Goal: Task Accomplishment & Management: Manage account settings

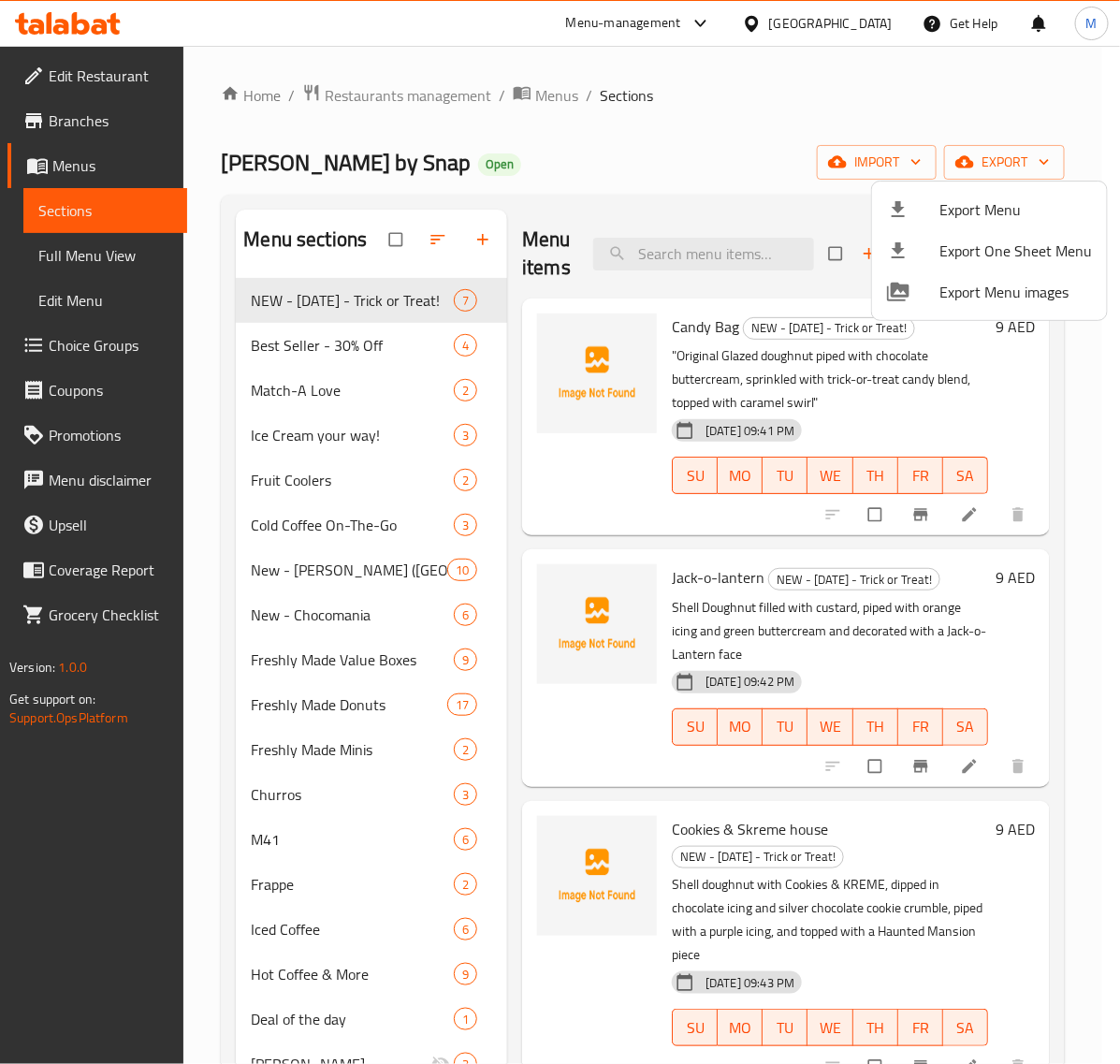
click at [821, 11] on div at bounding box center [560, 532] width 1120 height 1064
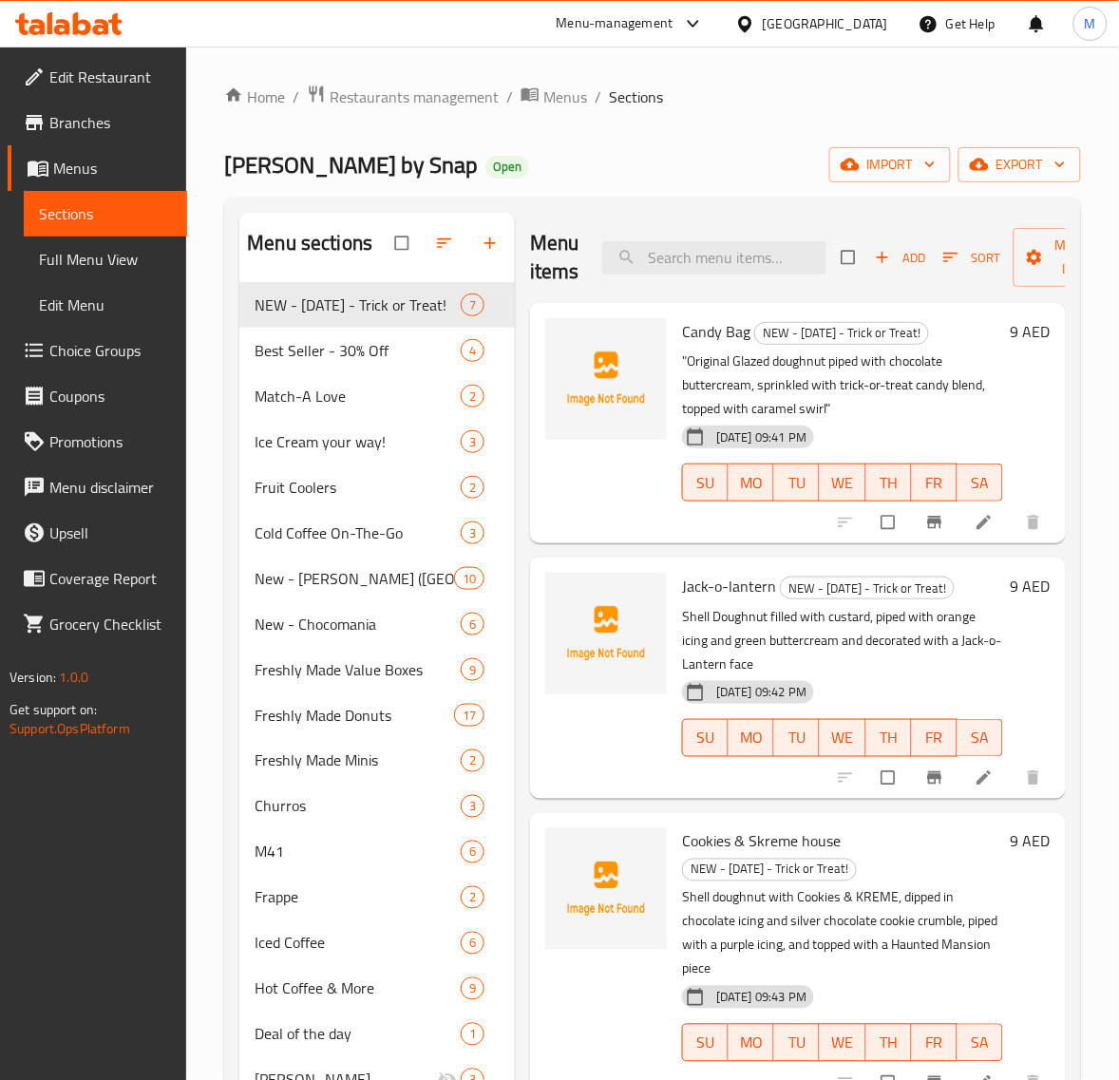
click at [829, 16] on div "[GEOGRAPHIC_DATA]" at bounding box center [825, 23] width 125 height 21
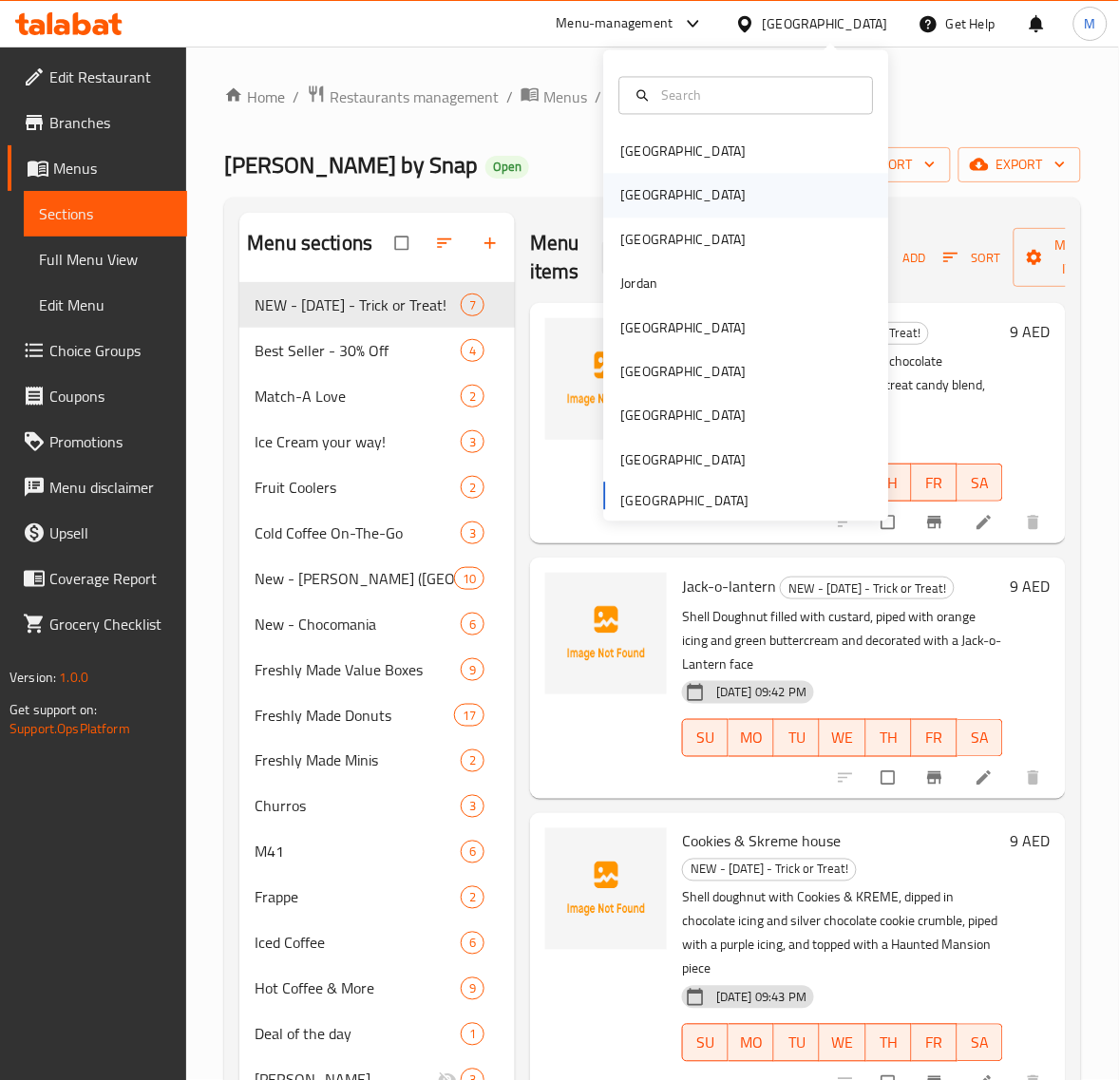
click at [693, 193] on div "[GEOGRAPHIC_DATA]" at bounding box center [746, 196] width 285 height 44
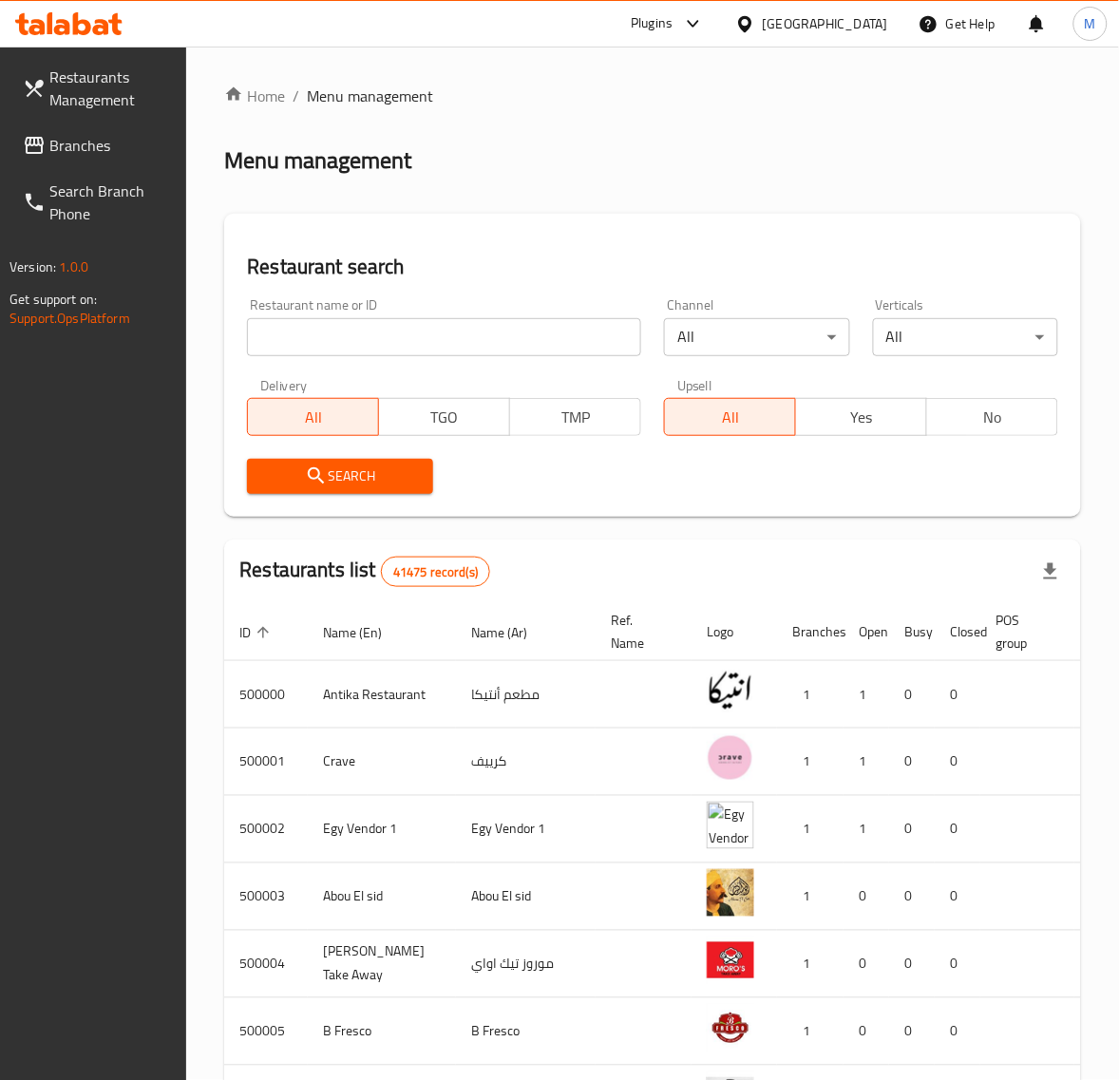
click at [672, 24] on div "Plugins" at bounding box center [652, 23] width 42 height 23
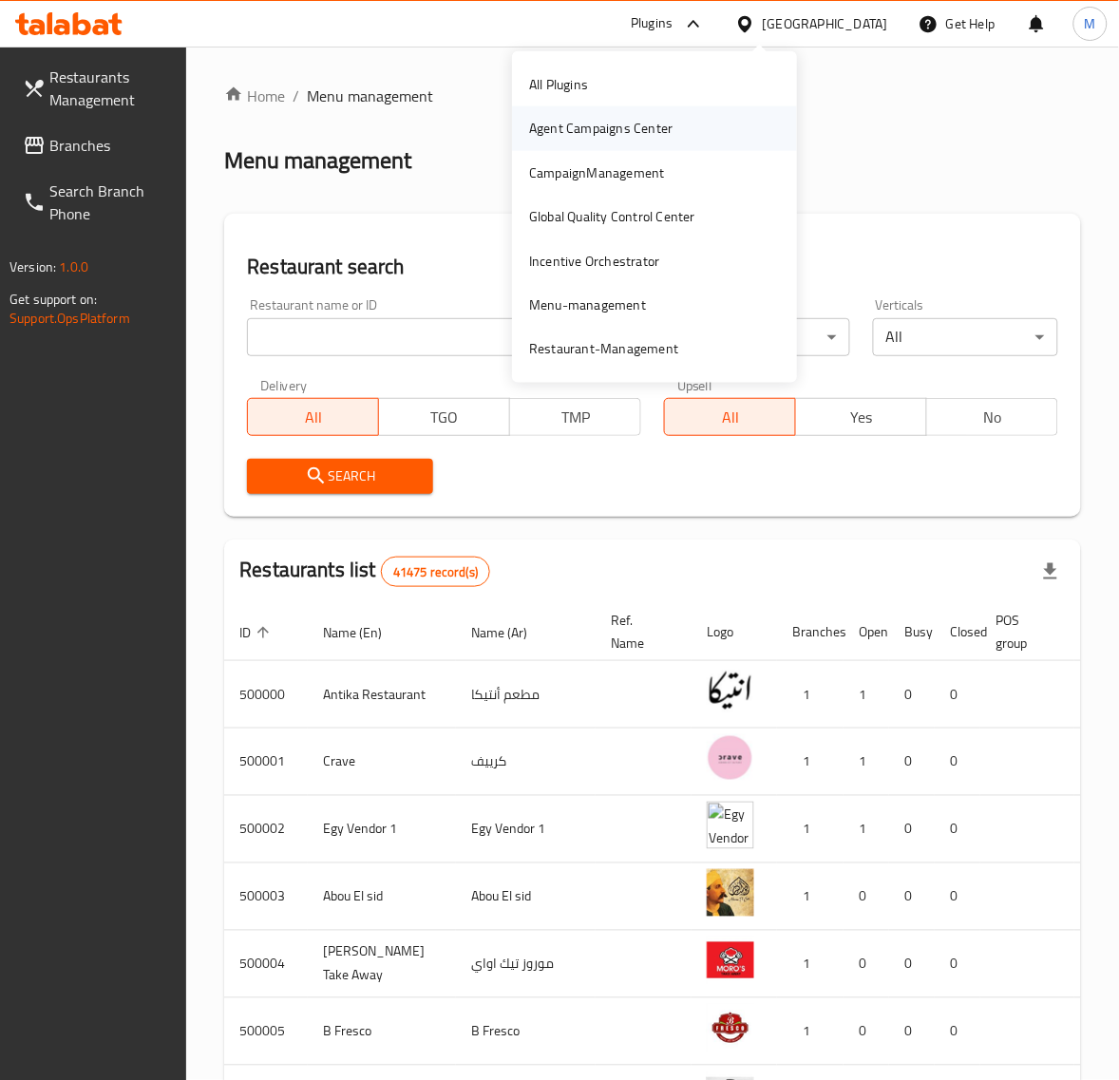
click at [648, 124] on div "Agent Campaigns Center" at bounding box center [600, 128] width 143 height 21
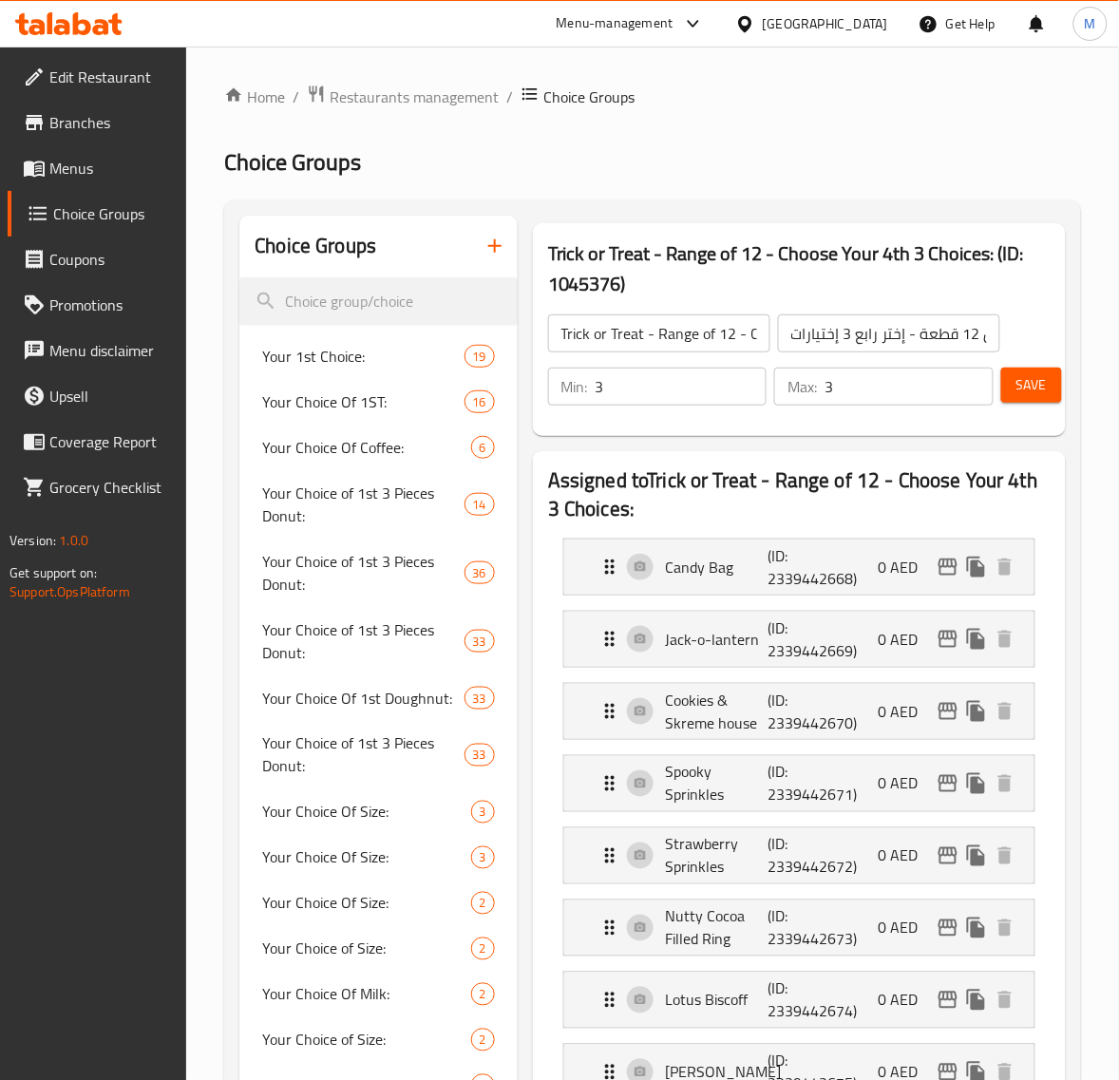
click at [832, 7] on div "[GEOGRAPHIC_DATA]" at bounding box center [811, 24] width 183 height 46
click at [812, 20] on div "[GEOGRAPHIC_DATA]" at bounding box center [825, 23] width 125 height 21
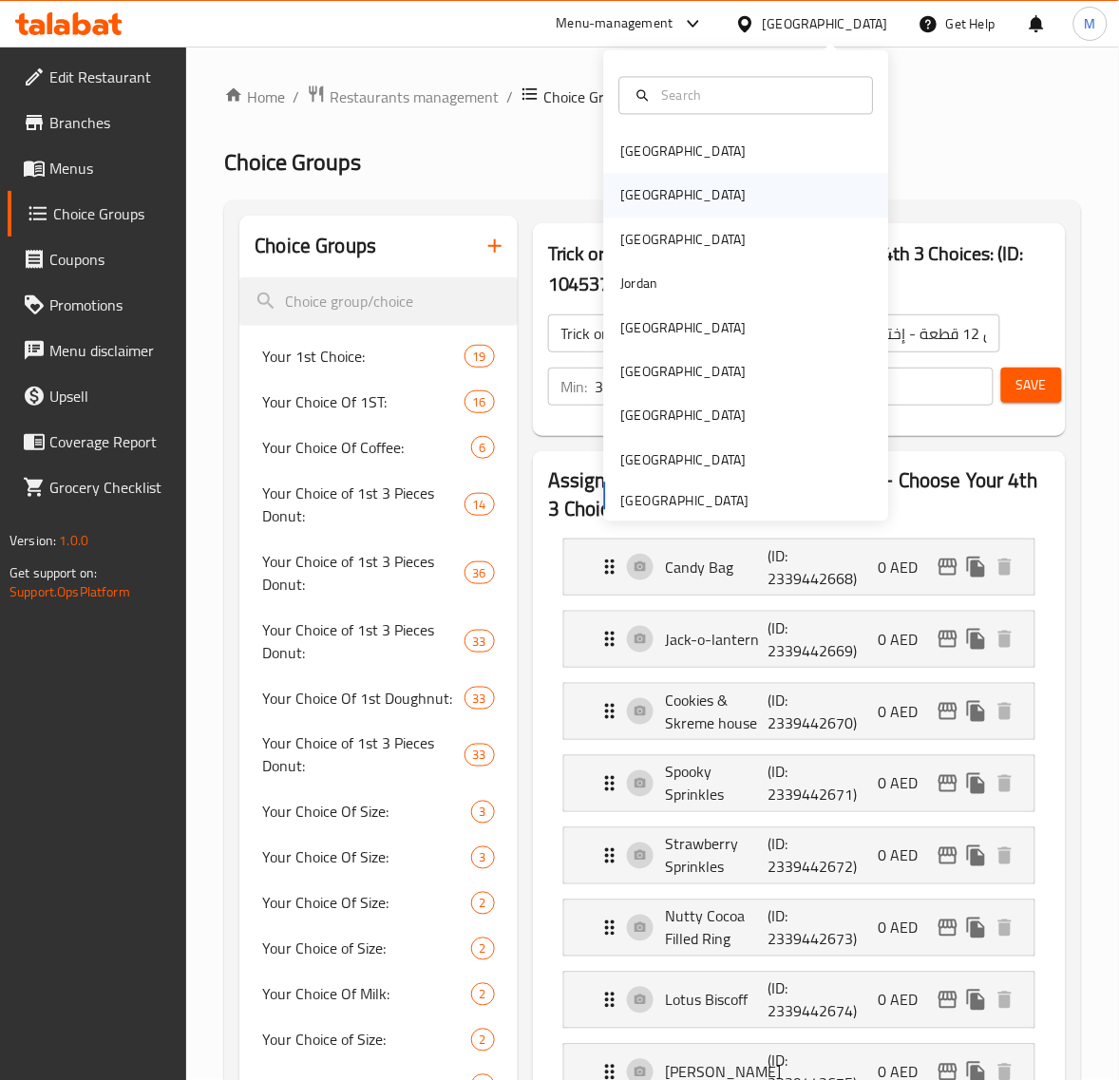
click at [668, 186] on div "[GEOGRAPHIC_DATA]" at bounding box center [746, 196] width 285 height 44
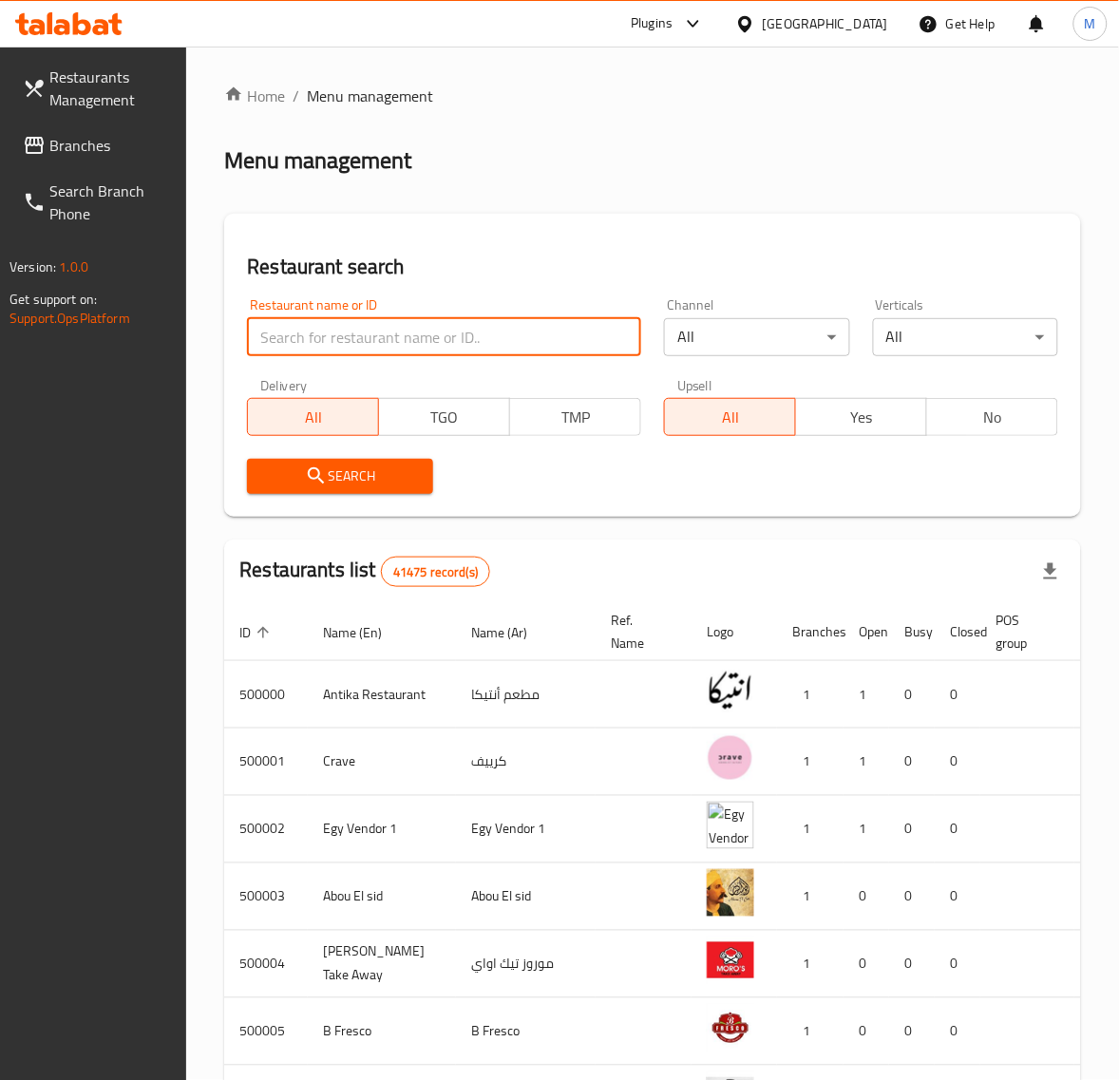
click at [286, 333] on input "search" at bounding box center [444, 337] width 394 height 38
paste input "613386"
type input "613386"
click button "Search" at bounding box center [339, 476] width 185 height 35
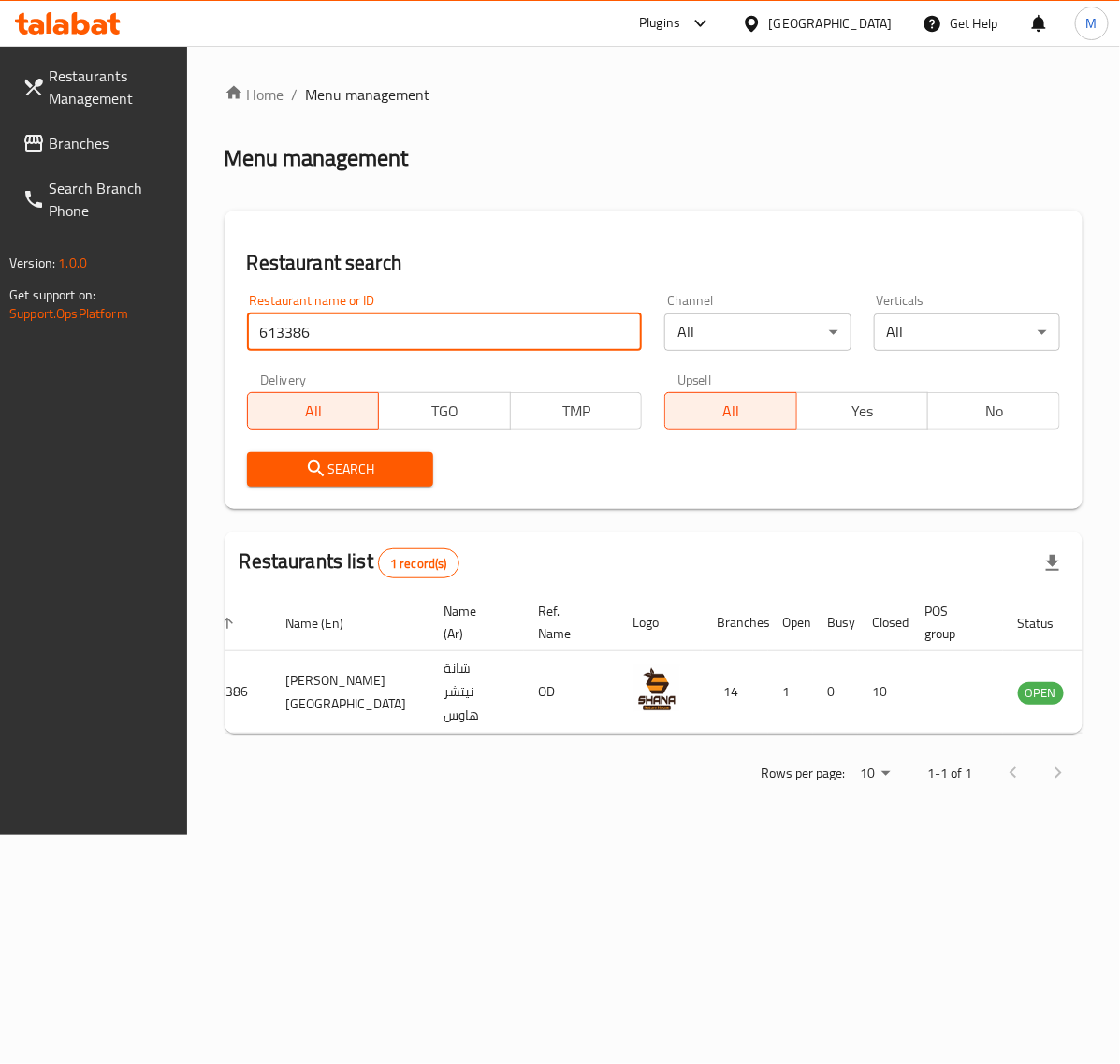
scroll to position [0, 53]
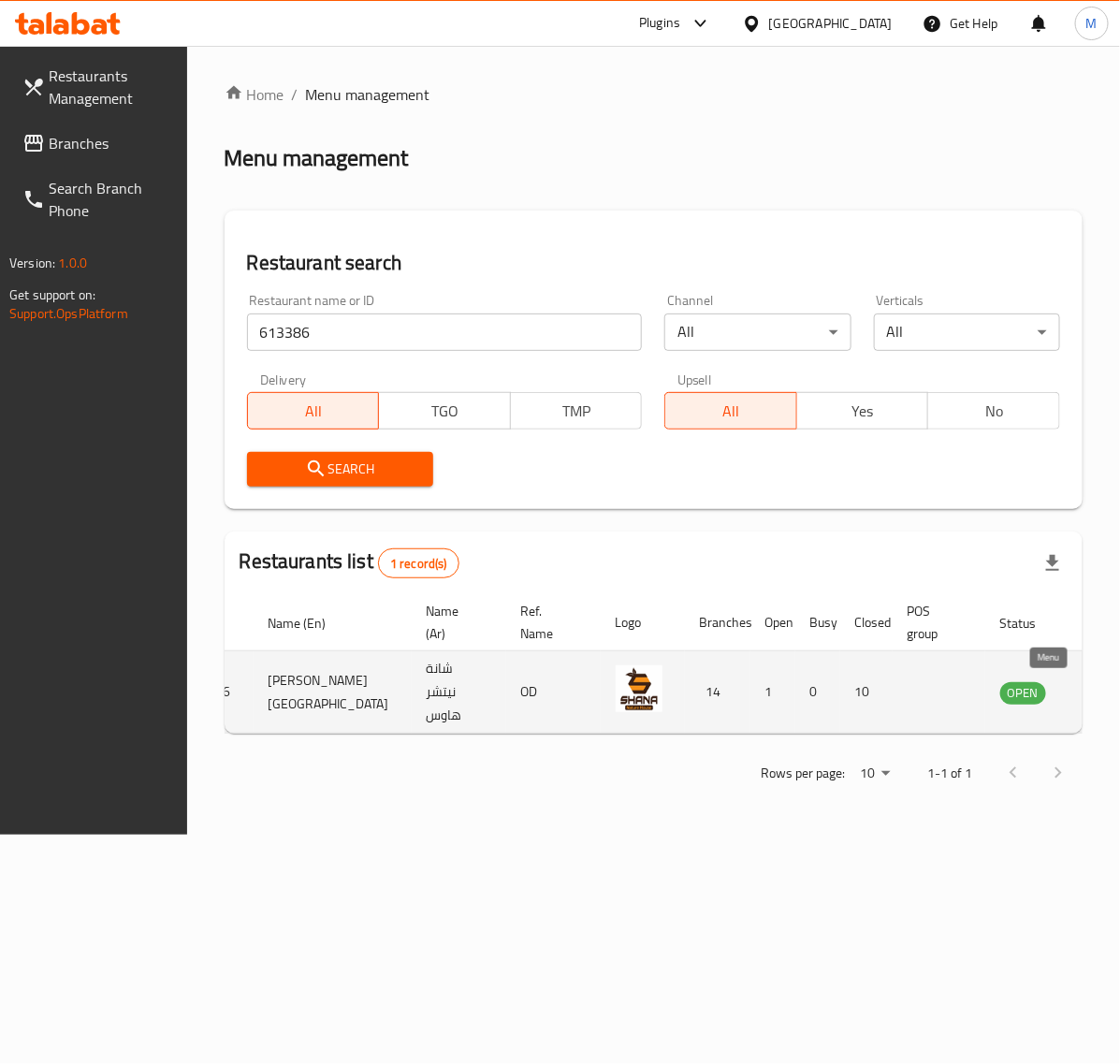
click at [1099, 686] on icon "enhanced table" at bounding box center [1109, 693] width 21 height 16
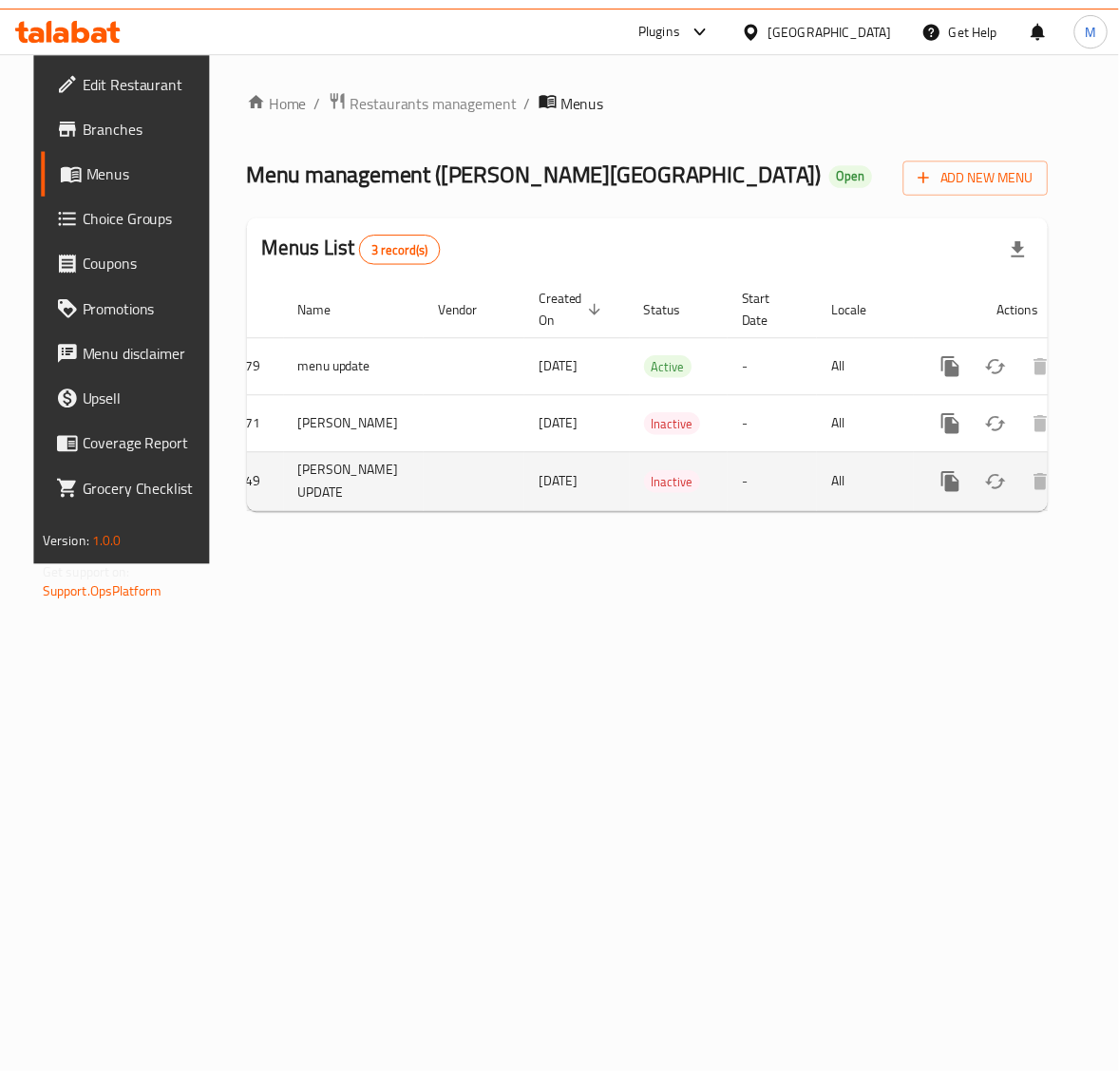
scroll to position [0, 58]
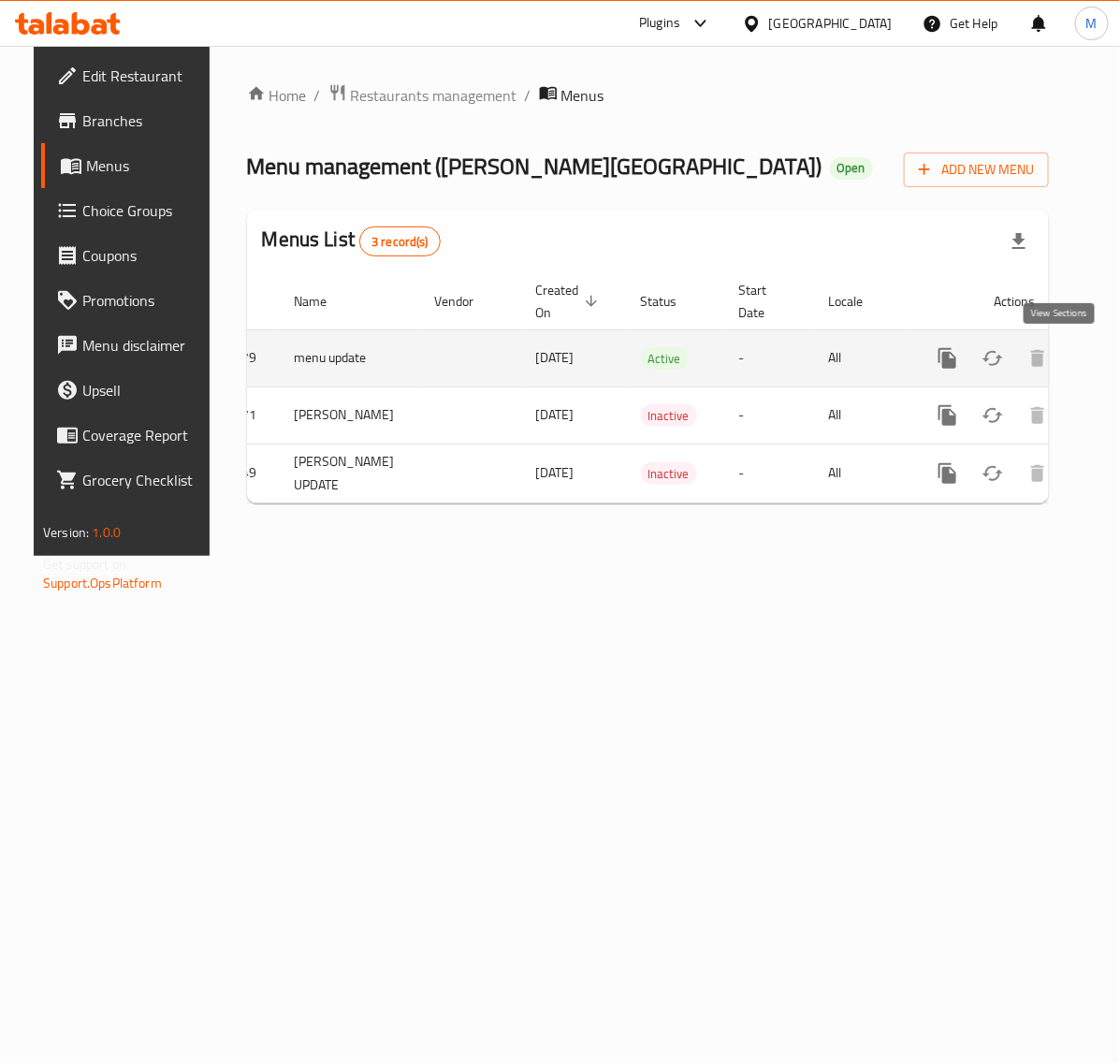
click at [1071, 362] on icon "enhanced table" at bounding box center [1082, 358] width 23 height 23
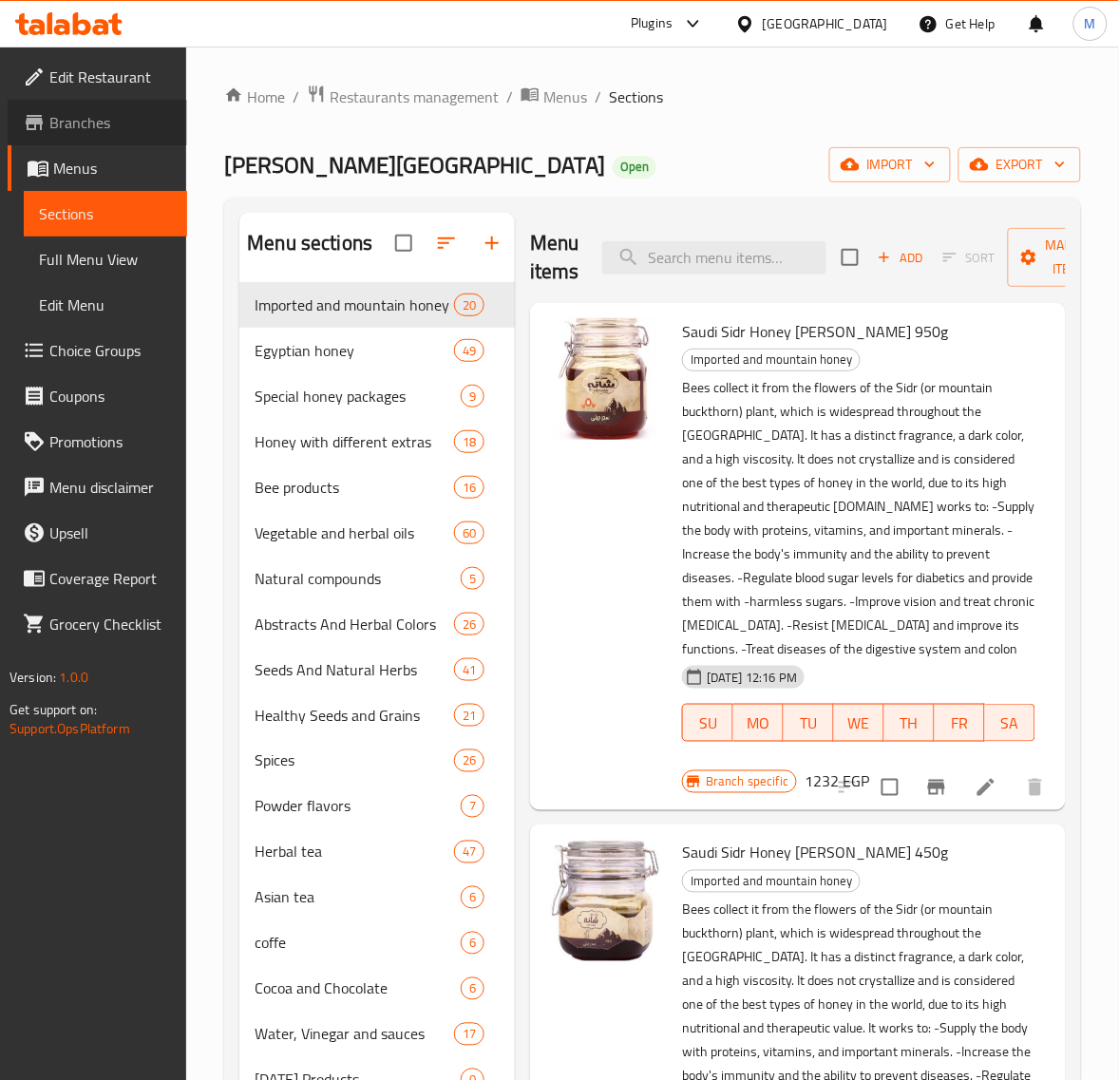
click at [77, 116] on span "Branches" at bounding box center [110, 122] width 123 height 23
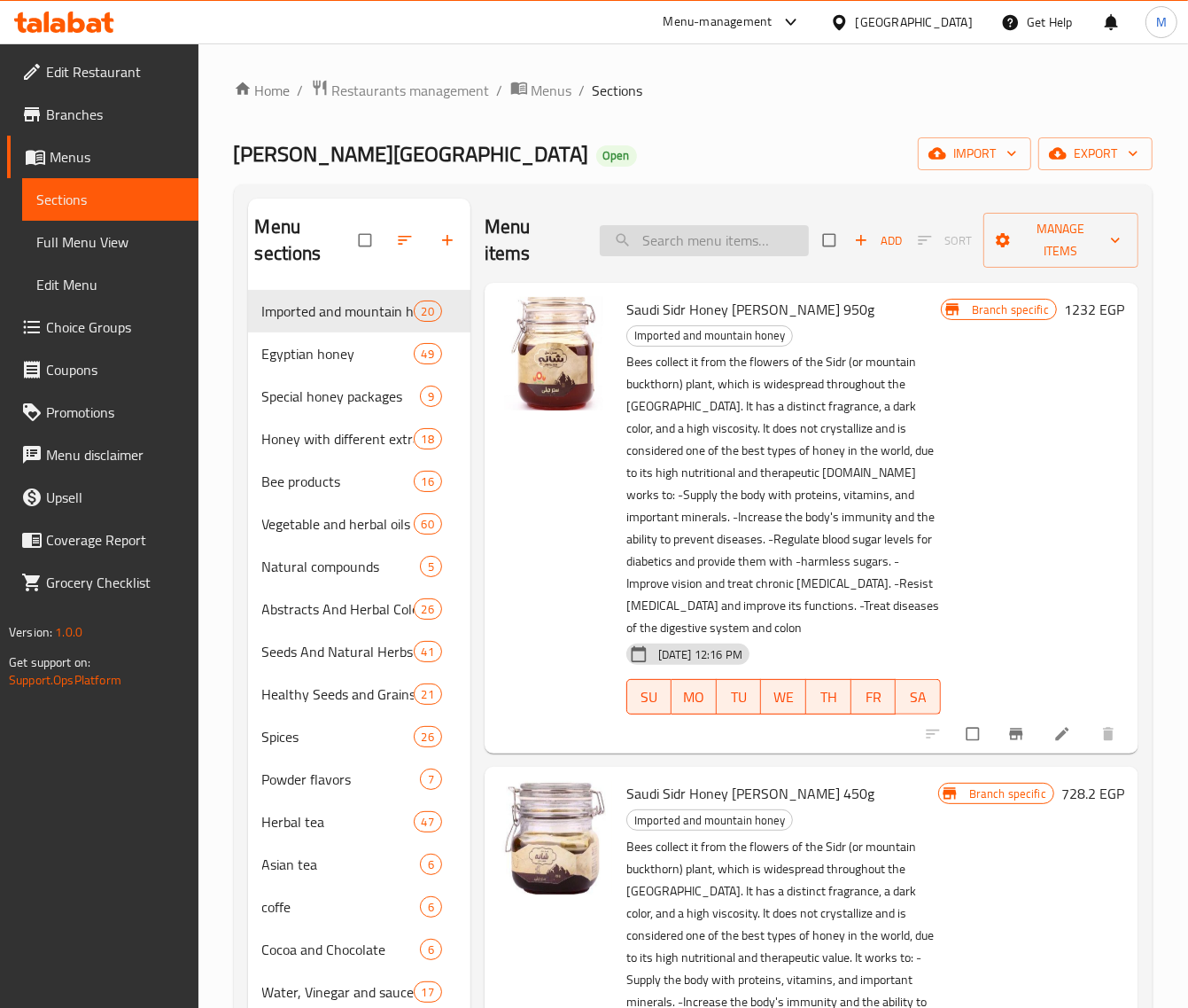
click at [687, 232] on input "search" at bounding box center [705, 240] width 209 height 31
paste input "عسل نحل مجرى روسى كلبس 950جم"
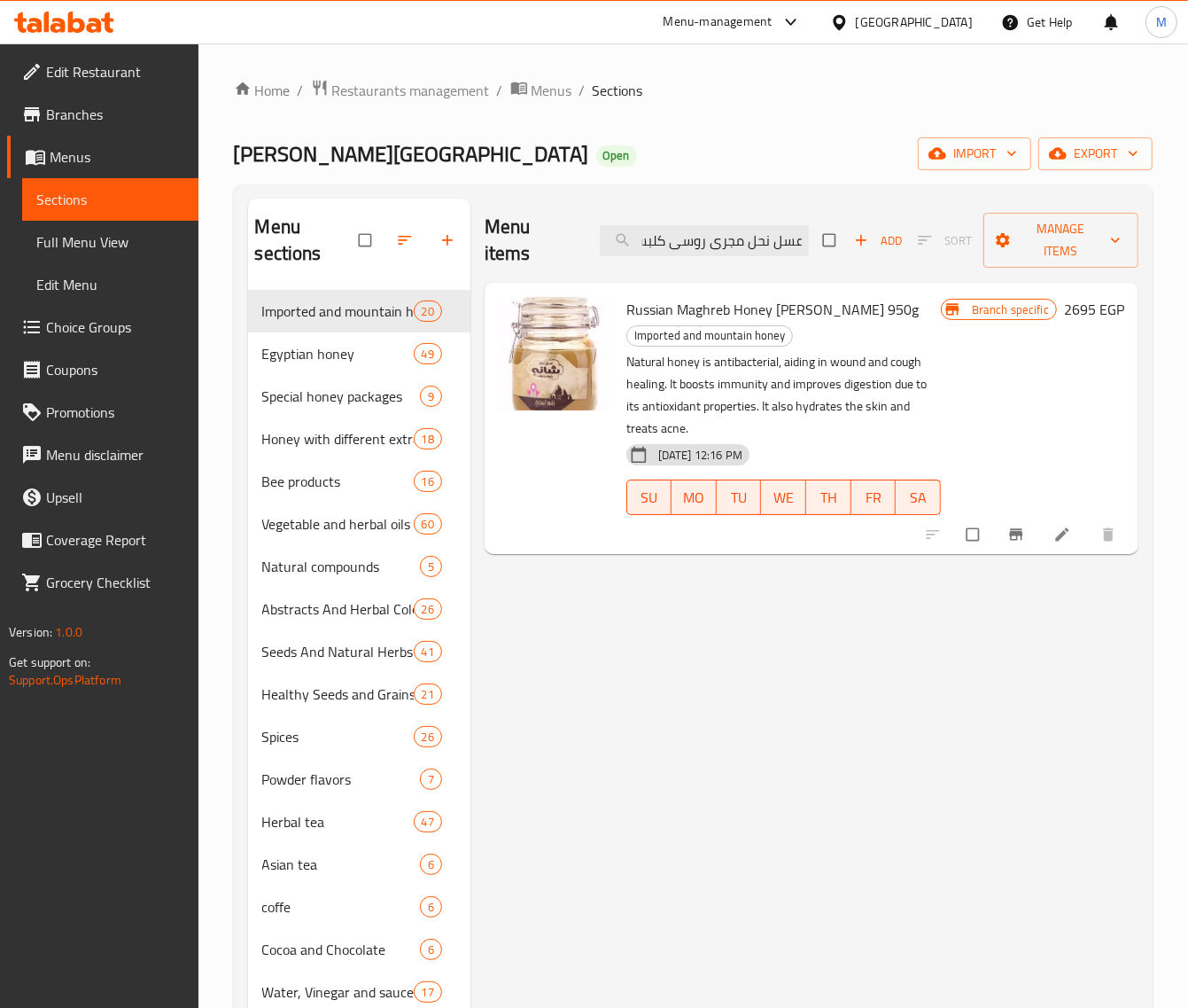
type input "عسل نحل مجرى روسى كلبس 950جم"
click at [657, 308] on span "Russian Maghreb Honey Kalbas 950g" at bounding box center [772, 309] width 292 height 26
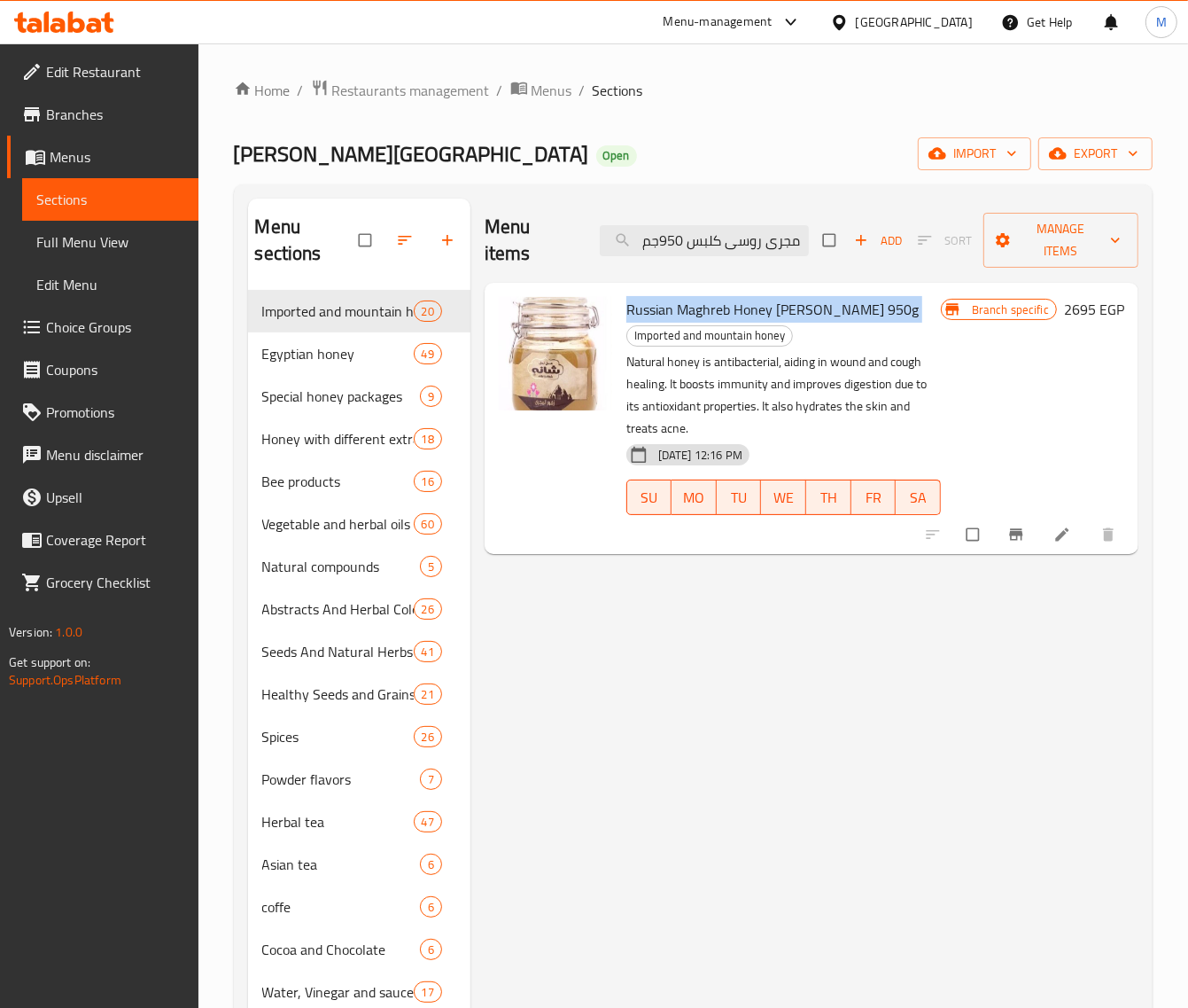
copy h6 "Russian Maghreb Honey Kalbas 950g"
click at [696, 308] on span "Russian Maghreb Honey Kalbas 950g" at bounding box center [772, 309] width 292 height 26
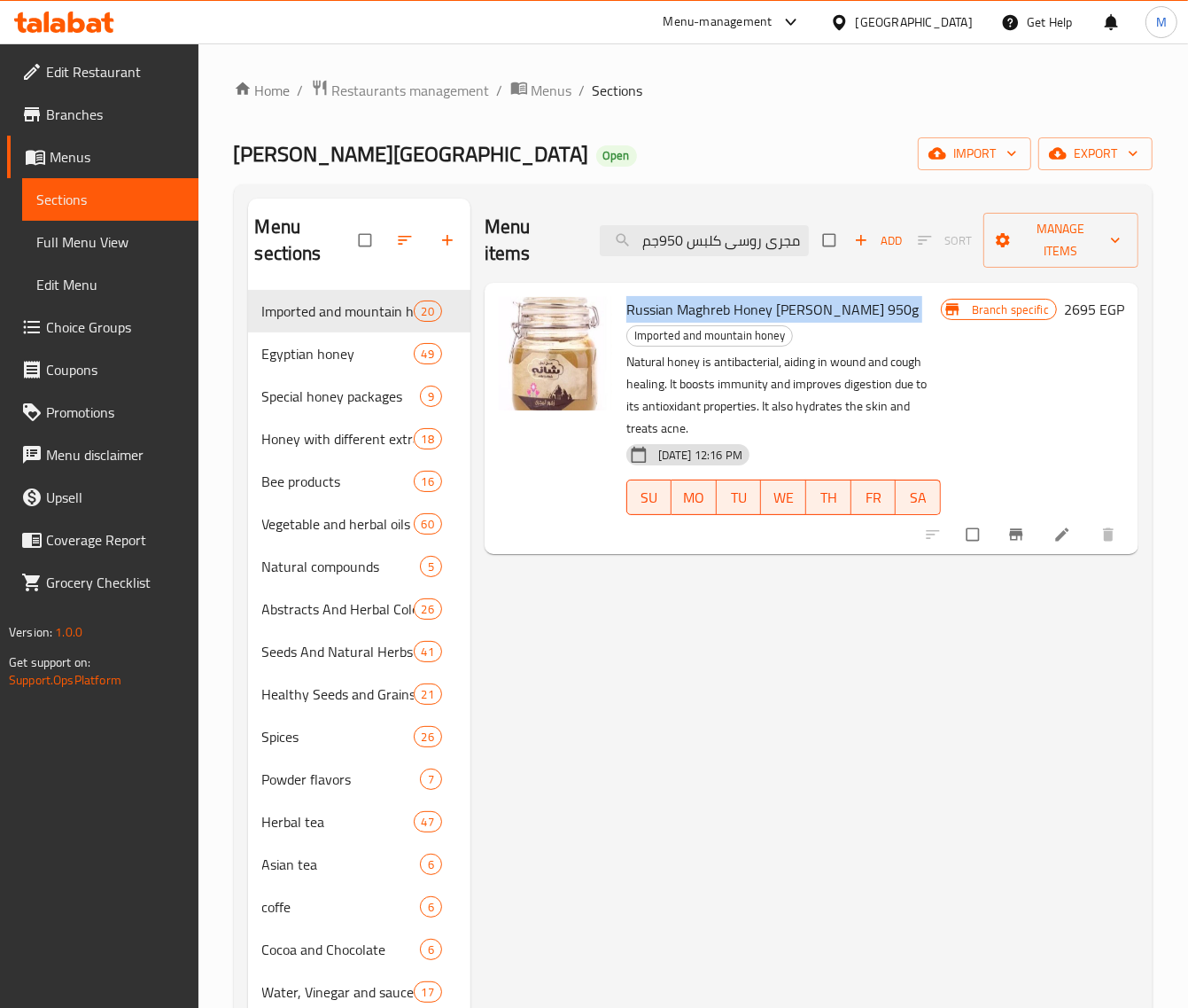
copy h6 "Russian Maghreb Honey Kalbas 950g"
click at [1060, 161] on span "export" at bounding box center [1096, 154] width 86 height 22
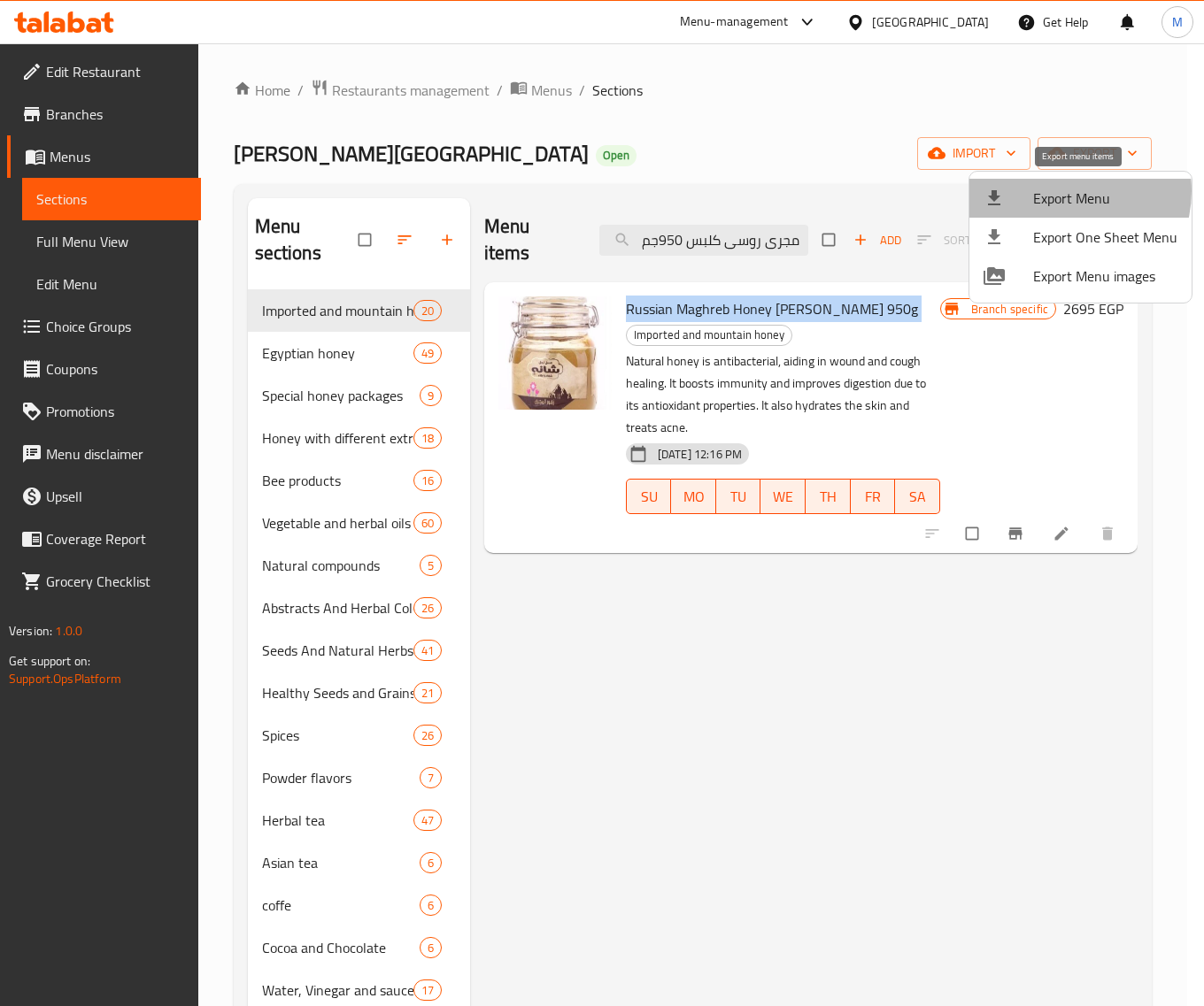
click at [1059, 191] on span "Export Menu" at bounding box center [1104, 197] width 144 height 21
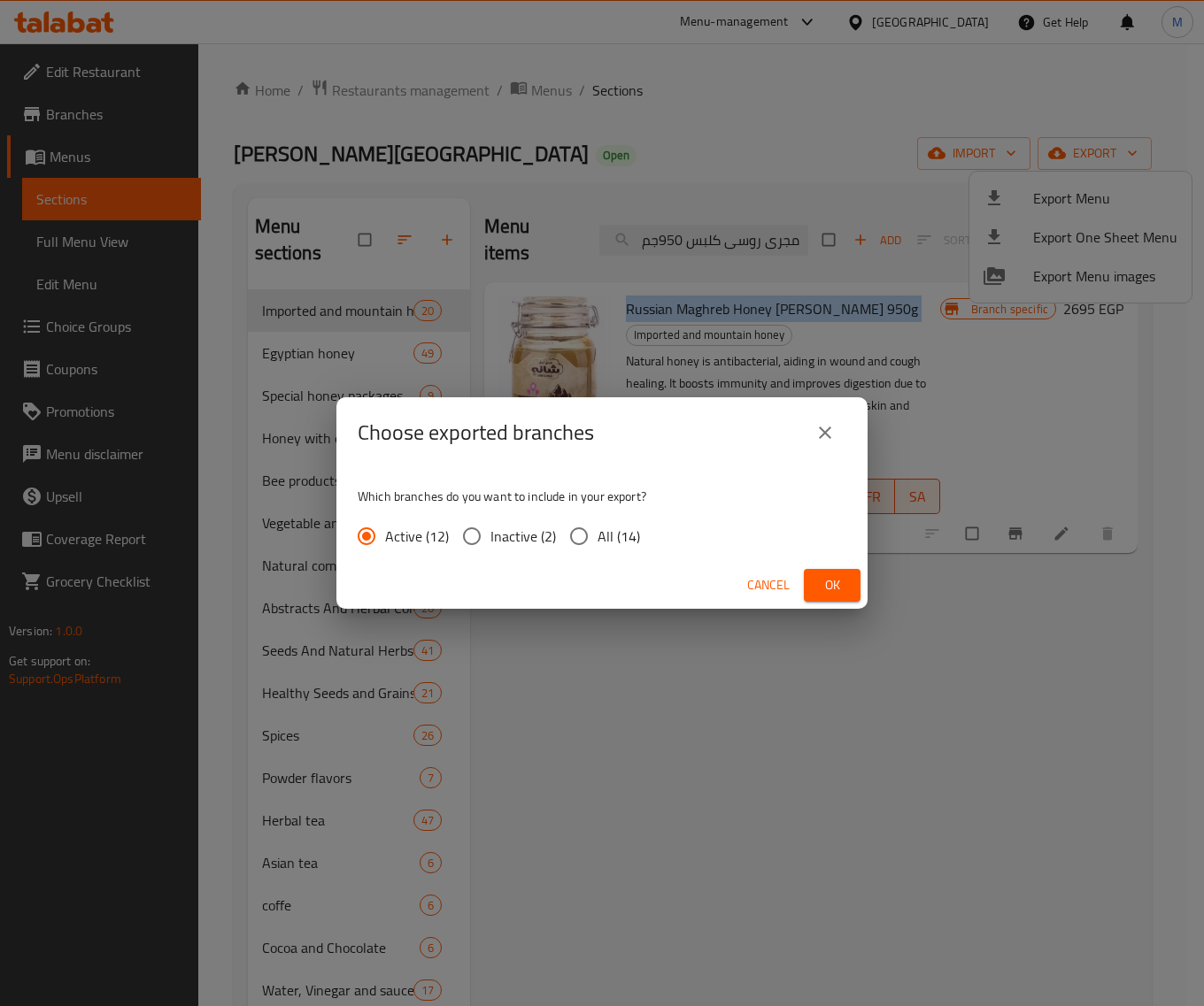
click at [826, 580] on span "Ok" at bounding box center [831, 585] width 28 height 22
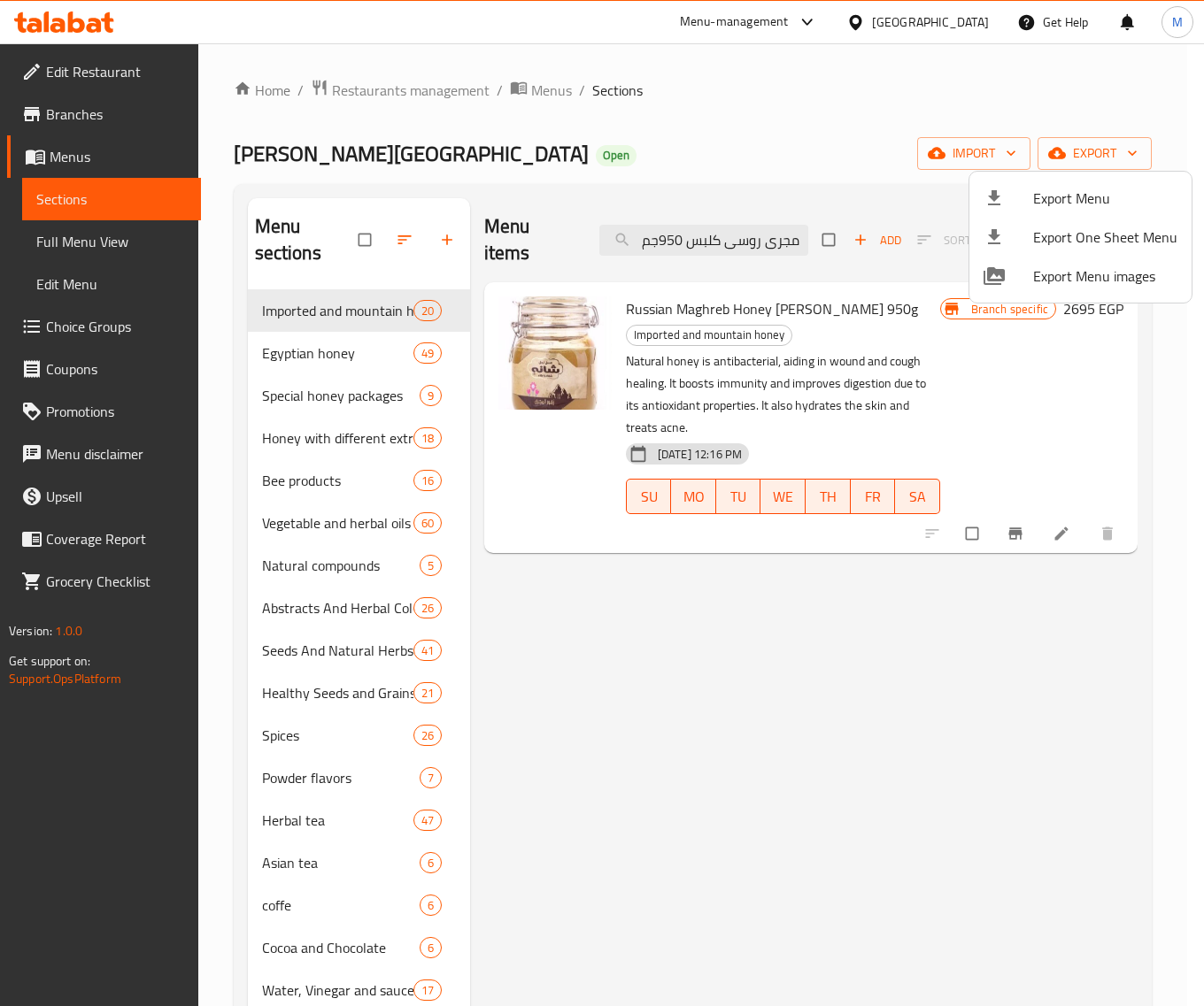
click at [1003, 357] on div at bounding box center [602, 503] width 1204 height 1006
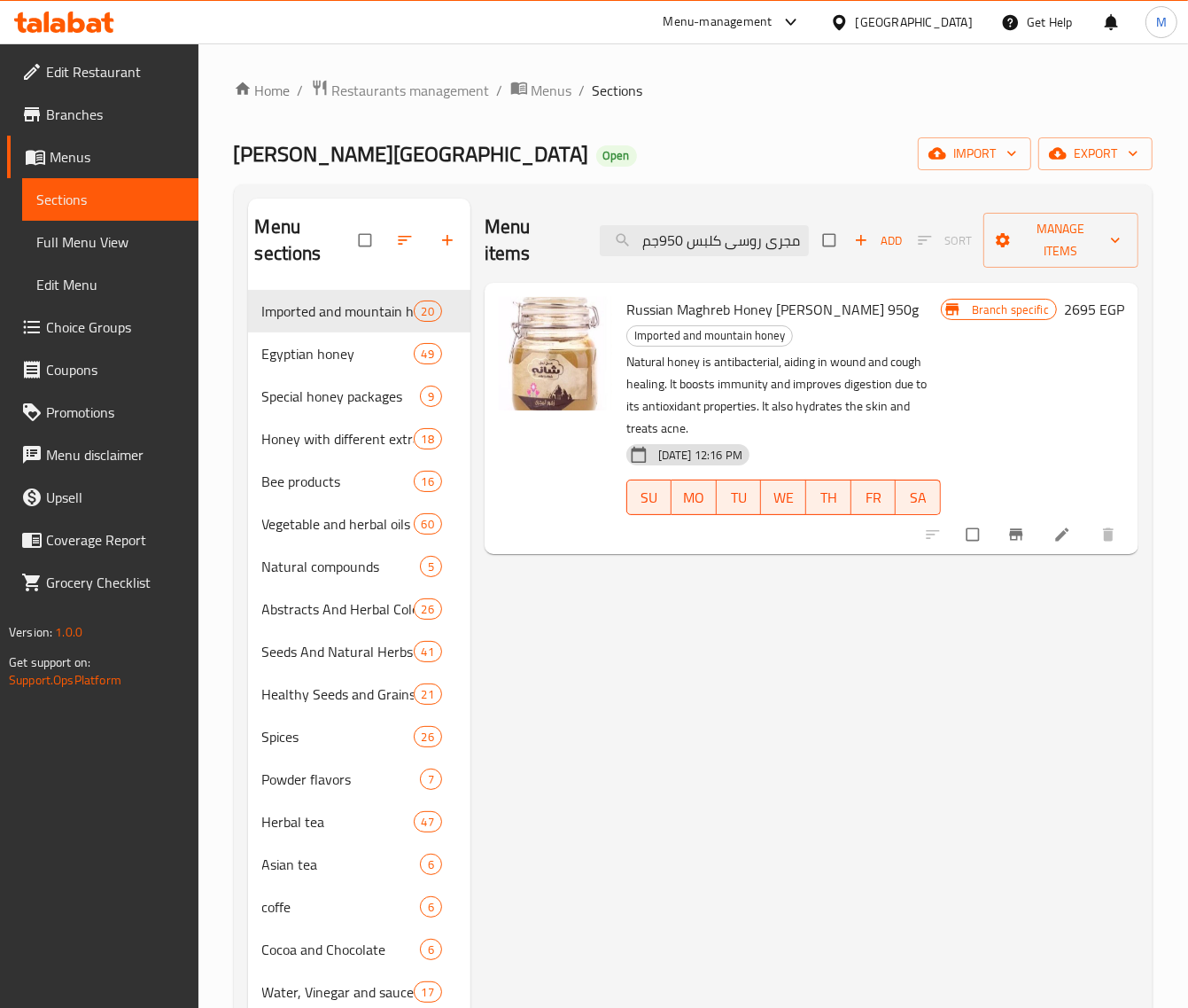
click at [1060, 306] on h6 "2695 EGP" at bounding box center [1095, 309] width 61 height 25
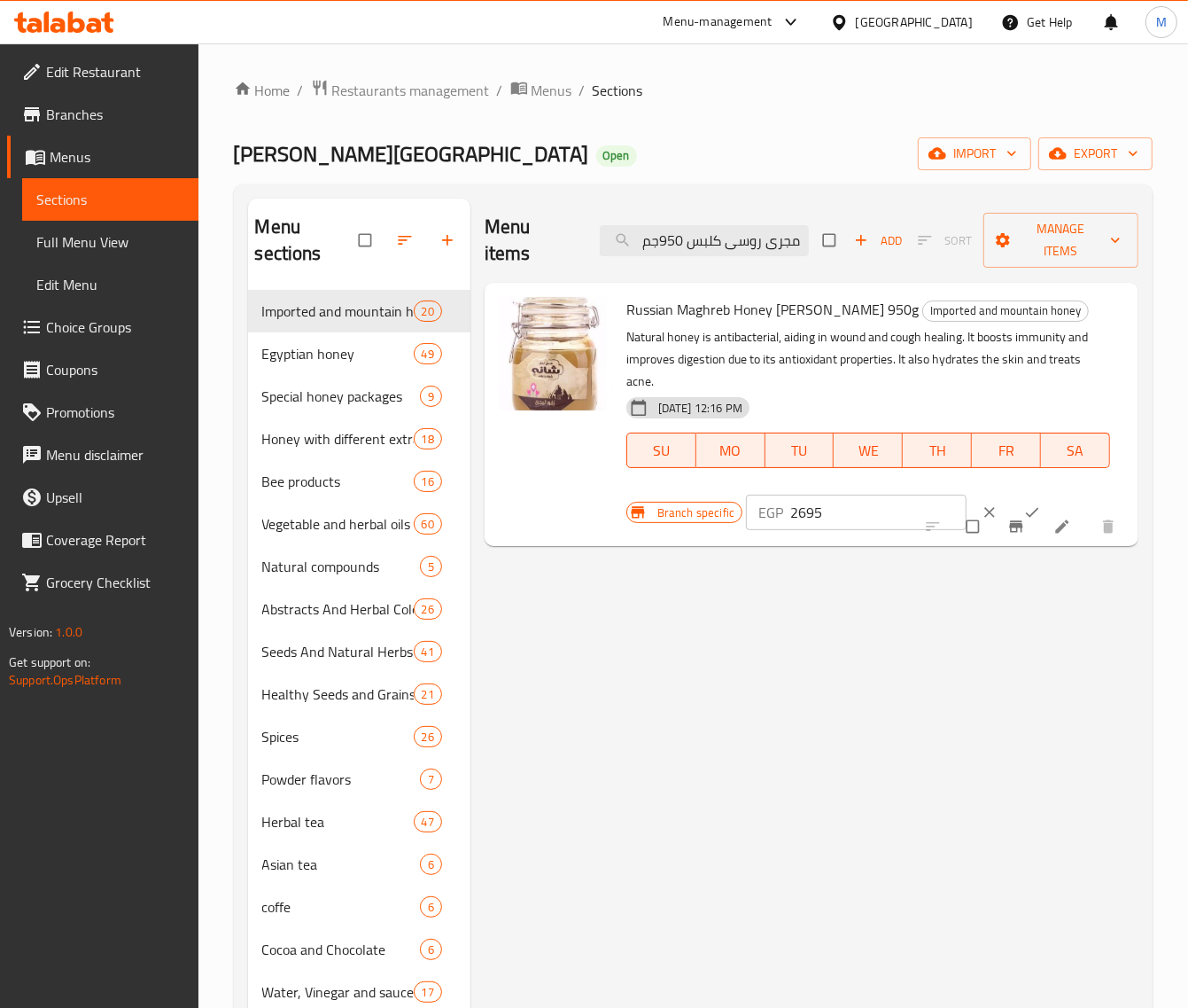
drag, startPoint x: 819, startPoint y: 484, endPoint x: 829, endPoint y: 487, distance: 10.4
click at [821, 495] on input "2695" at bounding box center [878, 512] width 176 height 35
paste input "3354"
type input "3354"
click at [1013, 493] on button "ok" at bounding box center [1034, 512] width 43 height 39
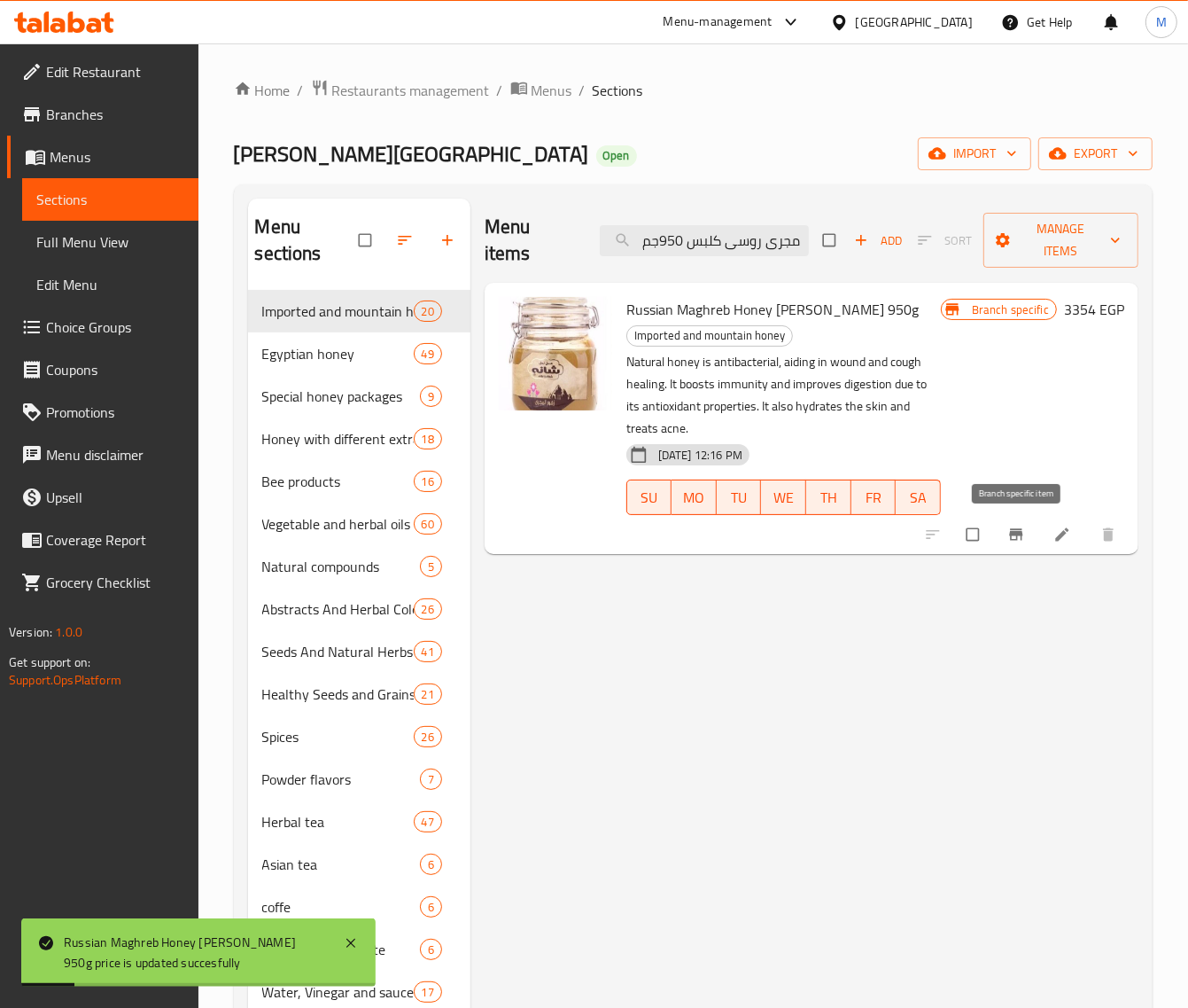
click at [1004, 530] on button "Branch-specific-item" at bounding box center [1018, 535] width 43 height 39
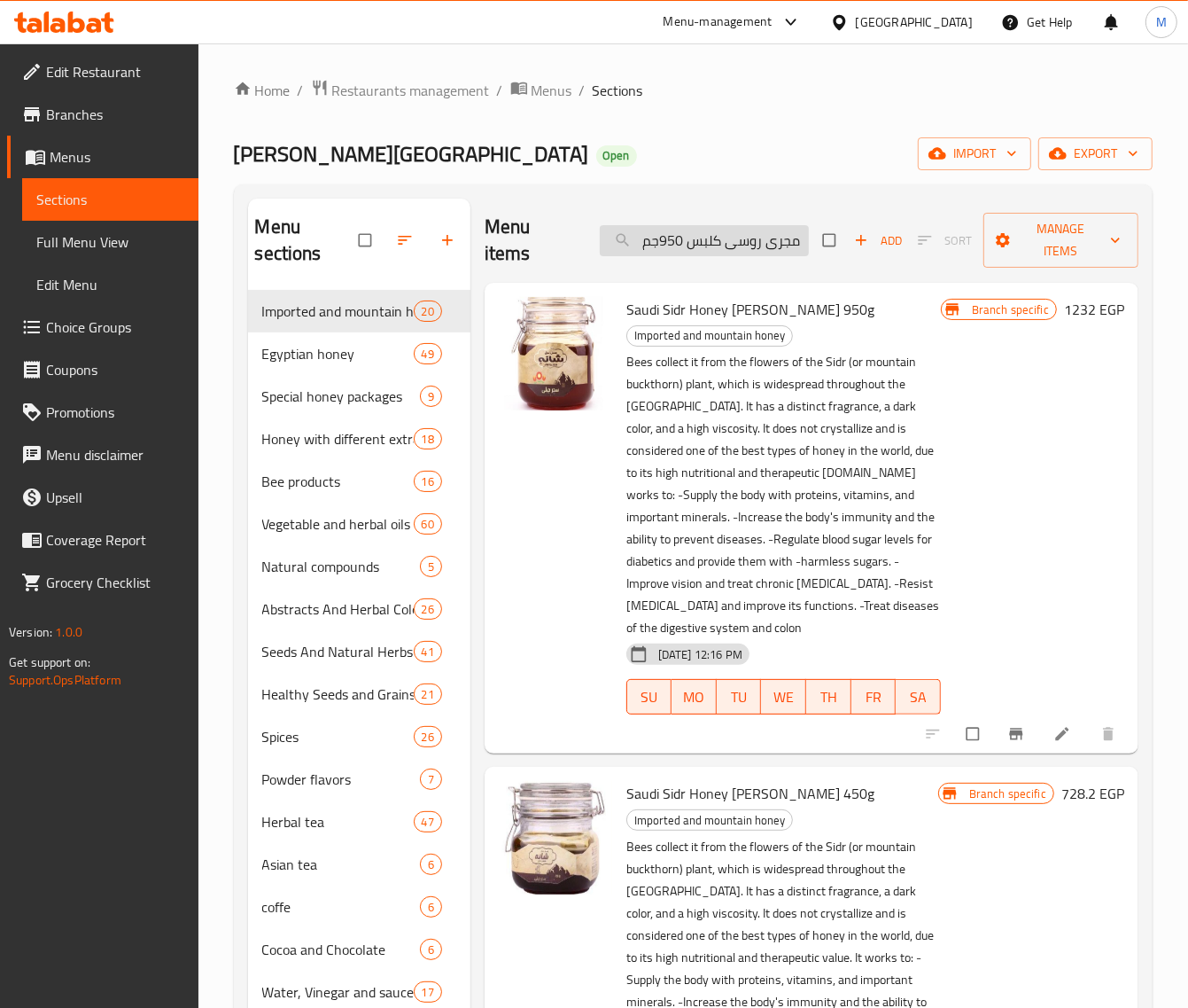
click at [694, 239] on input "عسل نحل مجرى روسى كلبس 950جم" at bounding box center [705, 240] width 209 height 31
paste input "عسل نحل مجرى روسى كلبس 950جم"
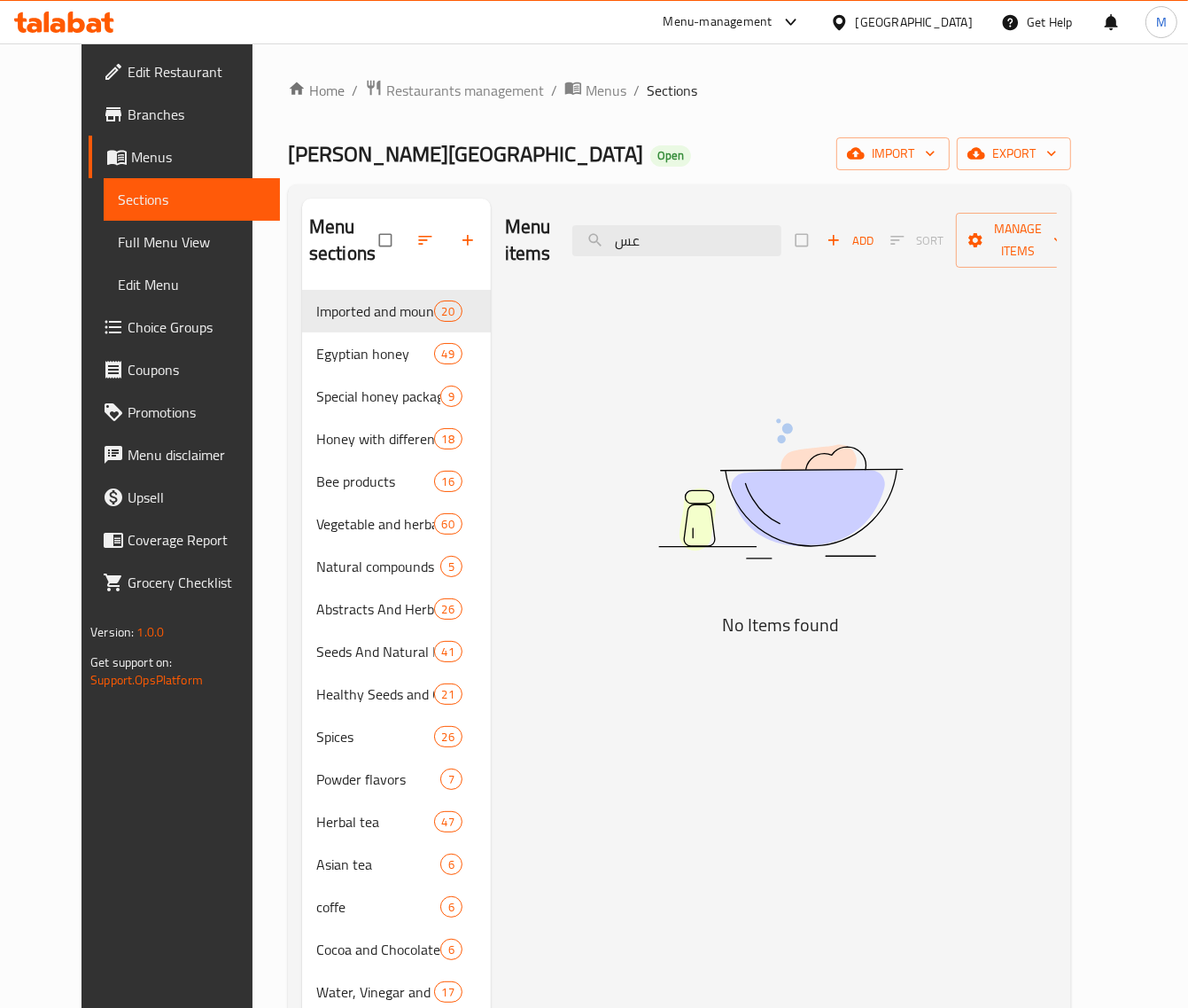
type input "ع"
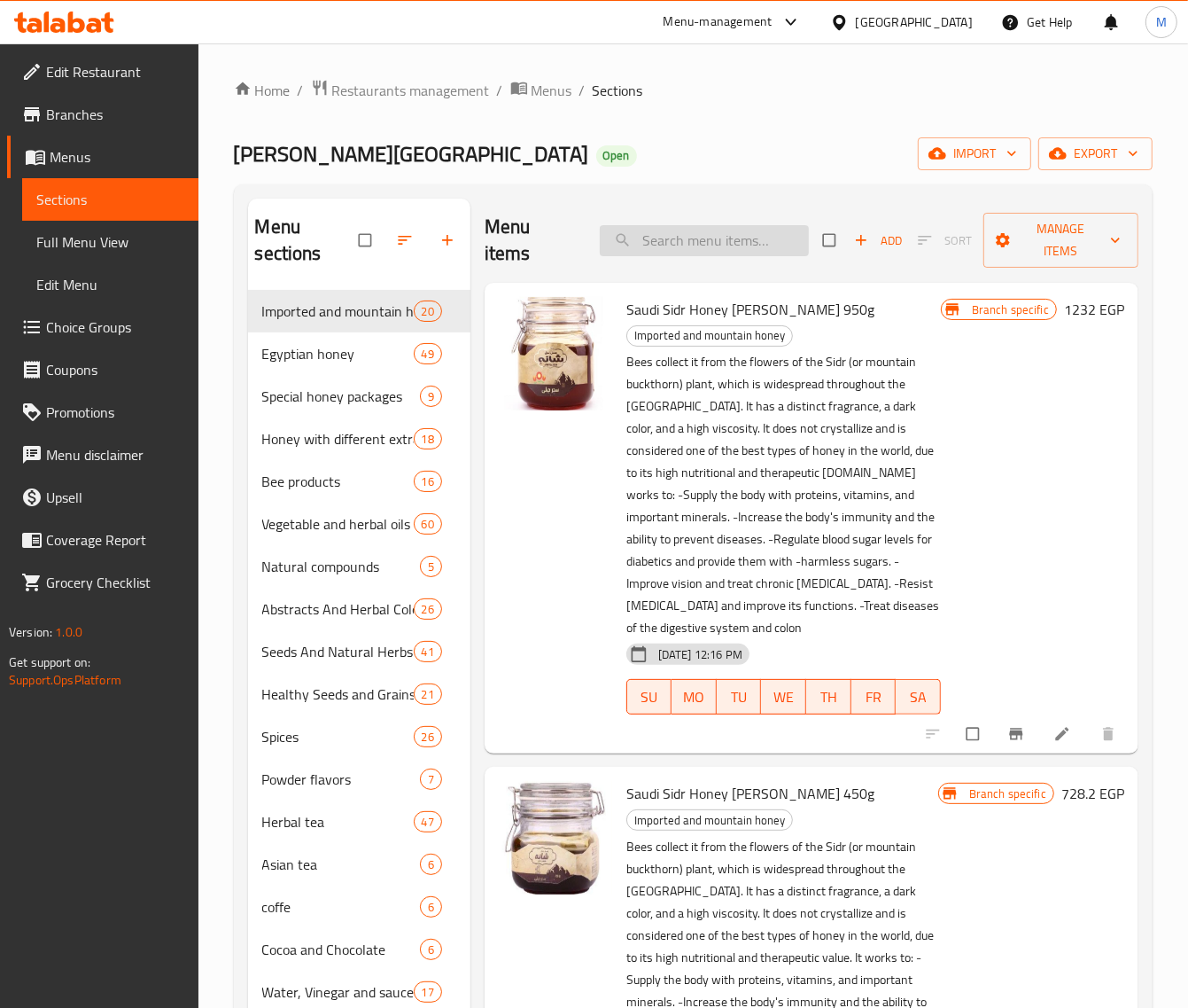
click at [734, 242] on input "search" at bounding box center [705, 240] width 209 height 31
paste input "عسل نحل مجرى روسى كلبس 950جم"
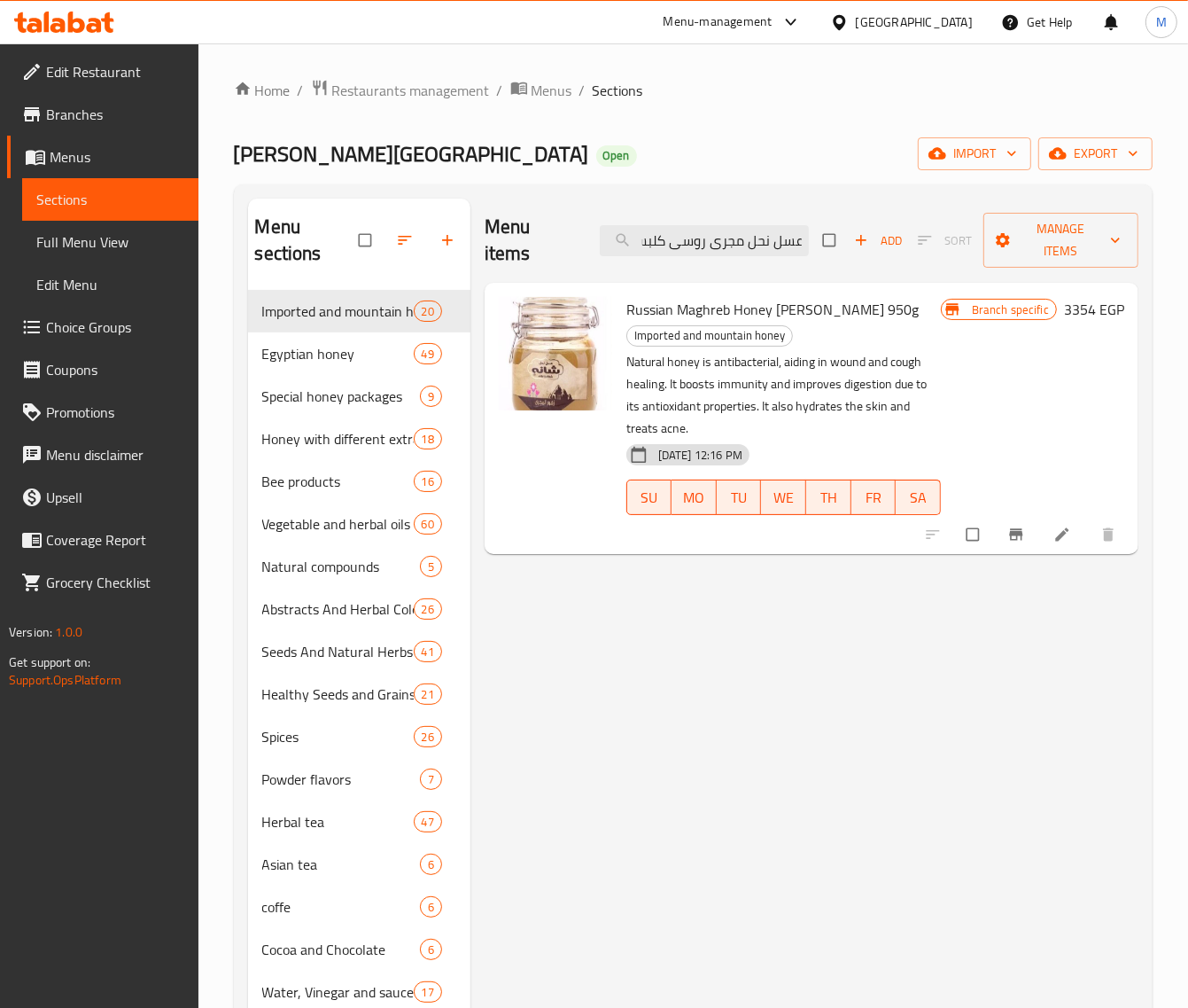
click at [725, 315] on span "Russian Maghreb Honey Kalbas 950g" at bounding box center [772, 309] width 292 height 26
copy h6 "Russian Maghreb Honey Kalbas 950g"
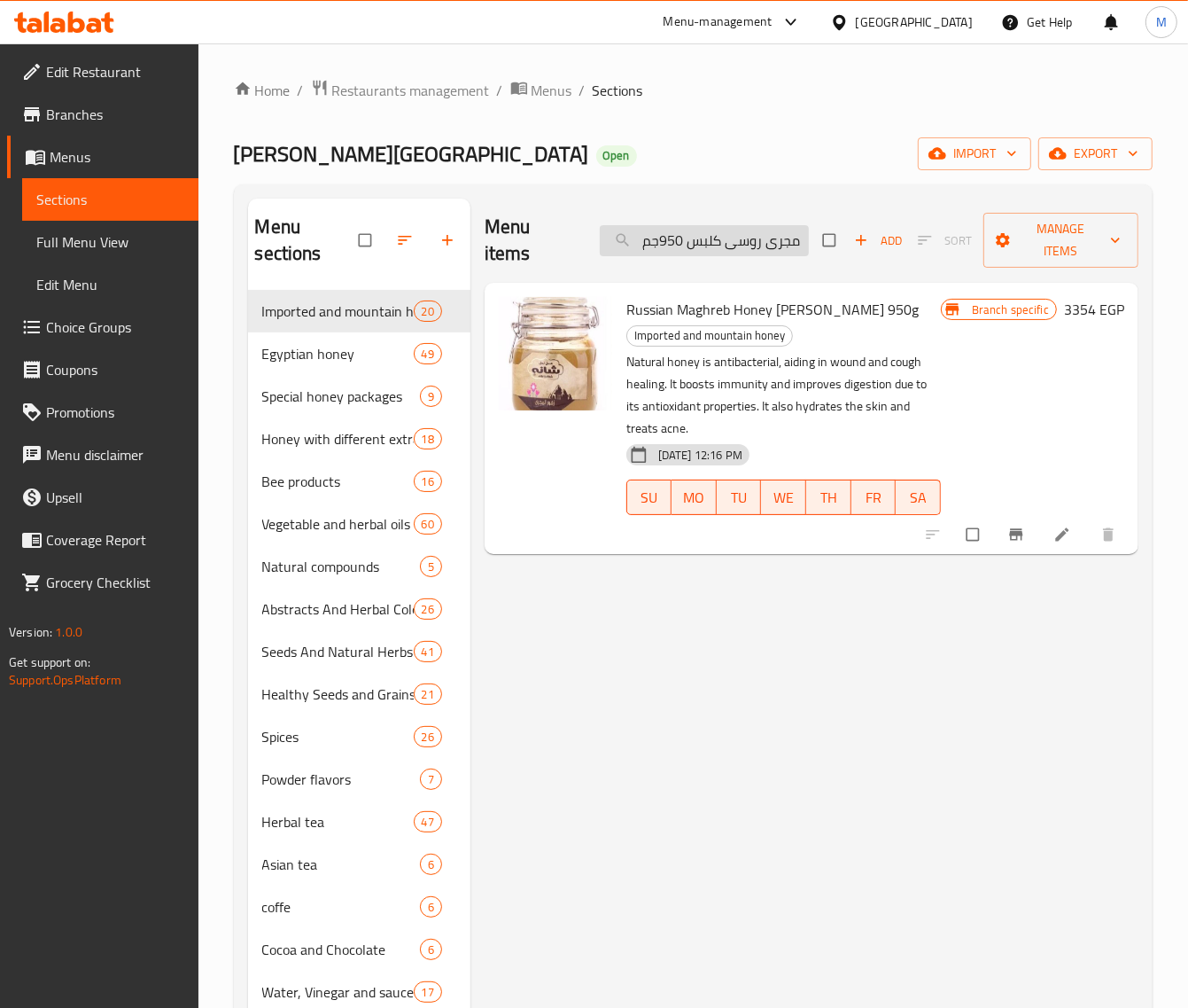
click at [692, 251] on input "عسل نحل مجرى روسى كلبس 950جم" at bounding box center [705, 240] width 209 height 31
paste input "Russian Maghreb Honey Kalbas 950g"
type input "Russian Maghreb Honey Kalbas 950g"
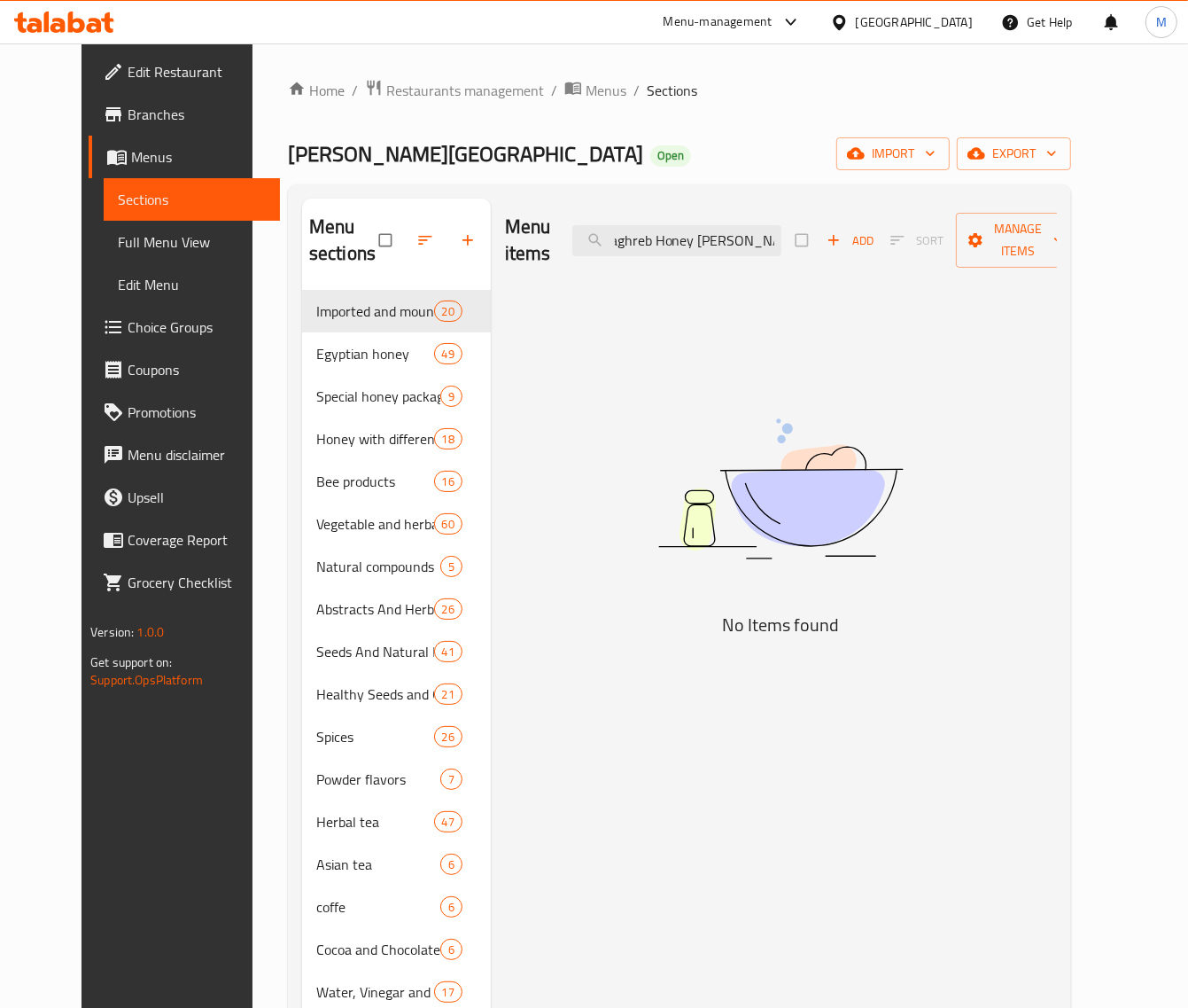
paste input "search"
paste input "Russian Maghreb Honey Kalbas 950g"
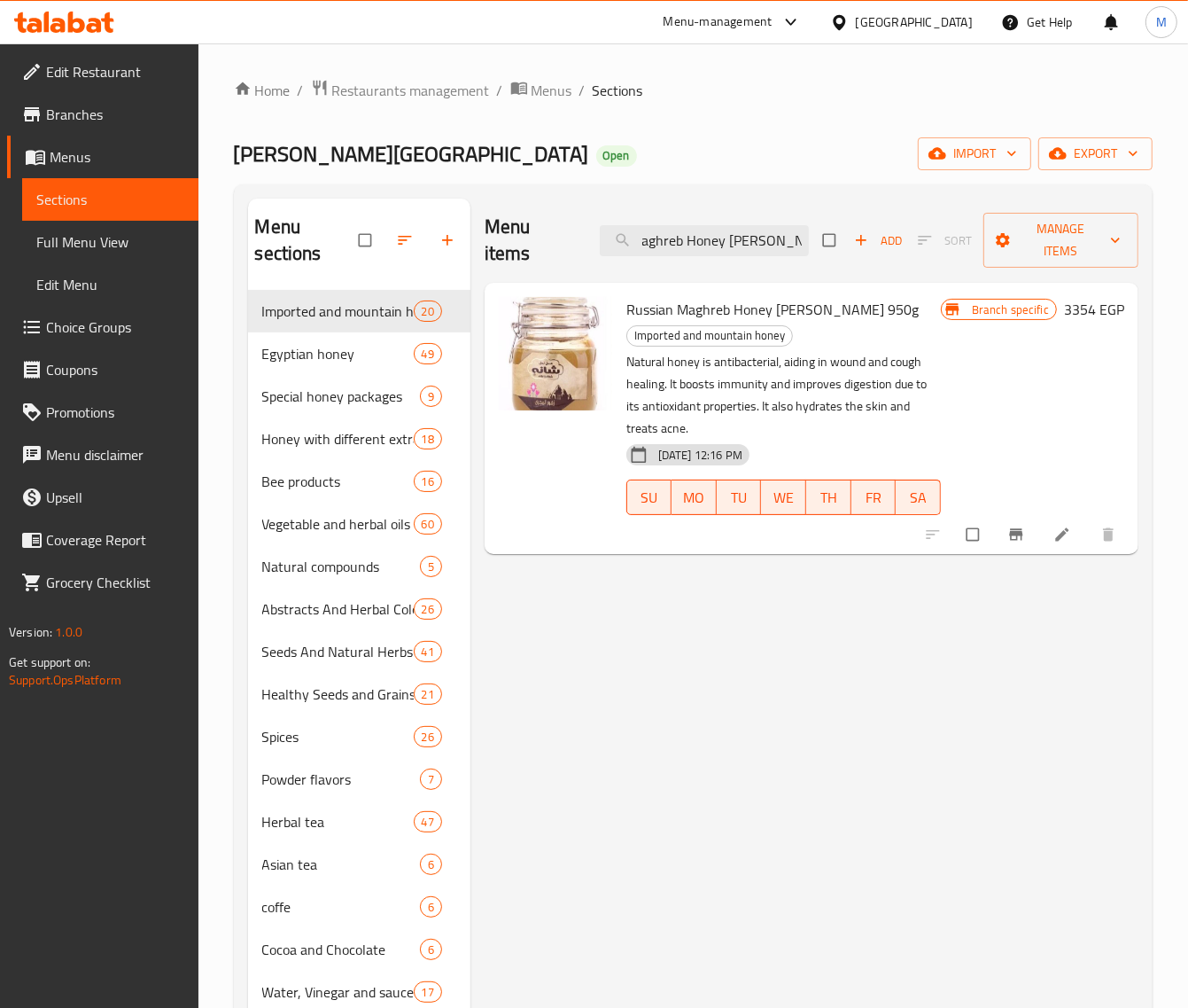
type input "Russian Maghreb Honey Kalbas 950g"
click at [1008, 537] on icon "Branch-specific-item" at bounding box center [1016, 534] width 18 height 18
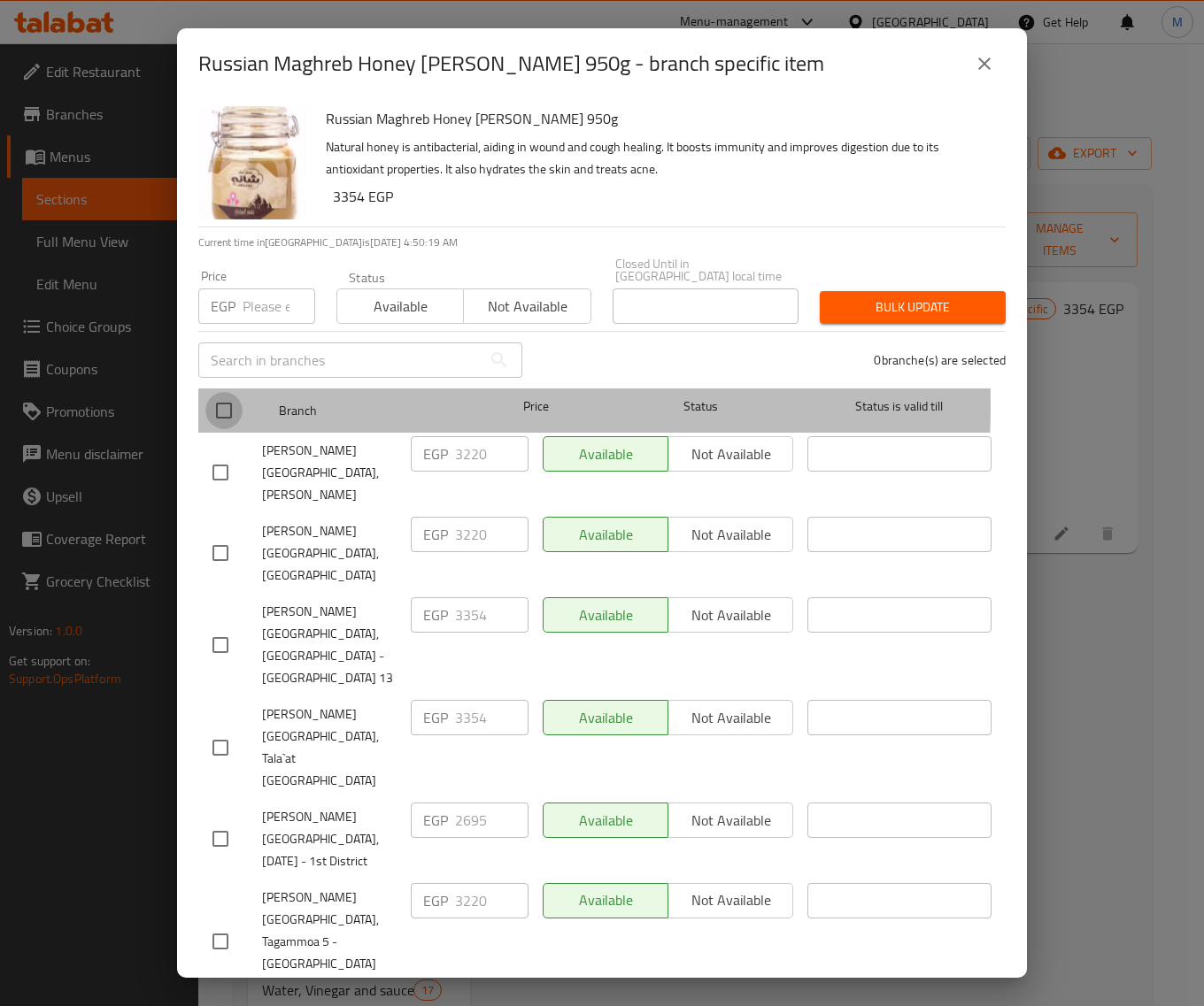
click at [235, 392] on input "checkbox" at bounding box center [224, 411] width 37 height 37
checkbox input "true"
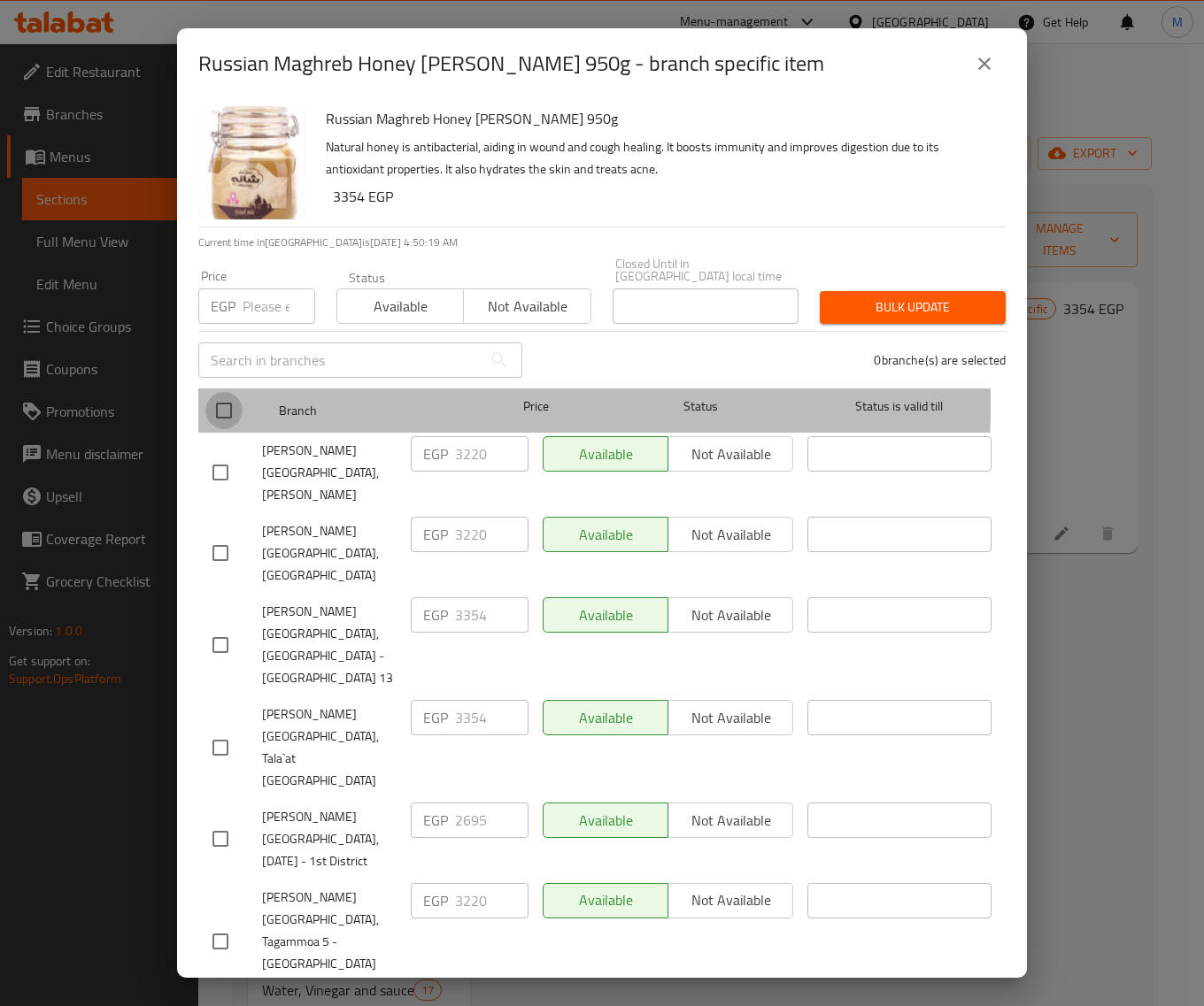
checkbox input "true"
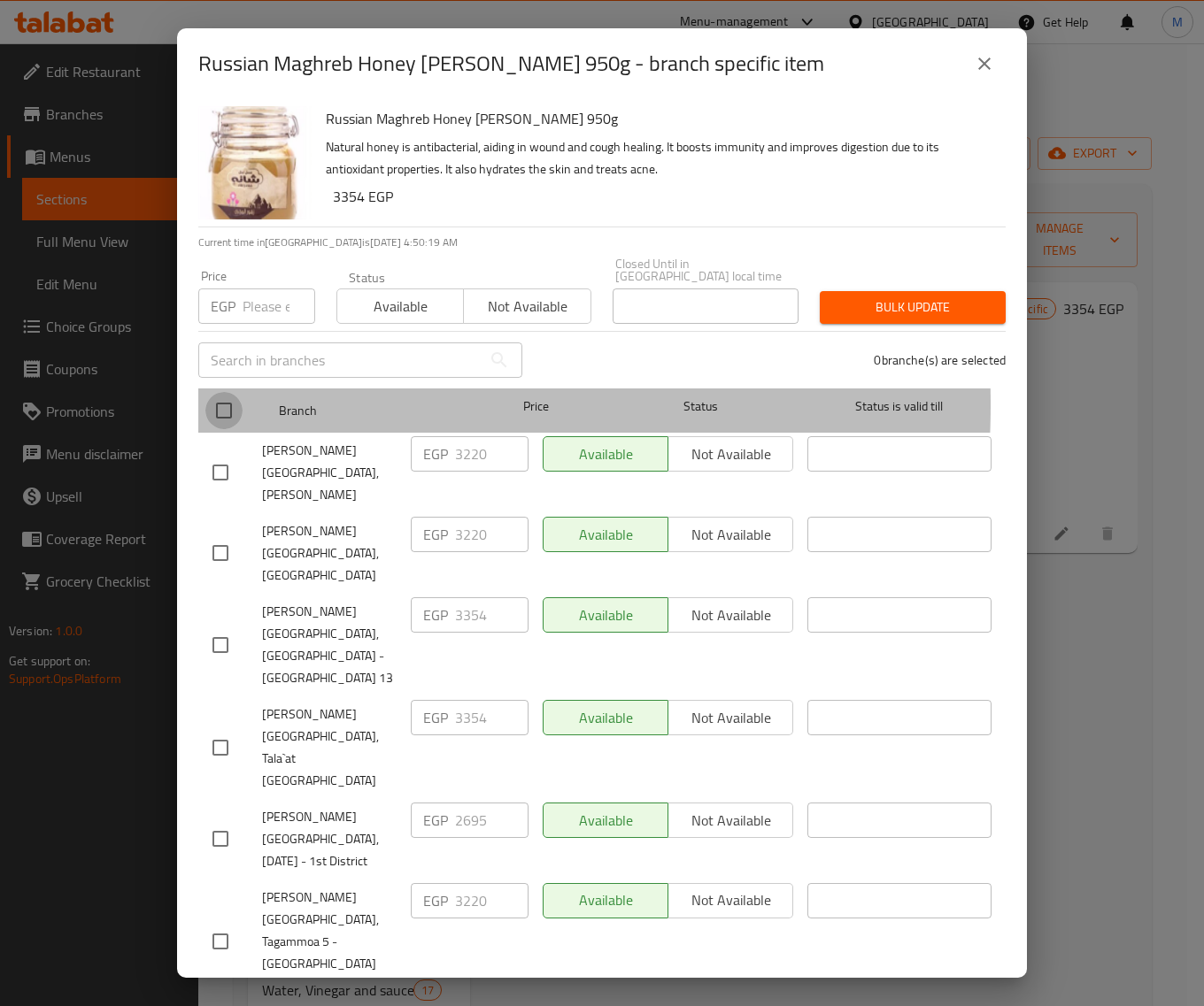
checkbox input "true"
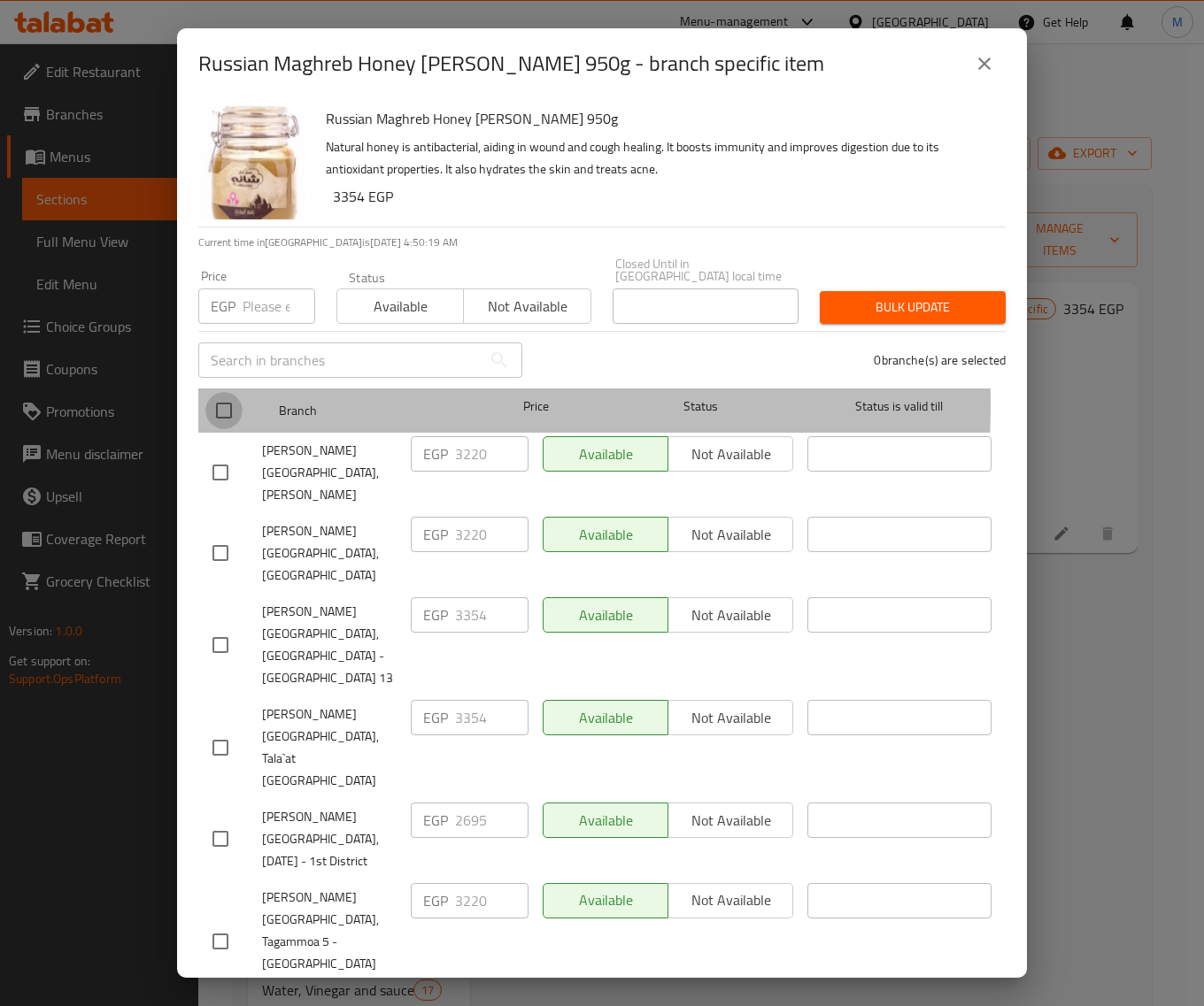
checkbox input "true"
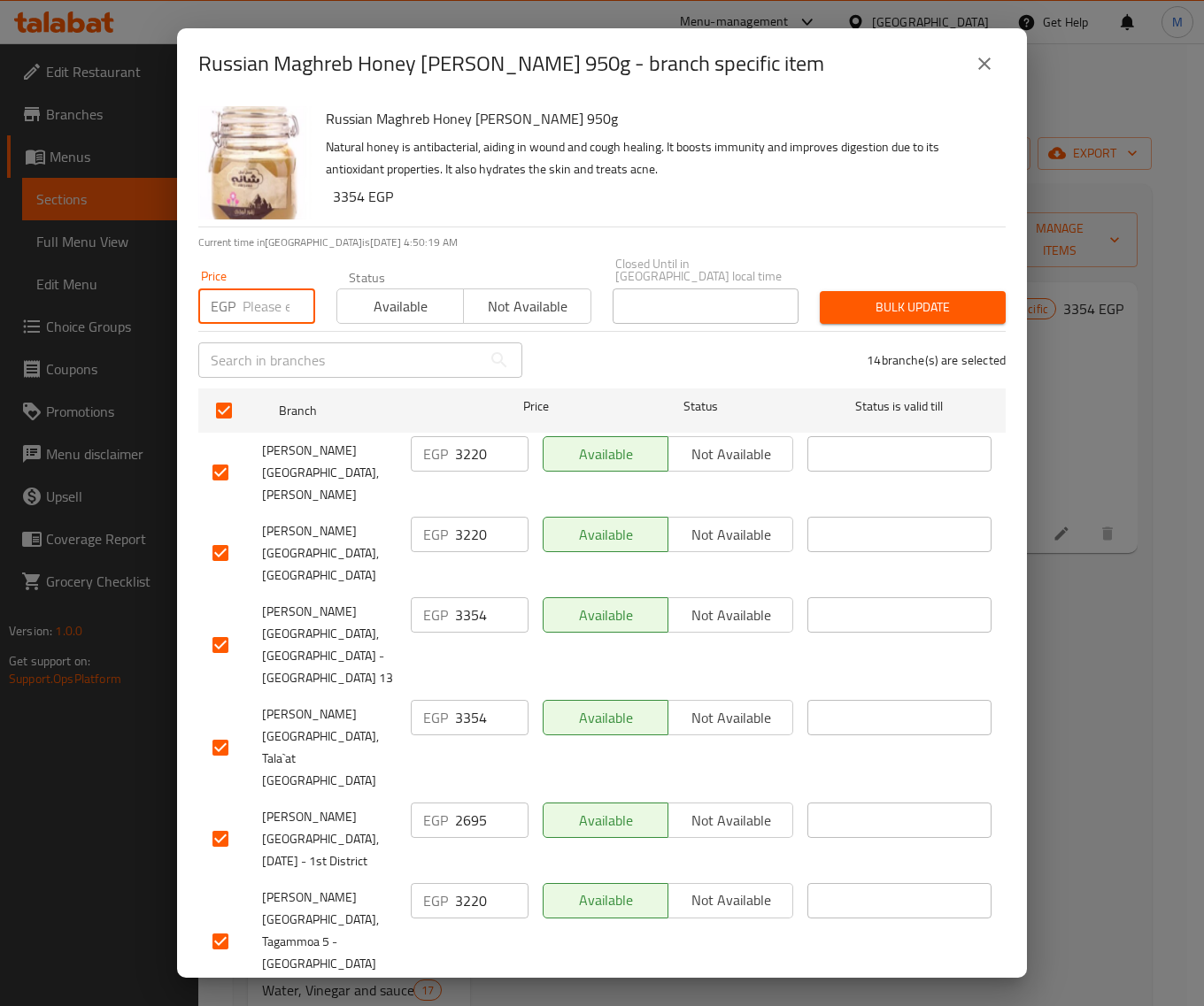
click at [258, 292] on input "number" at bounding box center [279, 306] width 73 height 35
paste input "3354"
type input "3354"
click at [879, 298] on span "Bulk update" at bounding box center [912, 307] width 157 height 22
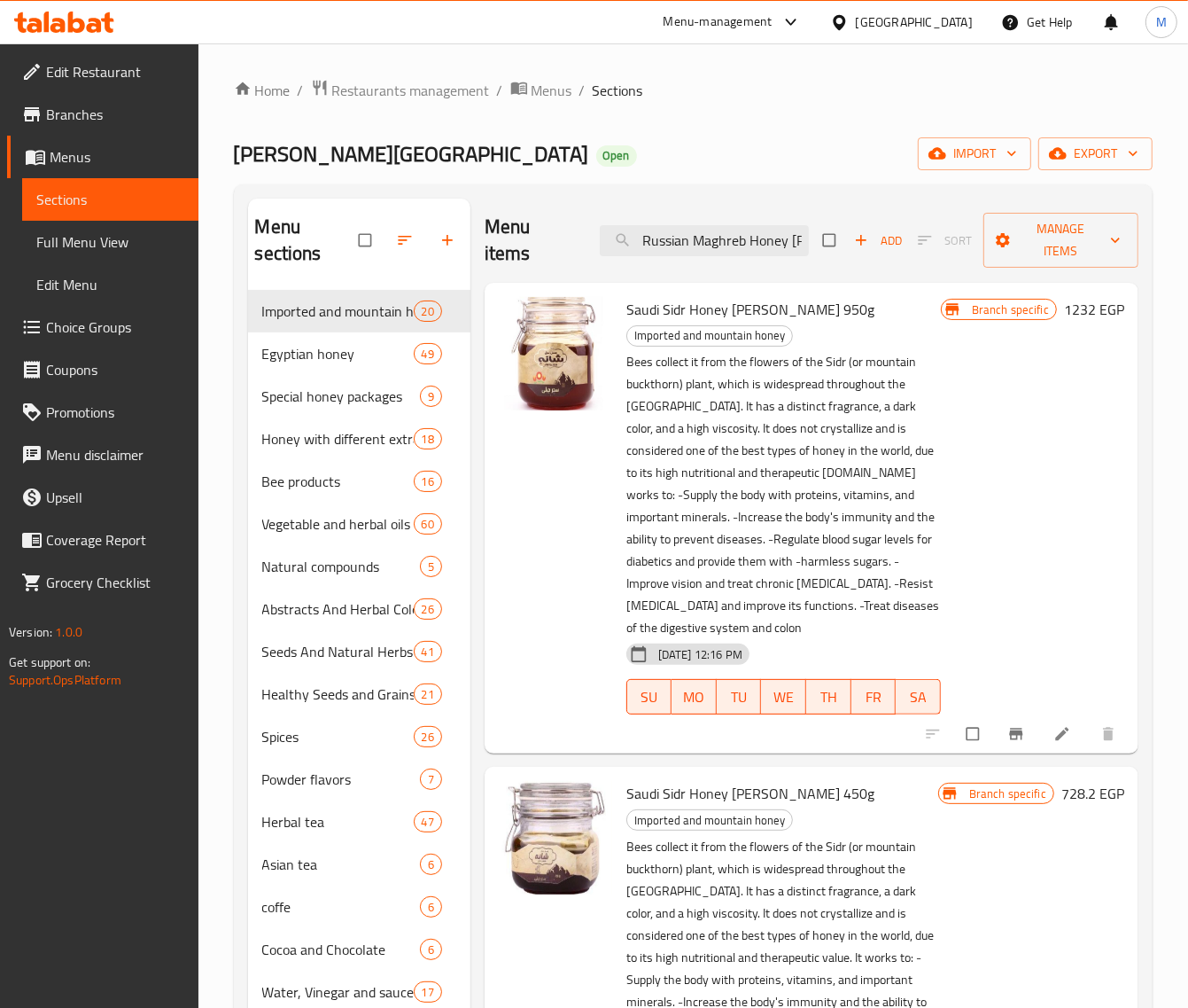
click at [338, 56] on div "Home / Restaurants management / Menus / Sections Shana Nature House Open import…" at bounding box center [693, 918] width 990 height 1750
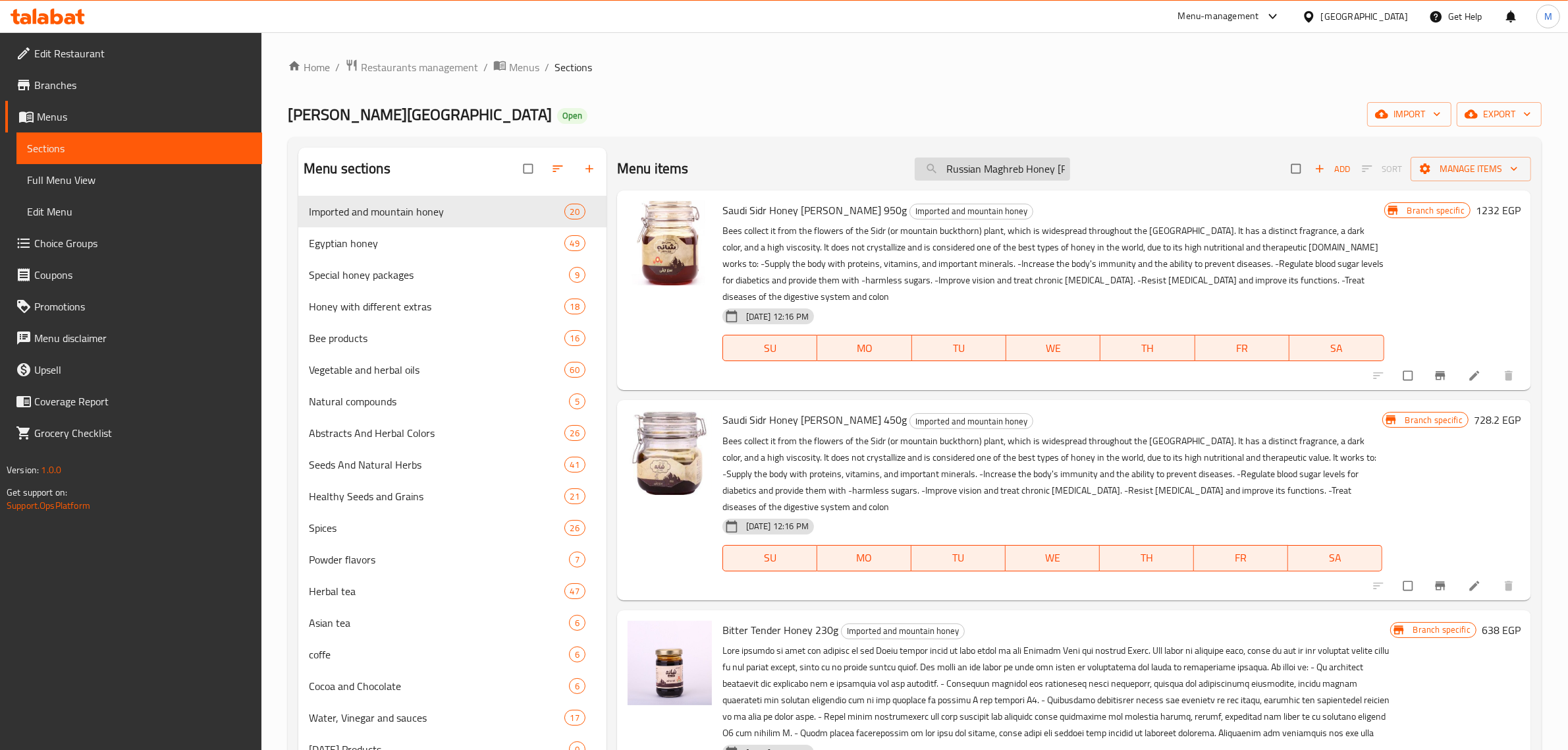
click at [788, 169] on input "Russian Maghreb Honey Kalbas 950g" at bounding box center [992, 169] width 155 height 23
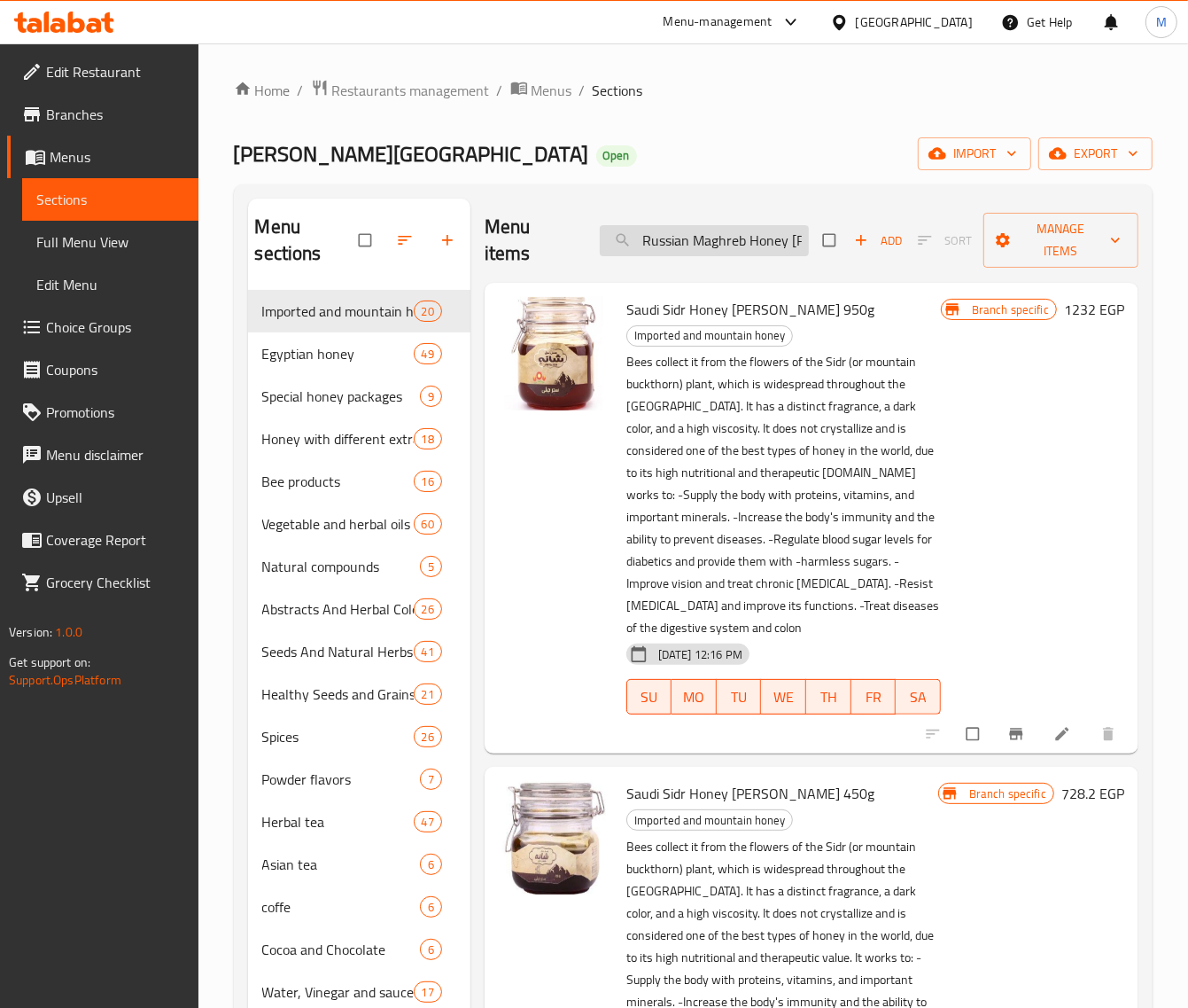
click at [745, 235] on input "Russian Maghreb Honey Kalbas 950g" at bounding box center [705, 240] width 209 height 31
paste input "عسل نحل نوارة البرسيم 5 كجم"
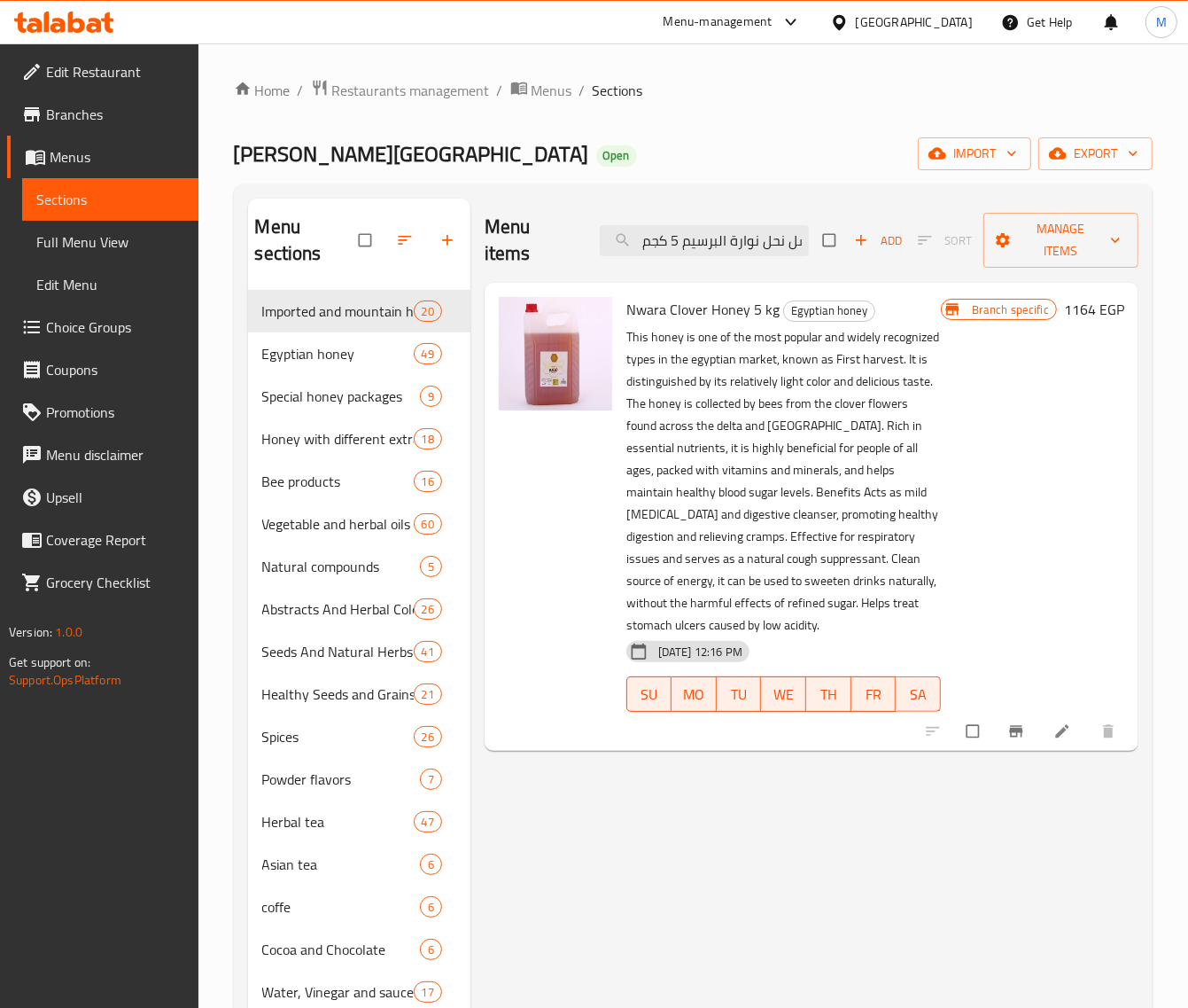
click at [706, 310] on span "Nwara Clover Honey 5 kg" at bounding box center [703, 309] width 153 height 26
copy h6 "Nwara Clover Honey 5 kg"
click at [702, 240] on input "عسل نحل نوارة البرسيم 5 كجم" at bounding box center [705, 240] width 209 height 31
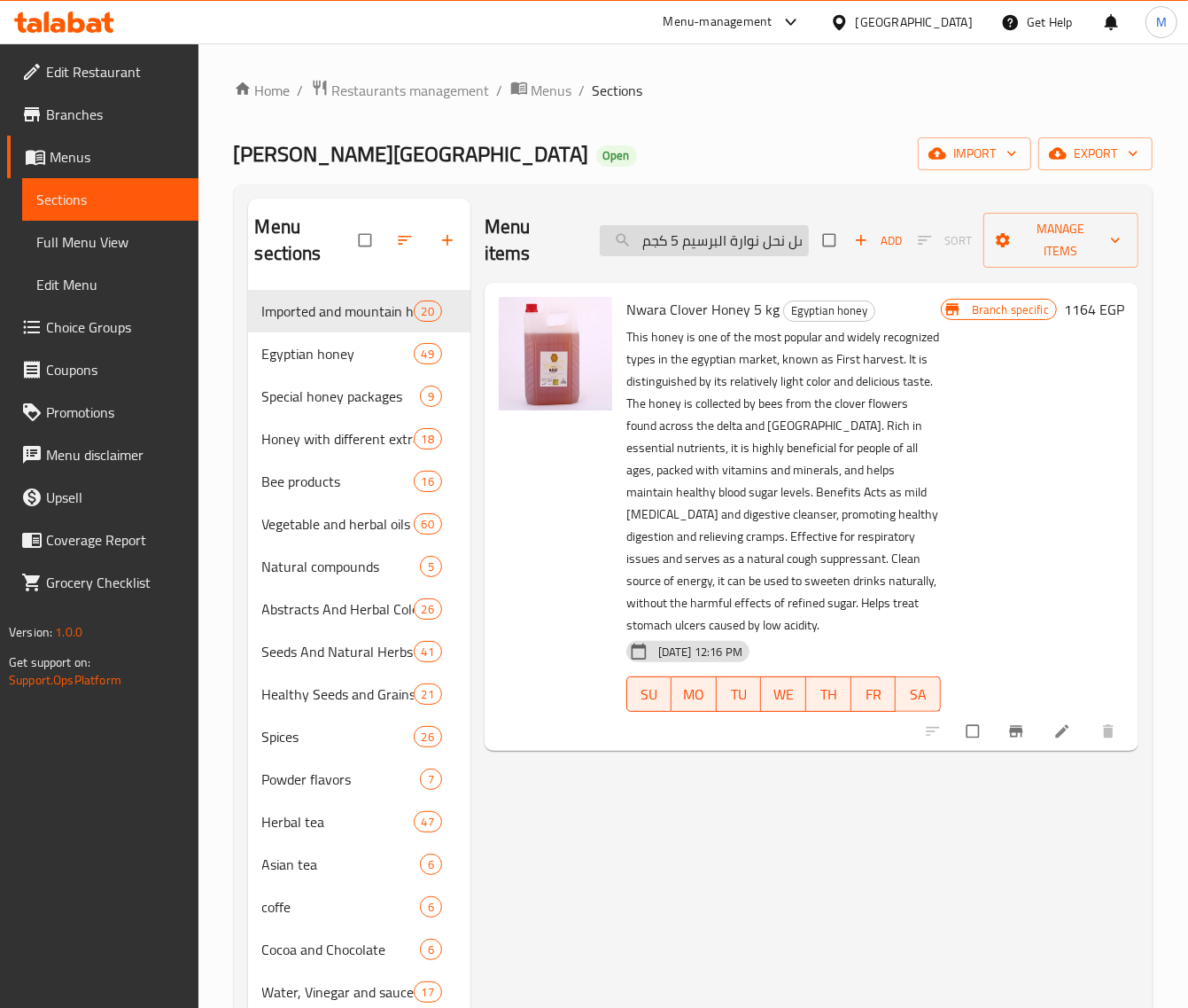
paste input "Nwara Clover Honey 5 kg"
click at [1017, 731] on icon "Branch-specific-item" at bounding box center [1016, 731] width 13 height 11
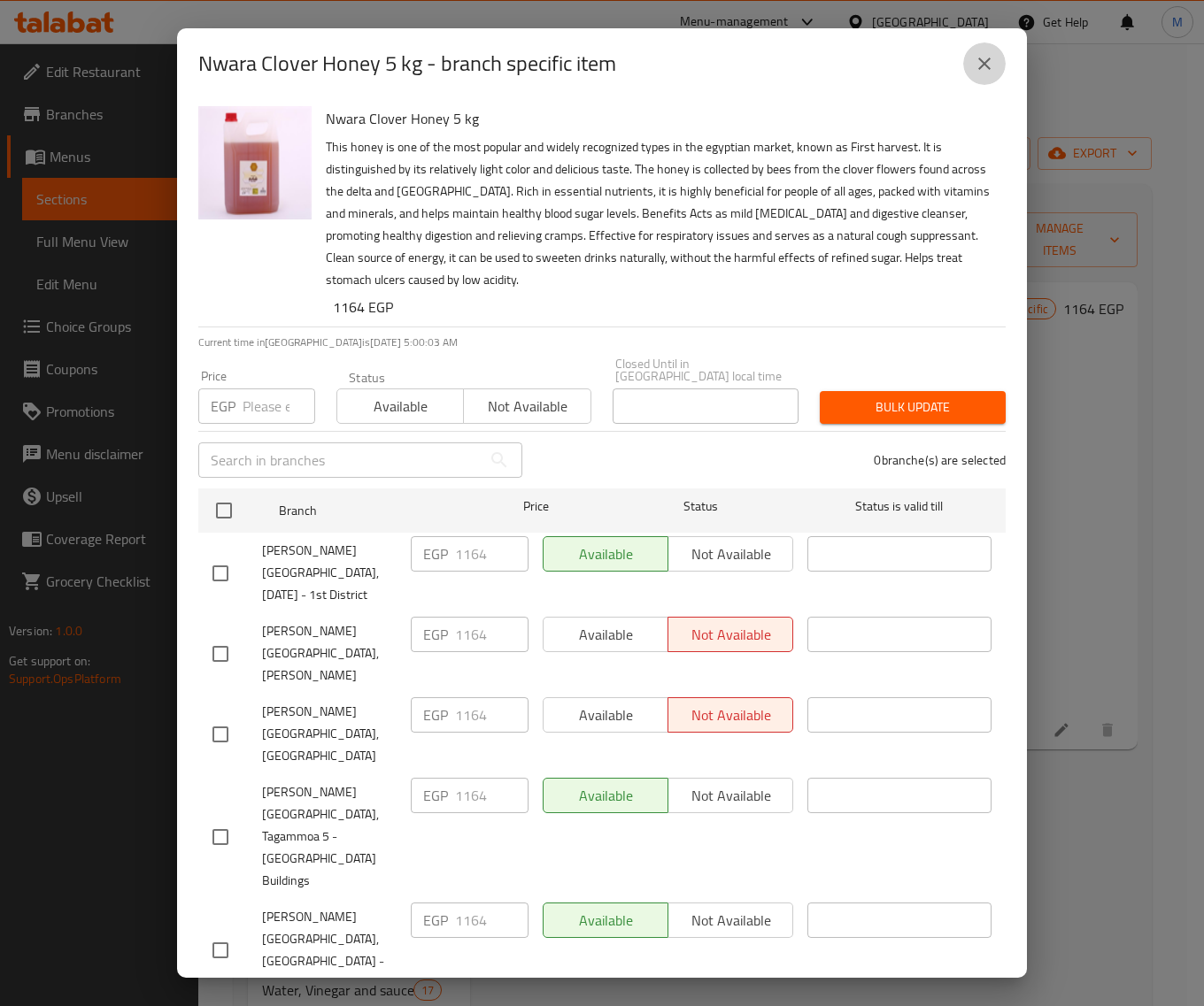
click at [987, 69] on icon "close" at bounding box center [984, 63] width 21 height 21
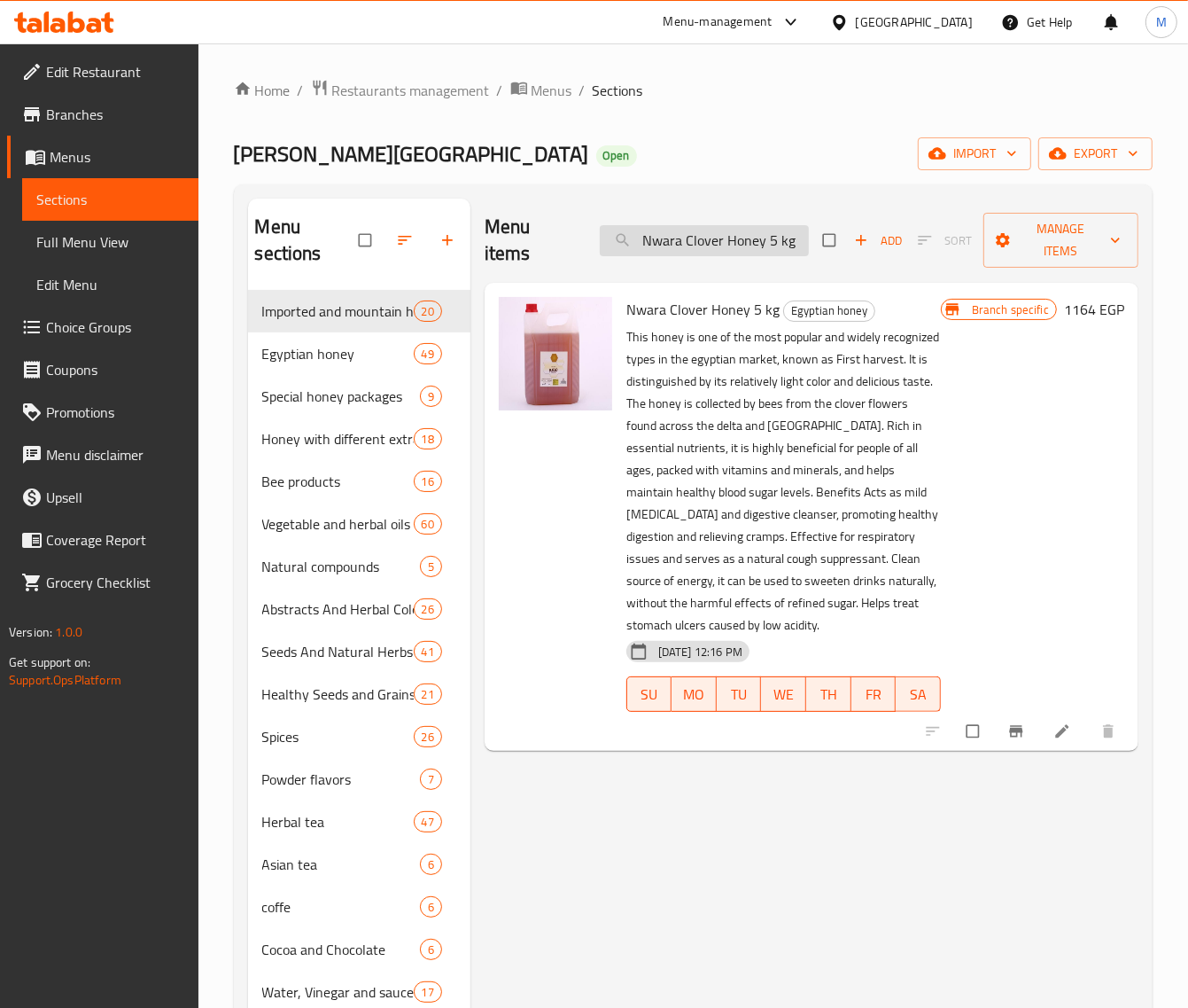
click at [707, 237] on input "Nwara Clover Honey 5 kg" at bounding box center [705, 240] width 209 height 31
click at [685, 237] on input "Nwara Clover Honey 5 kg" at bounding box center [705, 240] width 209 height 31
paste input "عسل نحل نوارة البرسيم 800جم"
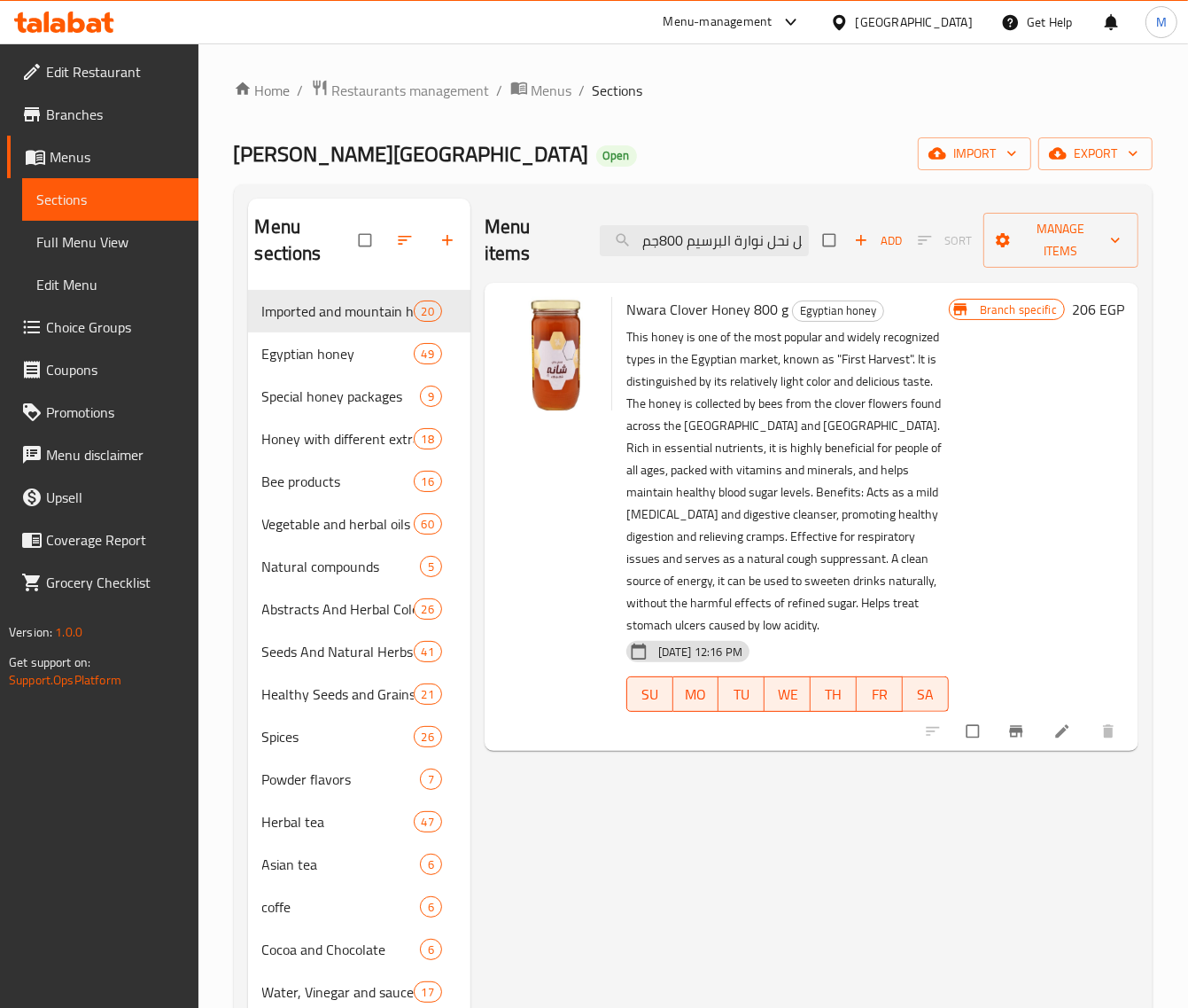
click at [669, 313] on span "Nwara Clover Honey 800 g" at bounding box center [707, 309] width 162 height 26
click at [667, 312] on span "Nwara Clover Honey 800 g" at bounding box center [707, 309] width 162 height 26
copy h6 "Nwara Clover Honey 800 g"
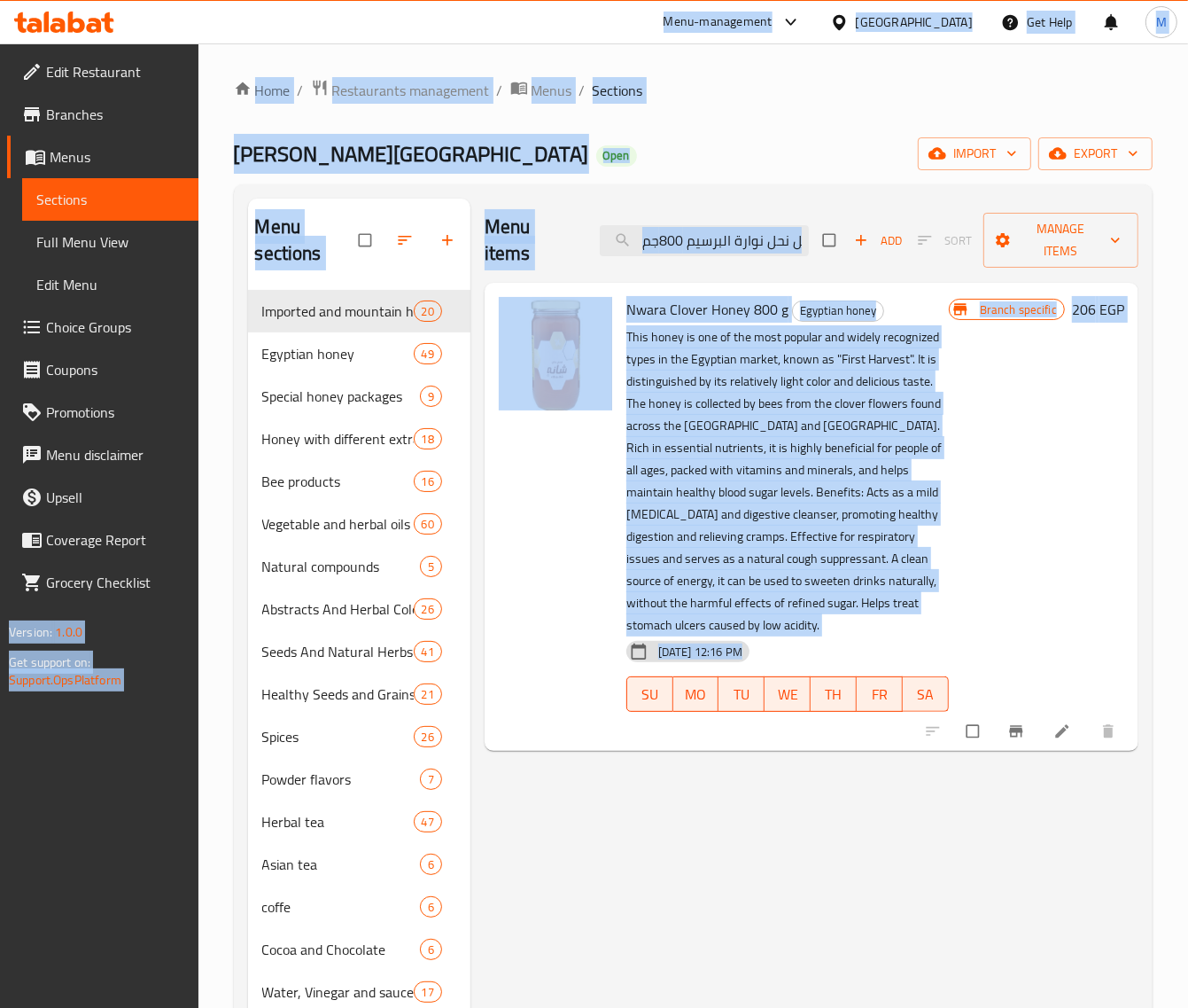
click at [666, 311] on span "Nwara Clover Honey 800 g" at bounding box center [707, 309] width 162 height 26
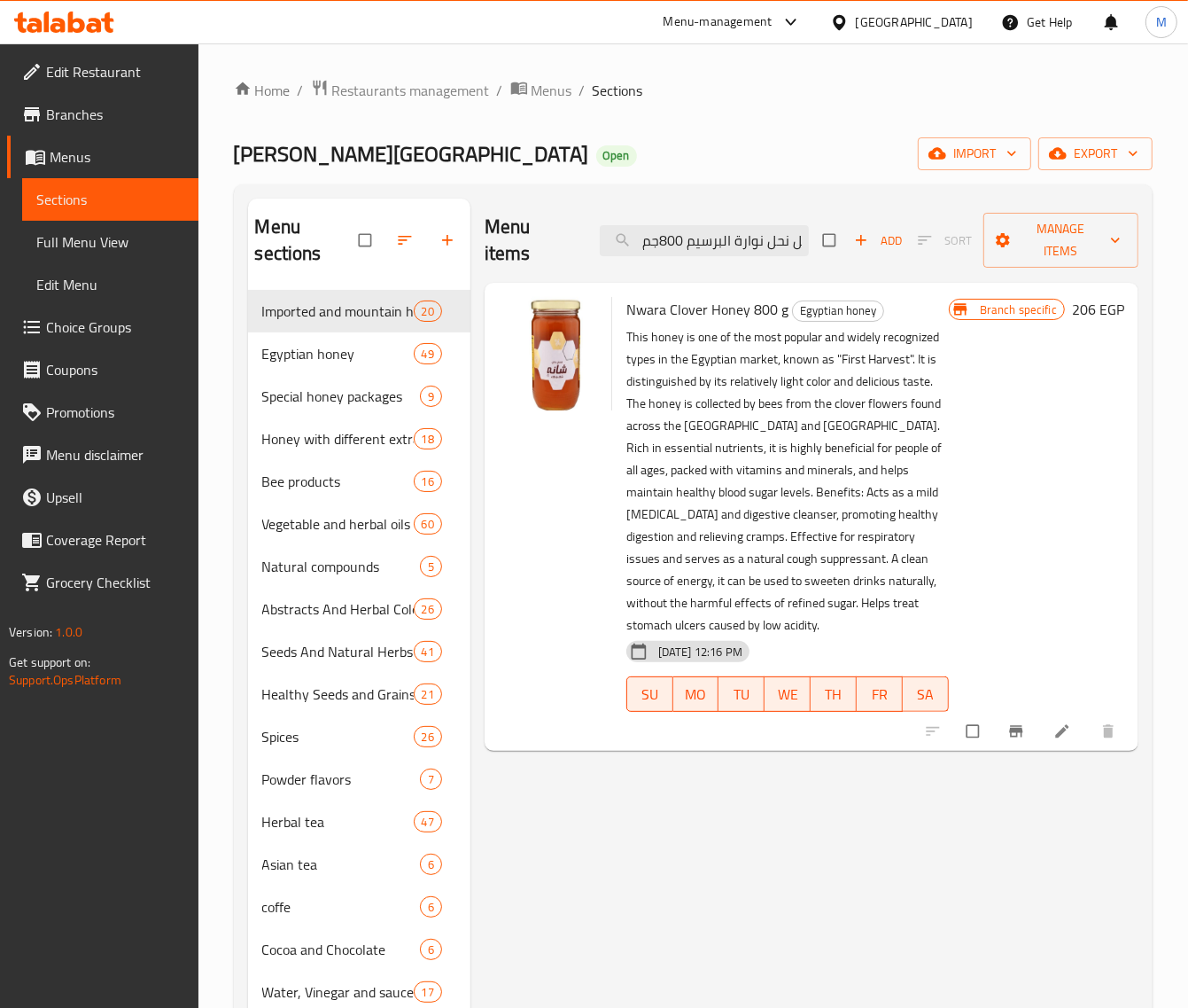
click at [666, 311] on span "Nwara Clover Honey 800 g" at bounding box center [707, 309] width 162 height 26
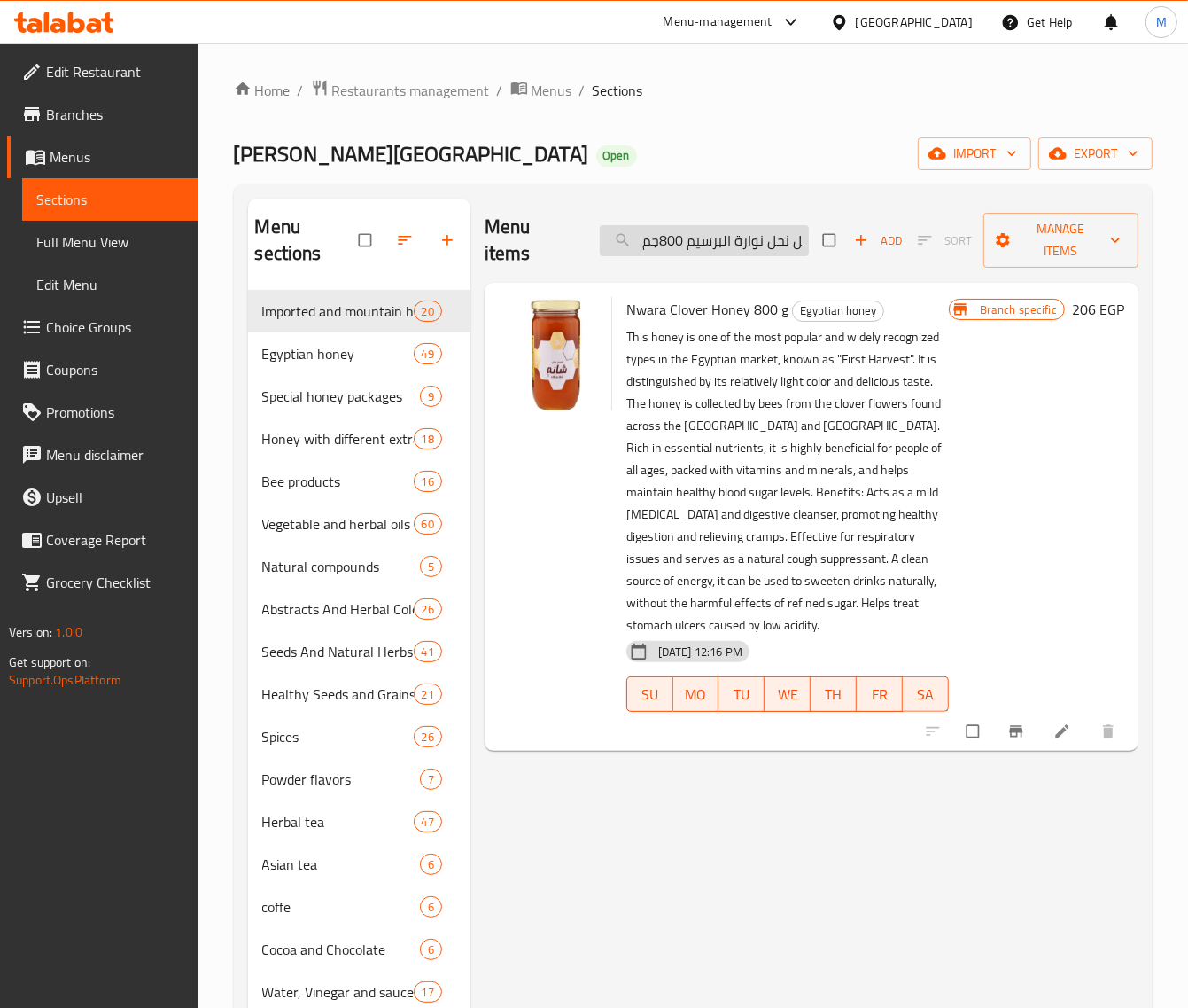
click at [734, 245] on input "عسل نحل نوارة البرسيم 800جم" at bounding box center [705, 240] width 209 height 31
paste input "Nwara Clover Honey 800 g"
type input "Nwara Clover Honey 800 g"
click at [1009, 722] on icon "Branch-specific-item" at bounding box center [1016, 731] width 18 height 18
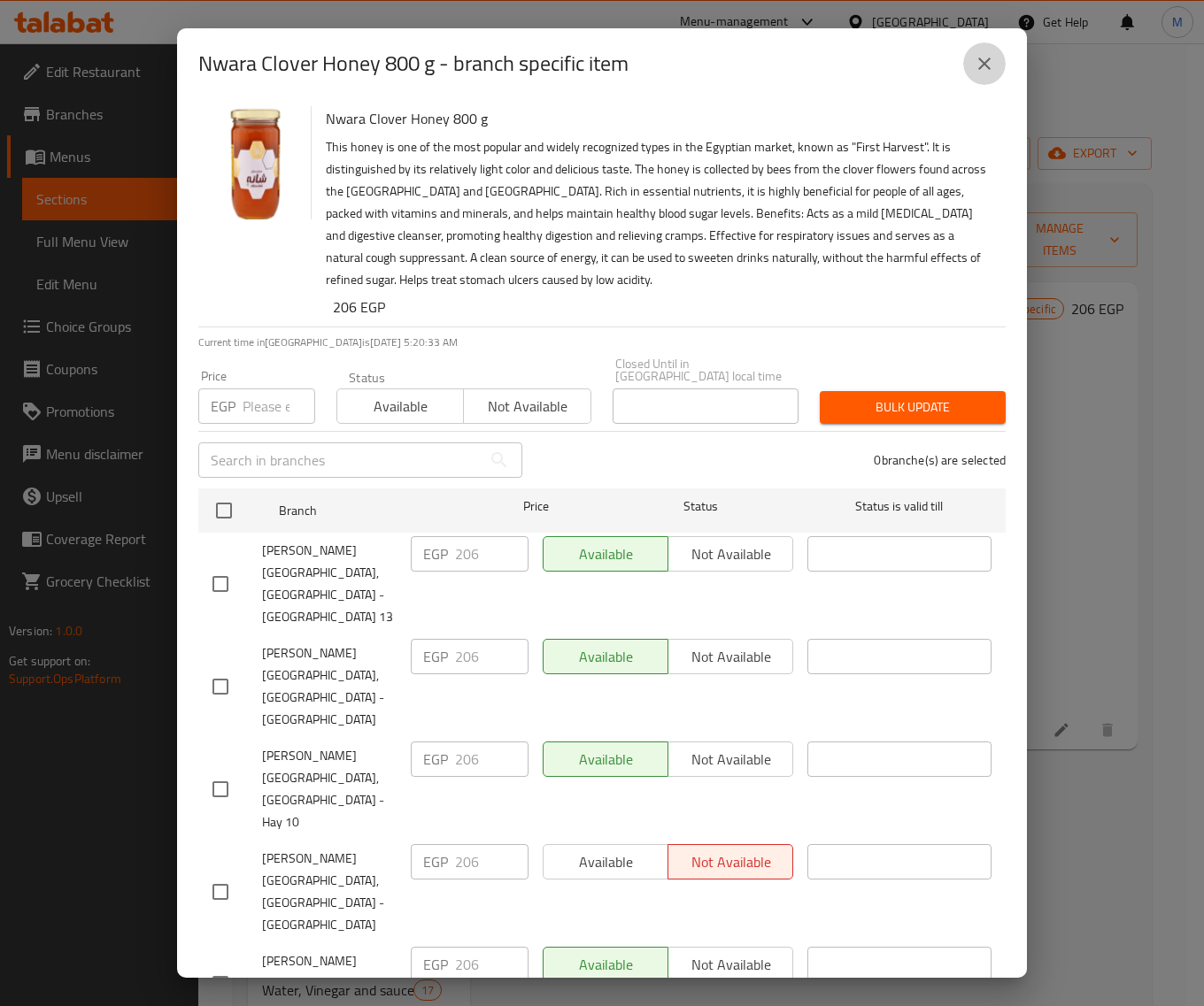
click at [976, 82] on button "close" at bounding box center [984, 64] width 43 height 43
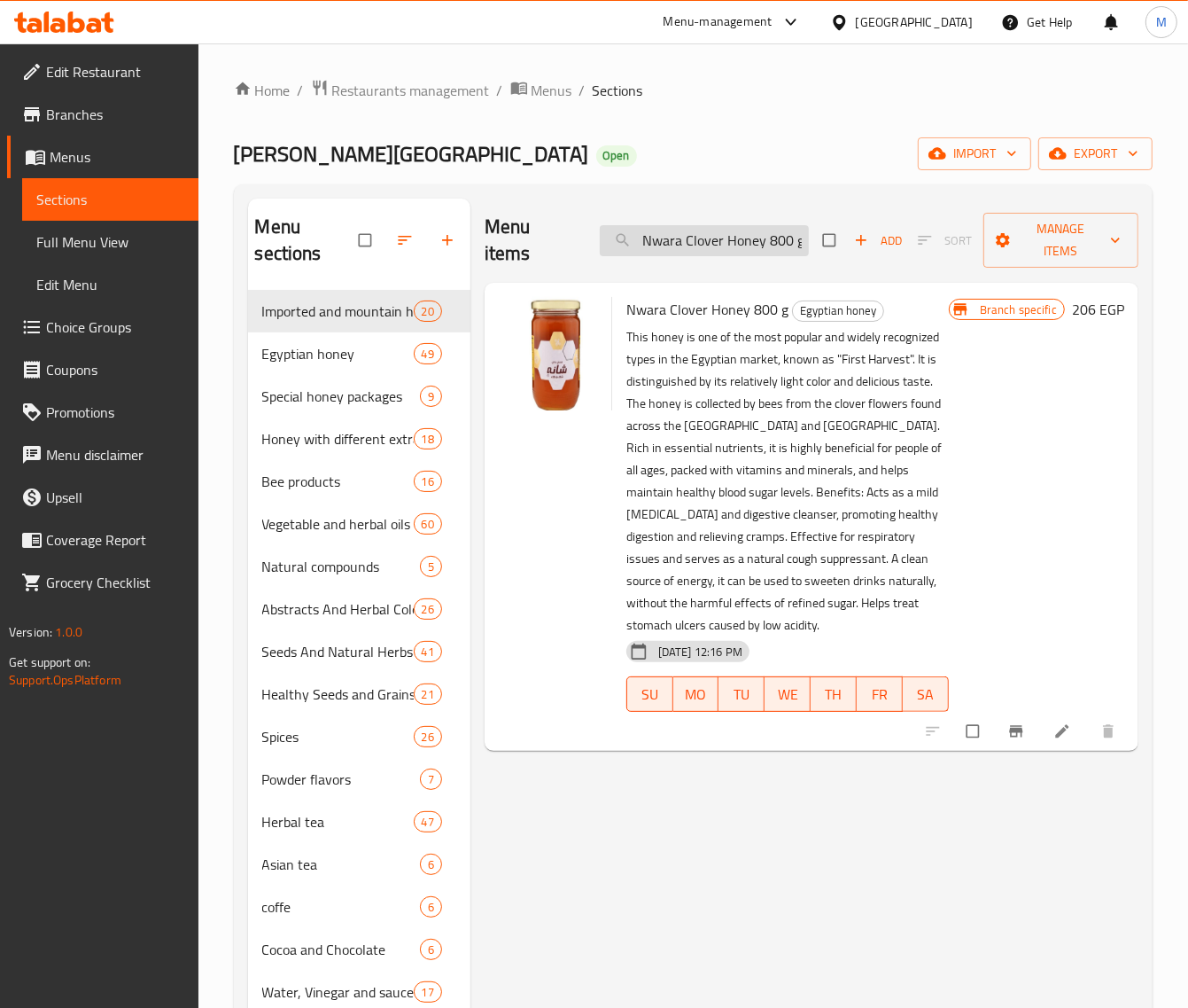
click at [672, 237] on input "Nwara Clover Honey 800 g" at bounding box center [705, 240] width 209 height 31
paste input "عسل نحل زهور الموالح 950جم"
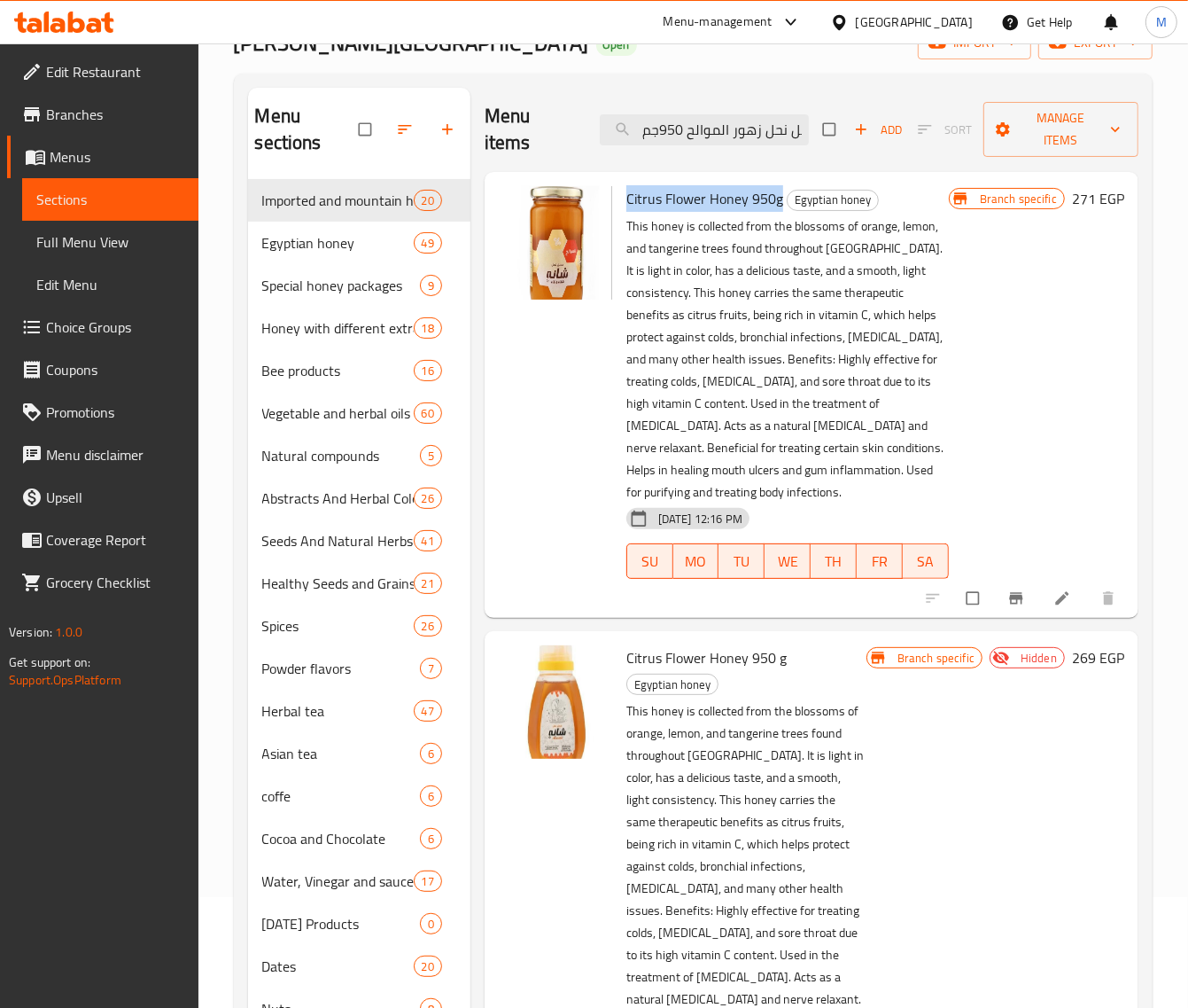
drag, startPoint x: 781, startPoint y: 201, endPoint x: 625, endPoint y: 192, distance: 156.3
click at [626, 192] on h6 "Citrus Flower Honey 950g Egyptian honey" at bounding box center [788, 198] width 323 height 25
copy span "Citrus Flower Honey 950g"
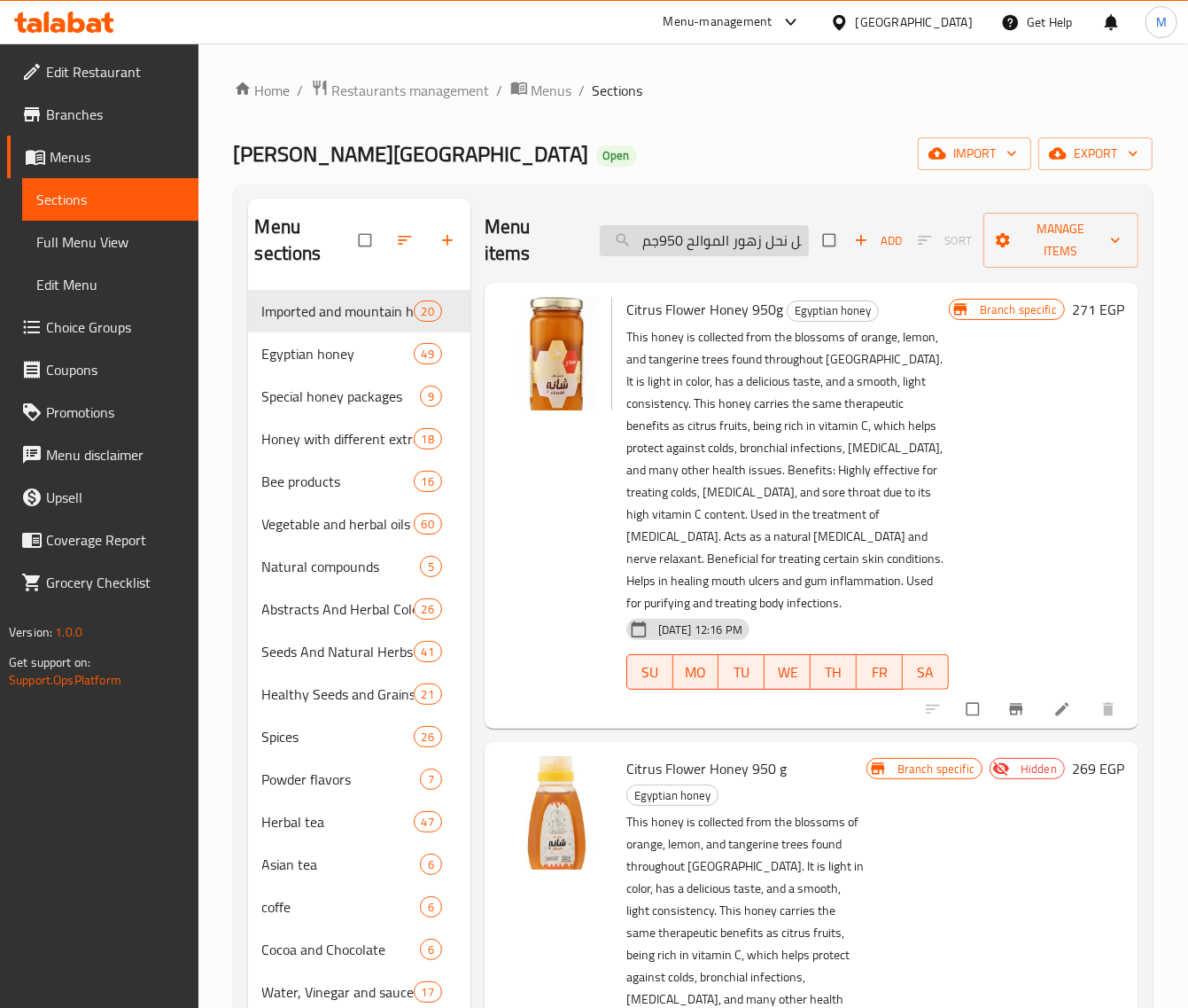
click at [692, 228] on input "عسل نحل زهور الموالح 950جم" at bounding box center [705, 240] width 209 height 31
paste input "Citrus Flower Honey 950g"
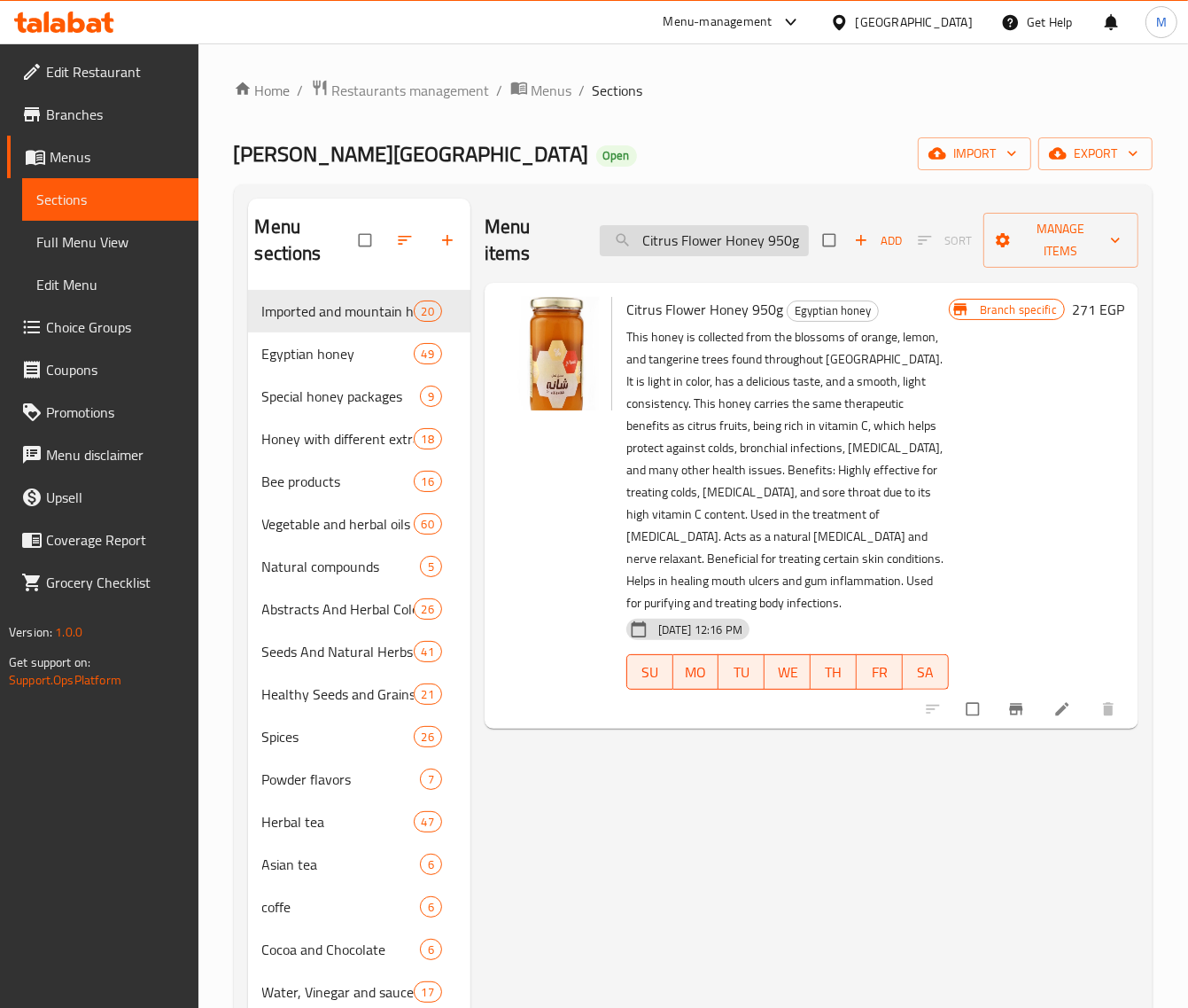
click at [750, 245] on input "Citrus Flower Honey 950g" at bounding box center [705, 240] width 209 height 31
paste input "عسل نحل زهور الموالح 450جم"
type input "عسل نحل زهور الموالح 450جم"
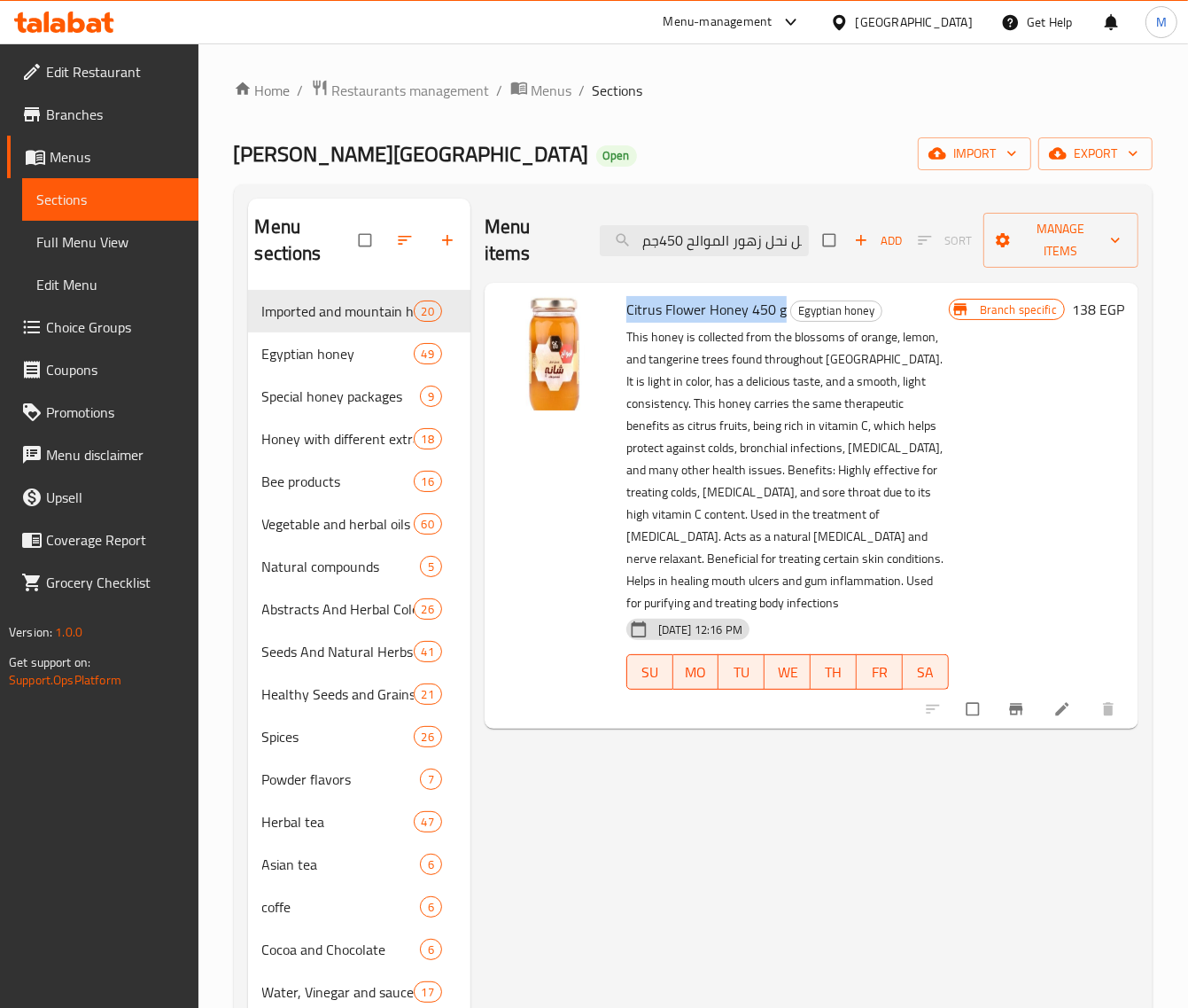
drag, startPoint x: 783, startPoint y: 315, endPoint x: 625, endPoint y: 311, distance: 158.1
click at [626, 311] on span "Citrus Flower Honey 450 g" at bounding box center [706, 309] width 161 height 26
copy span "Citrus Flower Honey 450 g"
click at [1019, 700] on icon "Branch-specific-item" at bounding box center [1016, 708] width 18 height 18
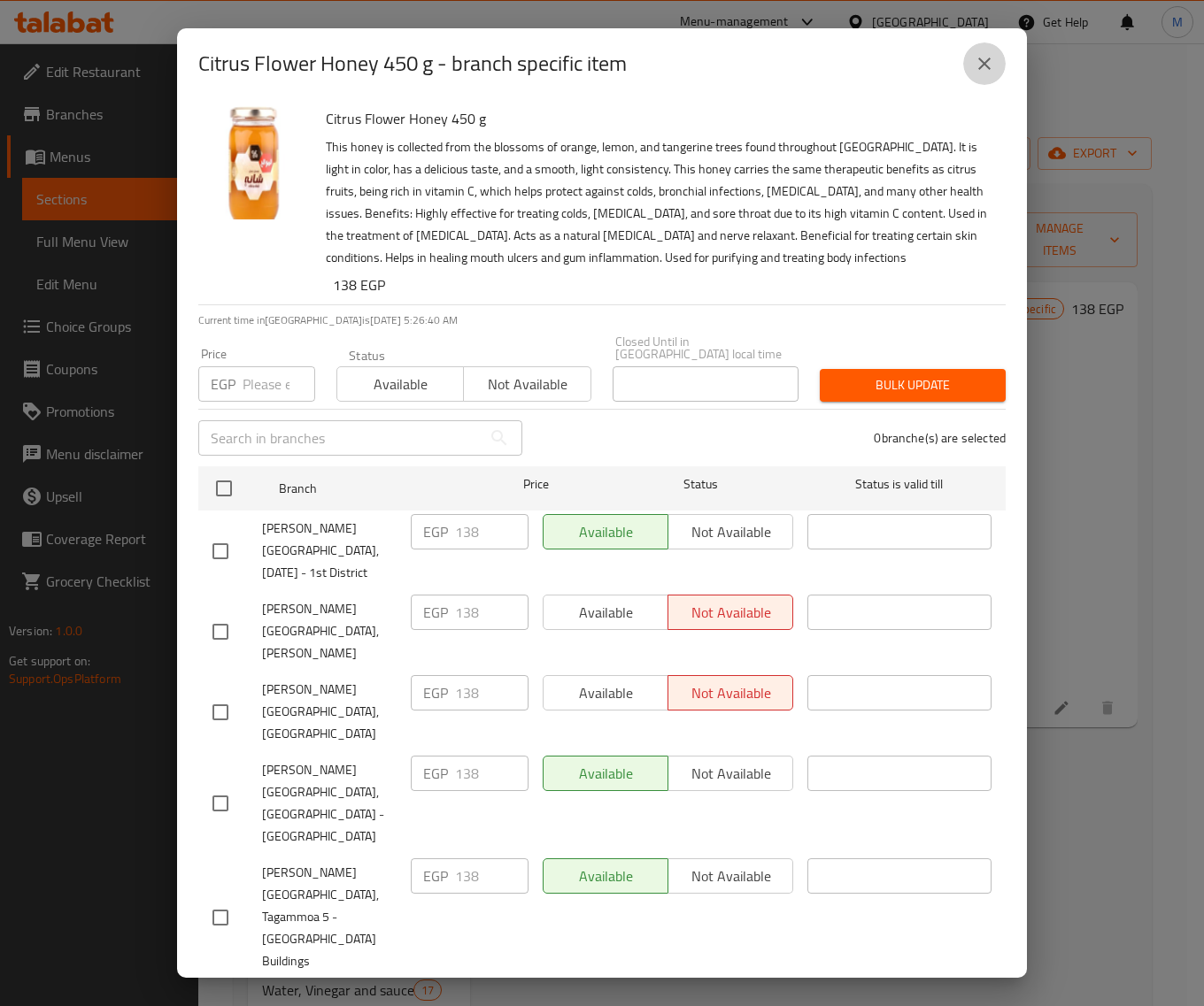
click at [989, 75] on button "close" at bounding box center [984, 64] width 43 height 43
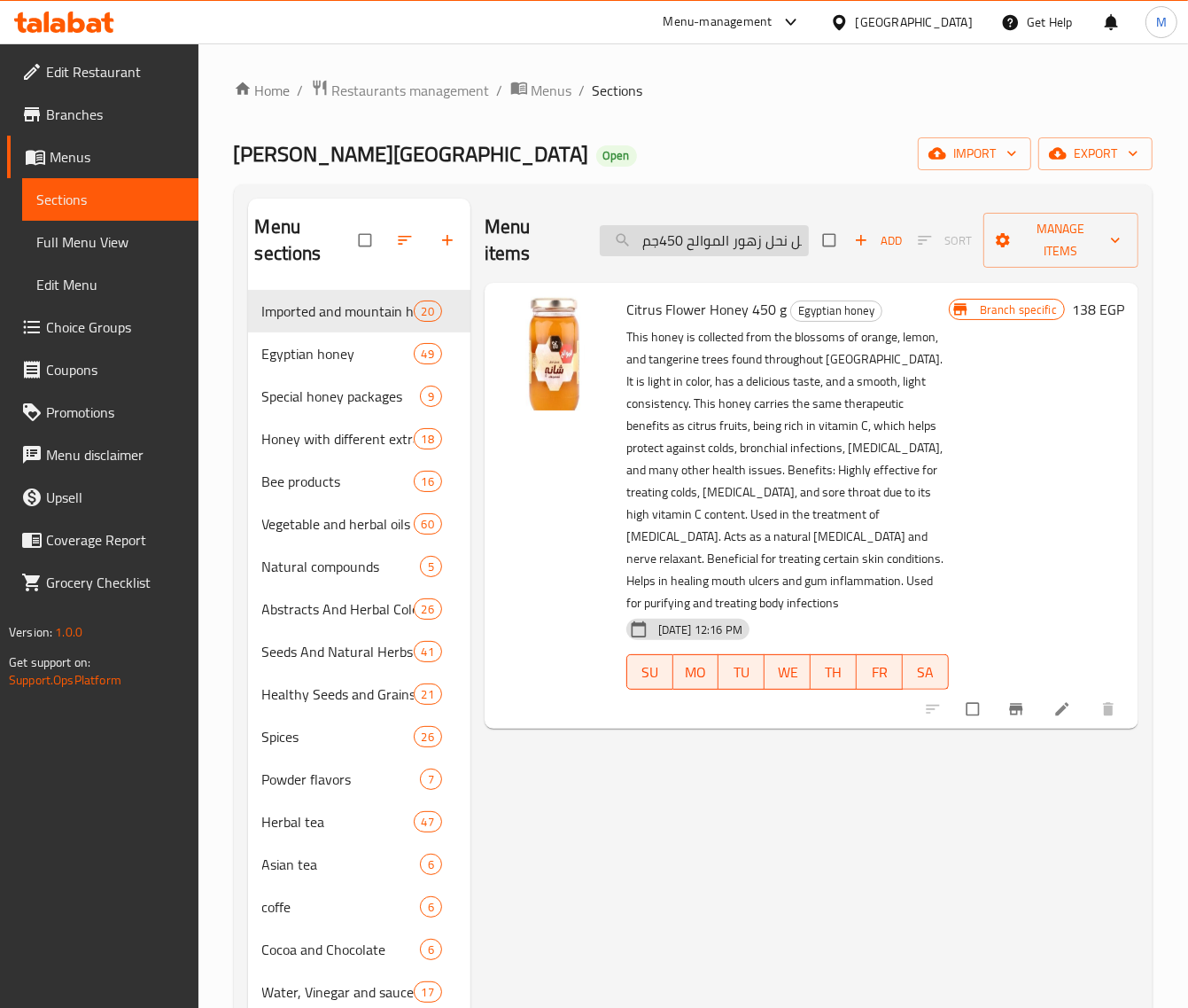
click at [711, 254] on input "عسل نحل زهور الموالح 450جم" at bounding box center [705, 240] width 209 height 31
paste input "بة البركة 9"
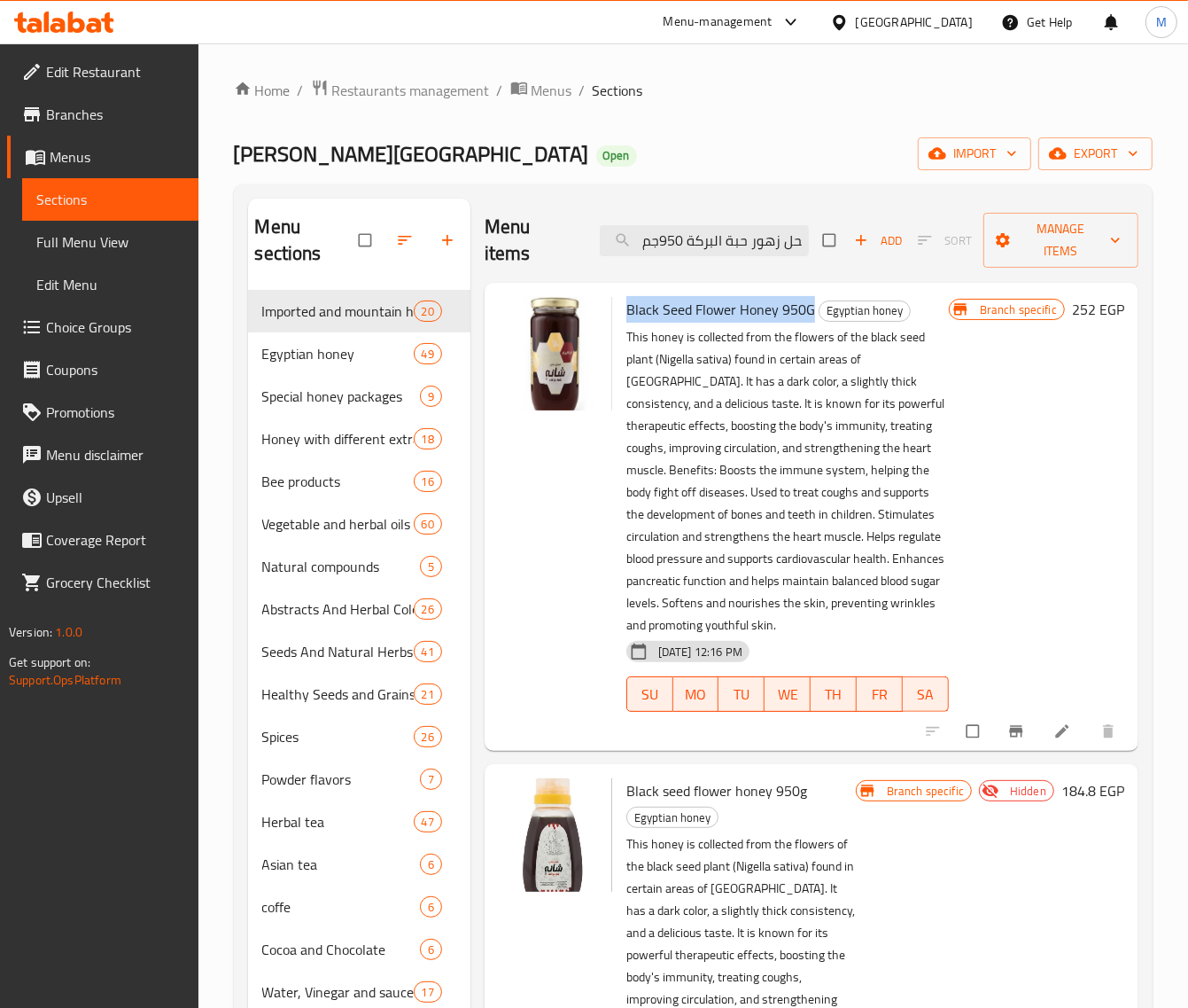
drag, startPoint x: 811, startPoint y: 308, endPoint x: 630, endPoint y: 310, distance: 181.0
click at [630, 310] on h6 "Black Seed Flower Honey 950G Egyptian honey" at bounding box center [788, 309] width 323 height 25
copy span "Black Seed Flower Honey 950G"
click at [694, 241] on input "عسل نحل زهور حبة البركة 950جم" at bounding box center [705, 240] width 209 height 31
paste input "Black Seed Flower Honey 950G"
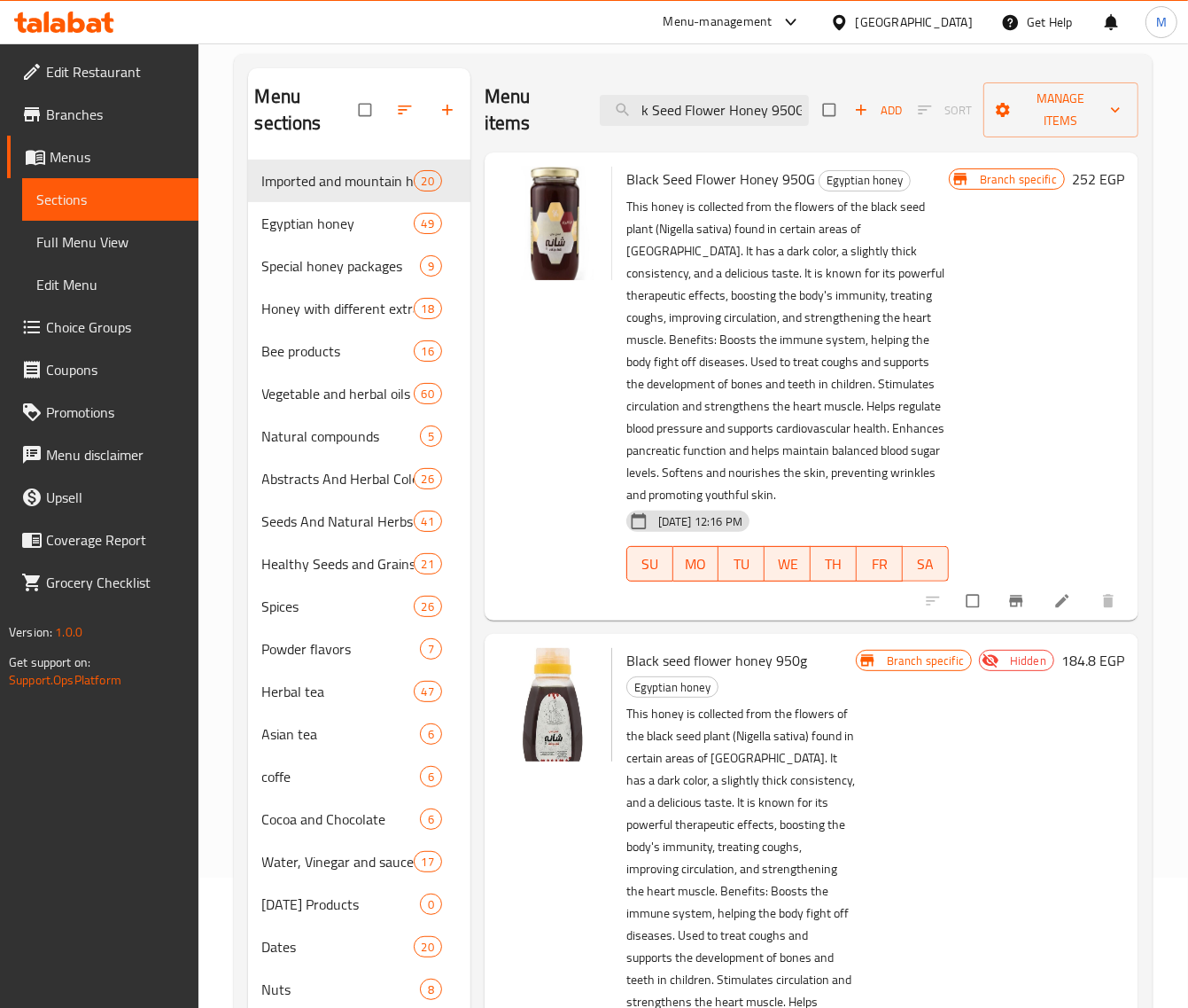
scroll to position [111, 0]
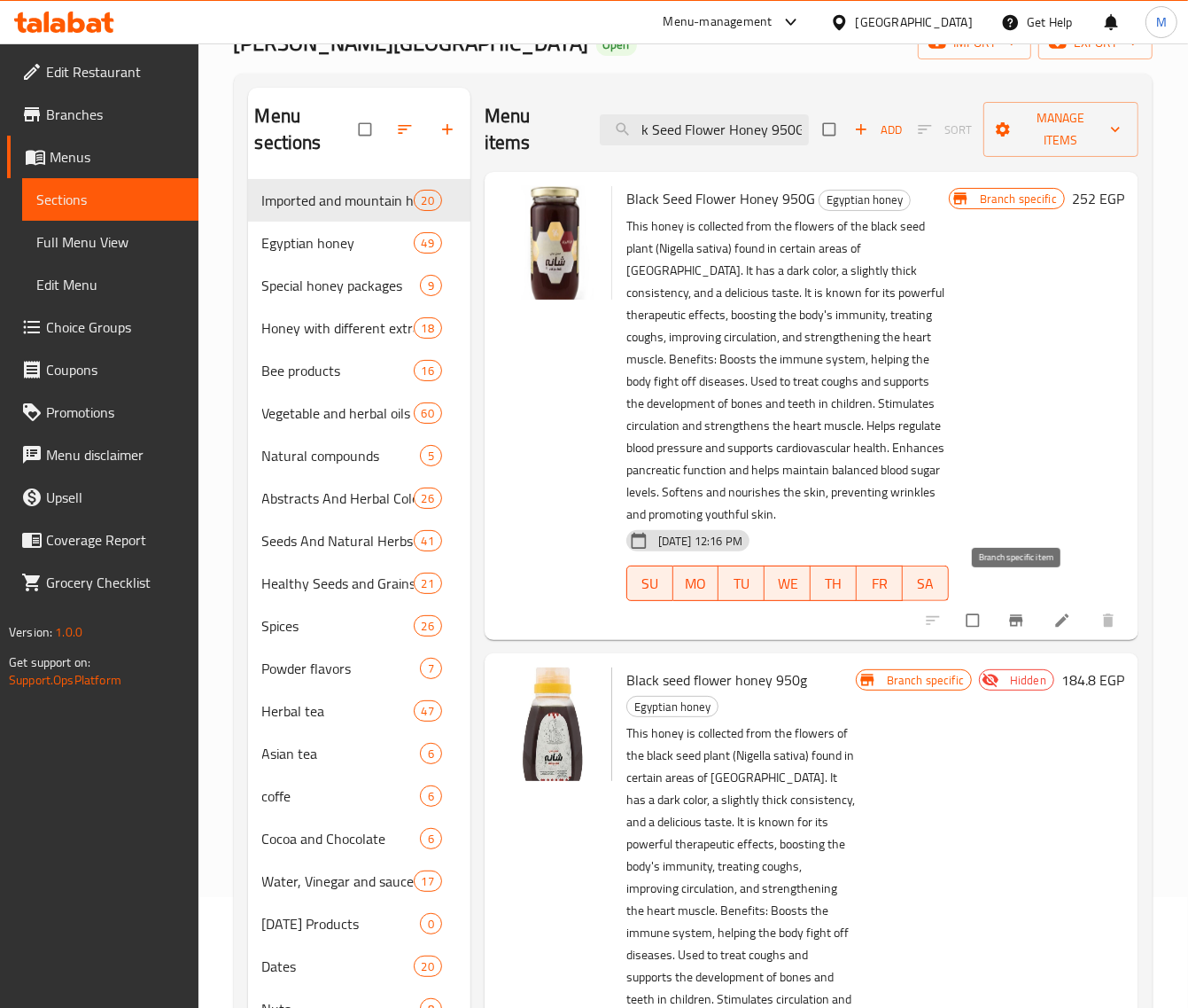
type input "Black Seed Flower Honey 950G"
click at [1020, 614] on icon "Branch-specific-item" at bounding box center [1016, 620] width 13 height 11
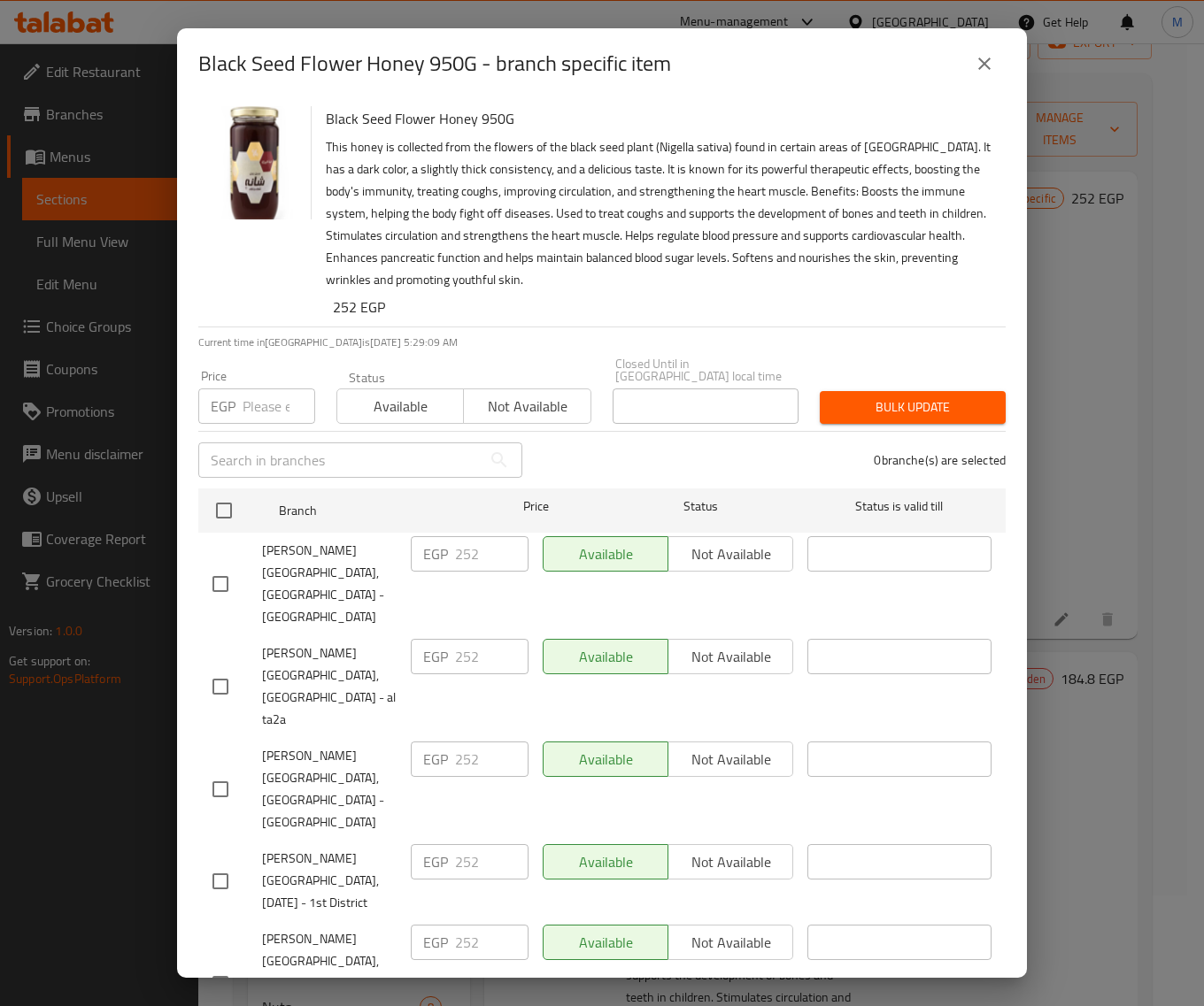
click at [993, 60] on icon "close" at bounding box center [984, 63] width 21 height 21
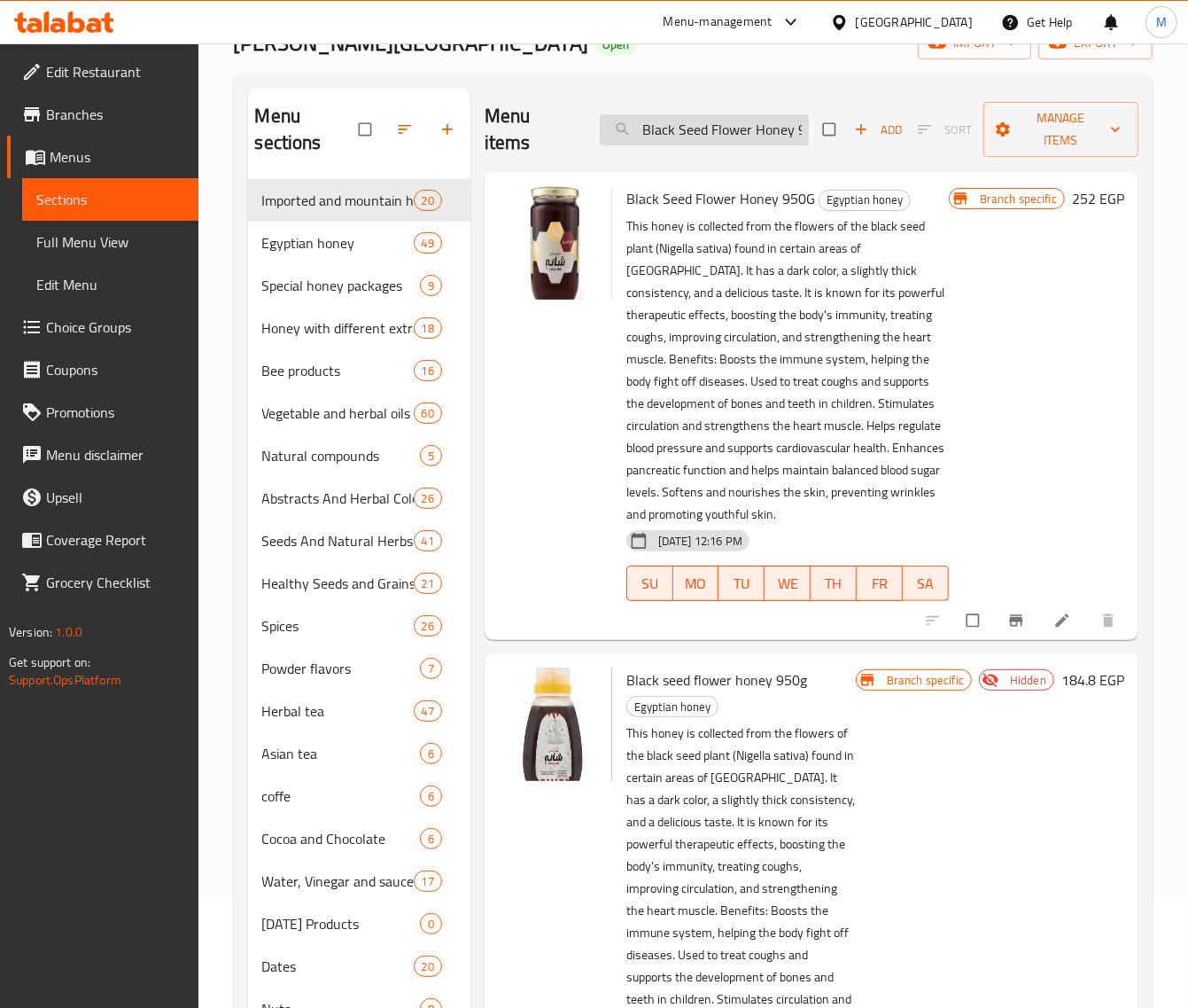
click at [738, 140] on input "Black Seed Flower Honey 950G" at bounding box center [705, 130] width 209 height 31
paste input "عسل نحل زهور حبة البركة 450جم"
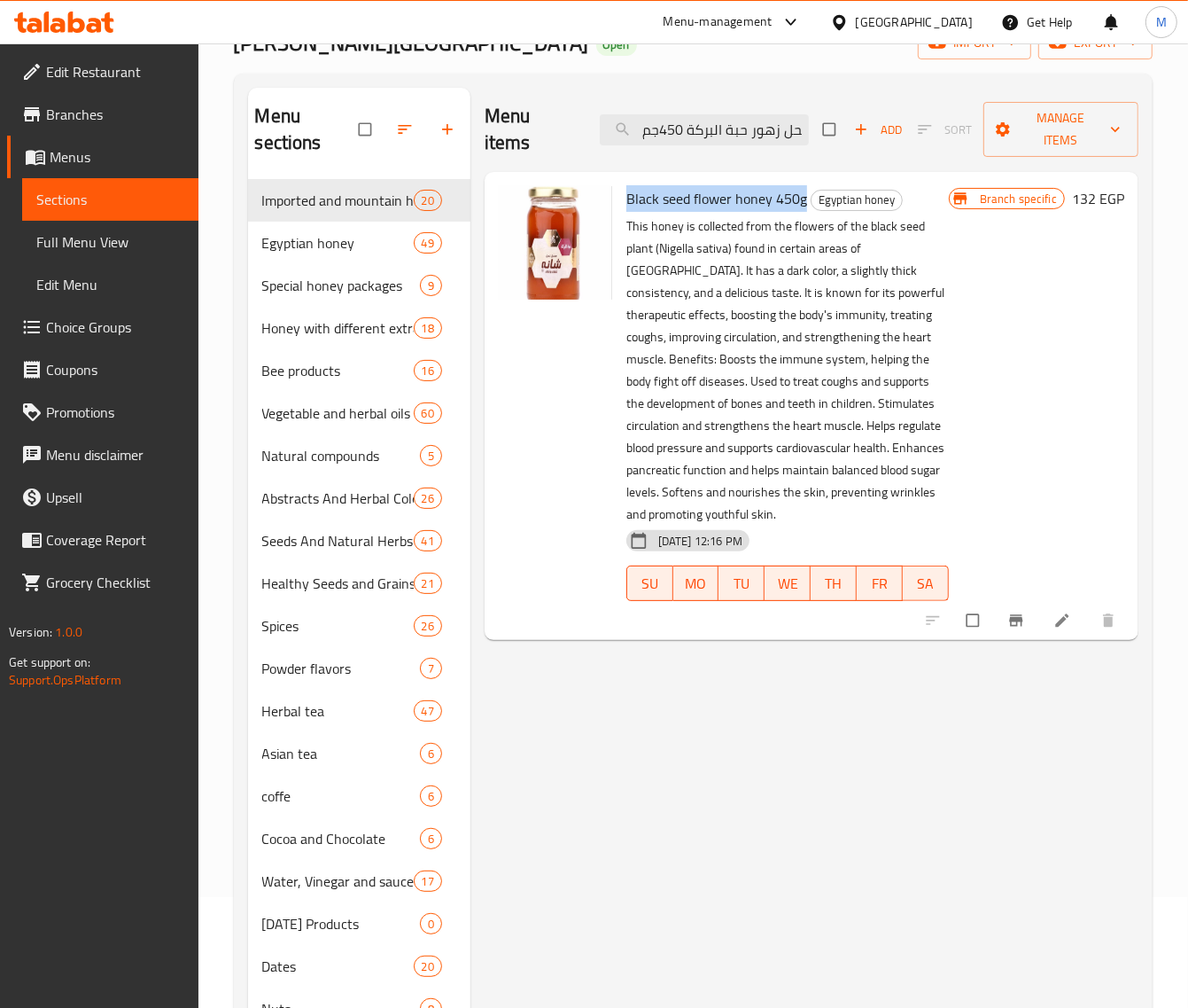
drag, startPoint x: 799, startPoint y: 200, endPoint x: 627, endPoint y: 205, distance: 172.1
click at [627, 205] on span "Black seed flower honey 450g" at bounding box center [717, 198] width 181 height 26
copy span "Black seed flower honey 450g"
click at [697, 133] on input "عسل نحل زهور حبة البركة 450جم" at bounding box center [705, 130] width 209 height 31
paste input "Black seed flower honey 450g"
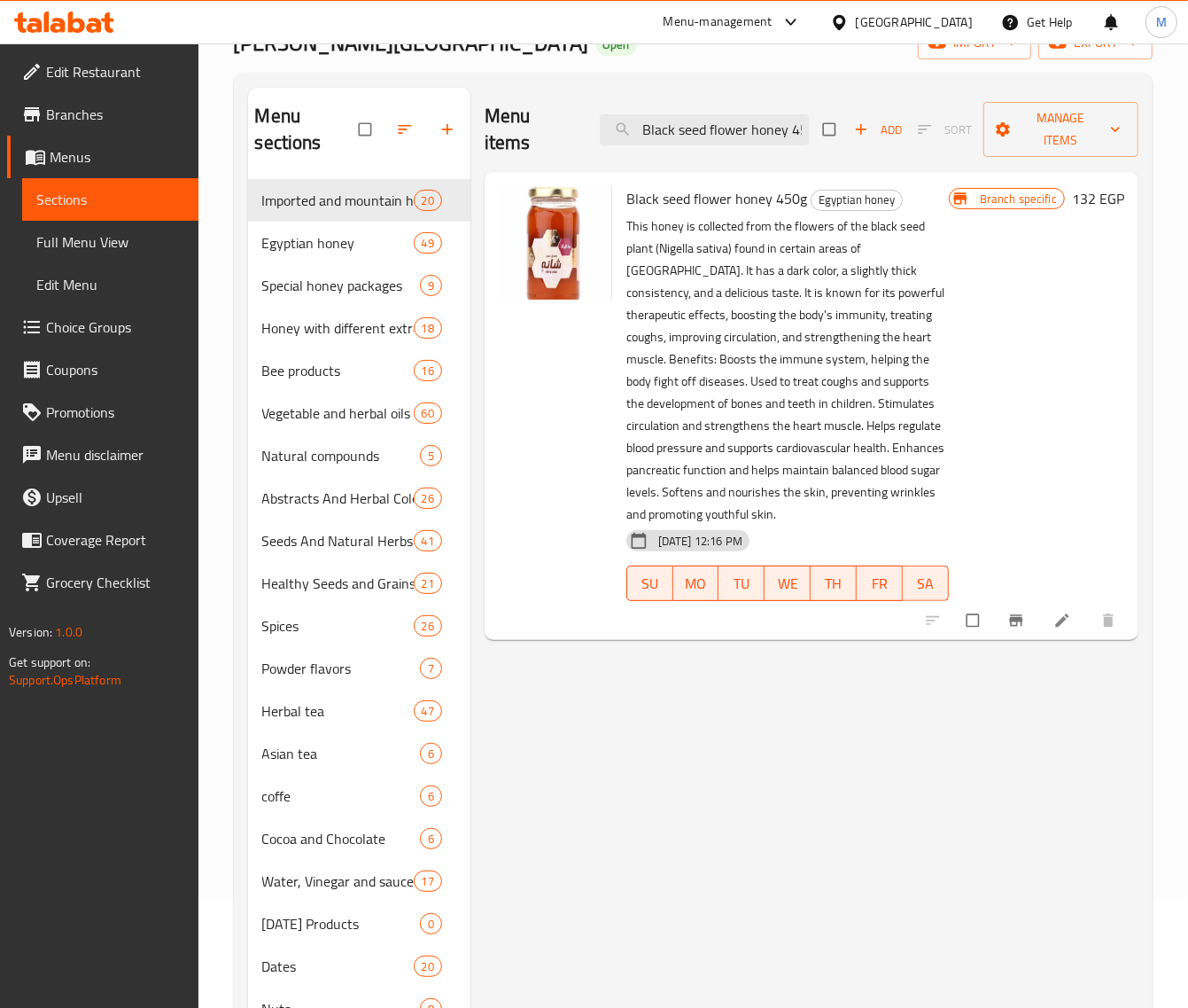
scroll to position [0, 20]
type input "Black seed flower honey 450g"
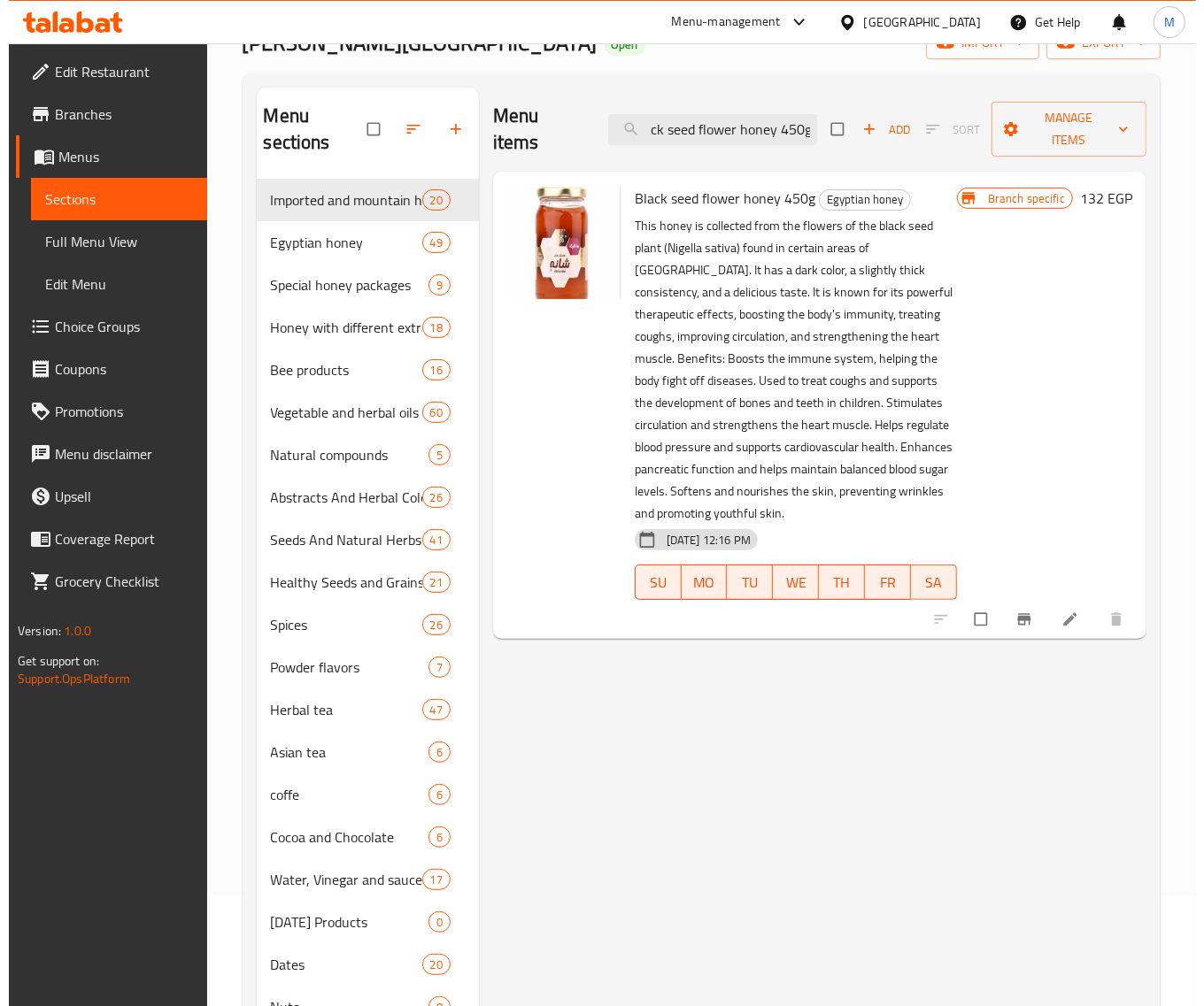
scroll to position [0, 0]
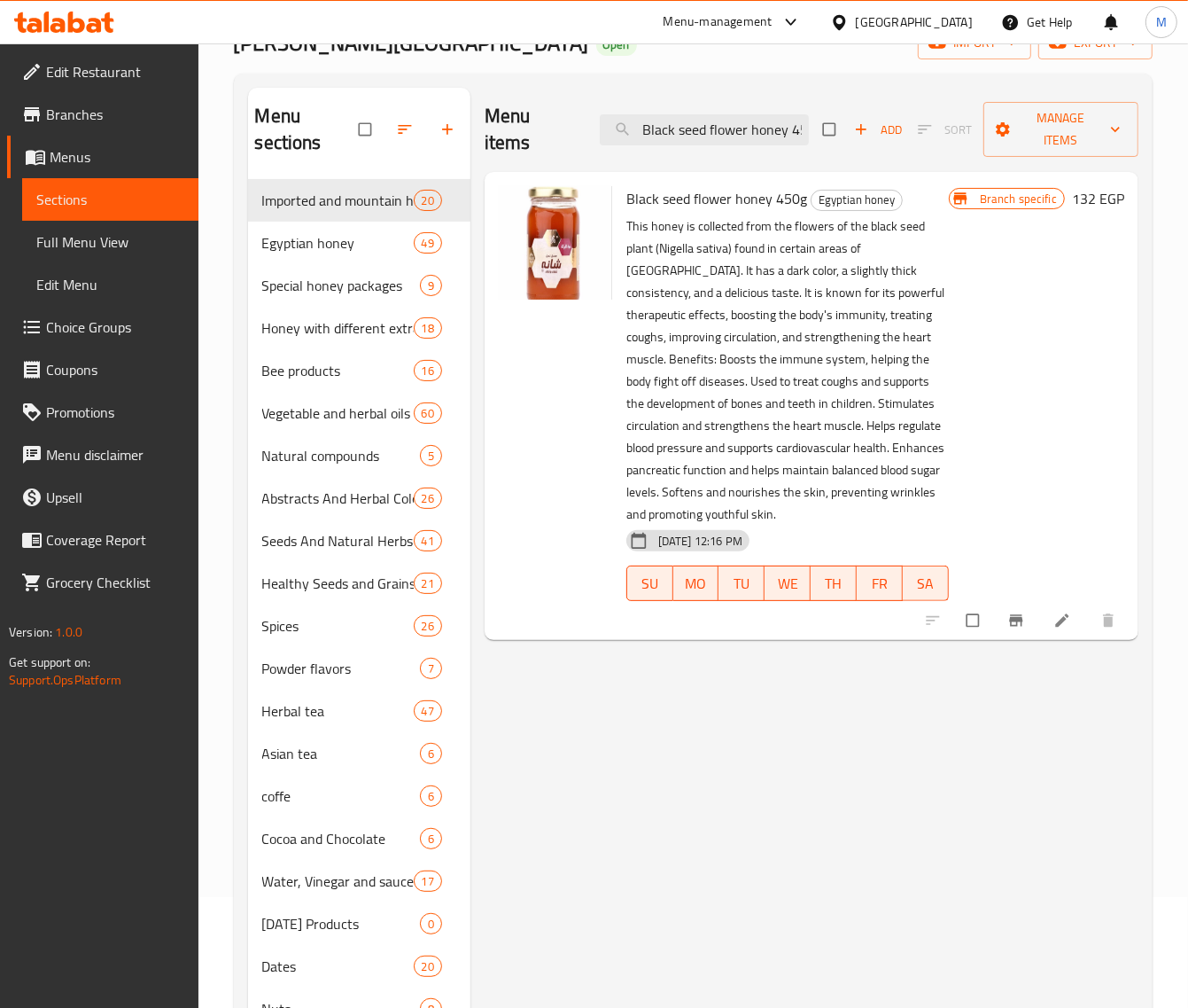
click at [1012, 611] on icon "Branch-specific-item" at bounding box center [1016, 620] width 18 height 18
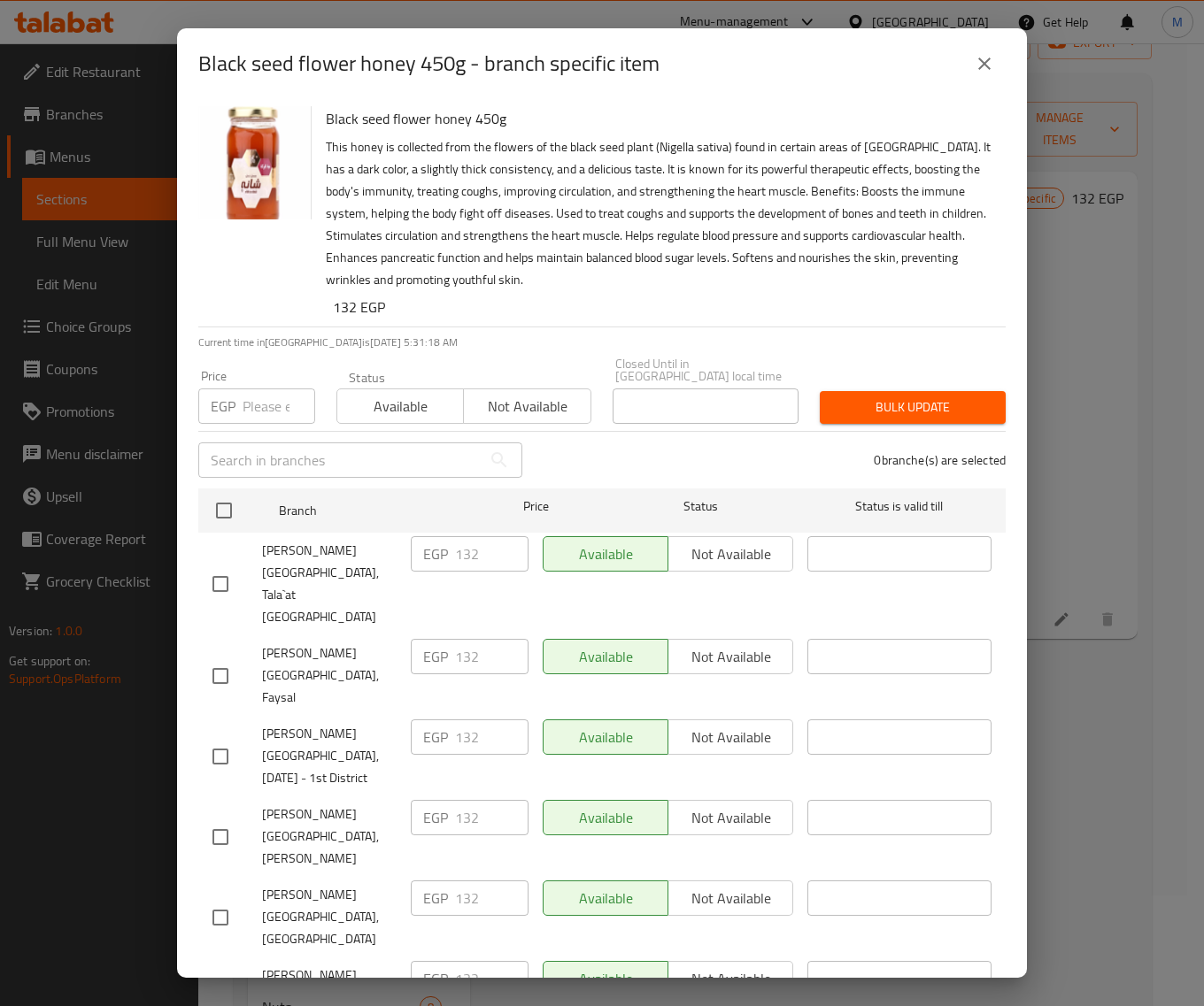
click at [988, 68] on icon "close" at bounding box center [983, 63] width 12 height 12
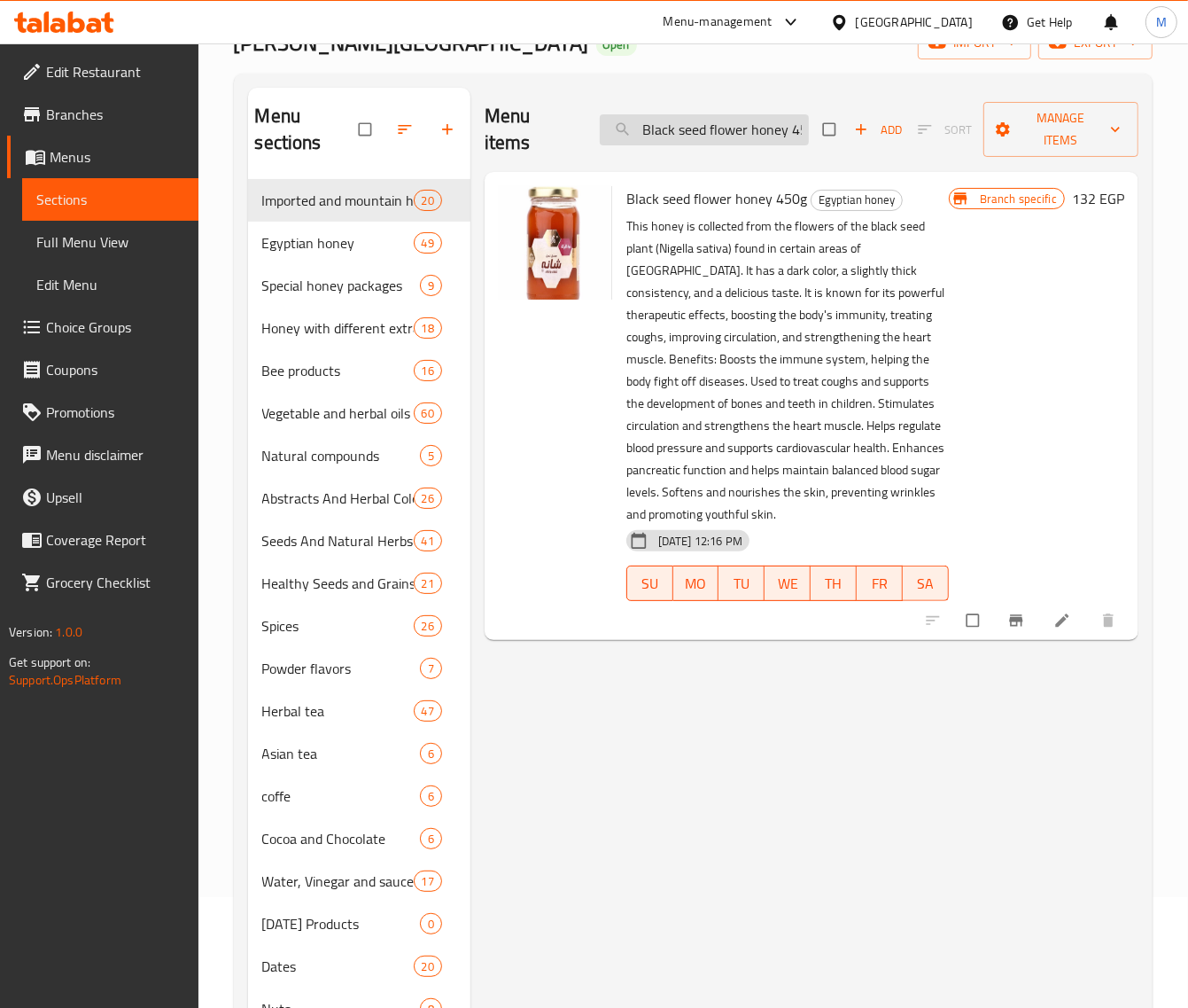
click at [743, 116] on input "Black seed flower honey 450g" at bounding box center [705, 130] width 209 height 31
paste input "عسل نواره برسيم بلدى اك"
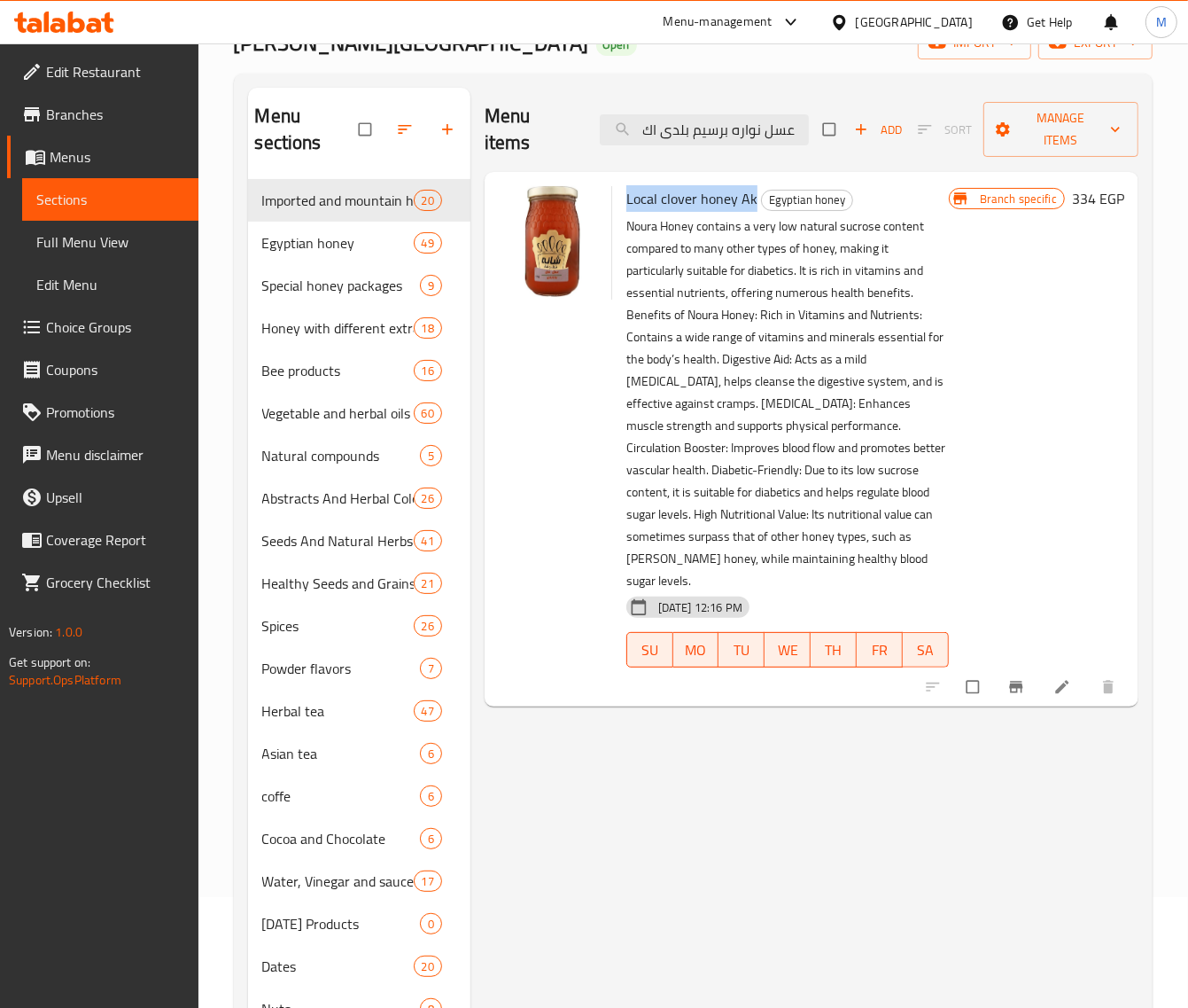
drag, startPoint x: 755, startPoint y: 198, endPoint x: 626, endPoint y: 195, distance: 129.0
click at [626, 195] on h6 "Local clover honey Ak Egyptian honey" at bounding box center [788, 198] width 323 height 25
copy span "Local clover honey Ak"
click at [711, 130] on input "عسل نواره برسيم بلدى اك" at bounding box center [705, 130] width 209 height 31
paste input "Local clover honey Ak"
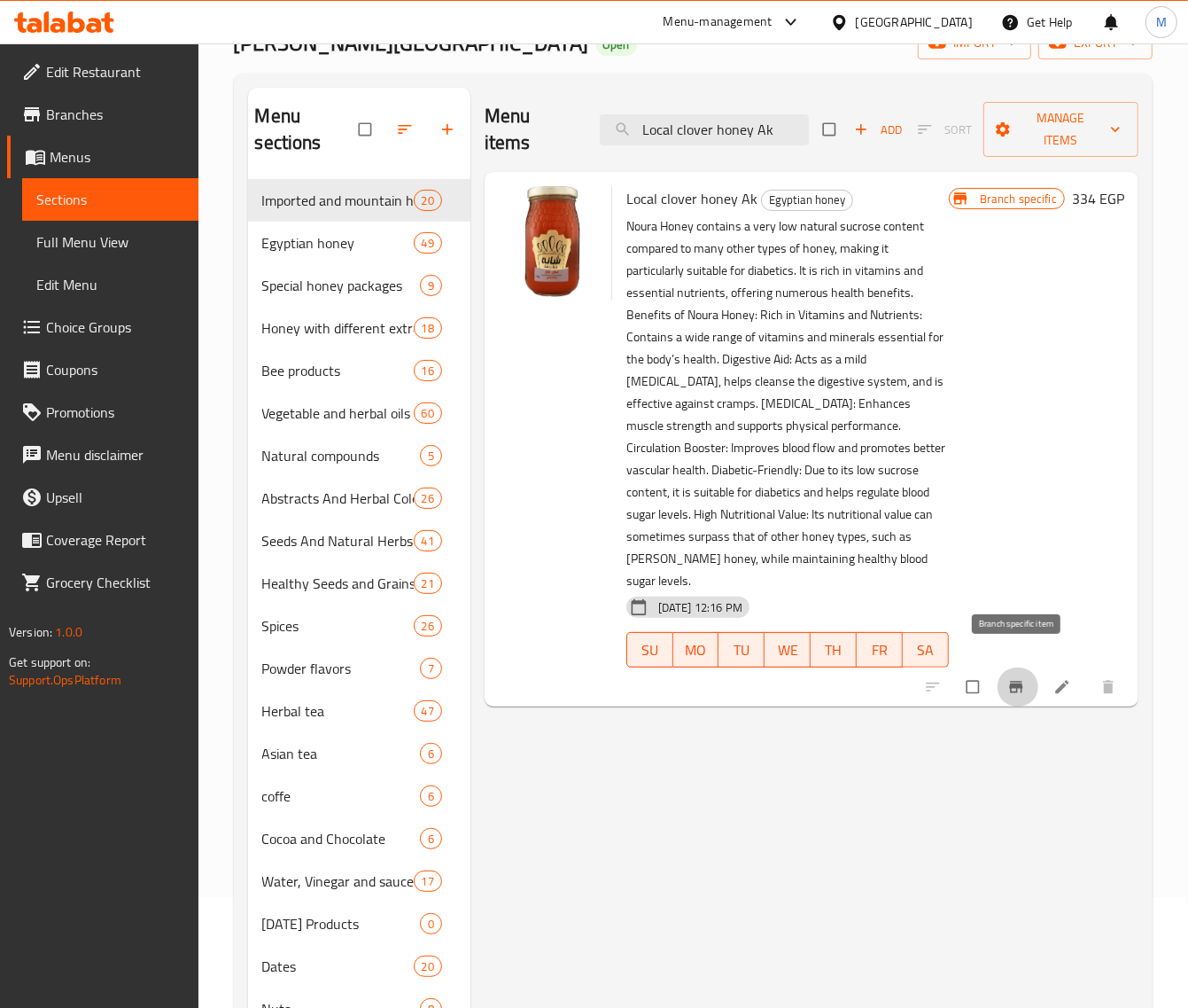
click at [1004, 667] on button "Branch-specific-item" at bounding box center [1018, 687] width 43 height 39
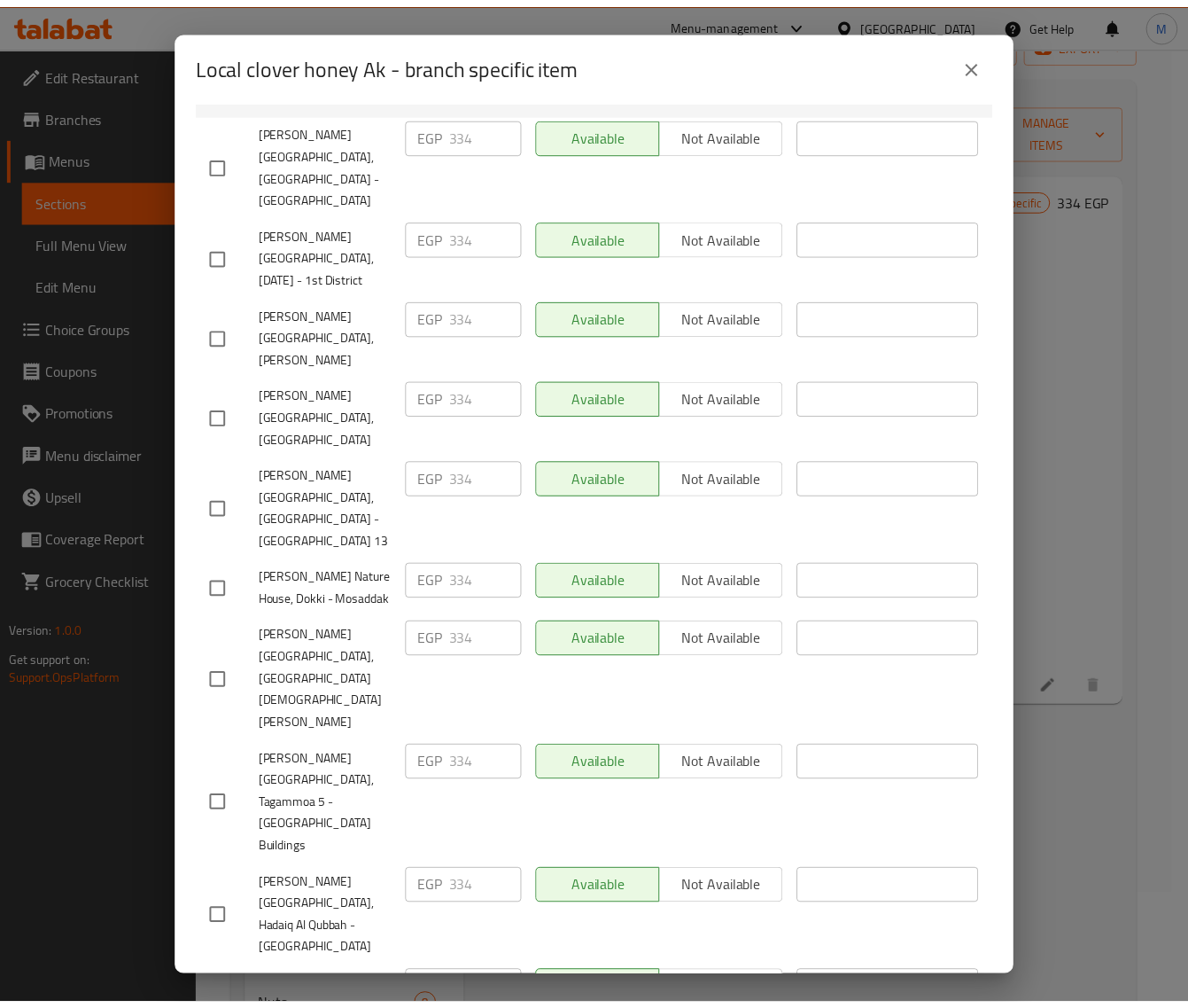
scroll to position [516, 0]
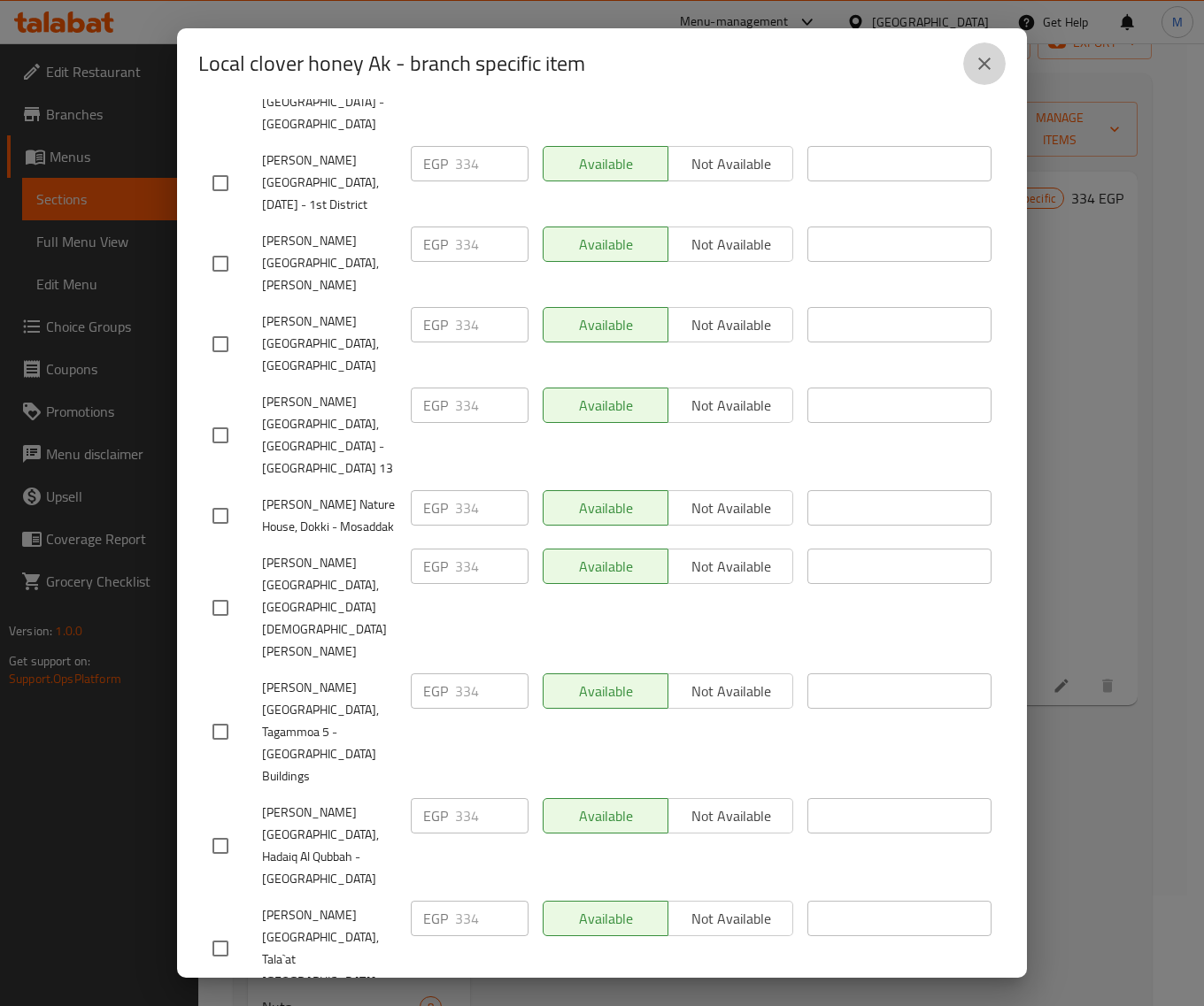
click at [982, 66] on icon "close" at bounding box center [983, 63] width 12 height 12
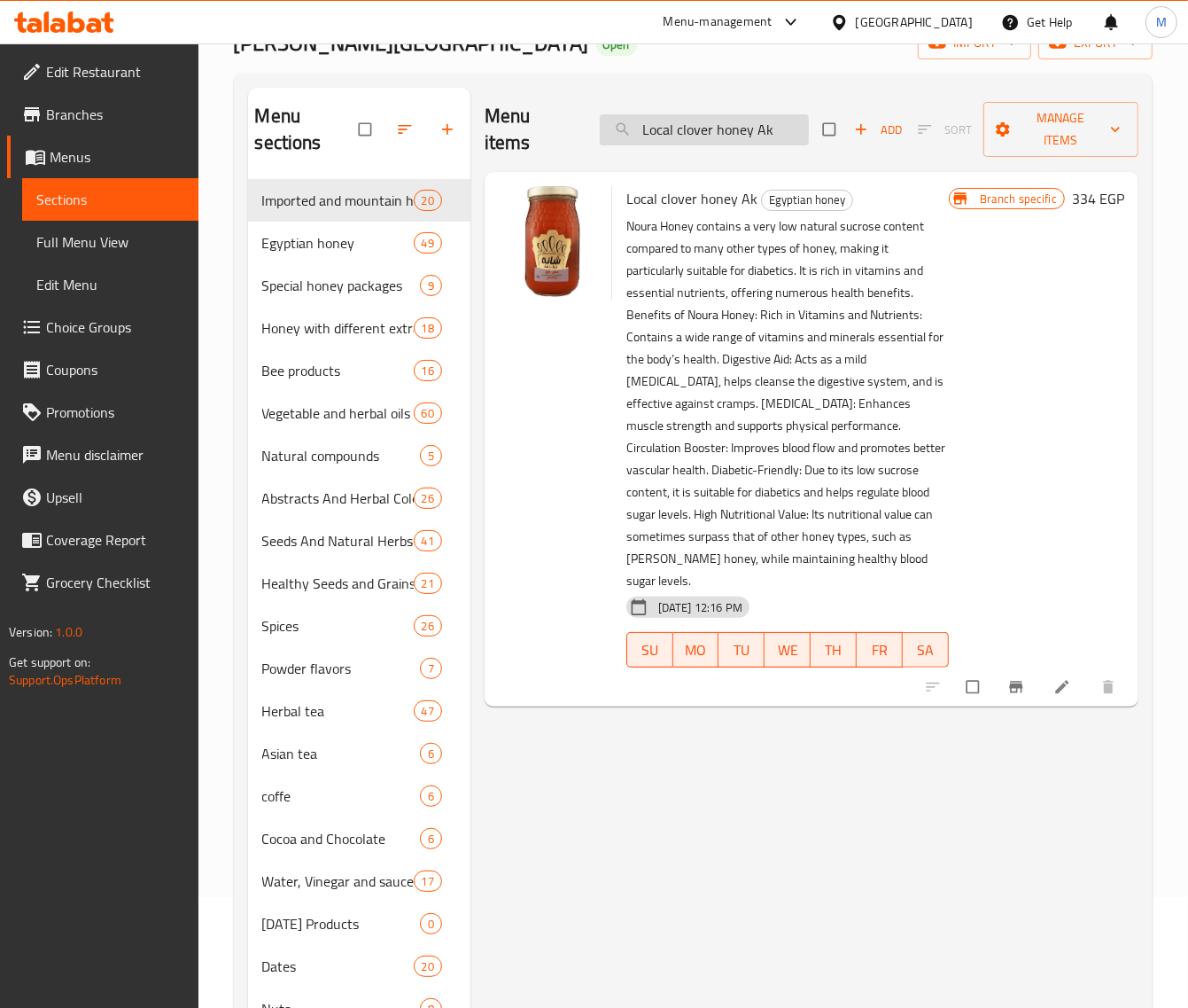
click at [720, 121] on input "Local clover honey Ak" at bounding box center [705, 130] width 209 height 31
paste input "عسل نحل سدر جبلى(مصري) 1ك"
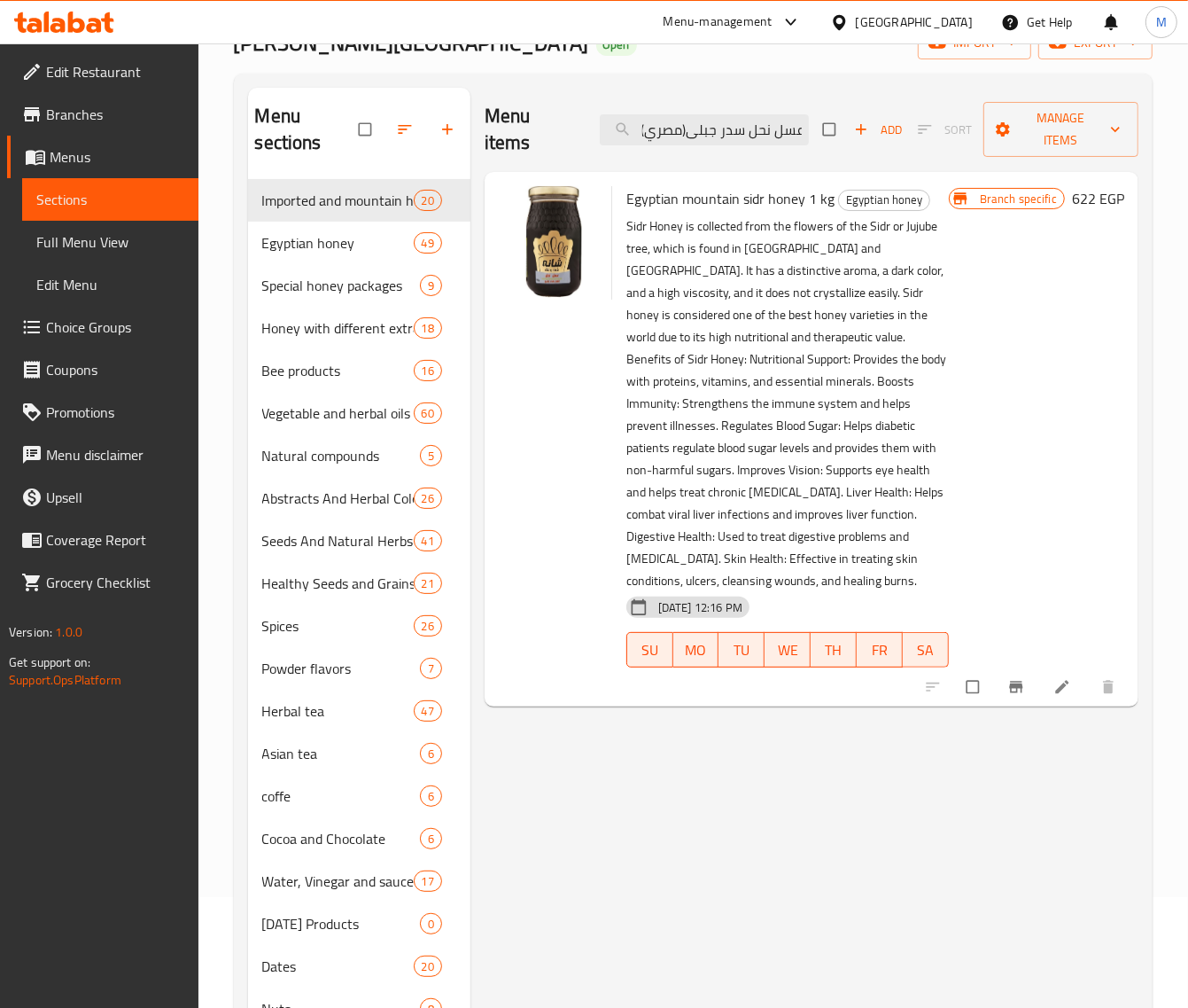
type input "عسل نحل سدر جبلى(مصري) 1ك"
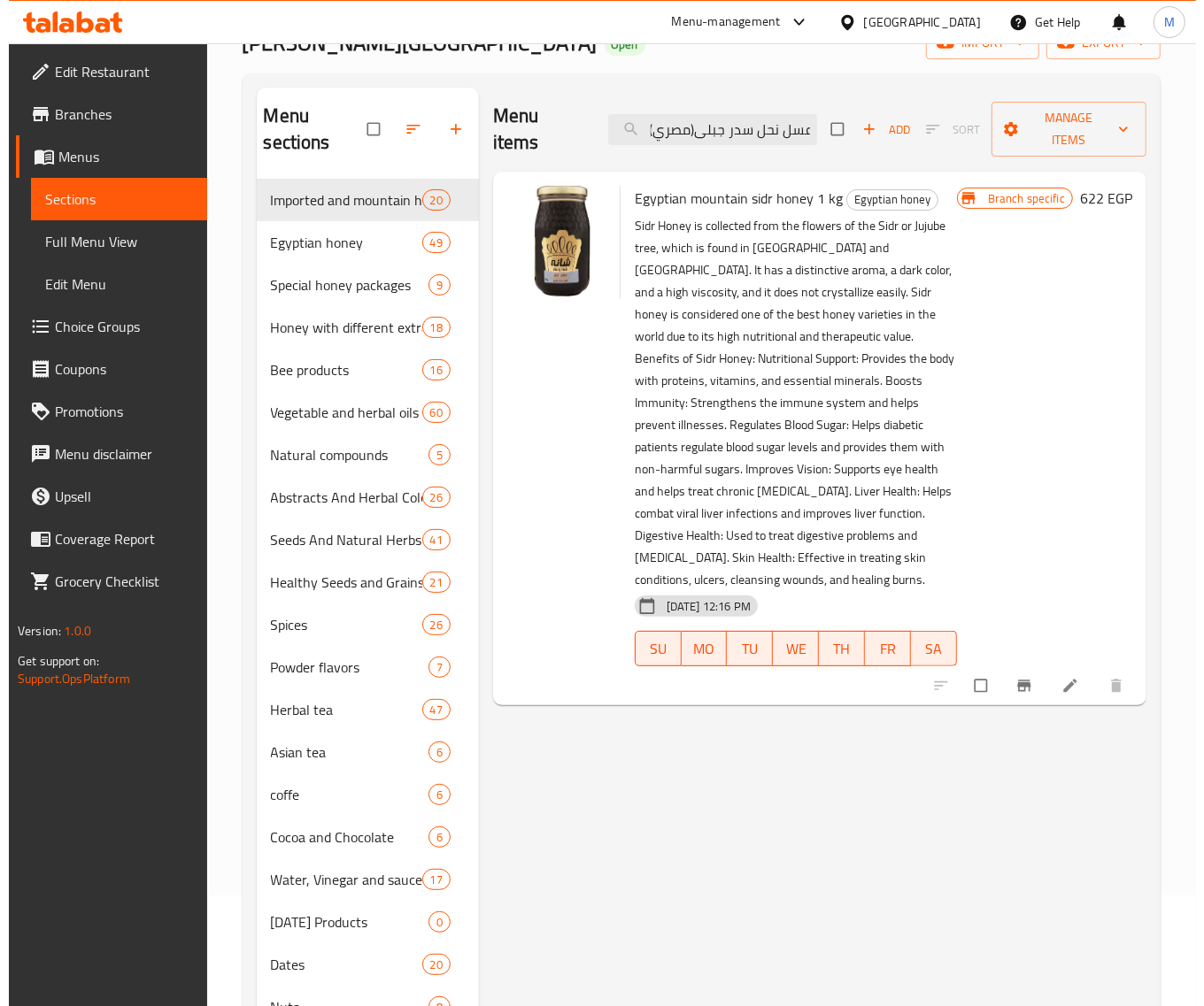
scroll to position [0, 0]
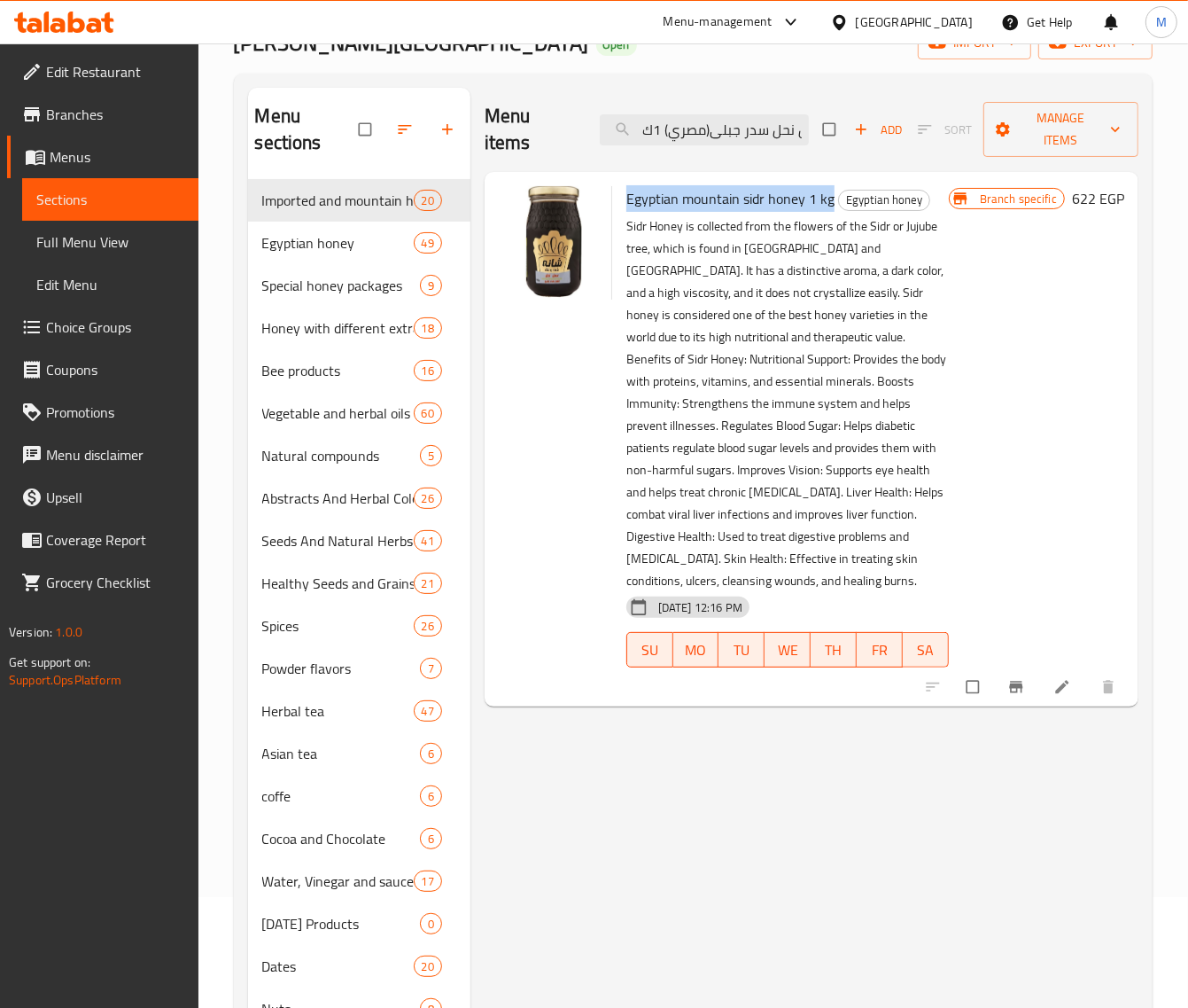
drag, startPoint x: 833, startPoint y: 201, endPoint x: 629, endPoint y: 205, distance: 204.0
click at [629, 205] on h6 "Egyptian mountain sidr honey 1 kg Egyptian honey" at bounding box center [788, 198] width 323 height 25
click at [999, 667] on button "Branch-specific-item" at bounding box center [1018, 687] width 43 height 39
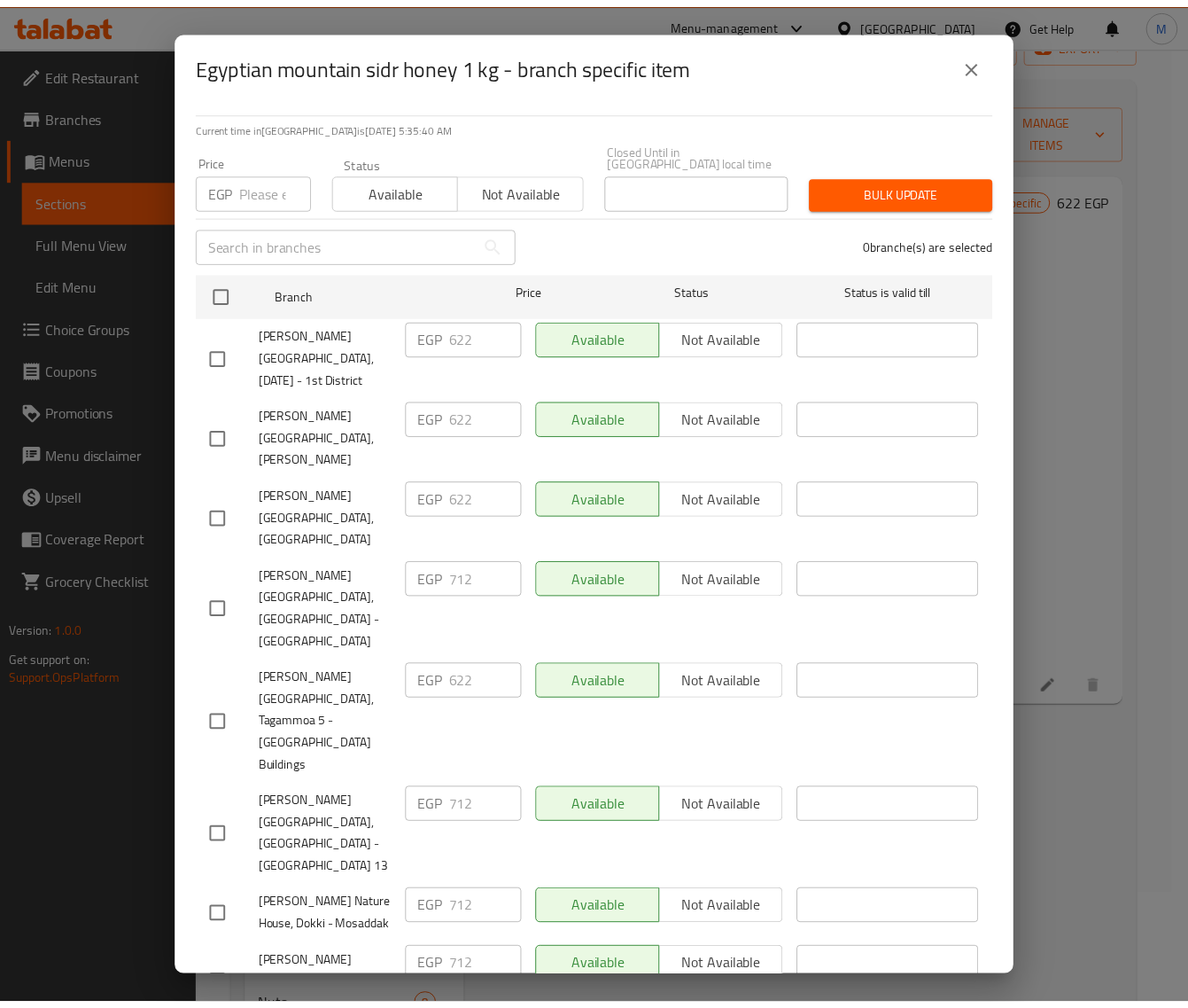
scroll to position [221, 0]
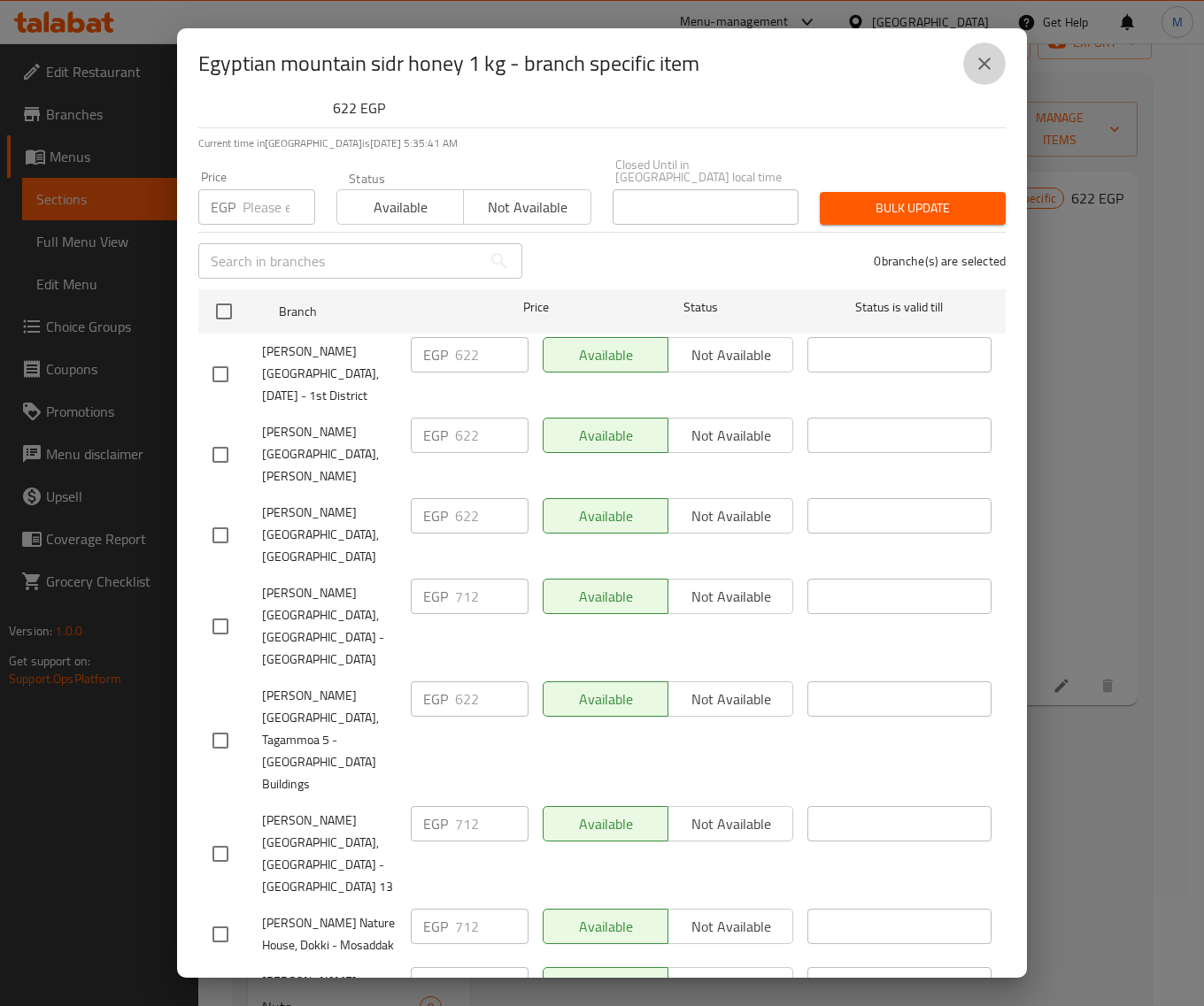
click at [990, 75] on button "close" at bounding box center [984, 64] width 43 height 43
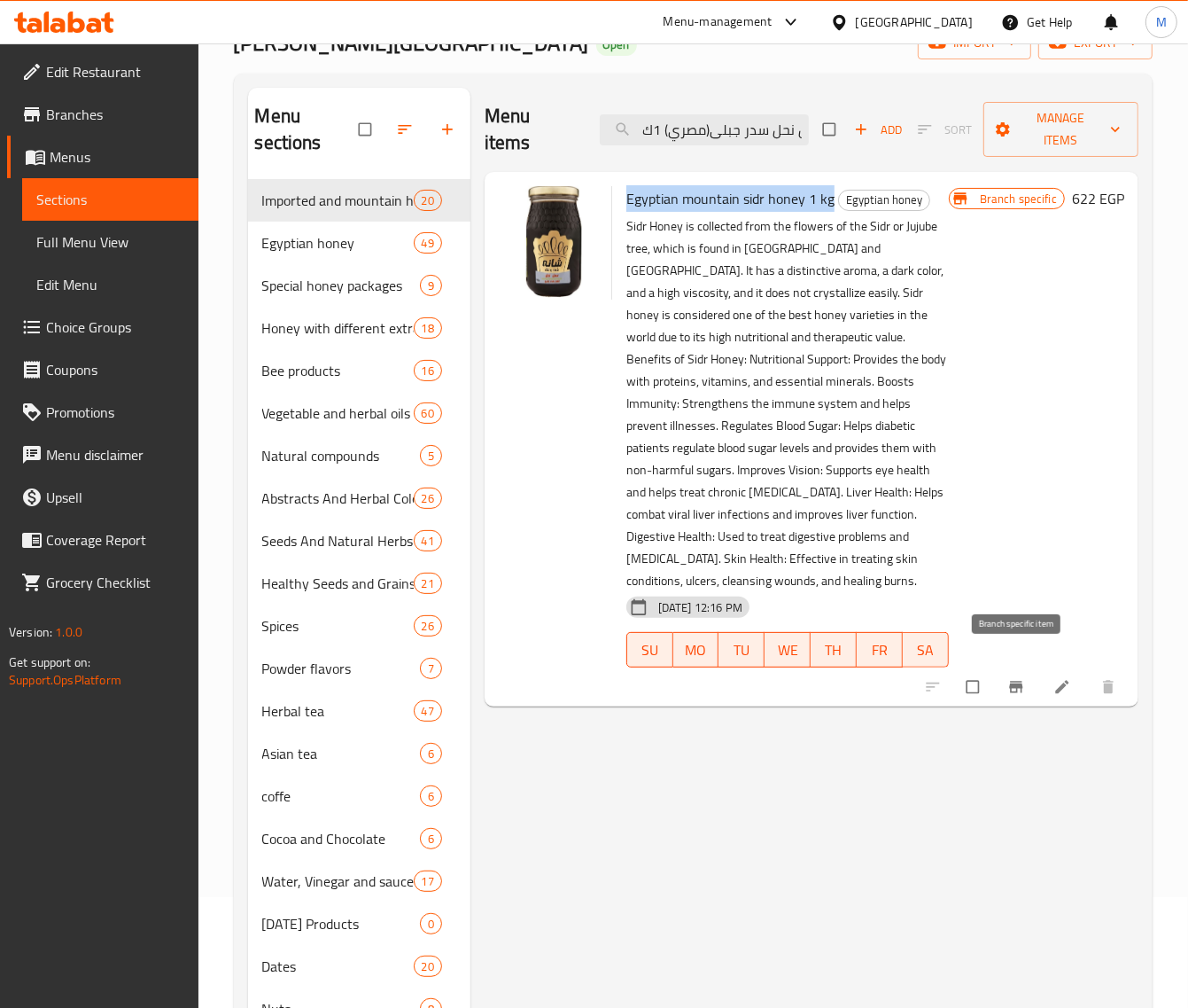
click at [1021, 680] on icon "Branch-specific-item" at bounding box center [1016, 686] width 13 height 11
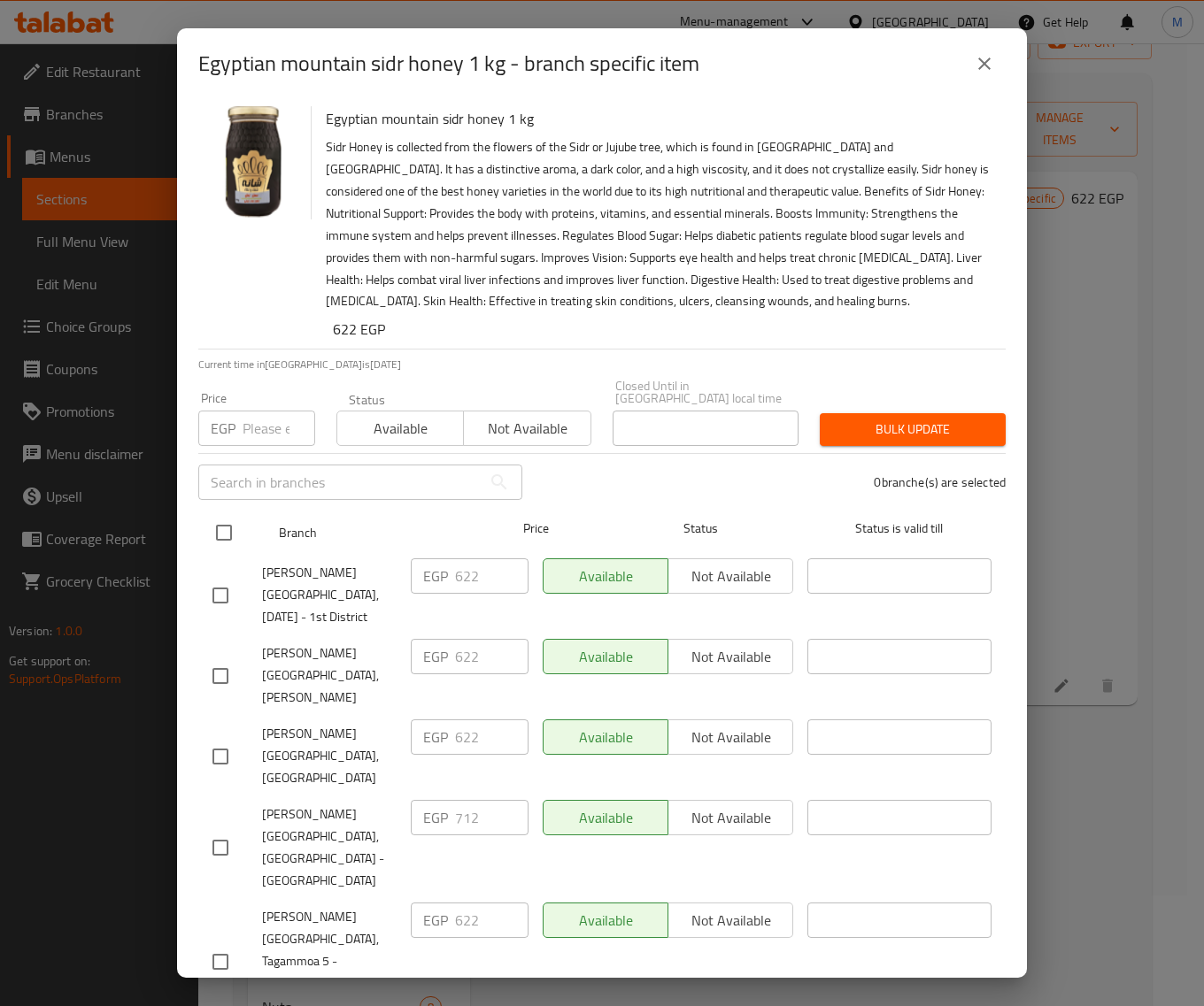
click at [239, 523] on input "checkbox" at bounding box center [224, 533] width 37 height 37
checkbox input "true"
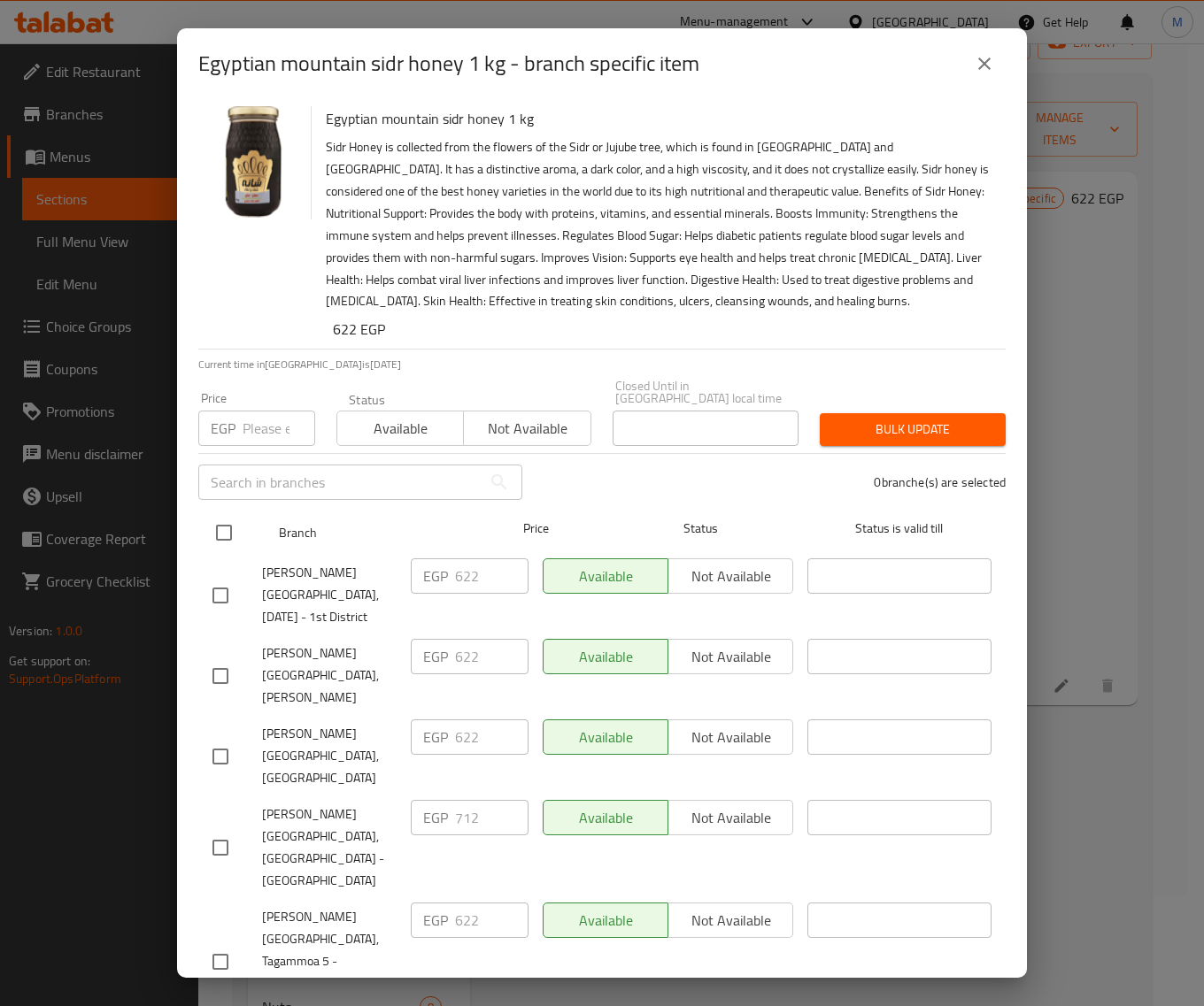
checkbox input "true"
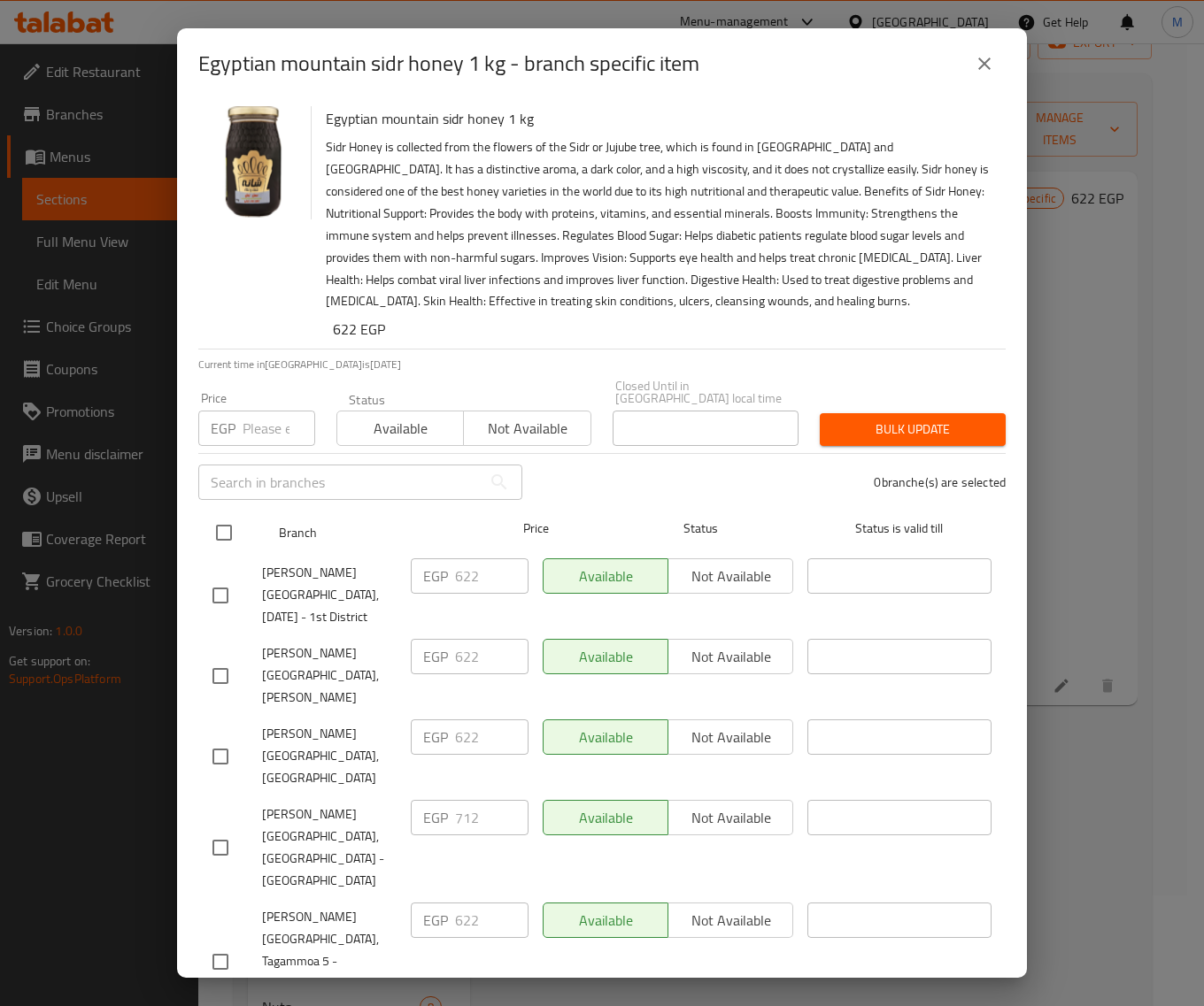
checkbox input "true"
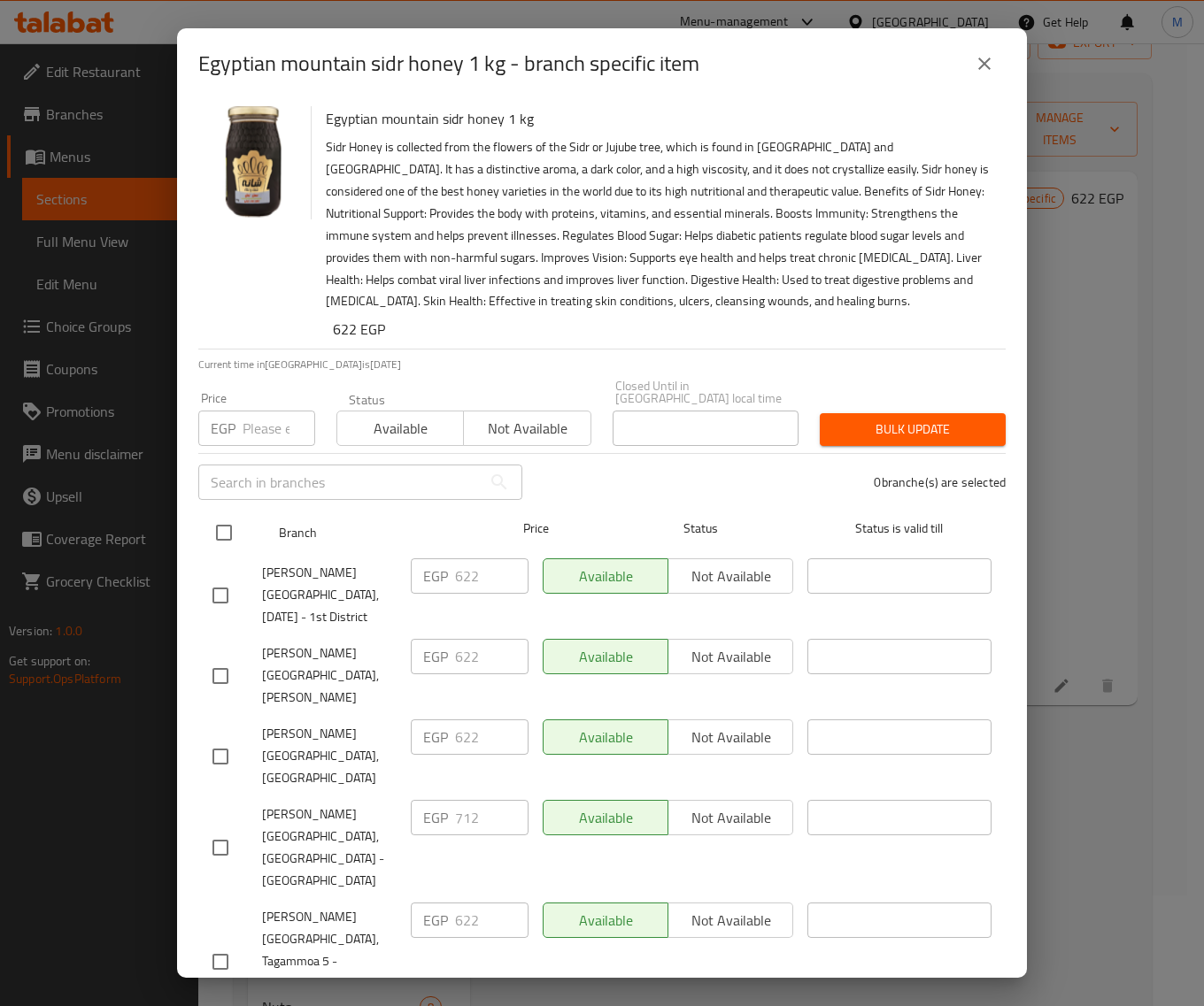
checkbox input "true"
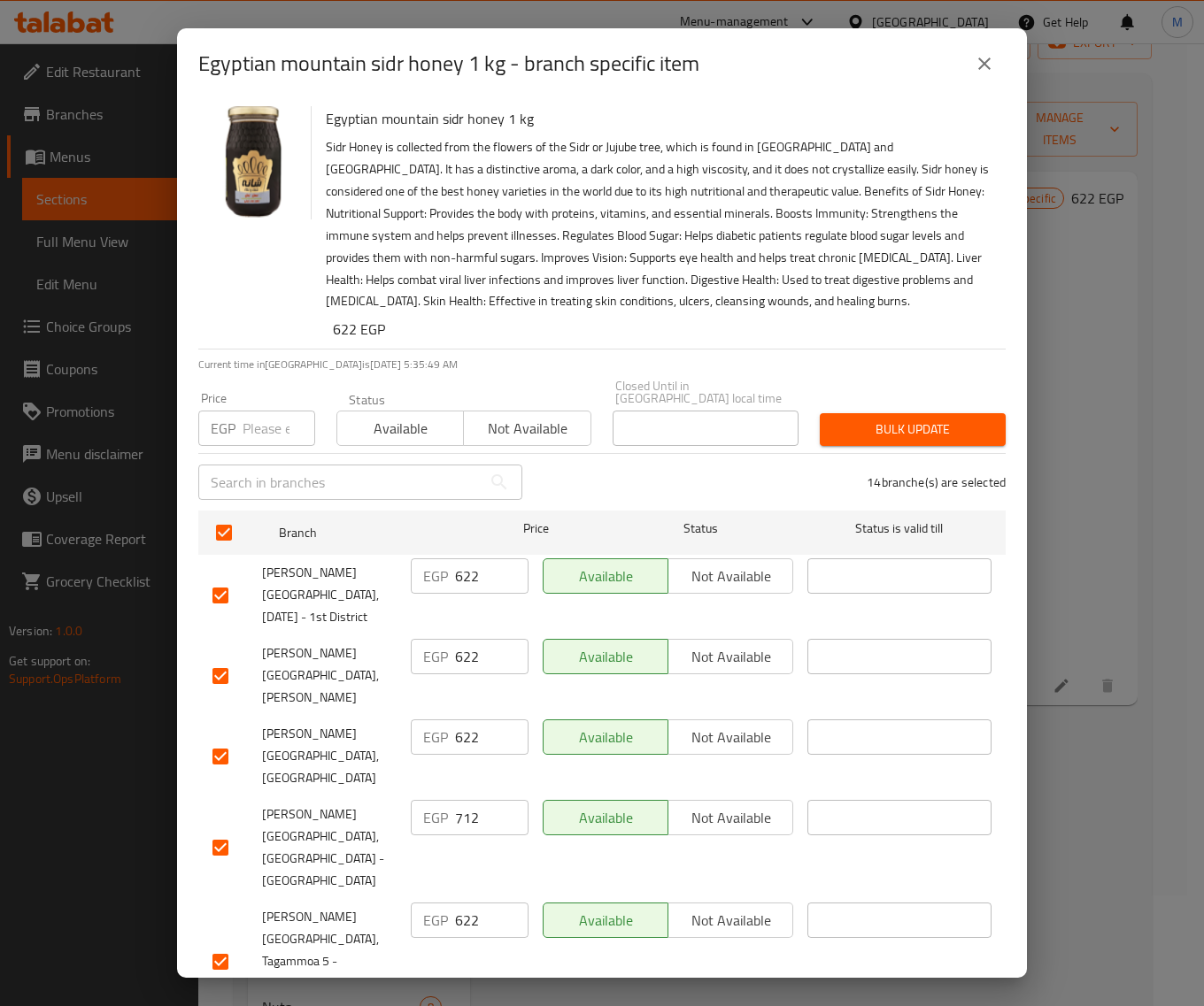
click at [266, 418] on input "number" at bounding box center [279, 428] width 73 height 35
paste input "622"
type input "622"
click at [905, 421] on span "Bulk update" at bounding box center [912, 429] width 157 height 22
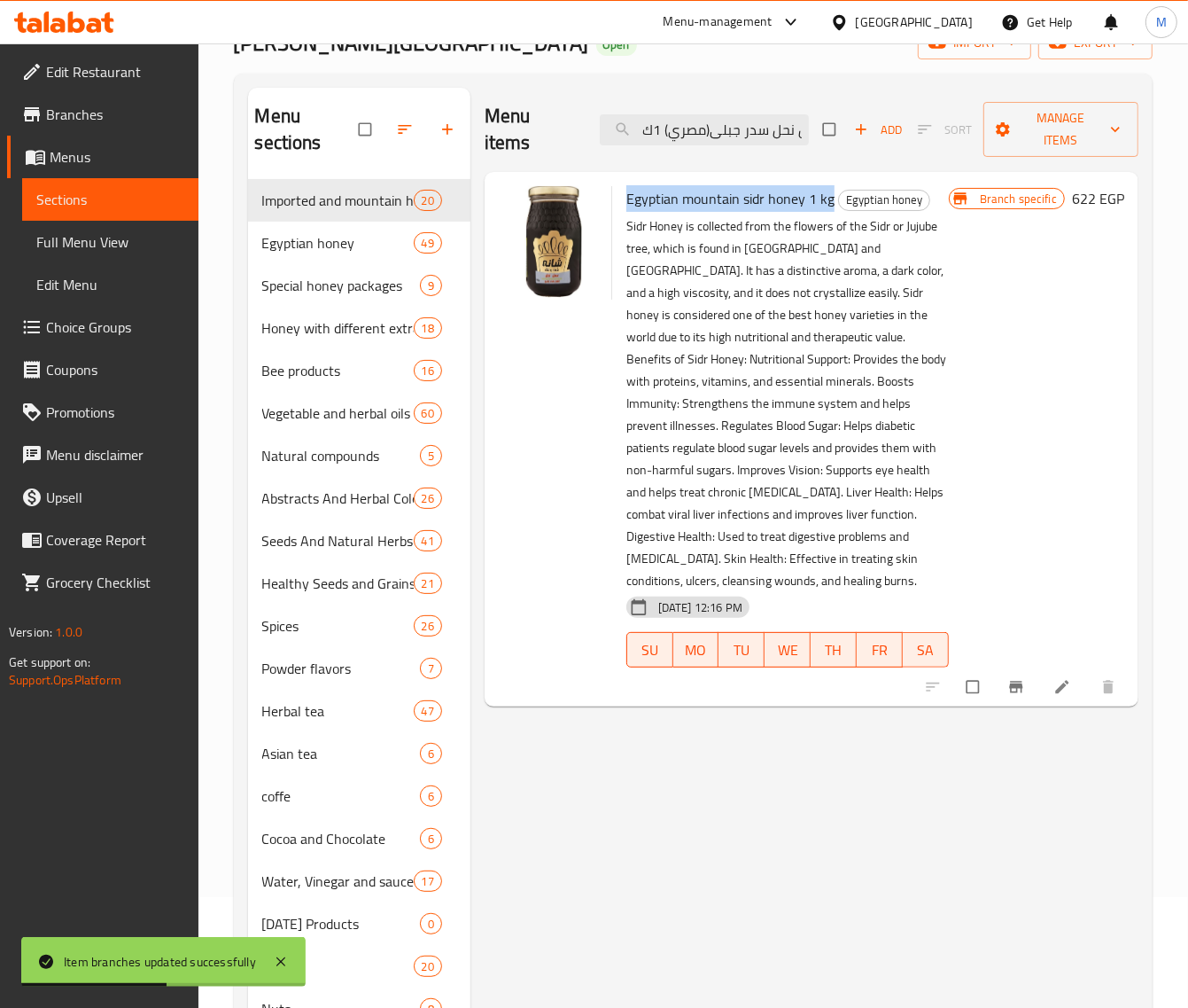
drag, startPoint x: 829, startPoint y: 204, endPoint x: 626, endPoint y: 205, distance: 203.0
click at [626, 205] on span "Egyptian mountain sidr honey 1 kg" at bounding box center [730, 198] width 208 height 26
click at [694, 132] on input "عسل نحل سدر جبلى(مصري) 1ك" at bounding box center [705, 130] width 209 height 31
paste input "Egyptian mountain sidr honey 1 kg"
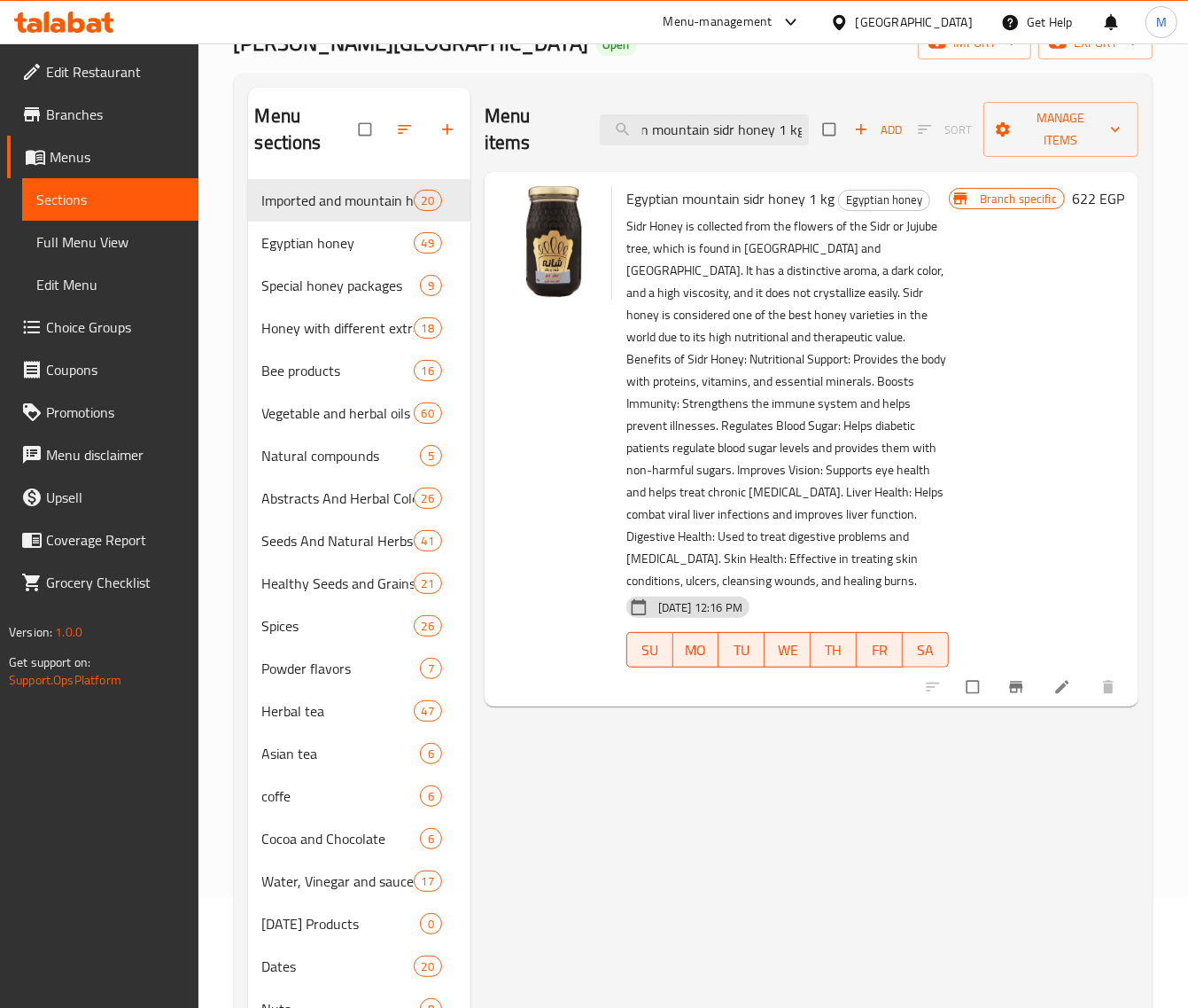
scroll to position [0, 0]
click at [723, 131] on input "Egyptian mountain sidr honey 1 kg" at bounding box center [705, 130] width 209 height 31
paste input "عسل النحل زهور الشمر 1ك"
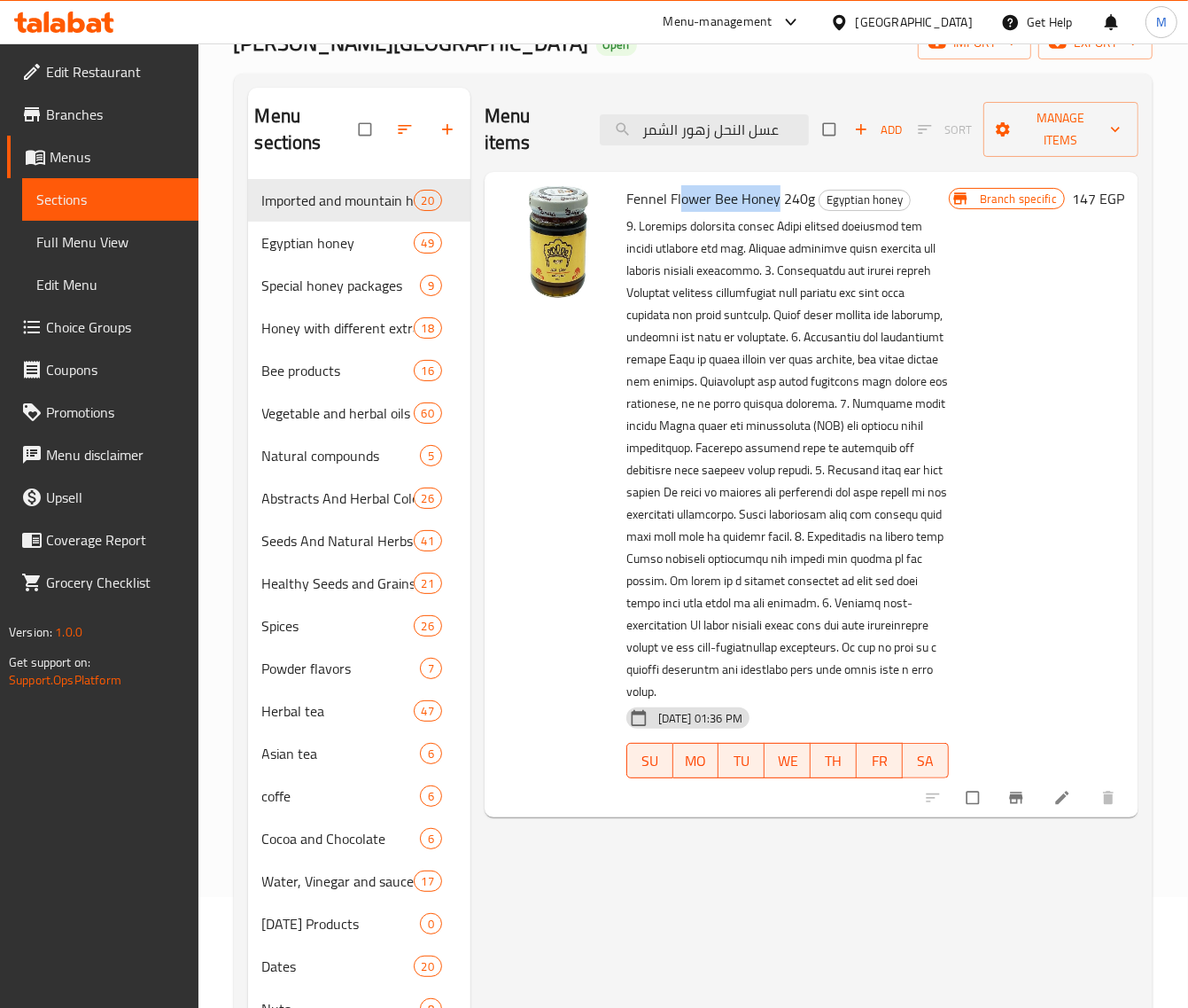
drag, startPoint x: 776, startPoint y: 200, endPoint x: 678, endPoint y: 190, distance: 98.5
click at [678, 190] on span "Fennel Flower Bee Honey 240g" at bounding box center [720, 198] width 189 height 26
click at [748, 130] on input "عسل النحل زهور الشمر" at bounding box center [705, 130] width 209 height 31
paste input "Flower Bee Honey"
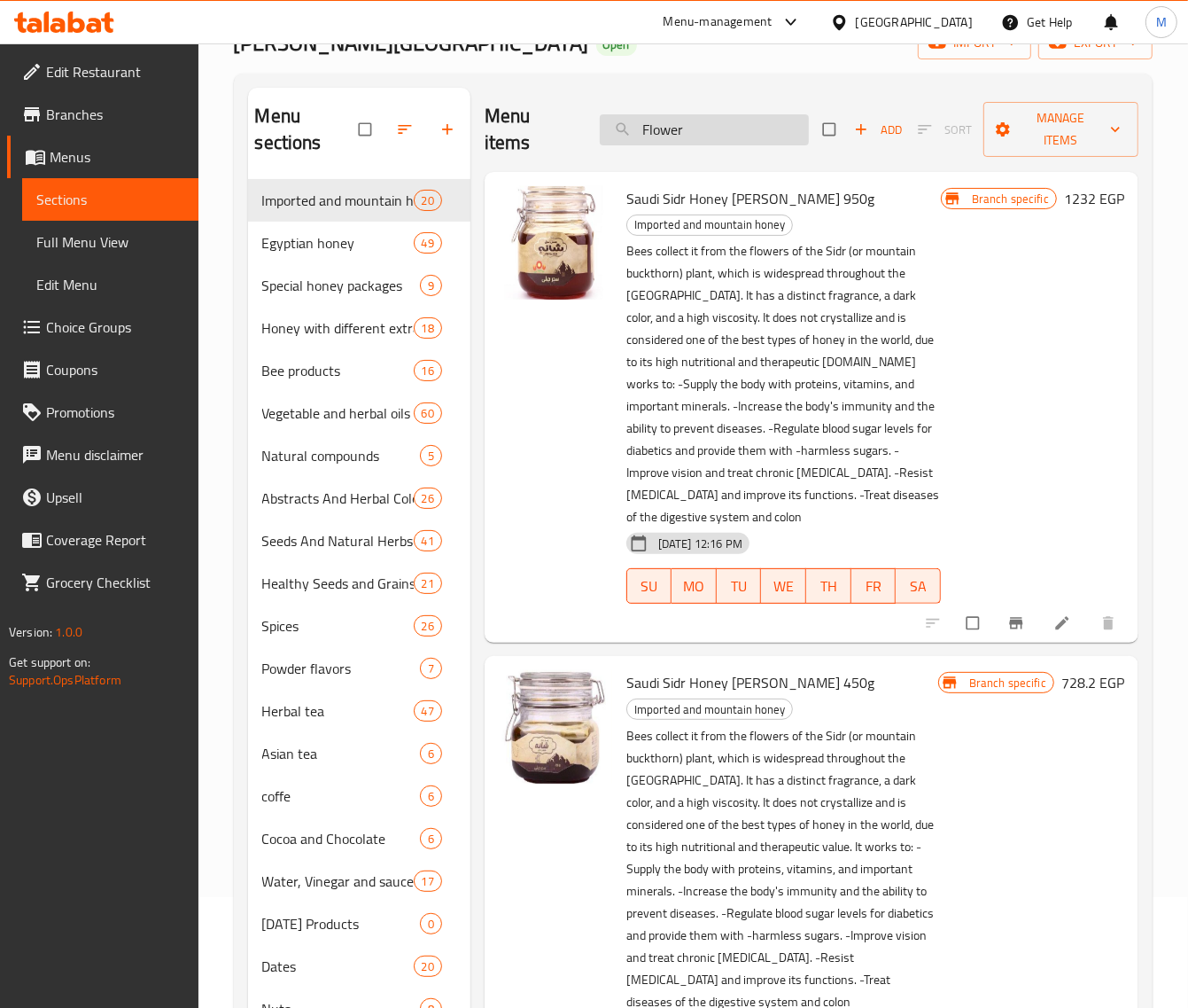
click at [706, 137] on input "Flower" at bounding box center [705, 130] width 209 height 31
paste input "عسل النحل زهور الشمر 1ك"
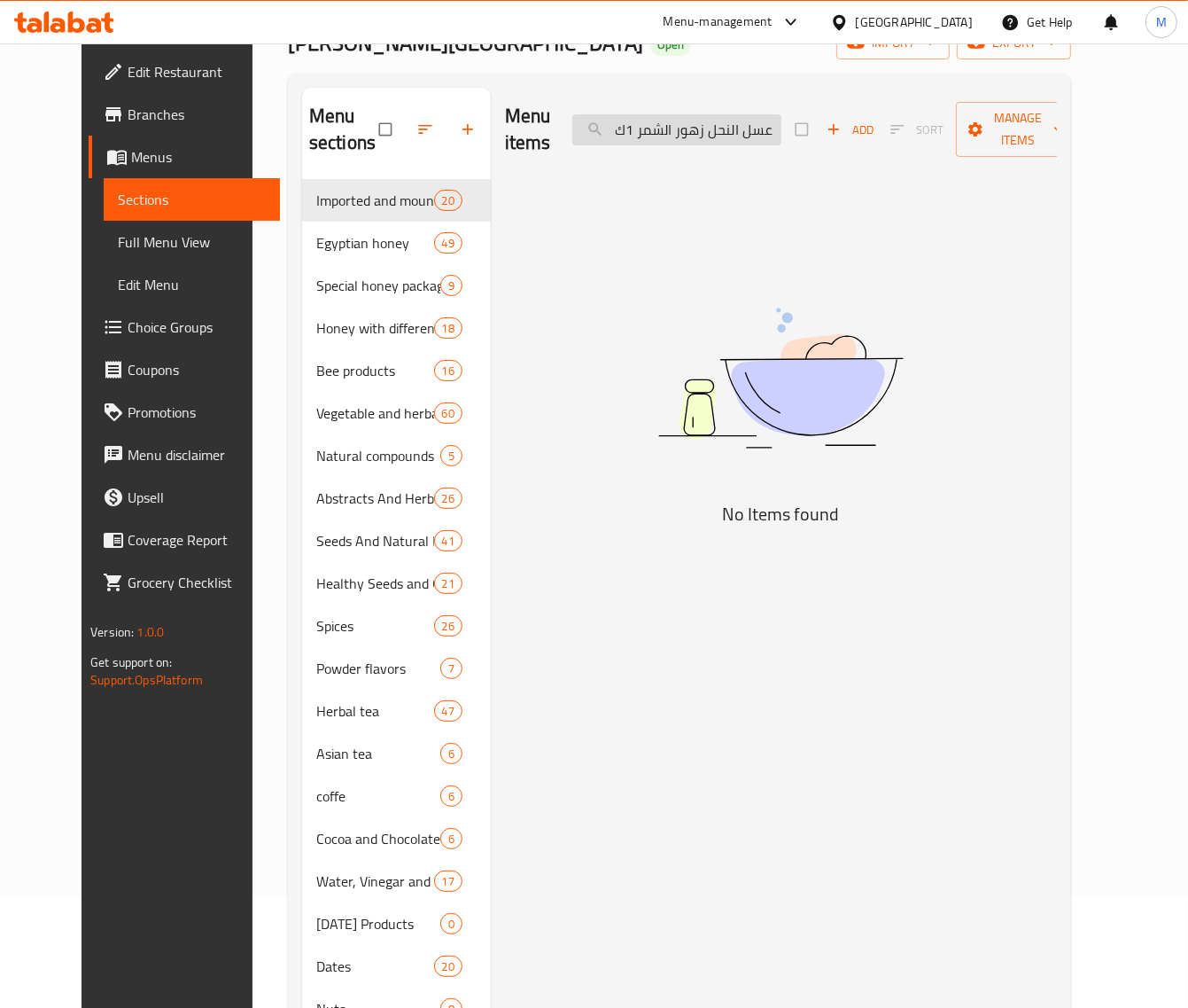
drag, startPoint x: 749, startPoint y: 131, endPoint x: 759, endPoint y: 133, distance: 10.2
click at [759, 133] on input "عسل النحل زهور الشمر 1ك" at bounding box center [677, 130] width 209 height 31
click at [753, 132] on input "عسل النحل زهور الشمر 1ك" at bounding box center [677, 130] width 209 height 31
click at [750, 129] on input "عسل النحل زهور الشمر 1ك" at bounding box center [677, 130] width 209 height 31
drag, startPoint x: 751, startPoint y: 131, endPoint x: 764, endPoint y: 133, distance: 13.2
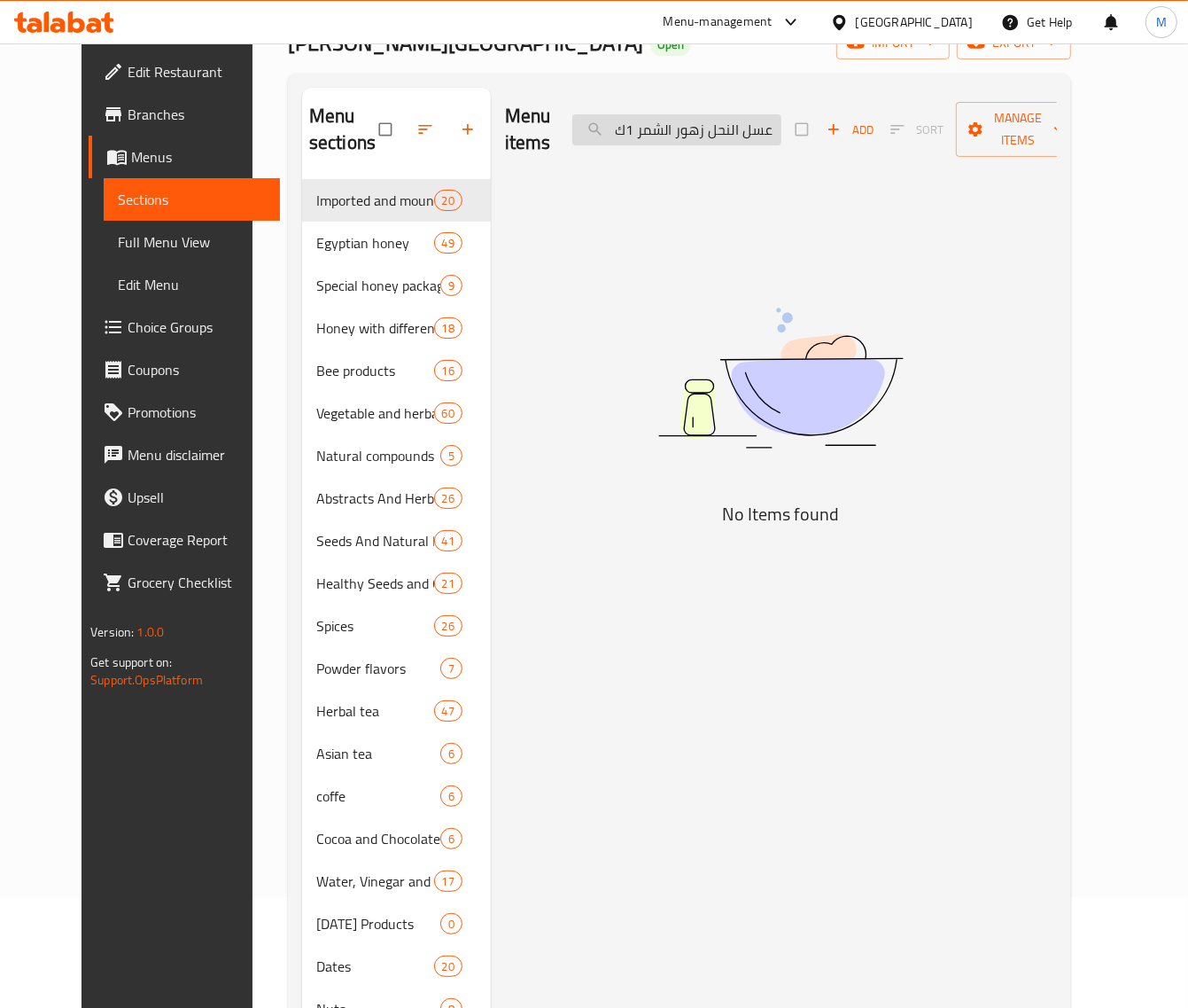
click at [764, 133] on input "عسل النحل زهور الشمر 1ك" at bounding box center [677, 130] width 209 height 31
click at [684, 148] on div "Menu items عسل نحل زهور الشمر 1ك Add Sort Manage items" at bounding box center [781, 130] width 552 height 84
click at [670, 143] on input "عسل نحل زهور الشمر 1ك" at bounding box center [677, 130] width 209 height 31
click at [648, 134] on input "عسل نحل زهور الشمر 1ك" at bounding box center [677, 130] width 209 height 31
drag, startPoint x: 652, startPoint y: 138, endPoint x: 636, endPoint y: 138, distance: 16.0
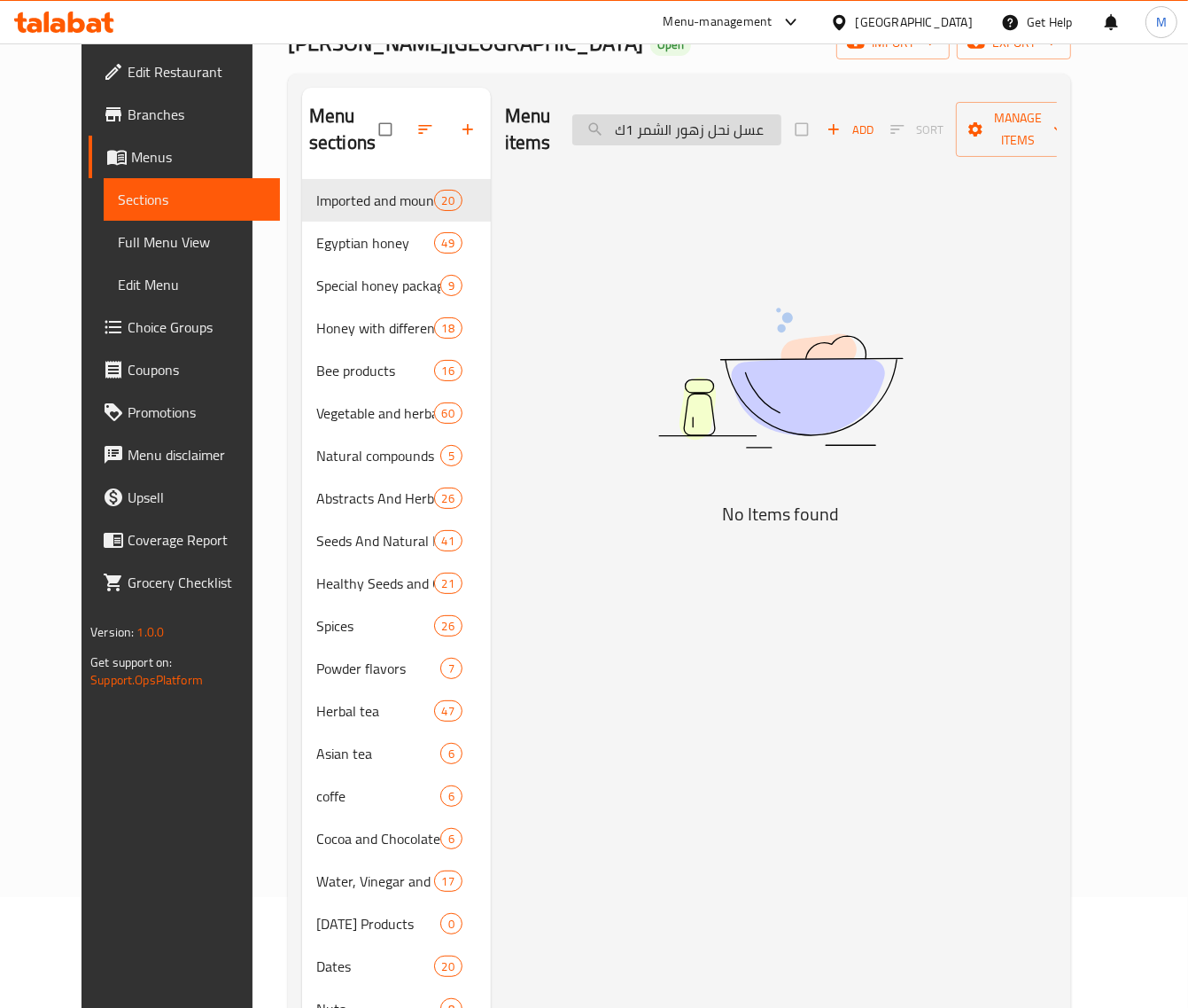
click at [636, 138] on input "عسل نحل زهور الشمر 1ك" at bounding box center [677, 130] width 209 height 31
click at [640, 145] on input "عسل نحل زهور الشمر 1ك" at bounding box center [677, 130] width 209 height 31
click at [649, 134] on input "عسل نحل زهور الشمر 1ك" at bounding box center [677, 130] width 209 height 31
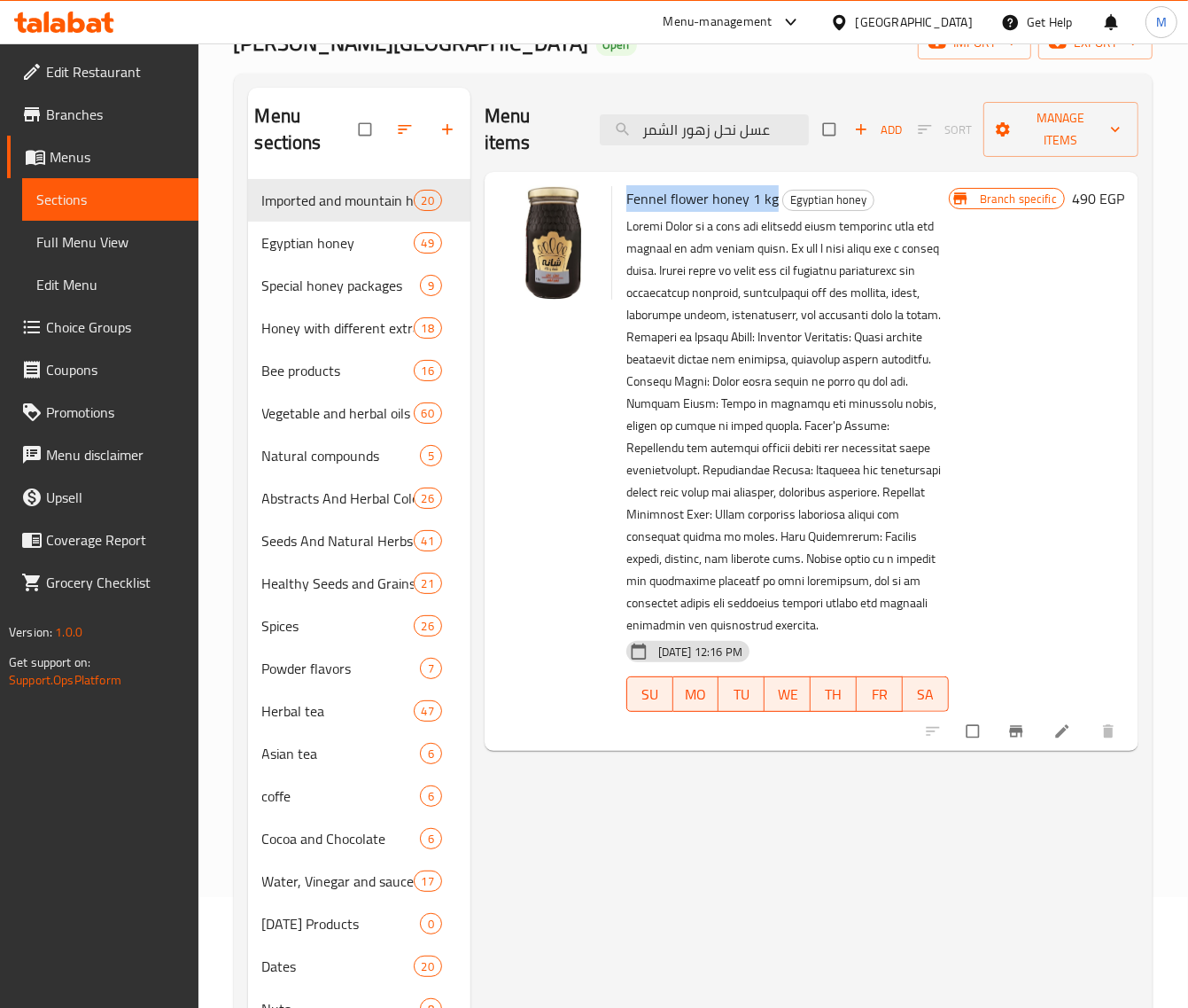
drag, startPoint x: 774, startPoint y: 200, endPoint x: 627, endPoint y: 203, distance: 147.0
click at [627, 203] on h6 "Fennel flower honey 1 kg Egyptian honey" at bounding box center [788, 198] width 323 height 25
click at [768, 132] on input "عسل نحل زهور الشمر" at bounding box center [705, 130] width 209 height 31
paste input "Fennel flower honey 1 kg"
type input "Fennel flower honey 1 kg"
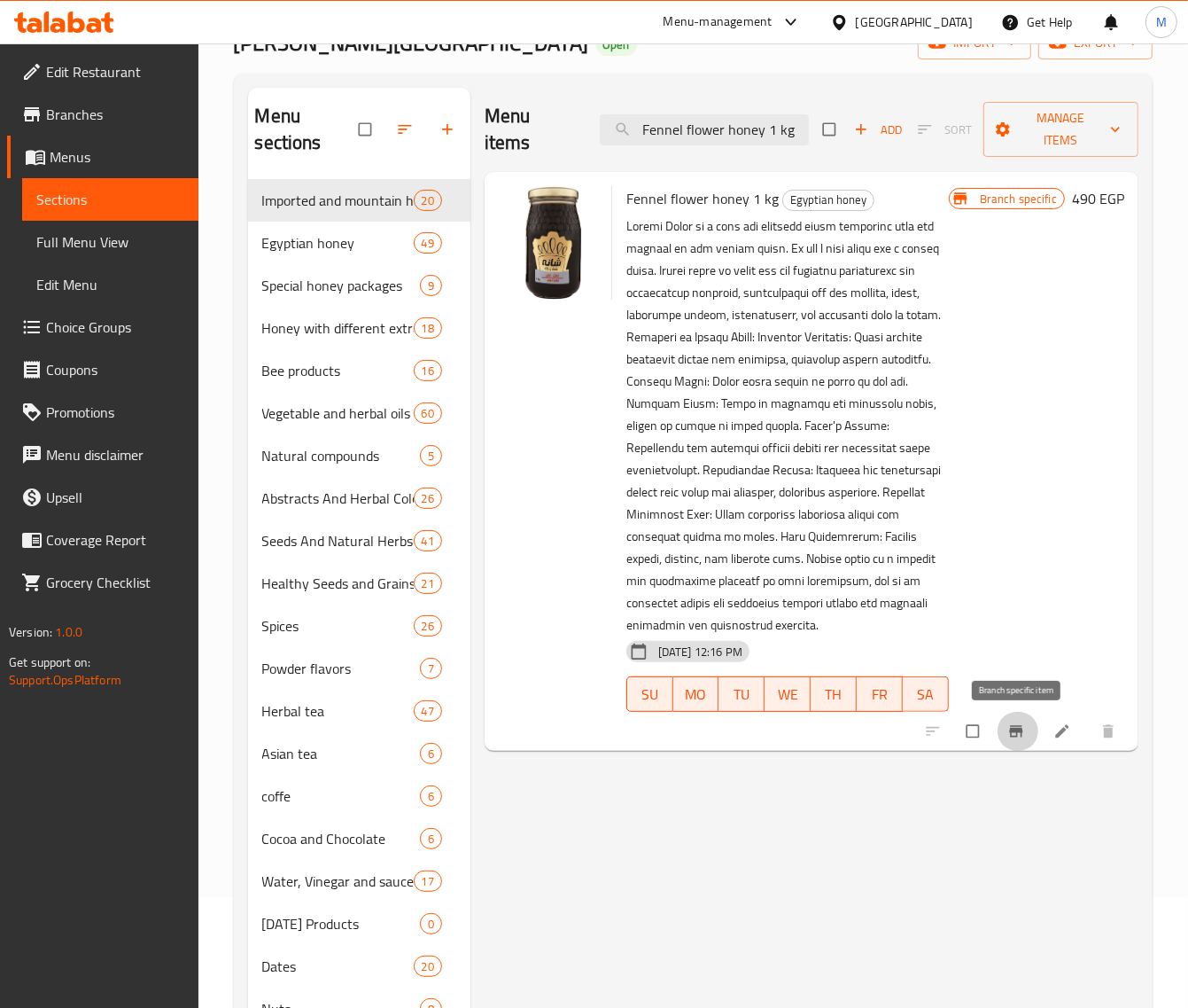
click at [1019, 745] on button "Branch-specific-item" at bounding box center [1018, 732] width 43 height 39
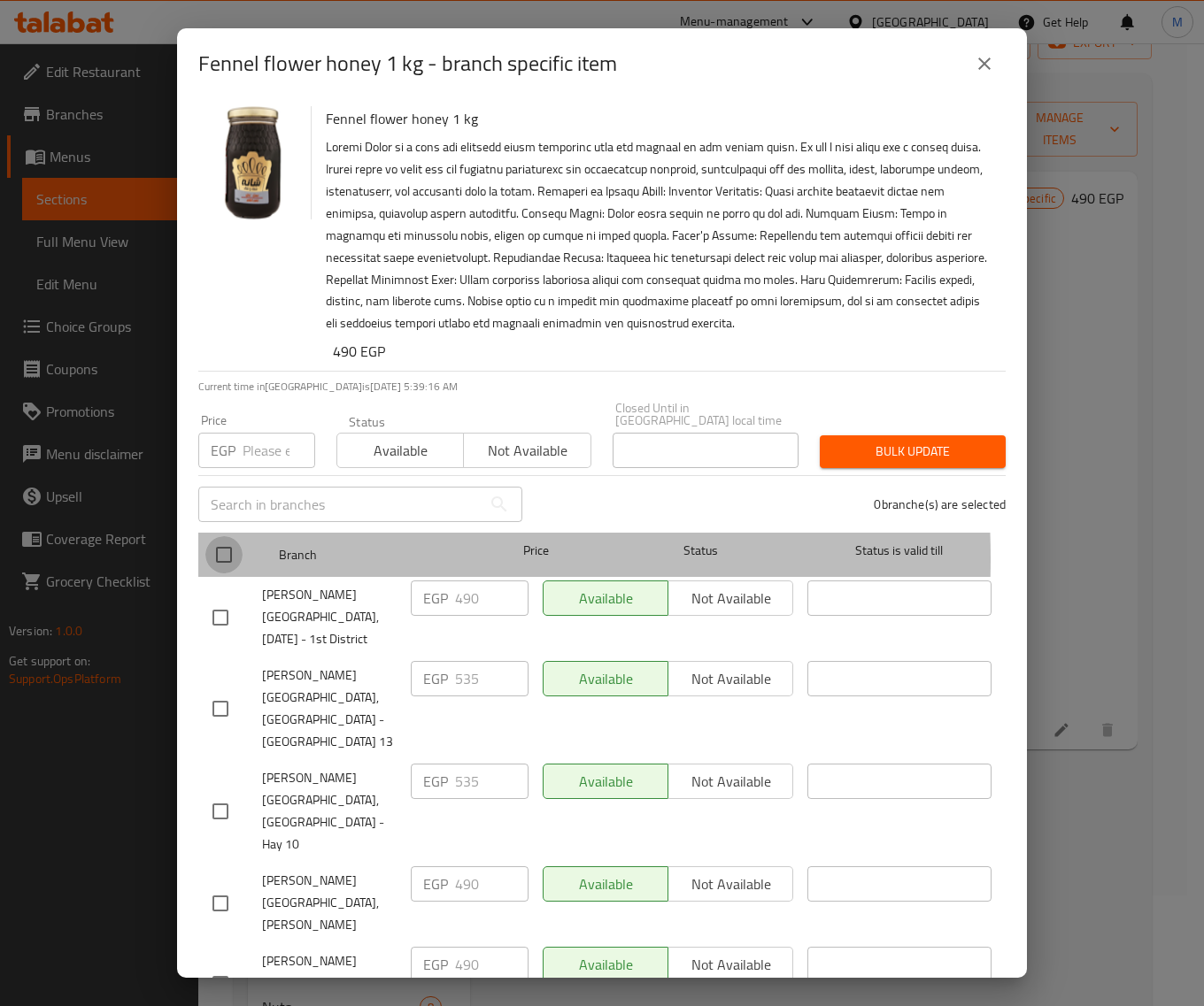
click at [236, 546] on input "checkbox" at bounding box center [224, 554] width 37 height 37
checkbox input "true"
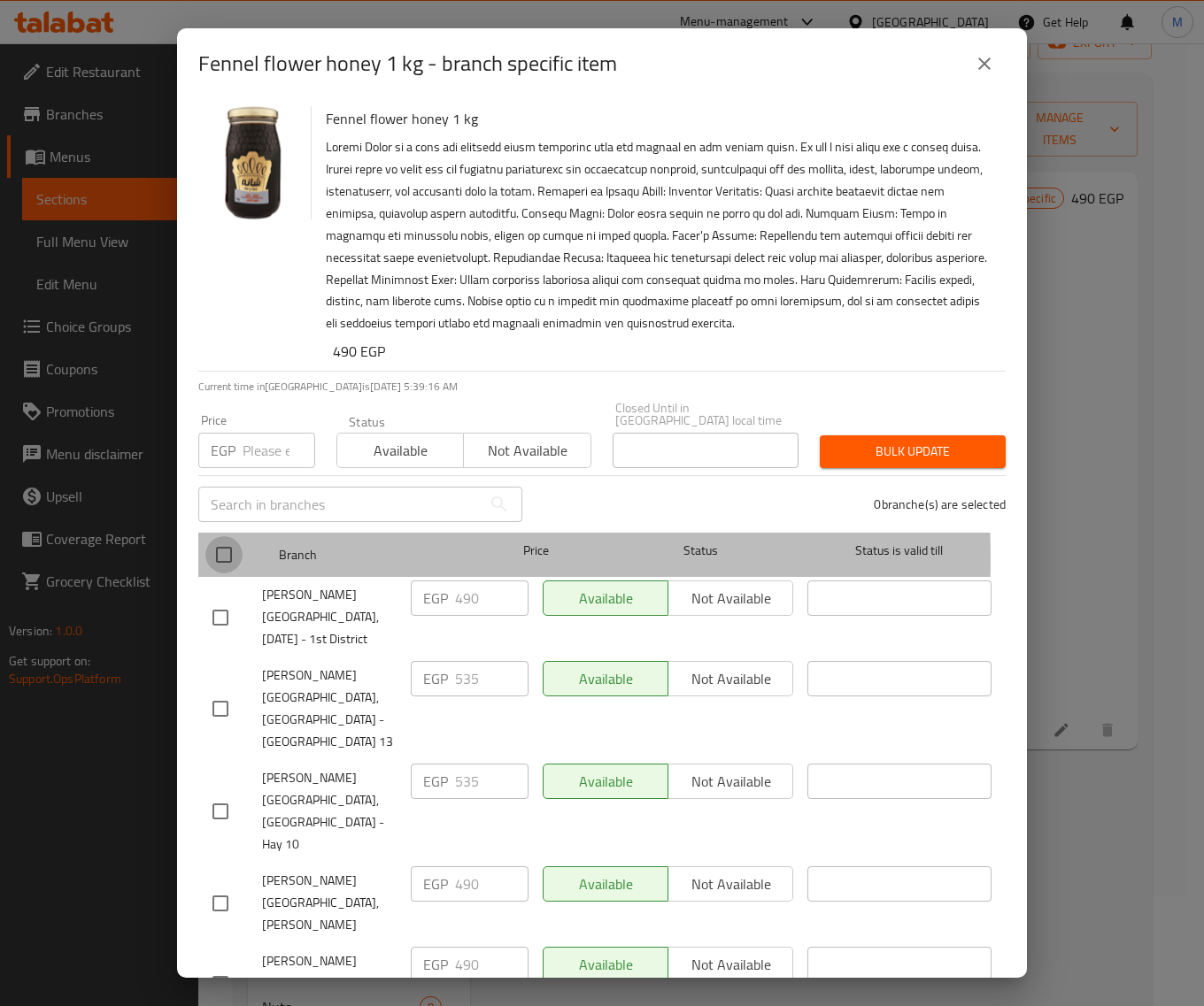
checkbox input "true"
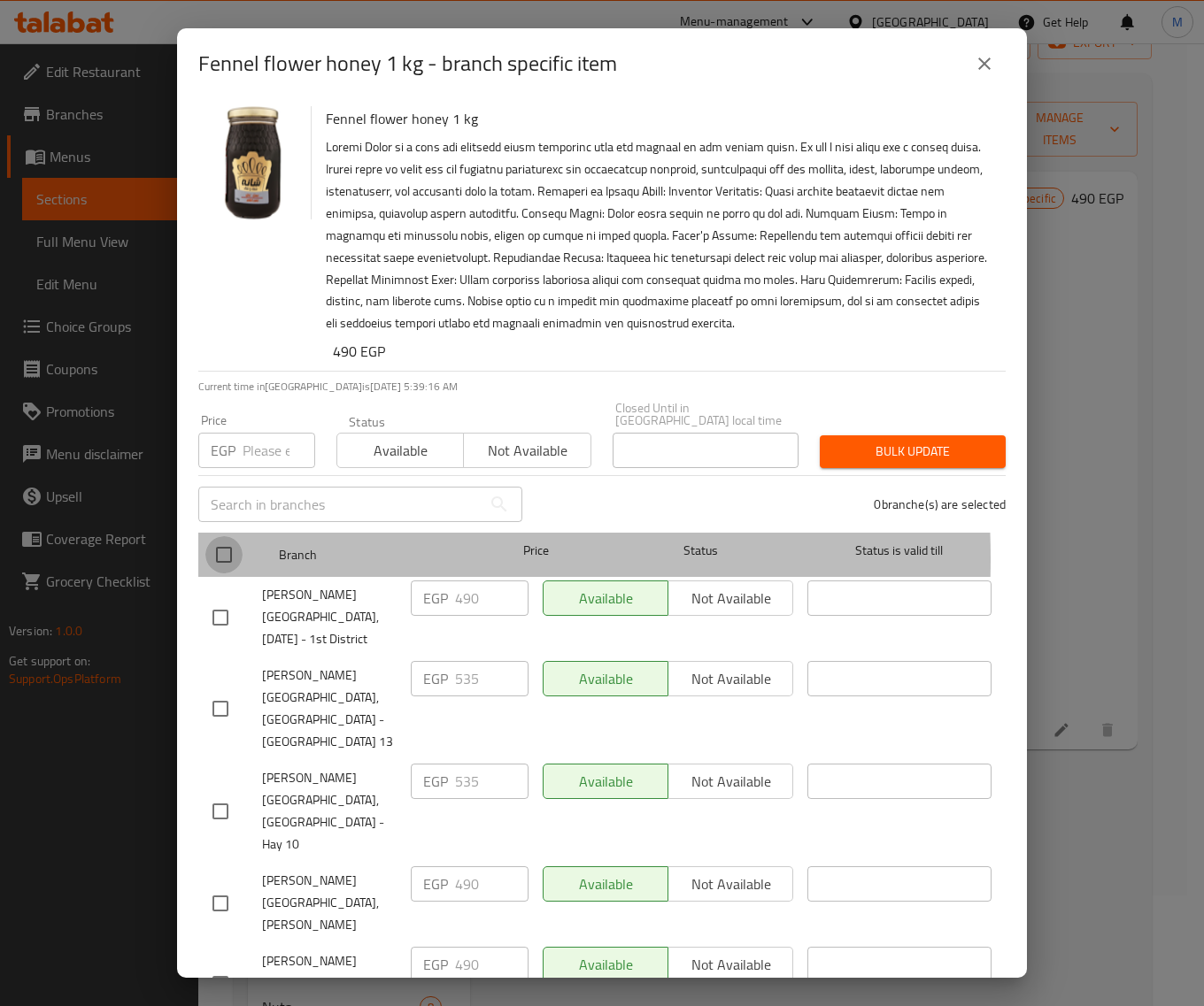
checkbox input "true"
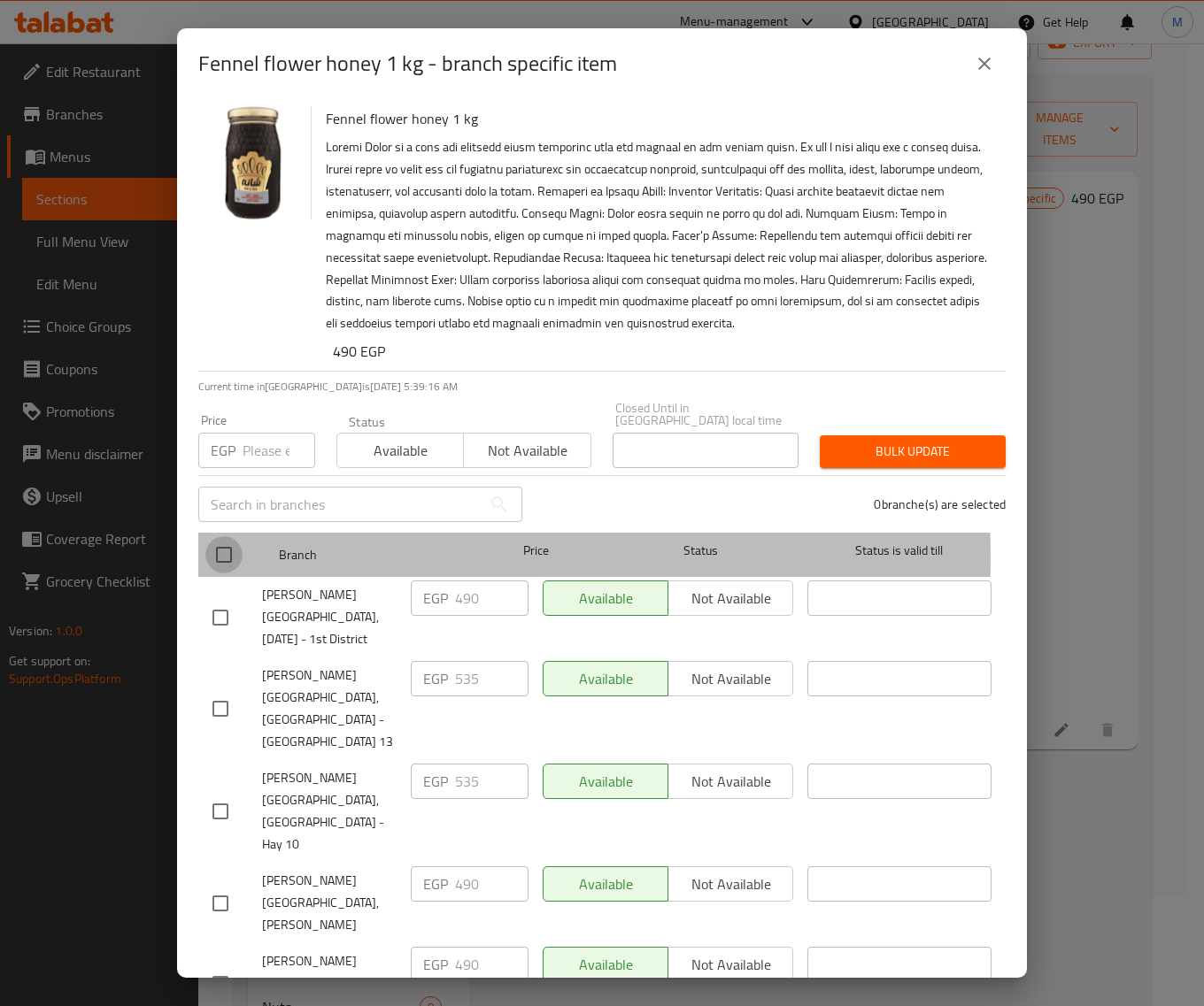
checkbox input "true"
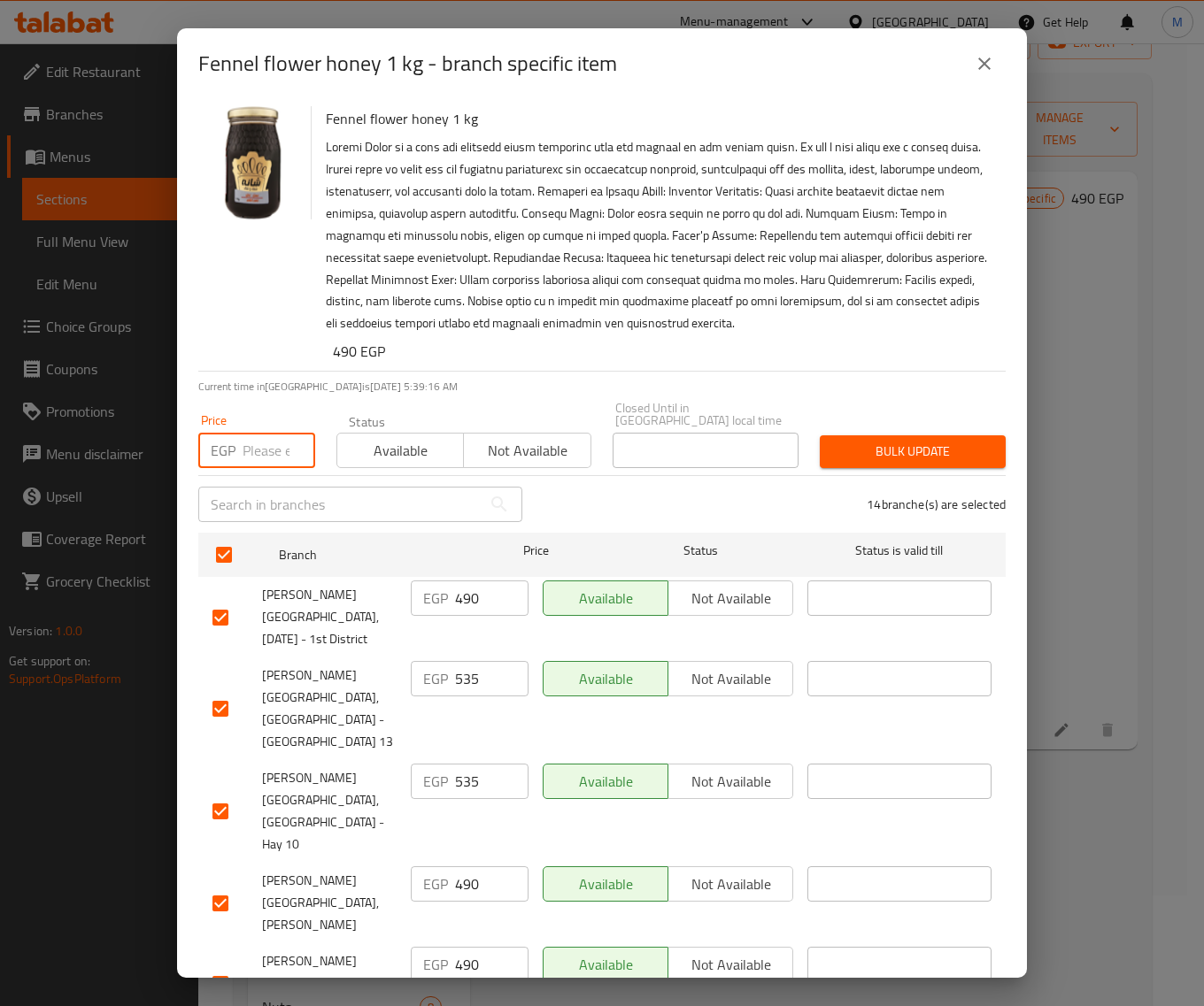
click at [261, 434] on input "number" at bounding box center [279, 450] width 73 height 35
paste input "490"
type input "490"
click at [876, 443] on span "Bulk update" at bounding box center [912, 452] width 157 height 22
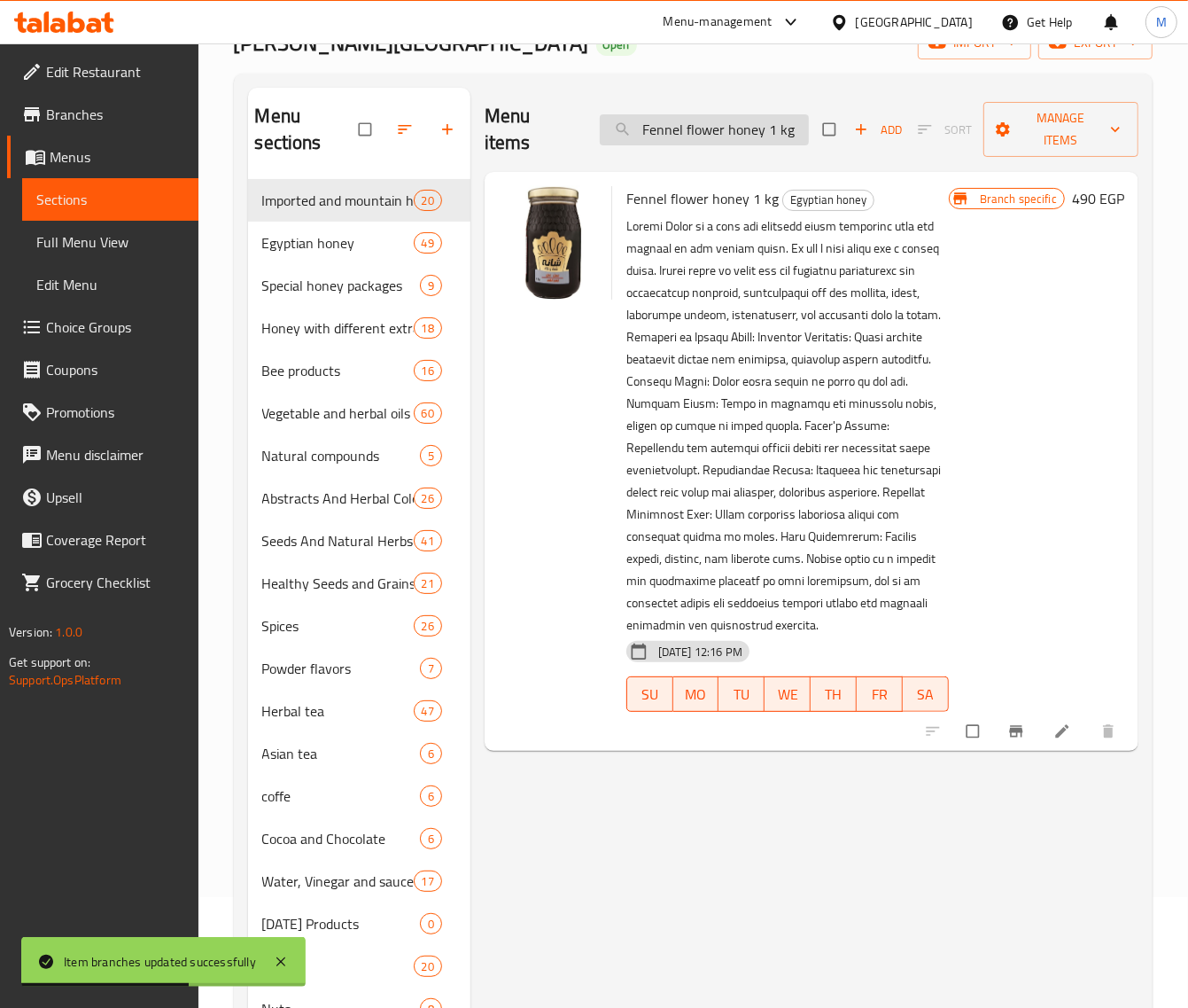
click at [701, 133] on input "Fennel flower honey 1 kg" at bounding box center [705, 130] width 209 height 31
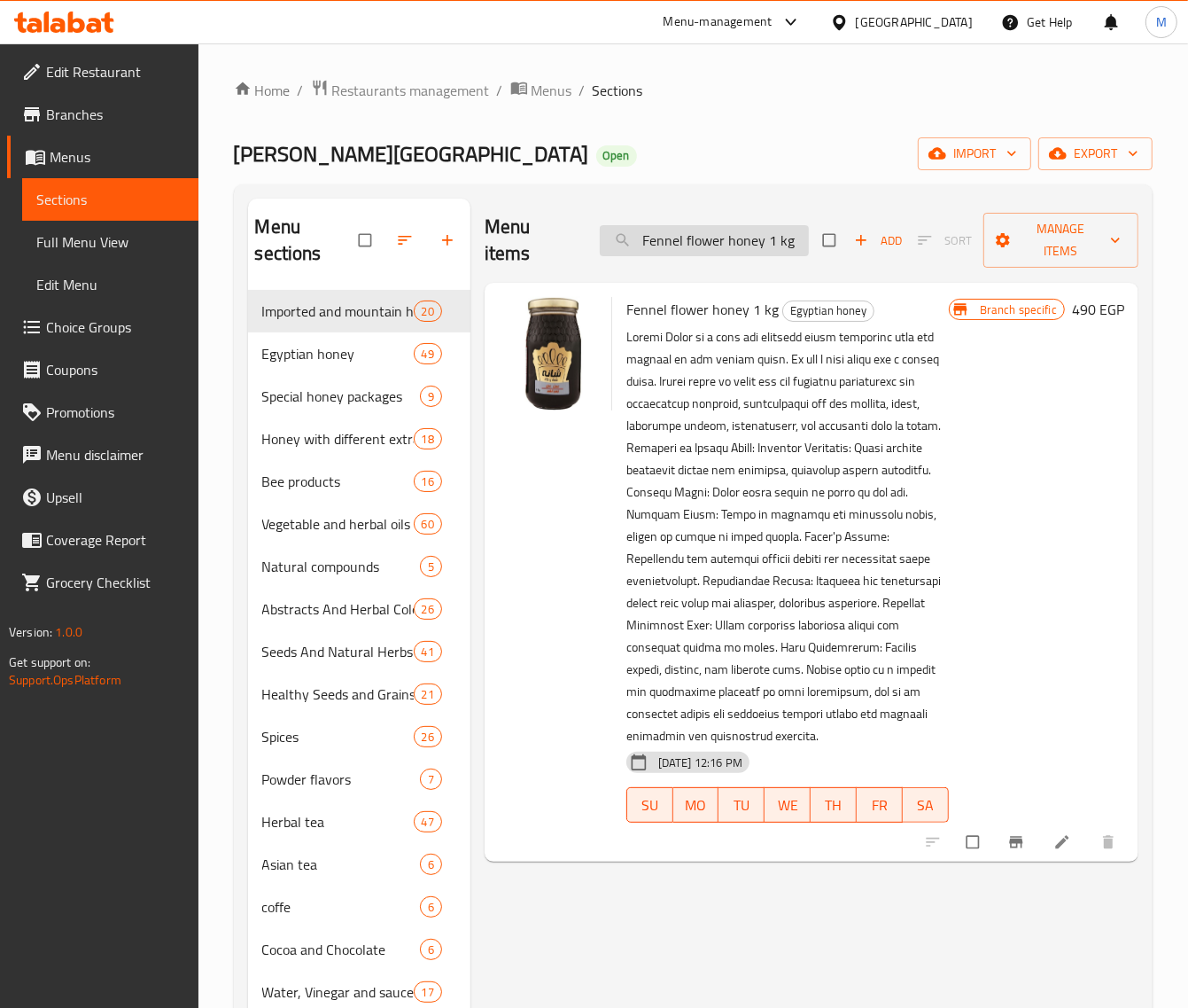
click at [698, 254] on input "Fennel flower honey 1 kg" at bounding box center [705, 240] width 209 height 31
click at [703, 242] on input "Fennel flower honey 1 kg" at bounding box center [705, 240] width 209 height 31
paste input "عسل نحل زهور نباتات طبيه 1ك"
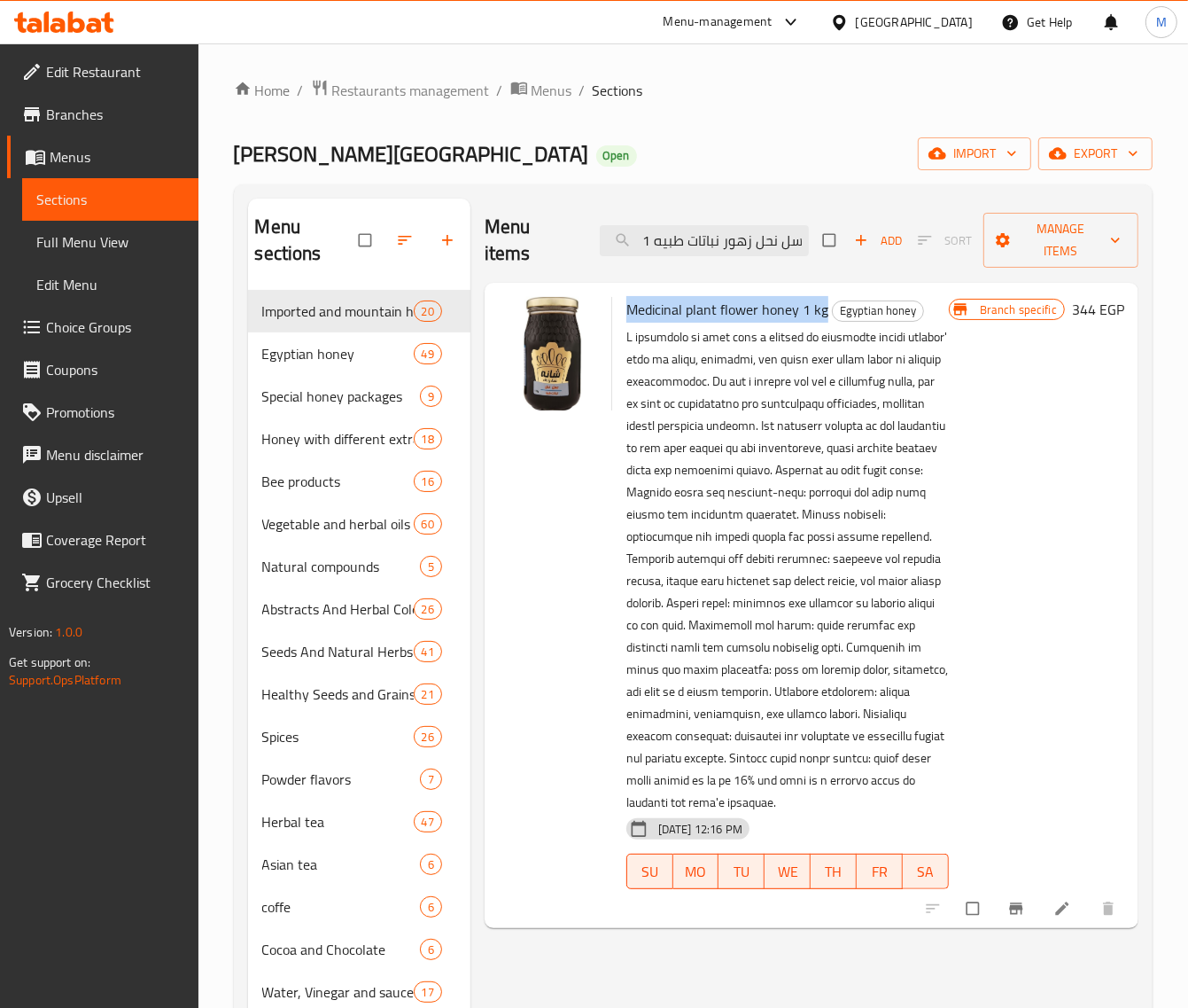
drag, startPoint x: 821, startPoint y: 310, endPoint x: 625, endPoint y: 312, distance: 196.0
click at [626, 312] on span "Medicinal plant flower honey 1 kg" at bounding box center [727, 309] width 203 height 26
click at [693, 238] on input "عسل نحل زهور نباتات طبيه 1" at bounding box center [705, 240] width 209 height 31
paste input "Medicinal plant flower honey 1 kg"
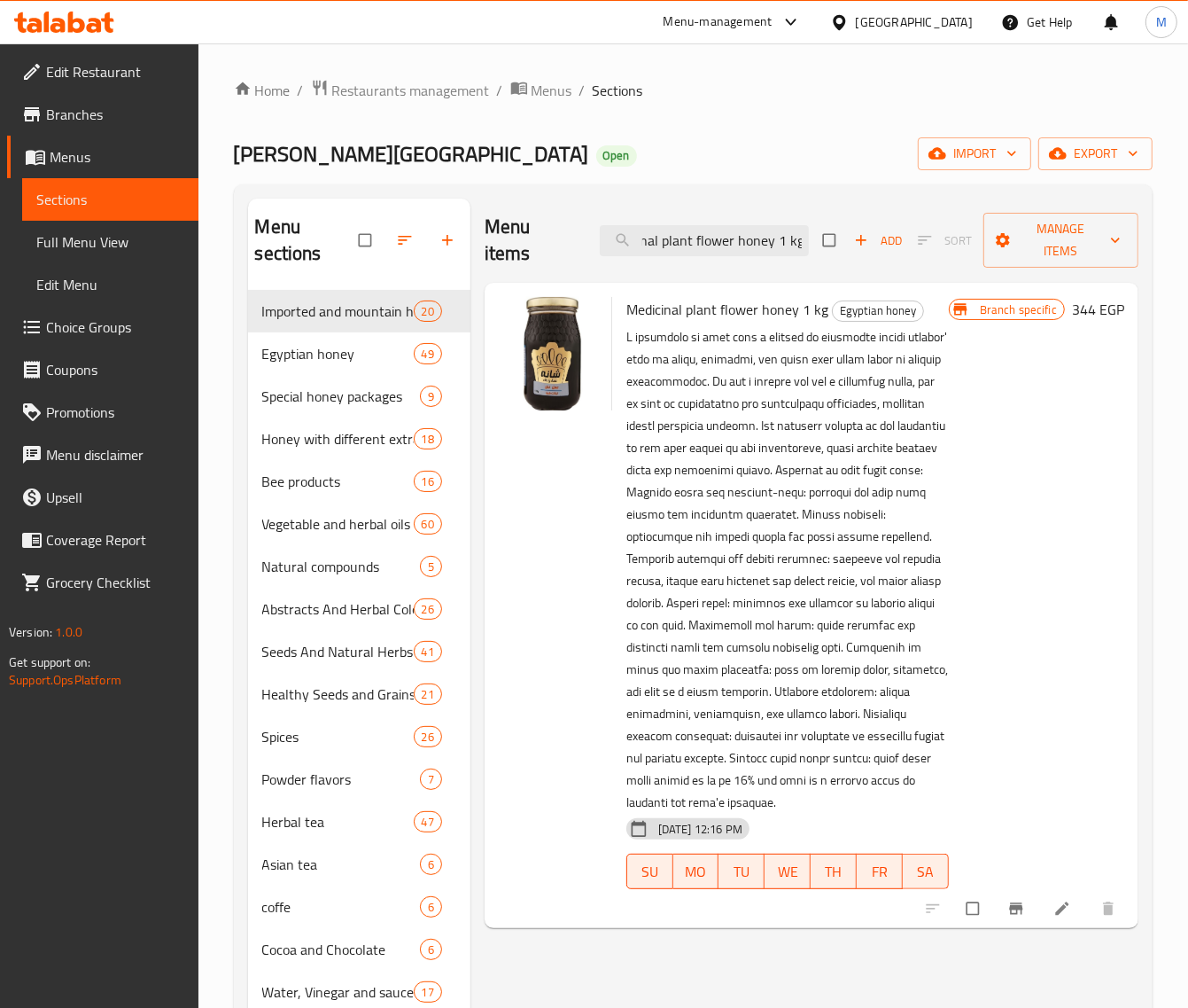
type input "Medicinal plant flower honey 1 kg"
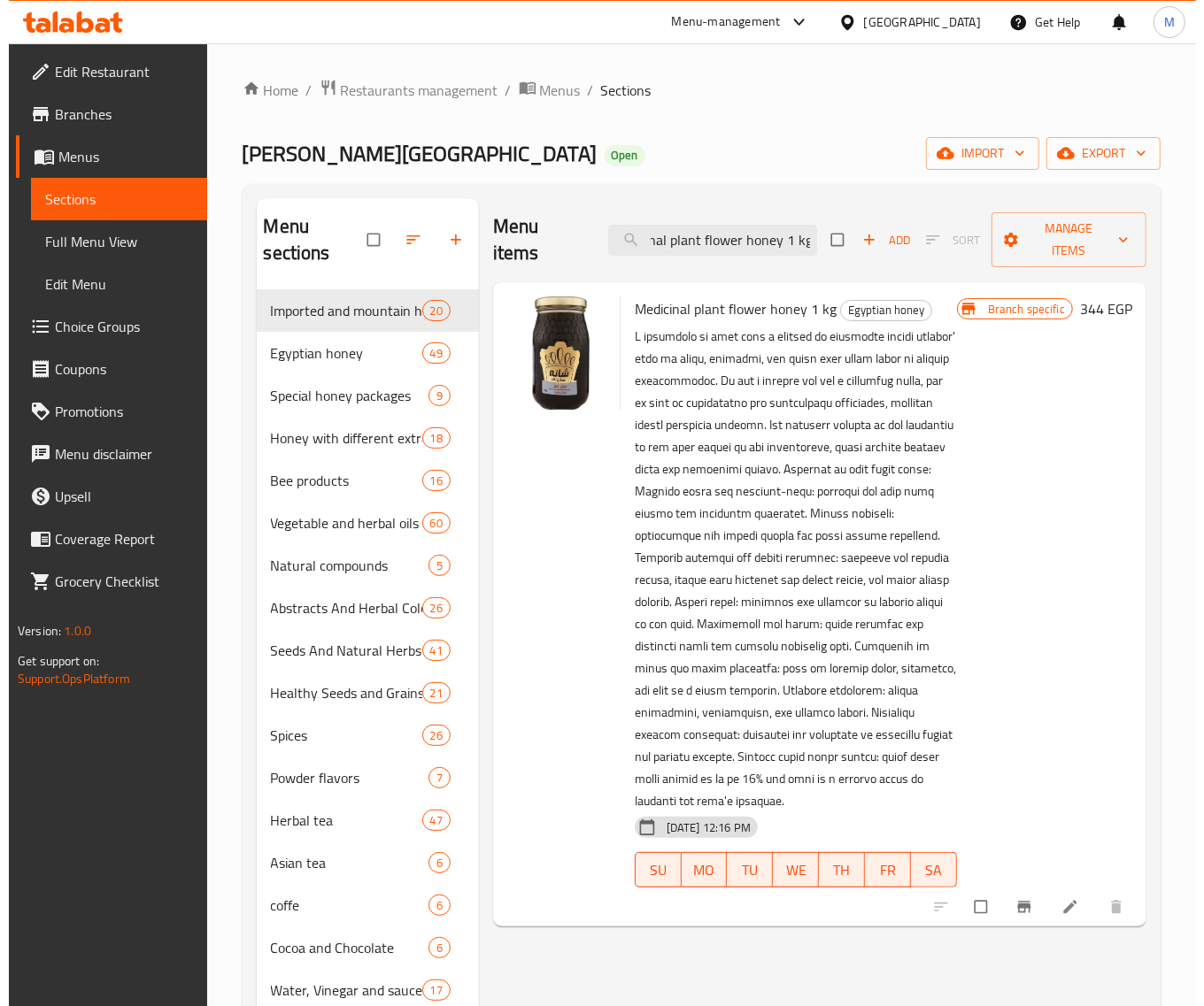
scroll to position [0, 0]
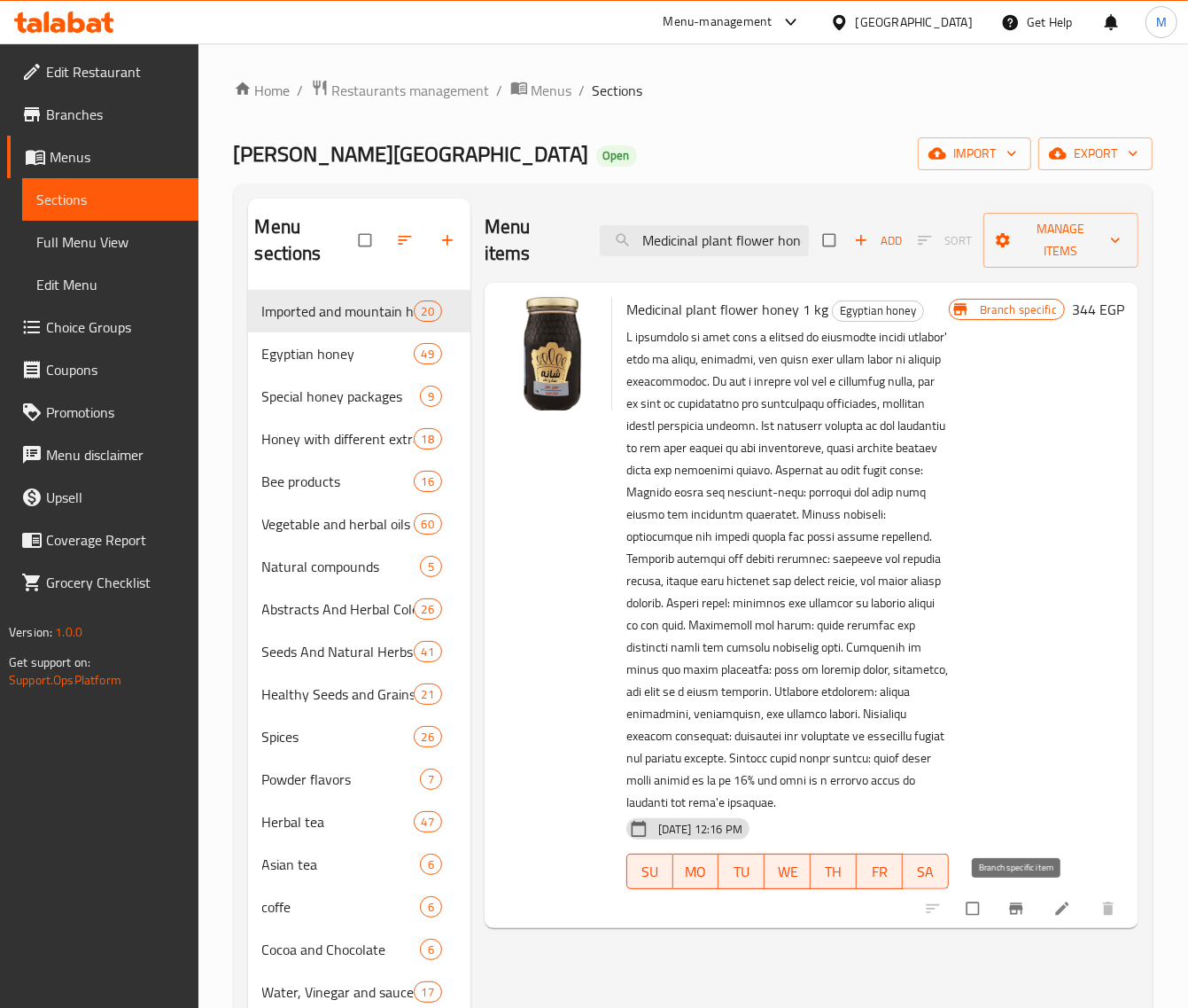
click at [1012, 919] on button "Branch-specific-item" at bounding box center [1018, 908] width 43 height 39
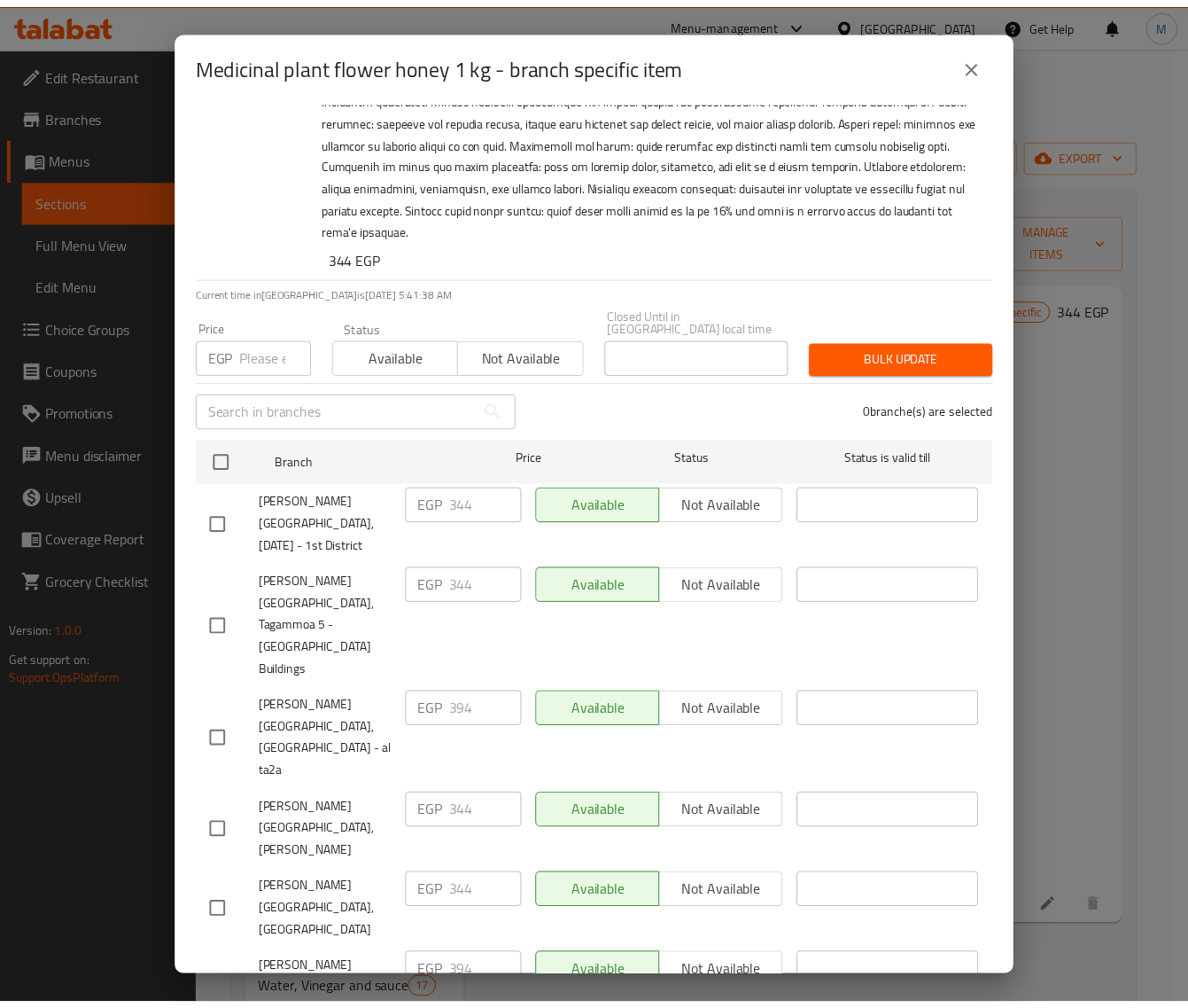
scroll to position [111, 0]
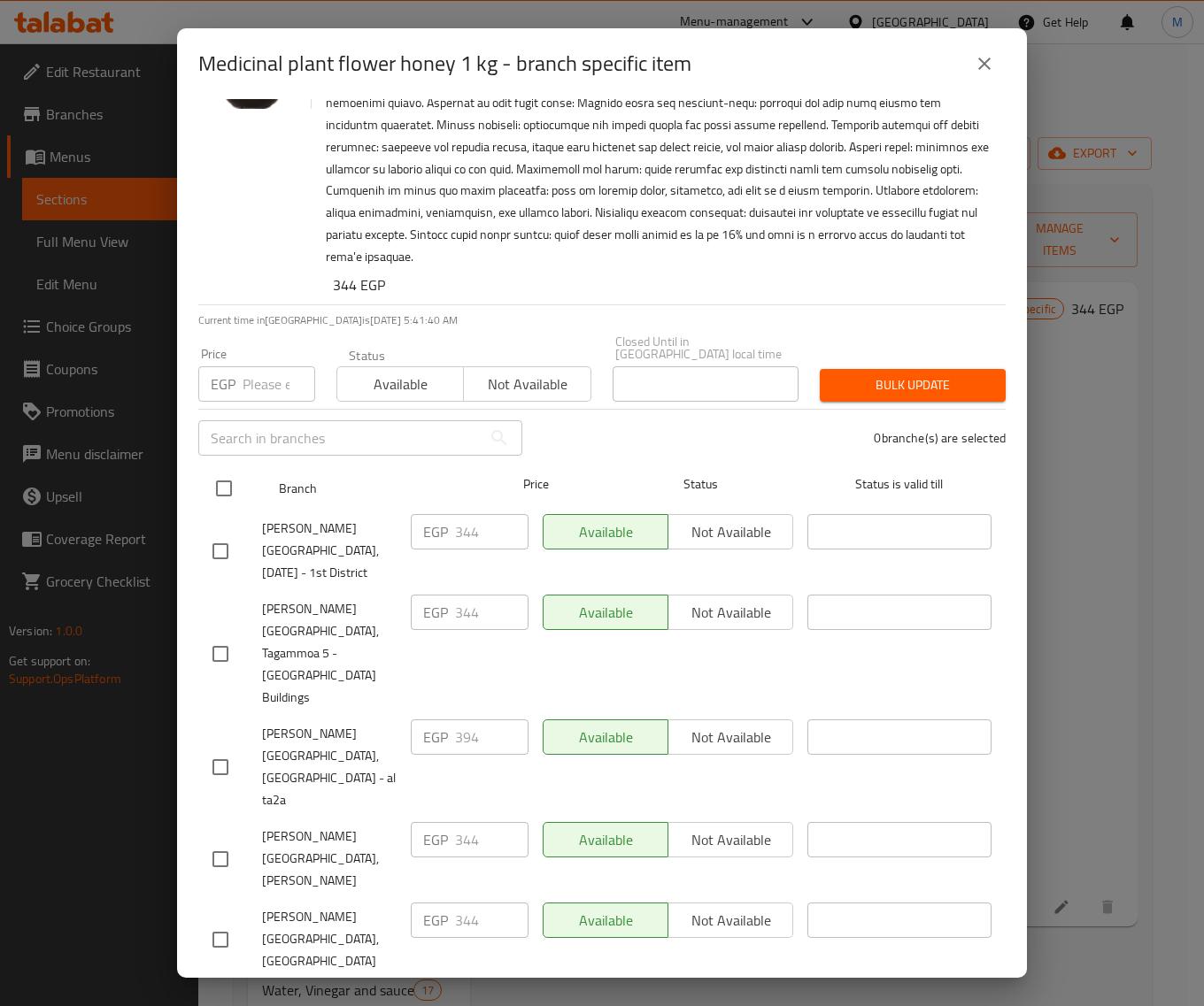
click at [218, 473] on input "checkbox" at bounding box center [224, 488] width 37 height 37
checkbox input "true"
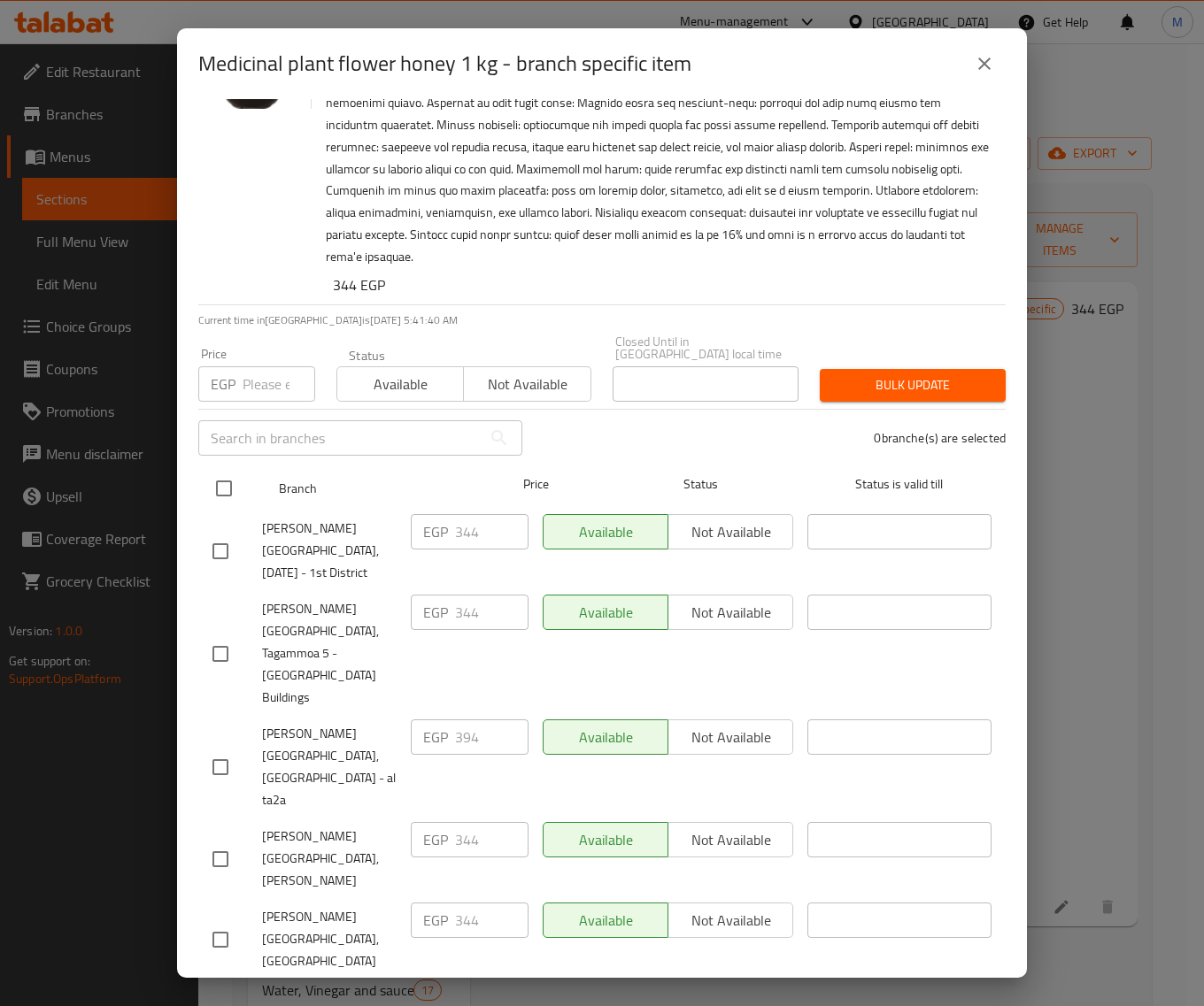
checkbox input "true"
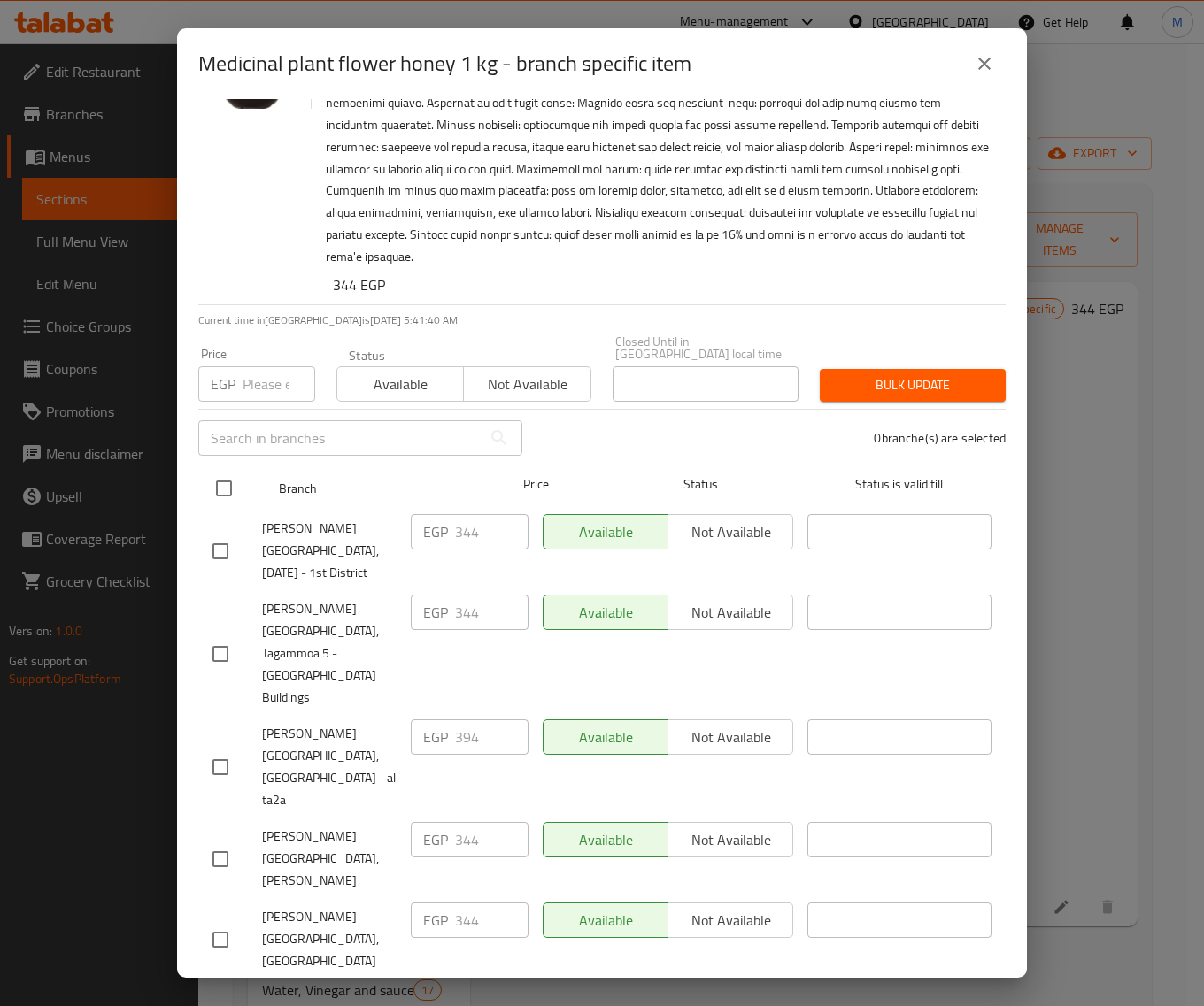
checkbox input "true"
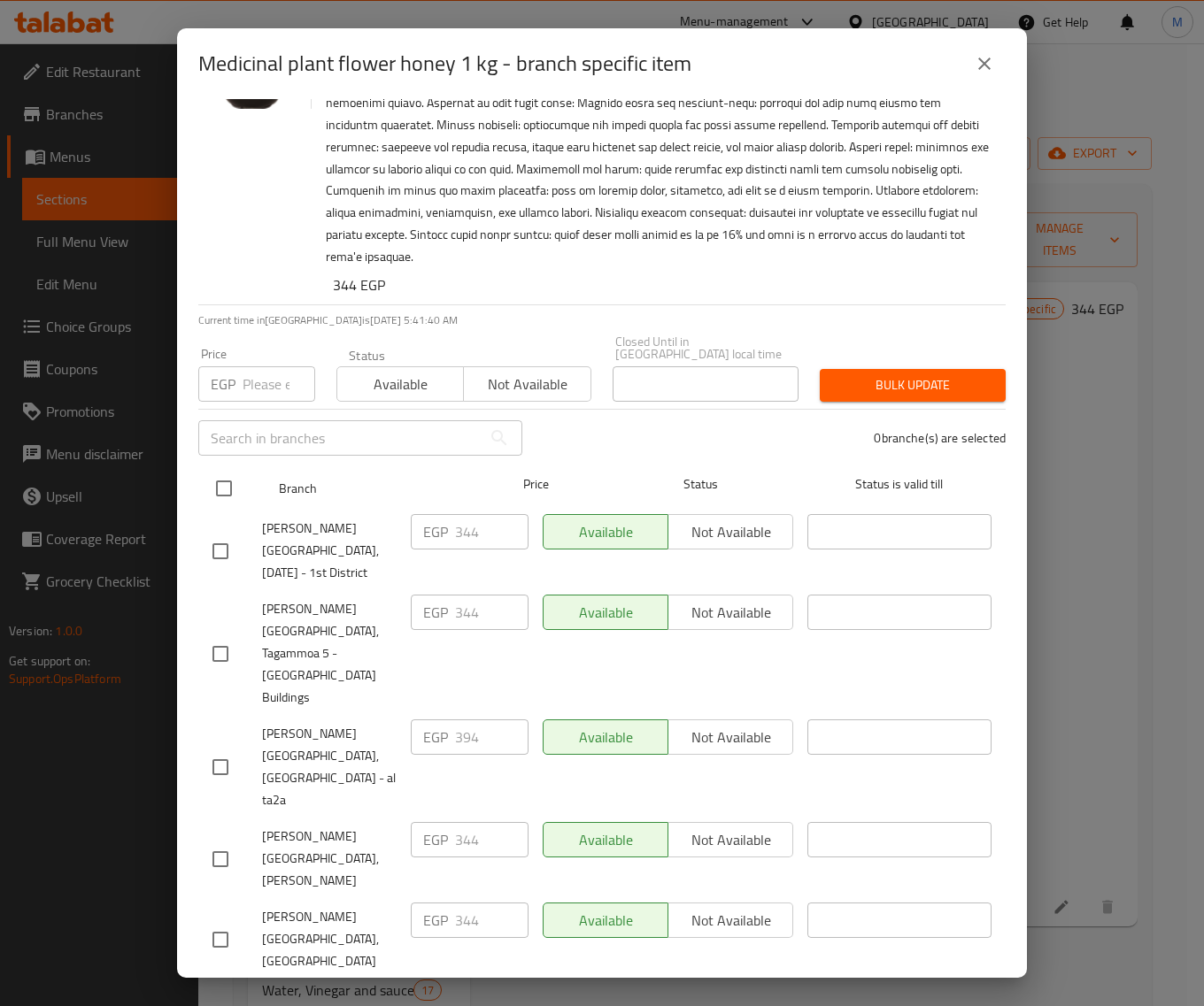
checkbox input "true"
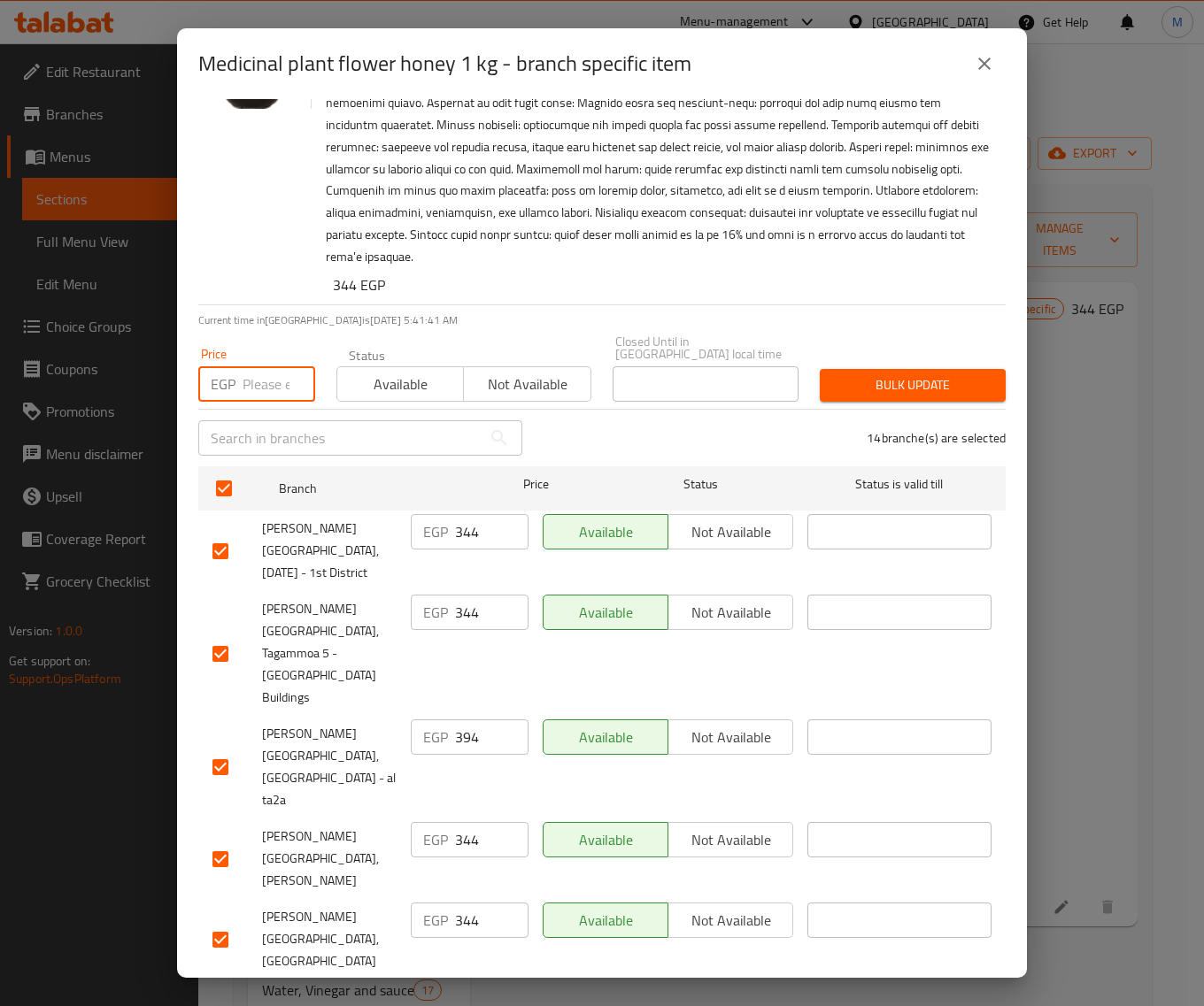
click at [256, 377] on input "number" at bounding box center [279, 384] width 73 height 35
paste input "344"
type input "344"
click at [861, 374] on span "Bulk update" at bounding box center [912, 386] width 157 height 22
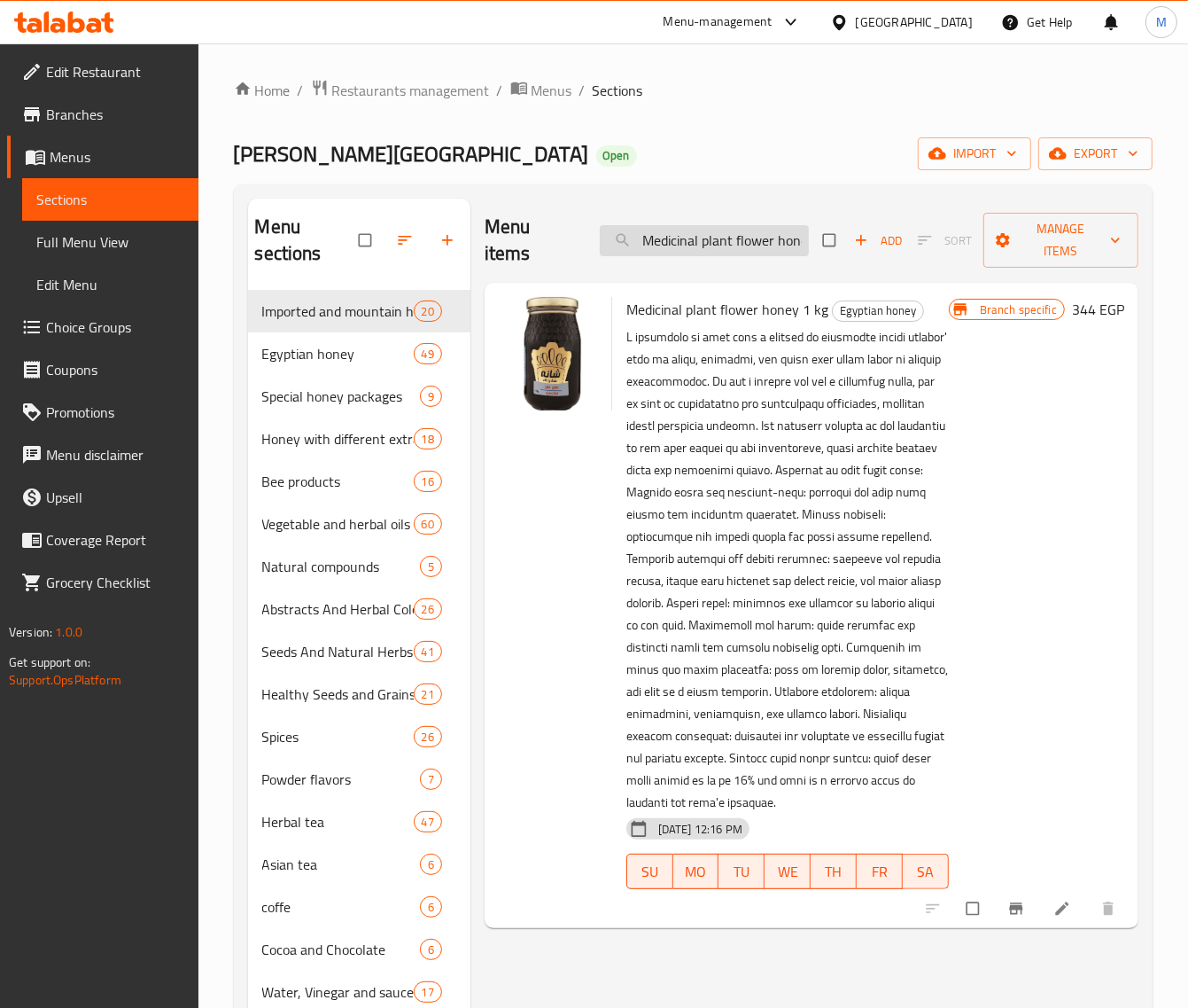
click at [713, 244] on input "Medicinal plant flower honey 1 kg" at bounding box center [705, 240] width 209 height 31
paste input "عسل نحل زهور سنط(اكاسيا) اك"
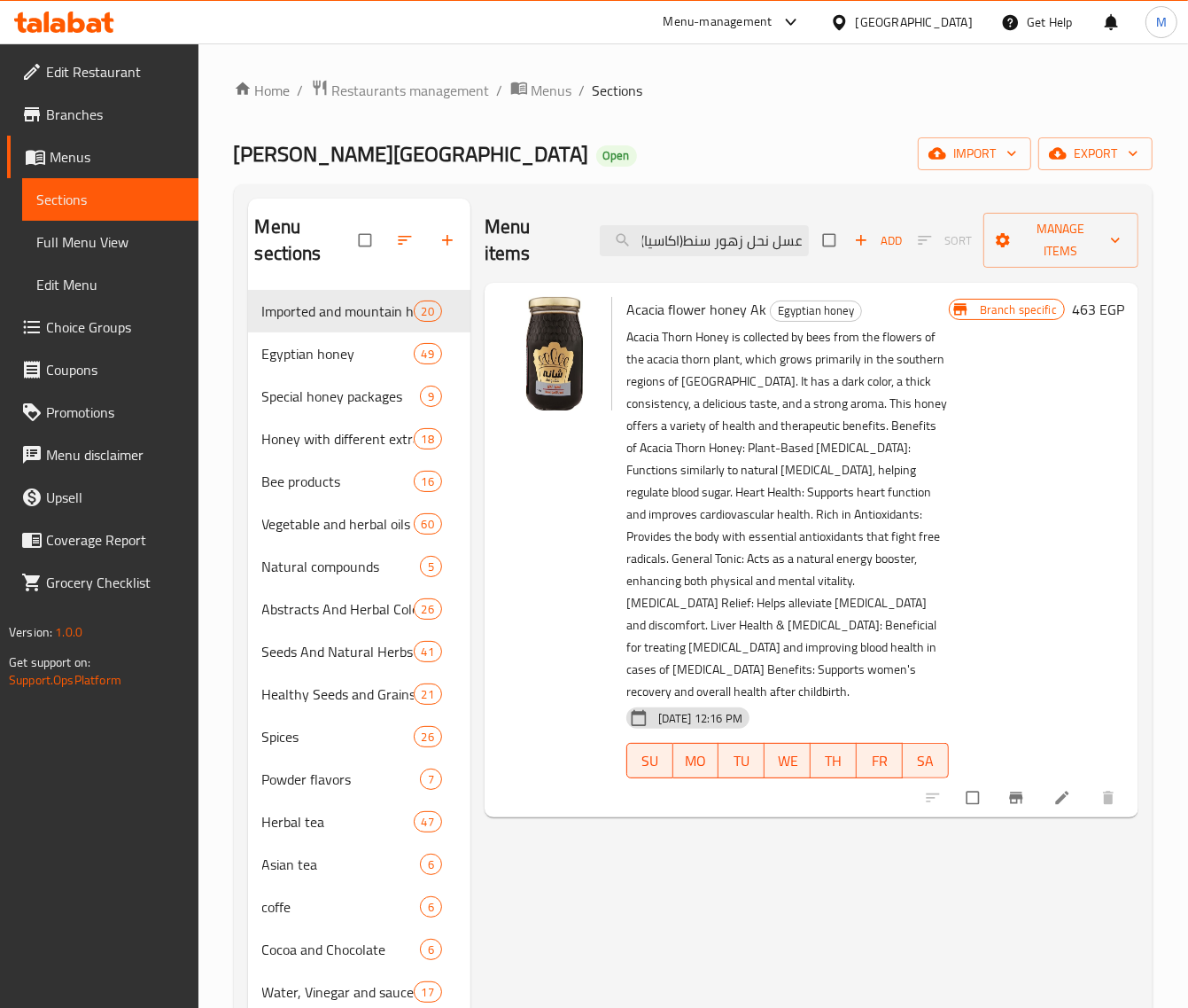
scroll to position [0, 0]
click at [760, 312] on span "Acacia flower honey Ak" at bounding box center [696, 309] width 140 height 26
click at [770, 312] on div "Egyptian honey" at bounding box center [816, 311] width 92 height 21
drag, startPoint x: 763, startPoint y: 311, endPoint x: 630, endPoint y: 311, distance: 133.0
click at [630, 311] on span "Acacia flower honey Ak" at bounding box center [696, 309] width 140 height 26
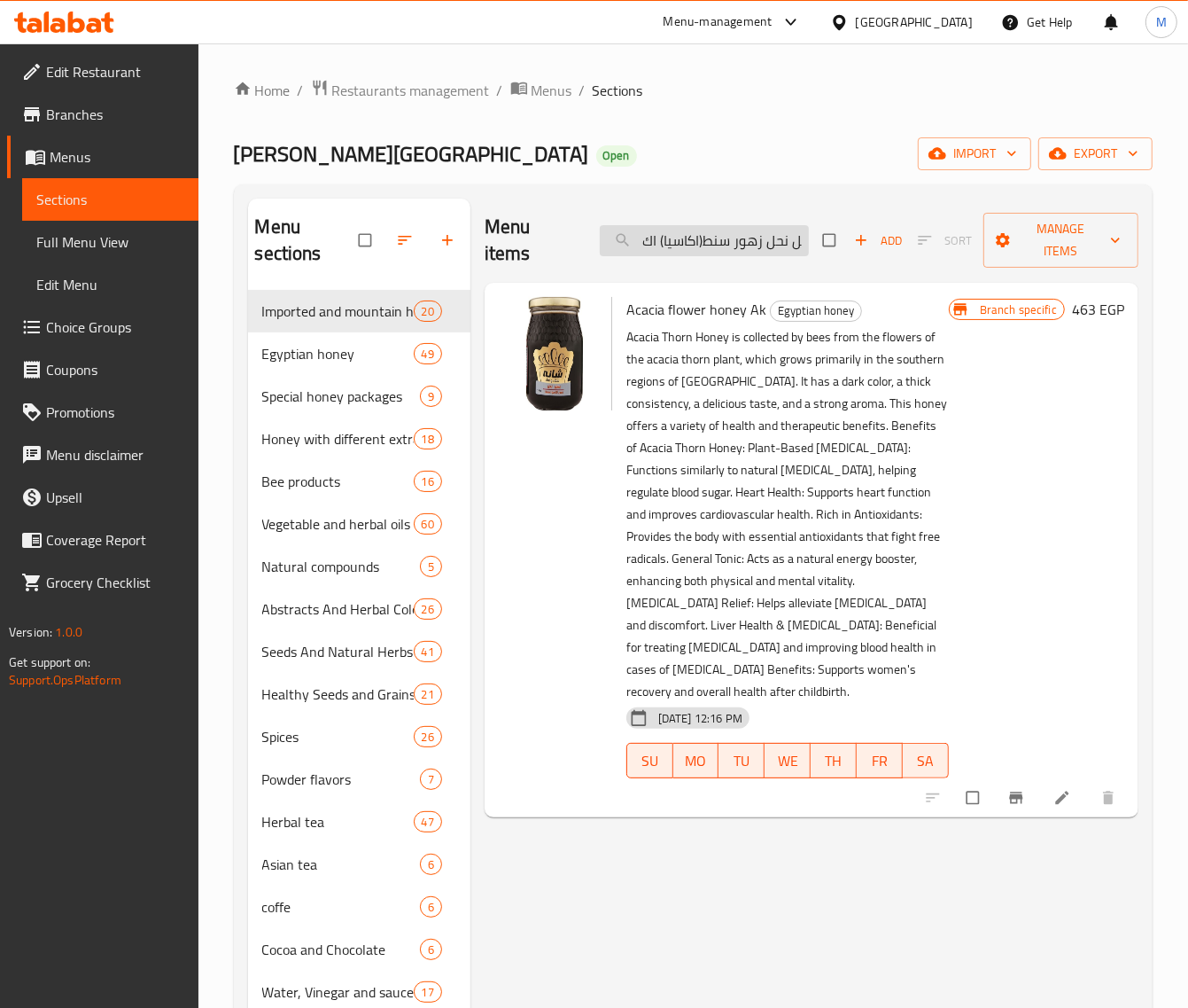
click at [706, 237] on input "عسل نحل زهور سنط(اكاسيا) اك" at bounding box center [705, 240] width 209 height 31
paste input "Acacia flower honey Ak"
type input "Acacia flower honey Ak"
click at [1009, 789] on icon "Branch-specific-item" at bounding box center [1016, 797] width 18 height 18
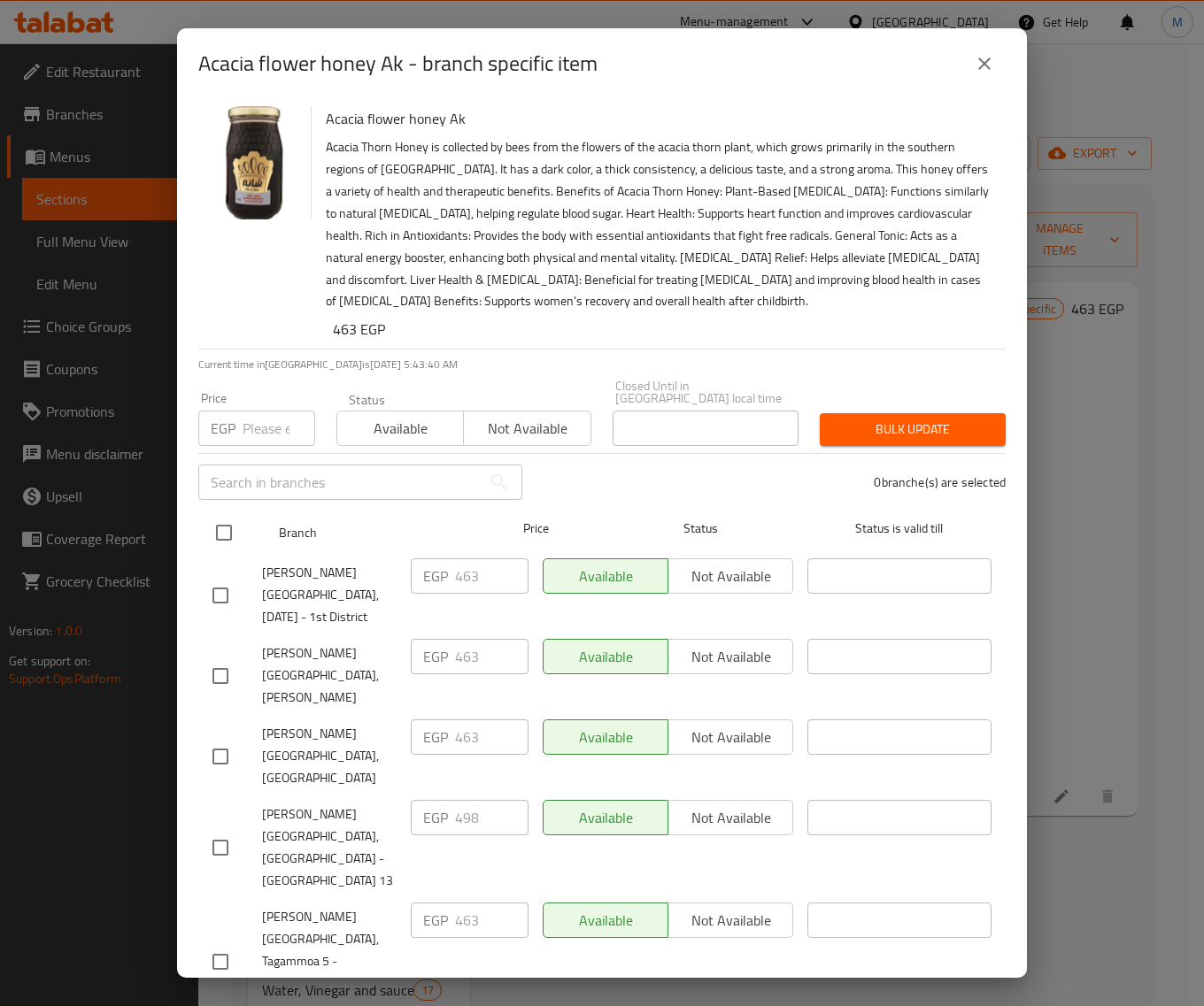
click at [238, 520] on input "checkbox" at bounding box center [224, 533] width 37 height 37
checkbox input "true"
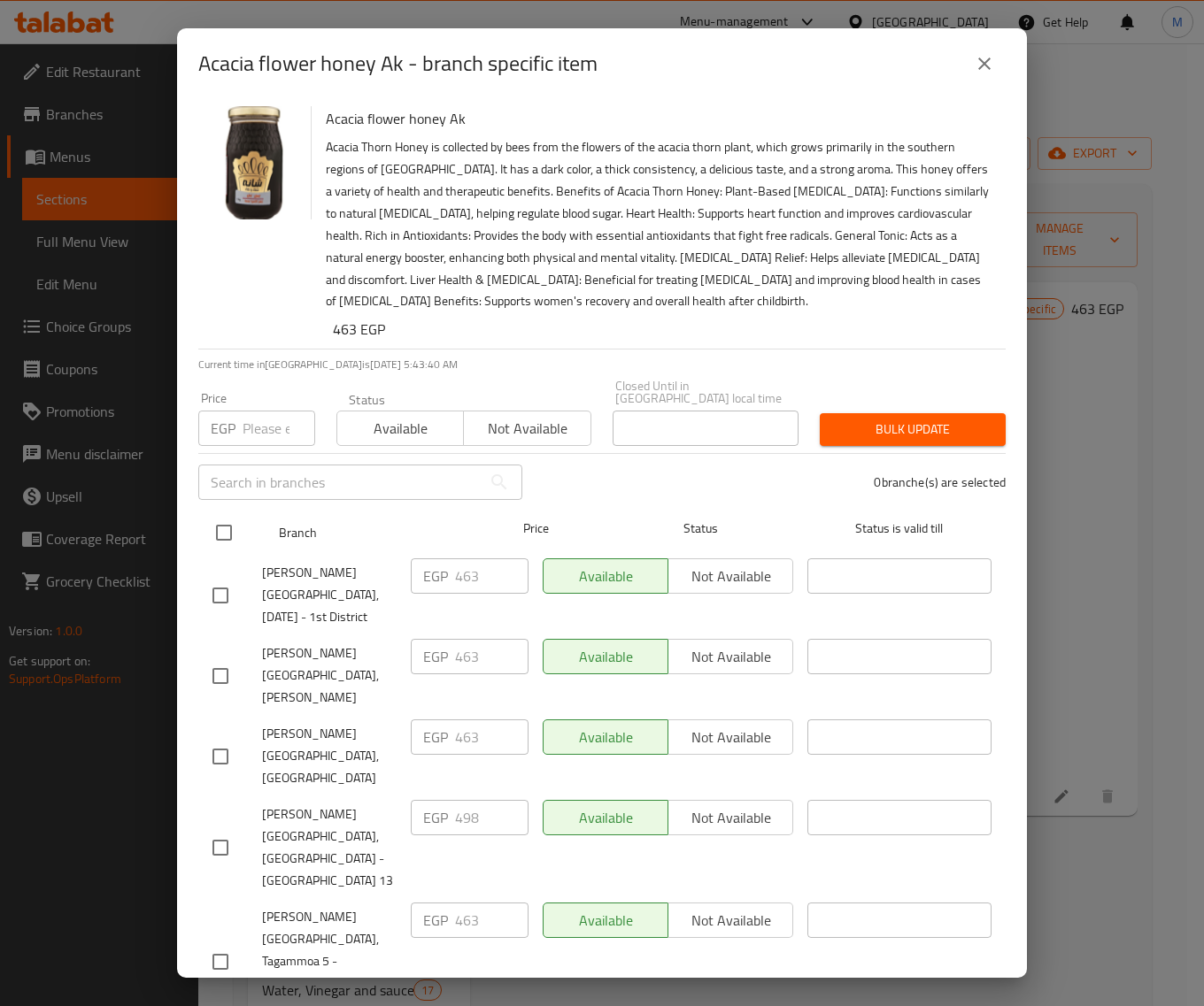
checkbox input "true"
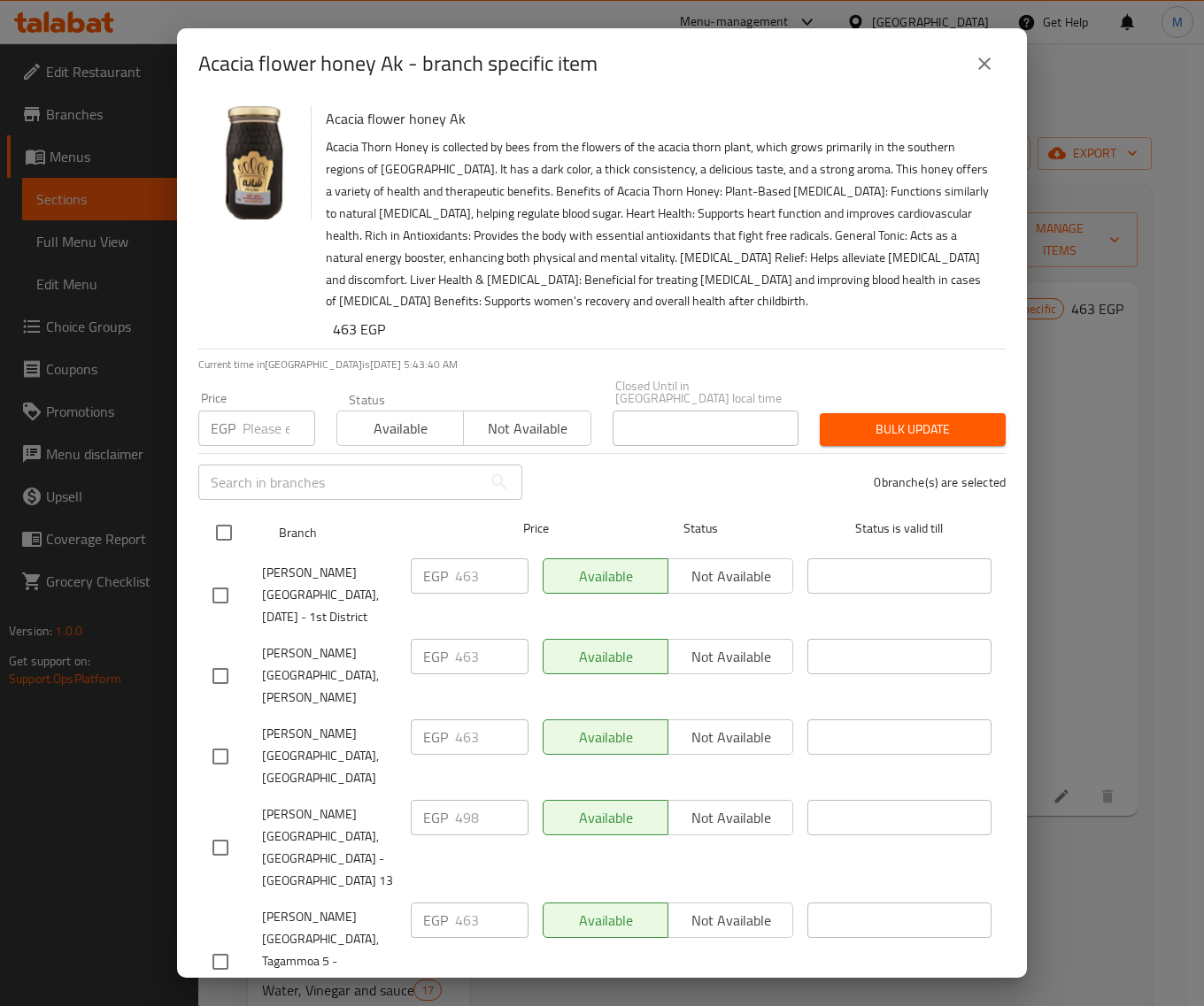
checkbox input "true"
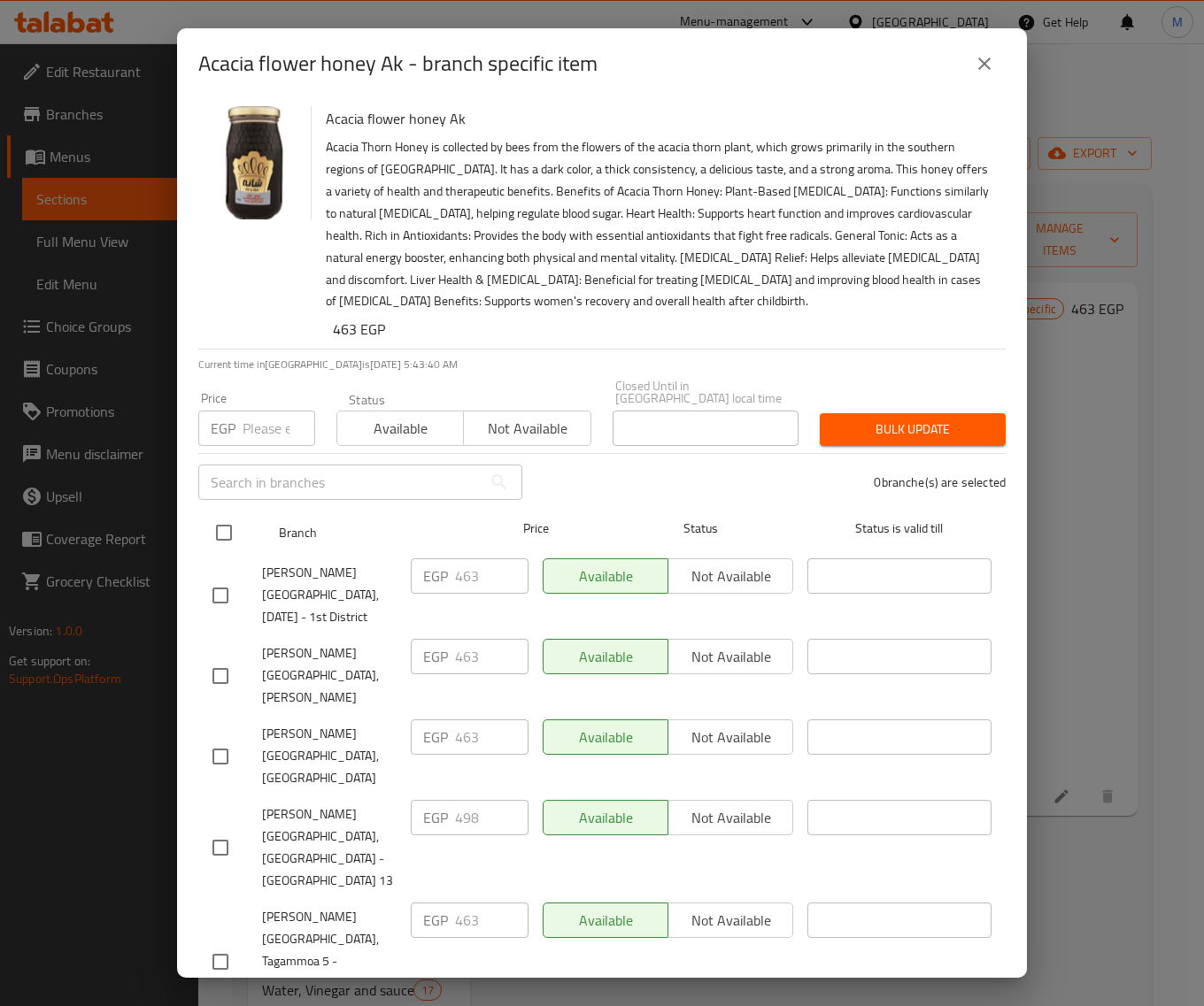
checkbox input "true"
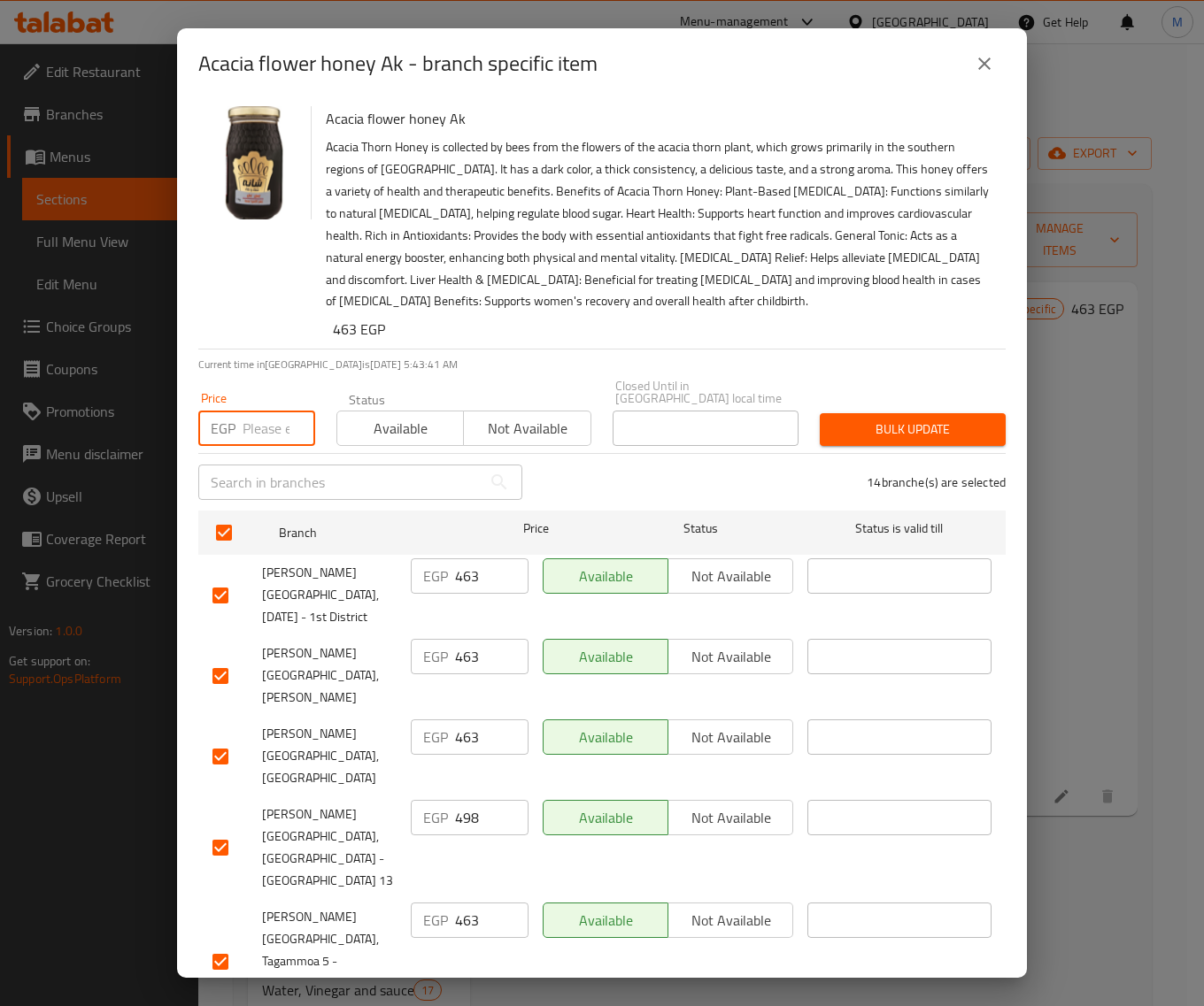
click at [262, 427] on input "number" at bounding box center [279, 428] width 73 height 35
paste input "463"
type input "463"
click at [909, 418] on span "Bulk update" at bounding box center [912, 429] width 157 height 22
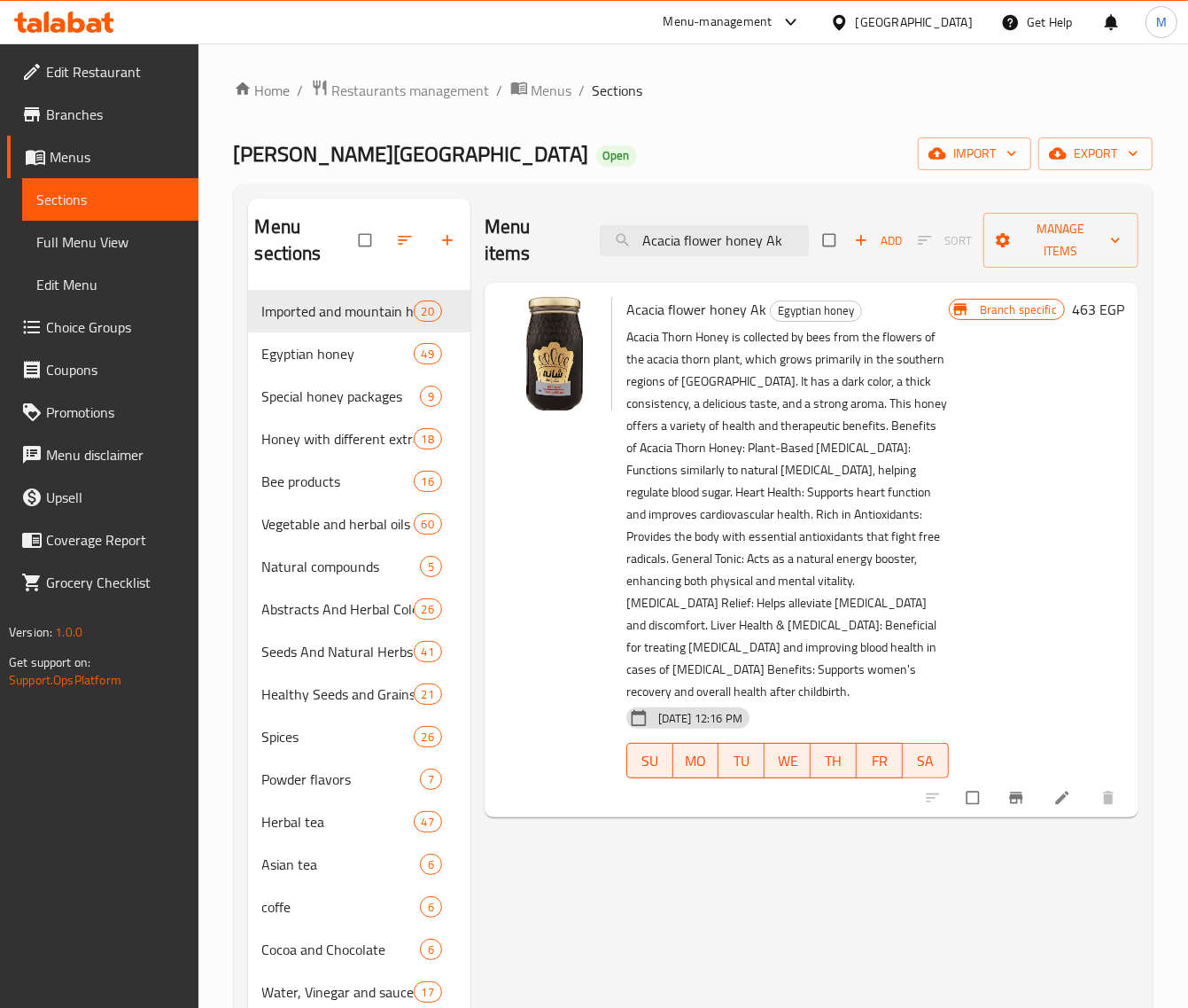
click at [404, 185] on div "Menu sections Imported and mountain honey 20 Egyptian honey 49 Special honey pa…" at bounding box center [693, 972] width 919 height 1574
click at [748, 241] on input "Acacia flower honey Ak" at bounding box center [705, 240] width 209 height 31
click at [724, 245] on input "Acacia flower honey Ak" at bounding box center [705, 240] width 209 height 31
paste input "عسل نحل بالمكسرات 470 جم"
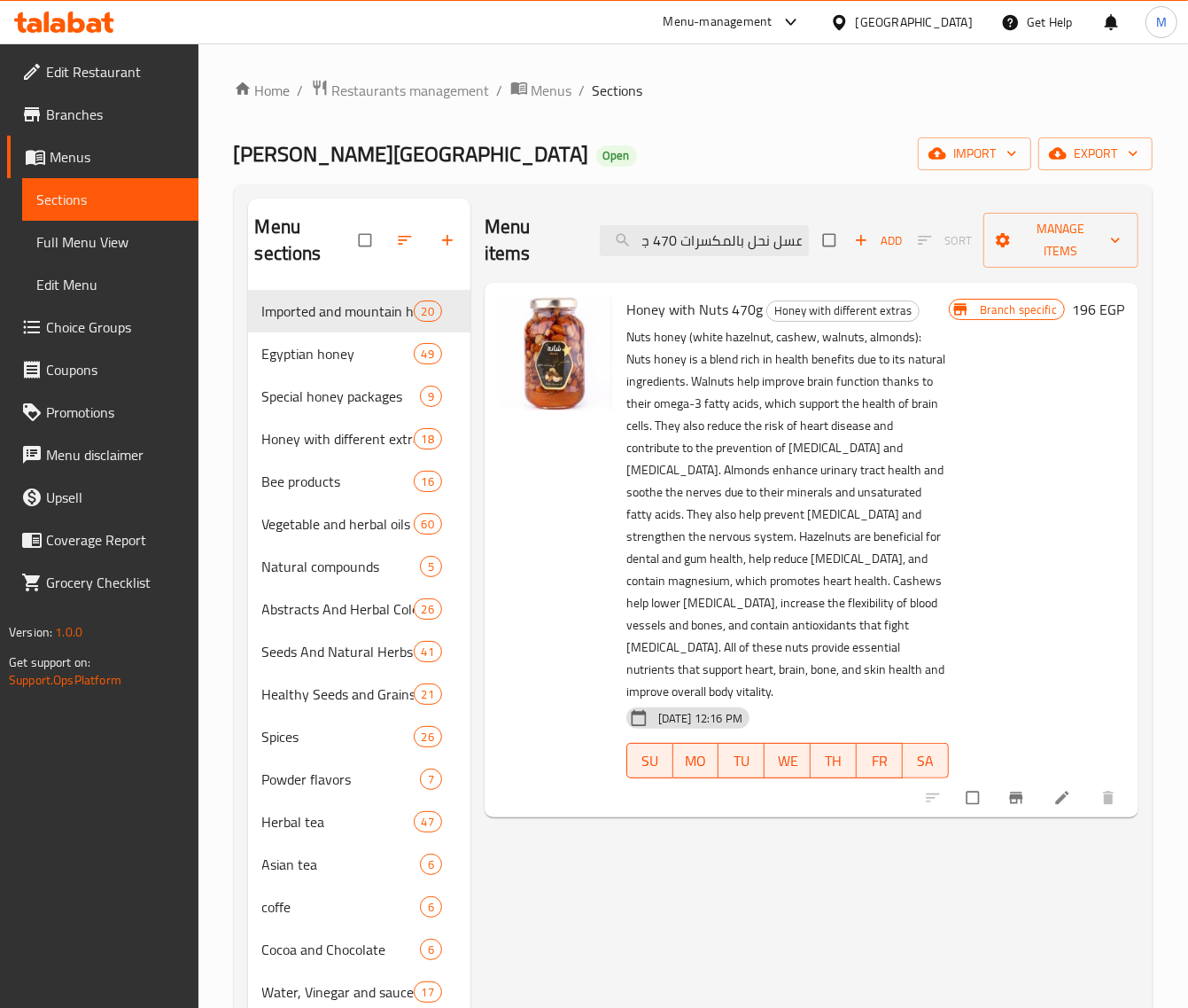
type input "عسل نحل بالمكسرات 470 جم"
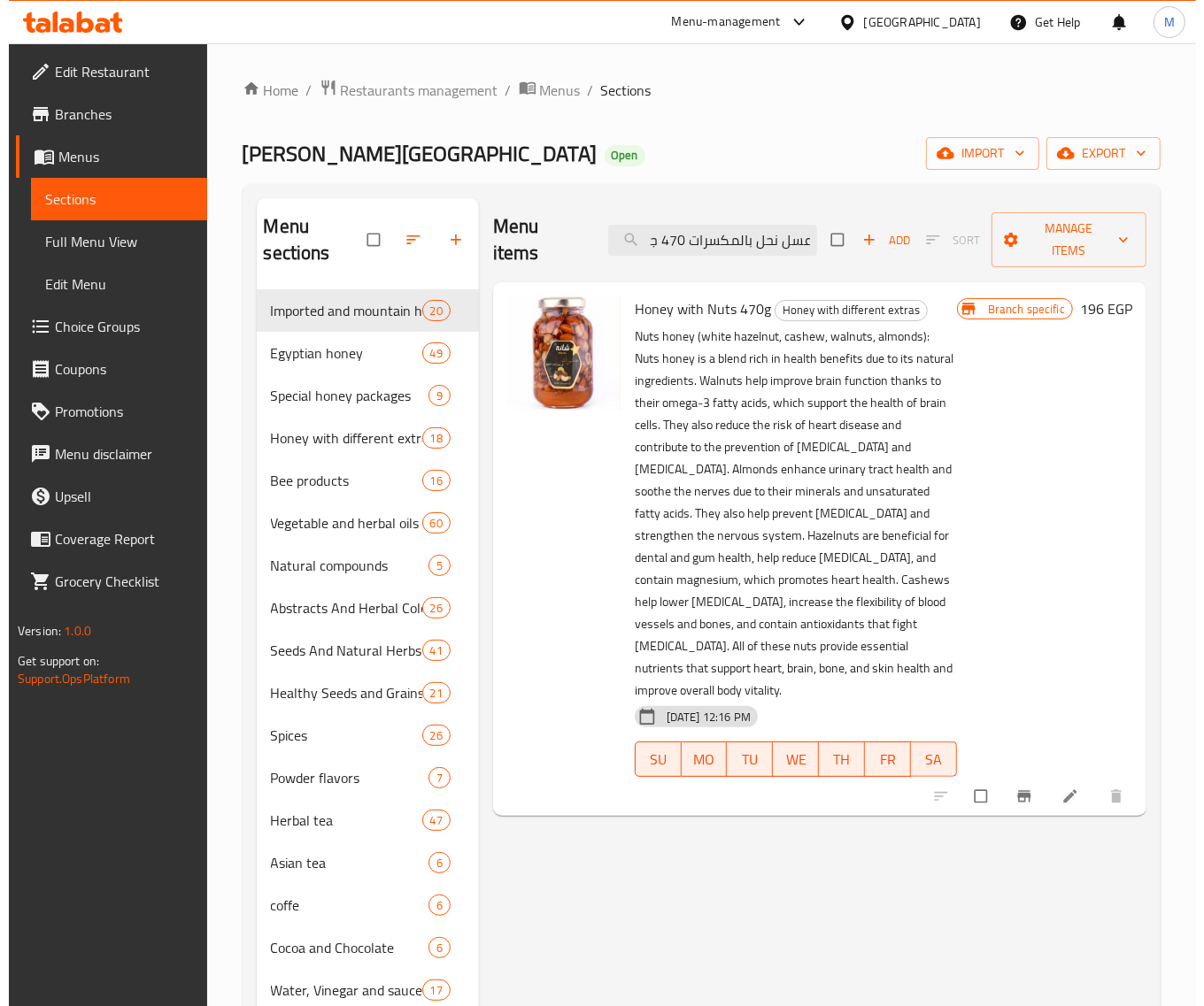
scroll to position [0, 0]
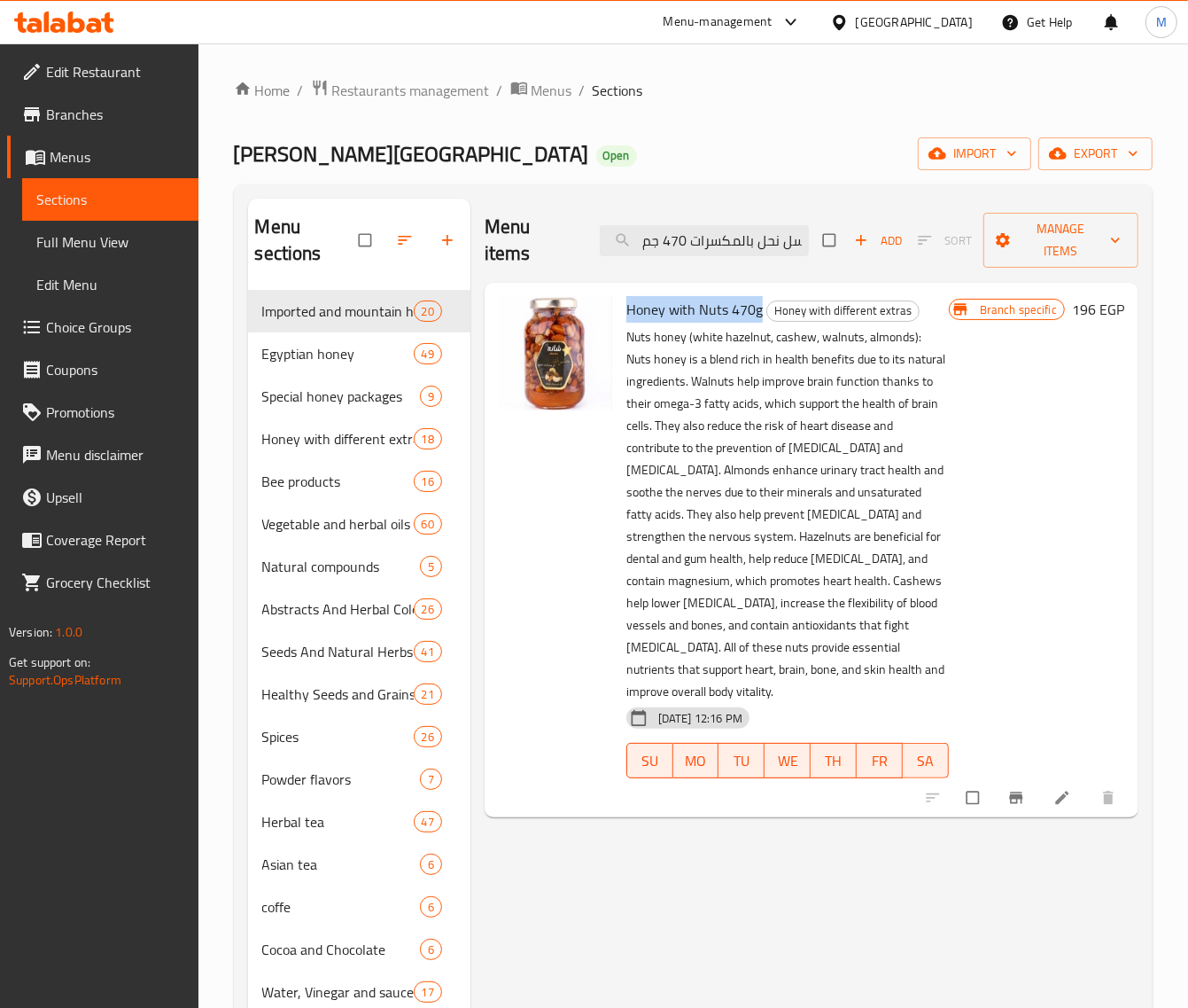
drag, startPoint x: 760, startPoint y: 306, endPoint x: 627, endPoint y: 307, distance: 133.0
click at [627, 307] on h6 "Honey with Nuts 470g Honey with different extras" at bounding box center [788, 309] width 323 height 25
click at [1013, 791] on icon "Branch-specific-item" at bounding box center [1016, 797] width 13 height 11
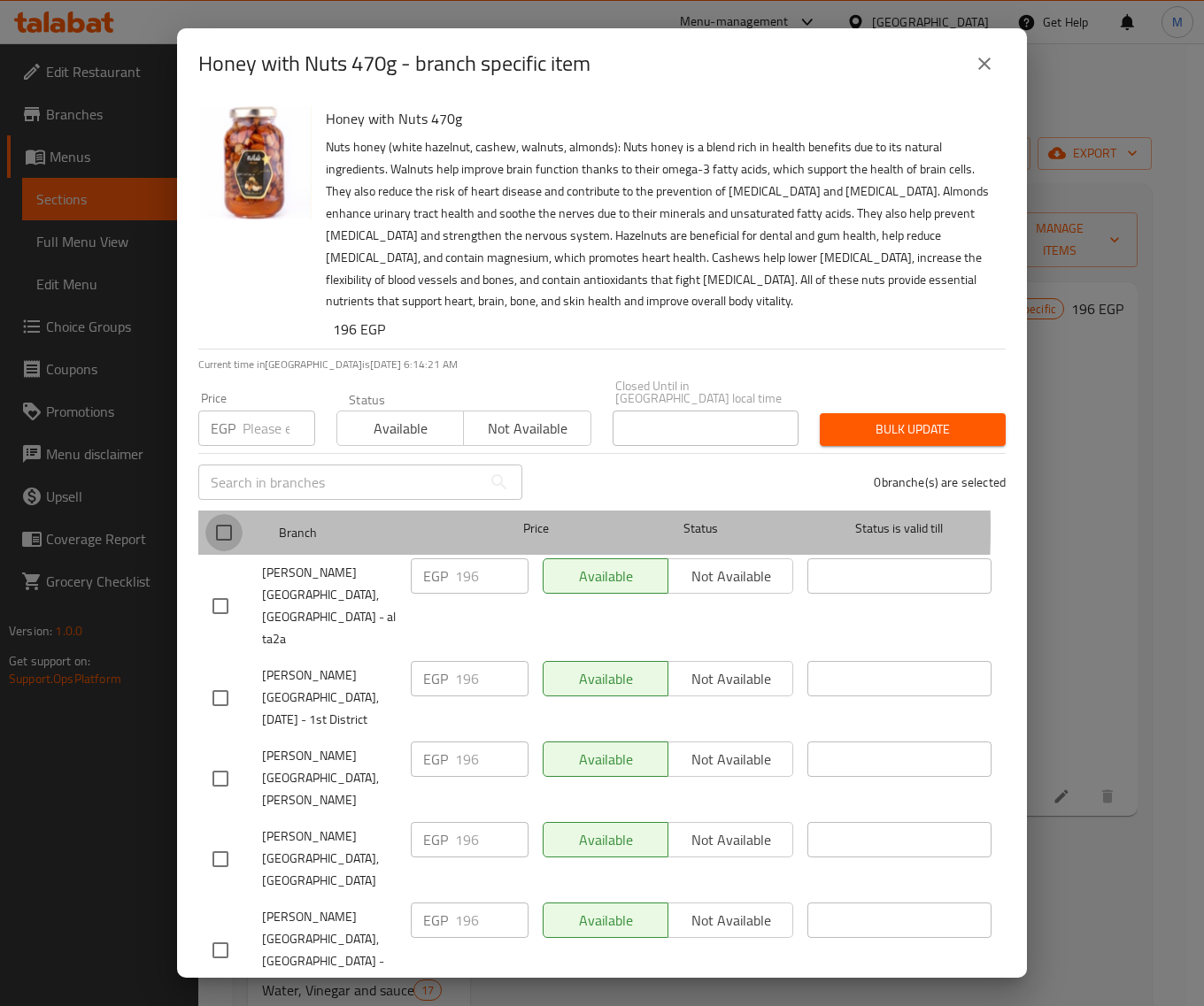
click at [237, 515] on input "checkbox" at bounding box center [224, 533] width 37 height 37
checkbox input "true"
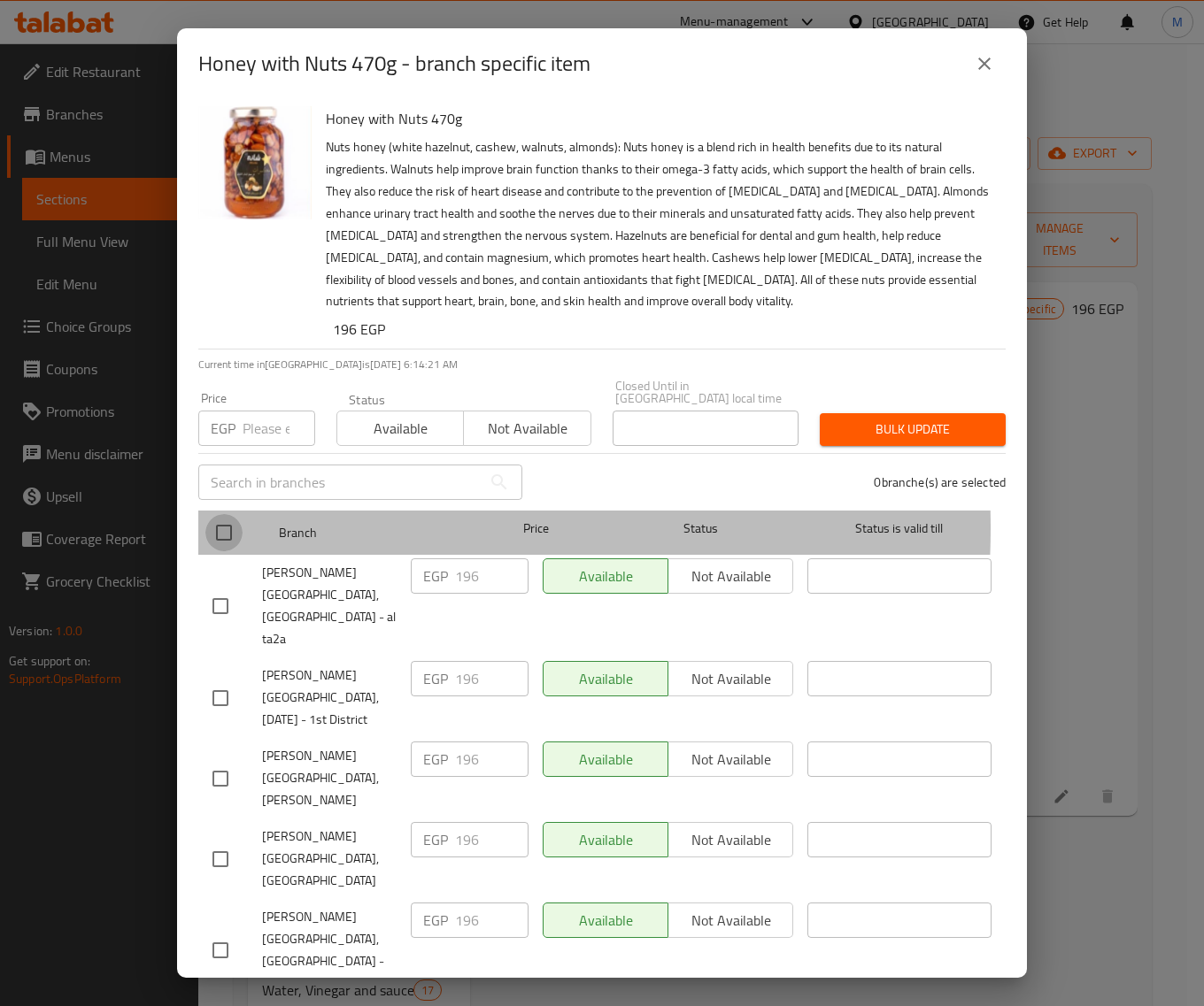
checkbox input "true"
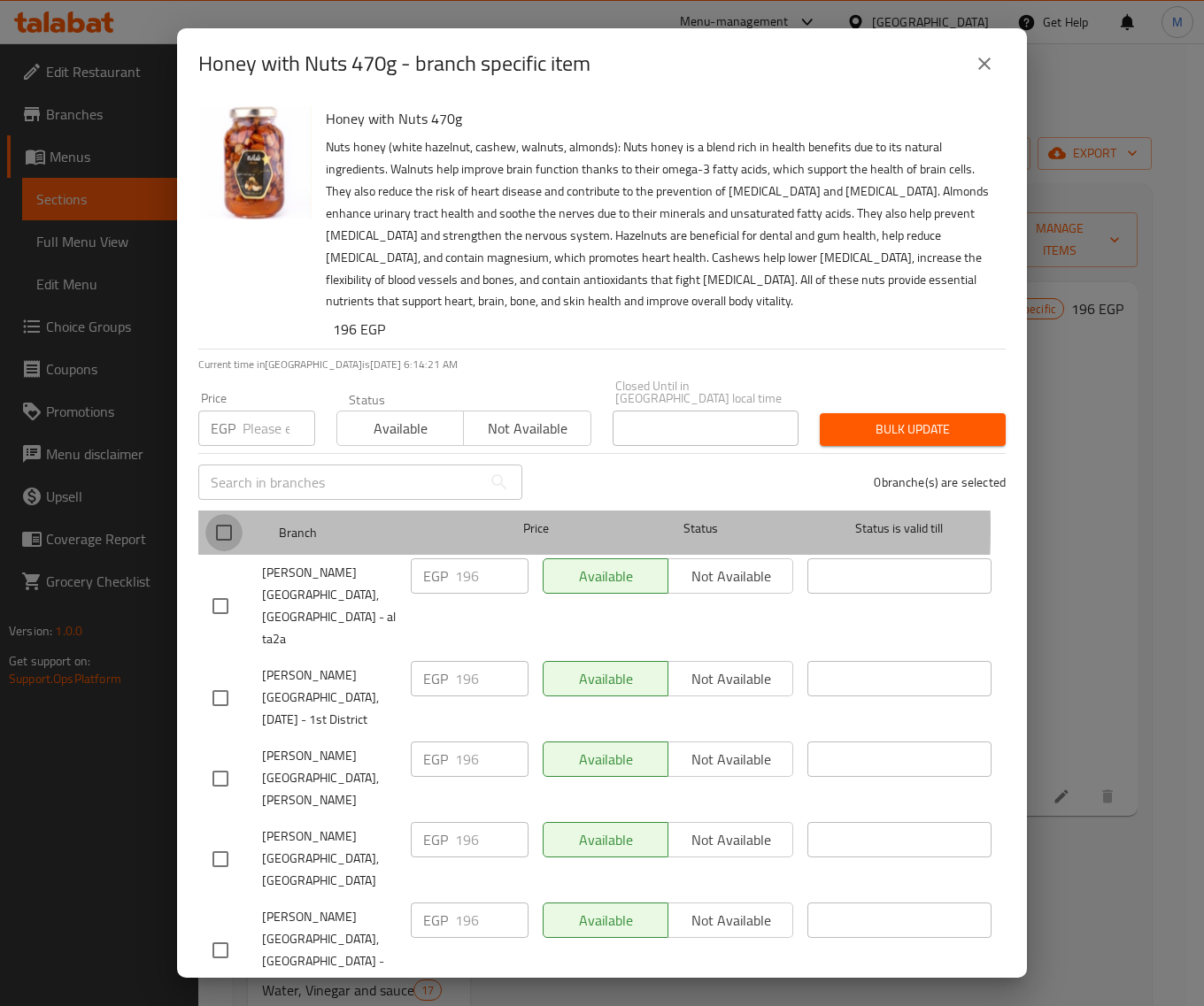
checkbox input "true"
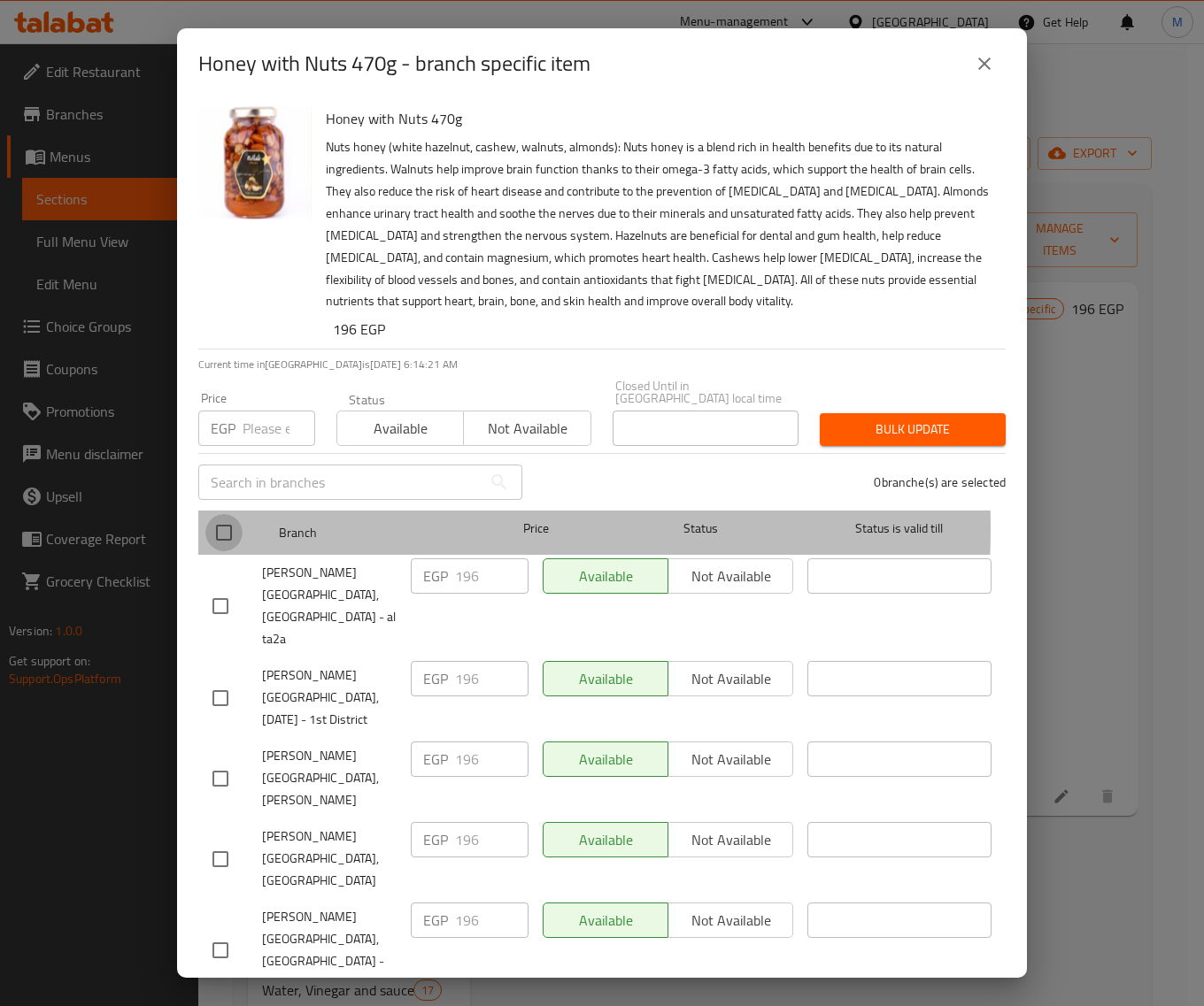
checkbox input "true"
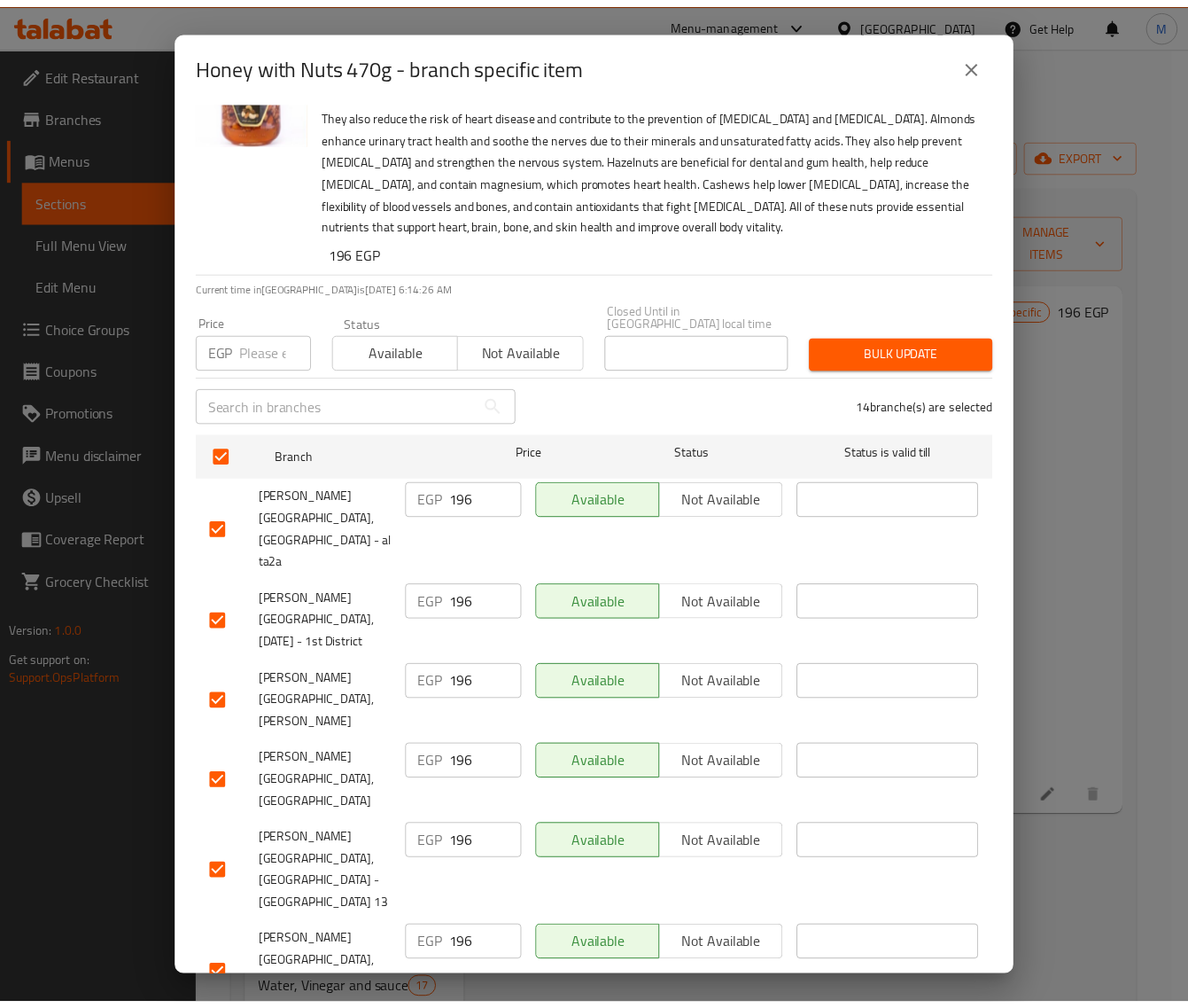
scroll to position [73, 0]
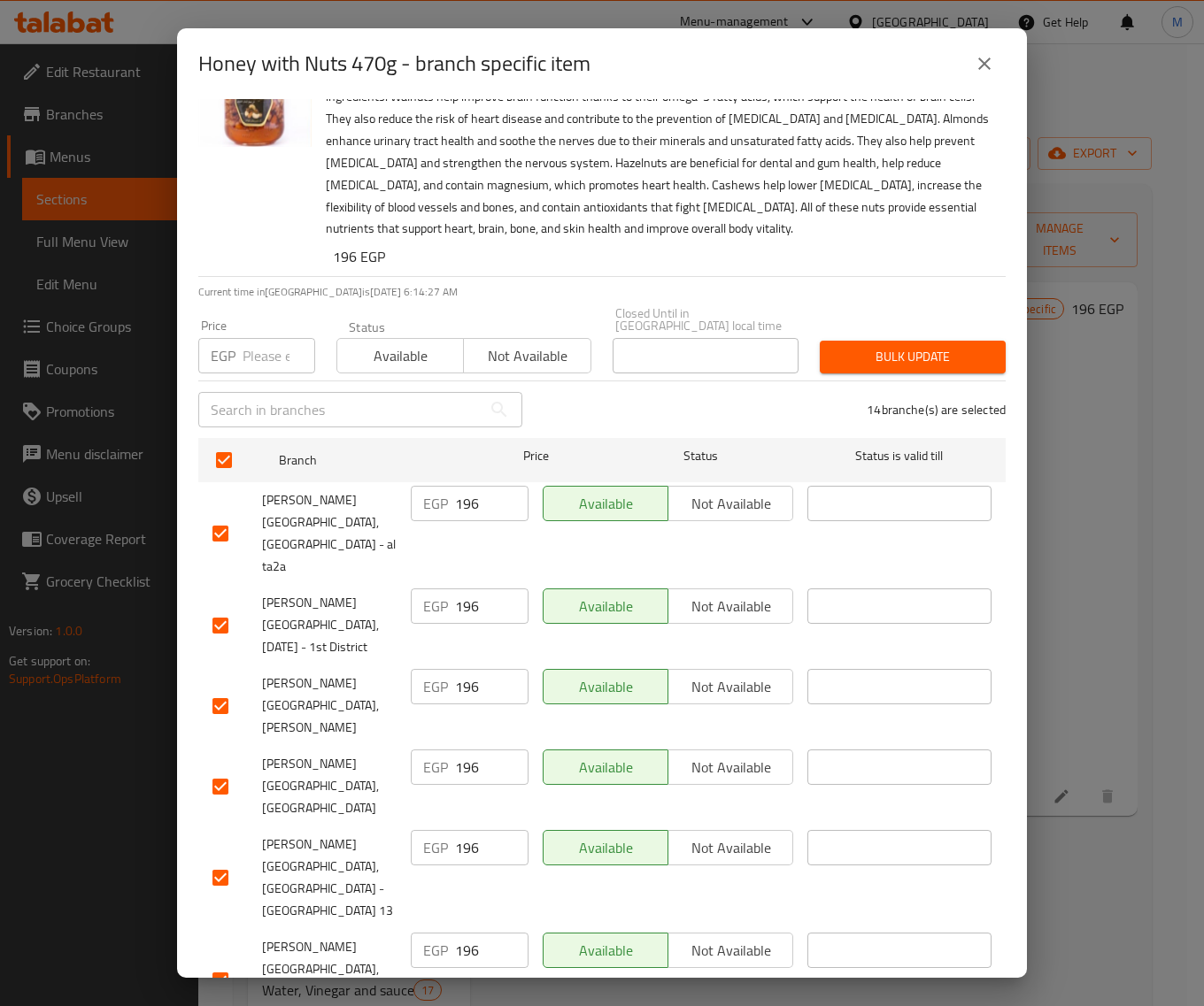
click at [985, 74] on icon "close" at bounding box center [984, 63] width 21 height 21
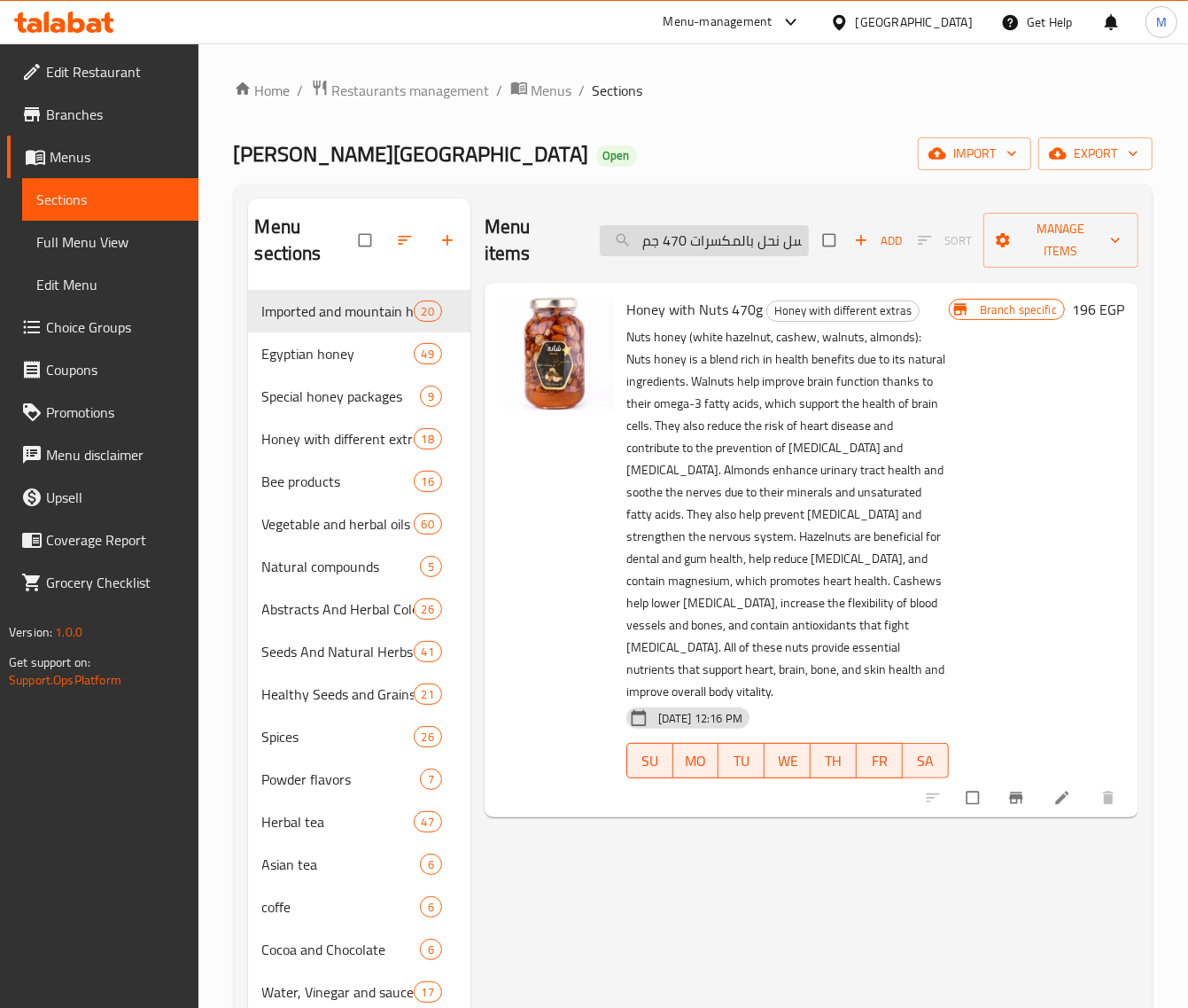
click at [728, 246] on input "عسل نحل بالمكسرات 470 جم" at bounding box center [705, 240] width 209 height 31
paste input "350"
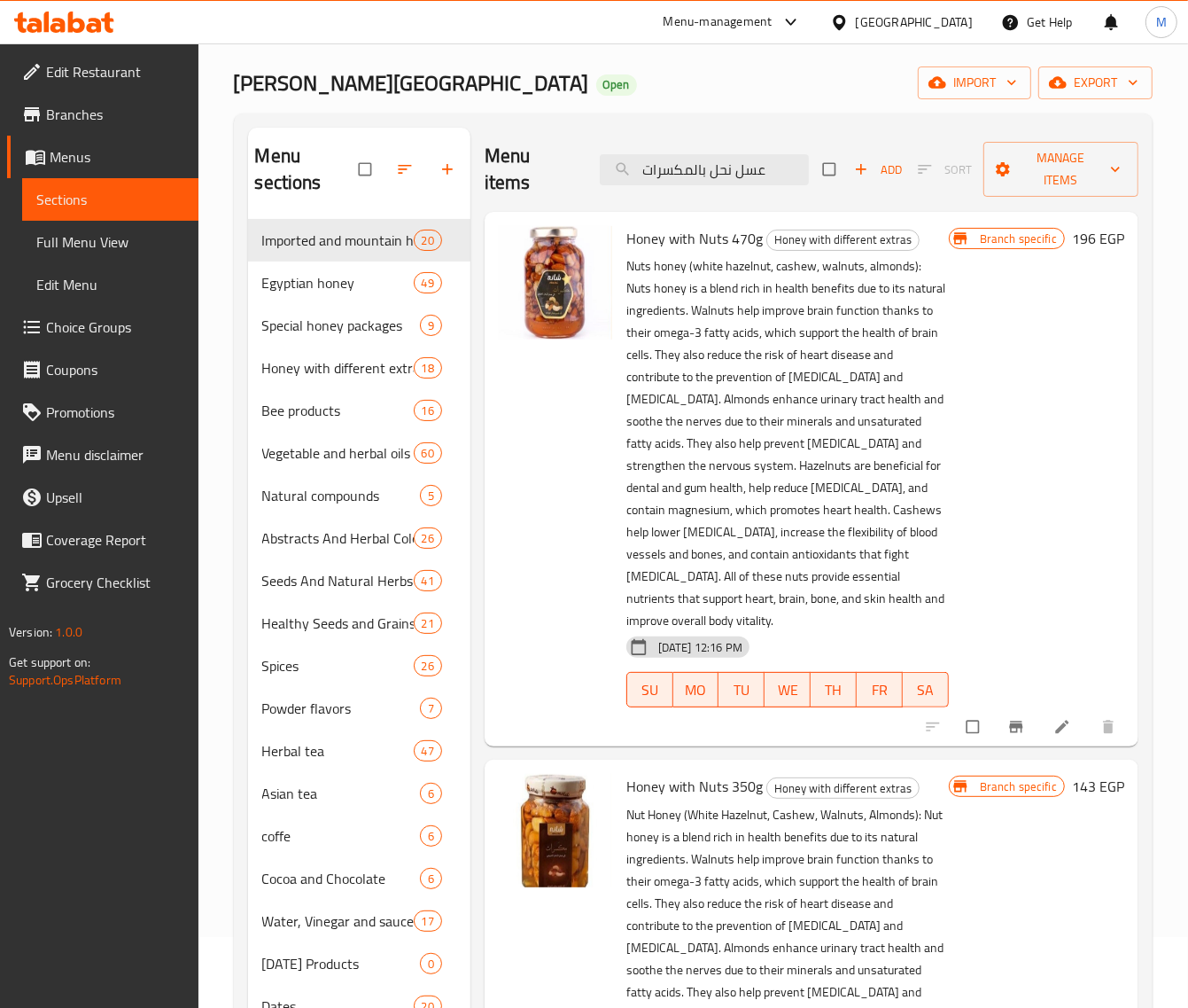
scroll to position [111, 0]
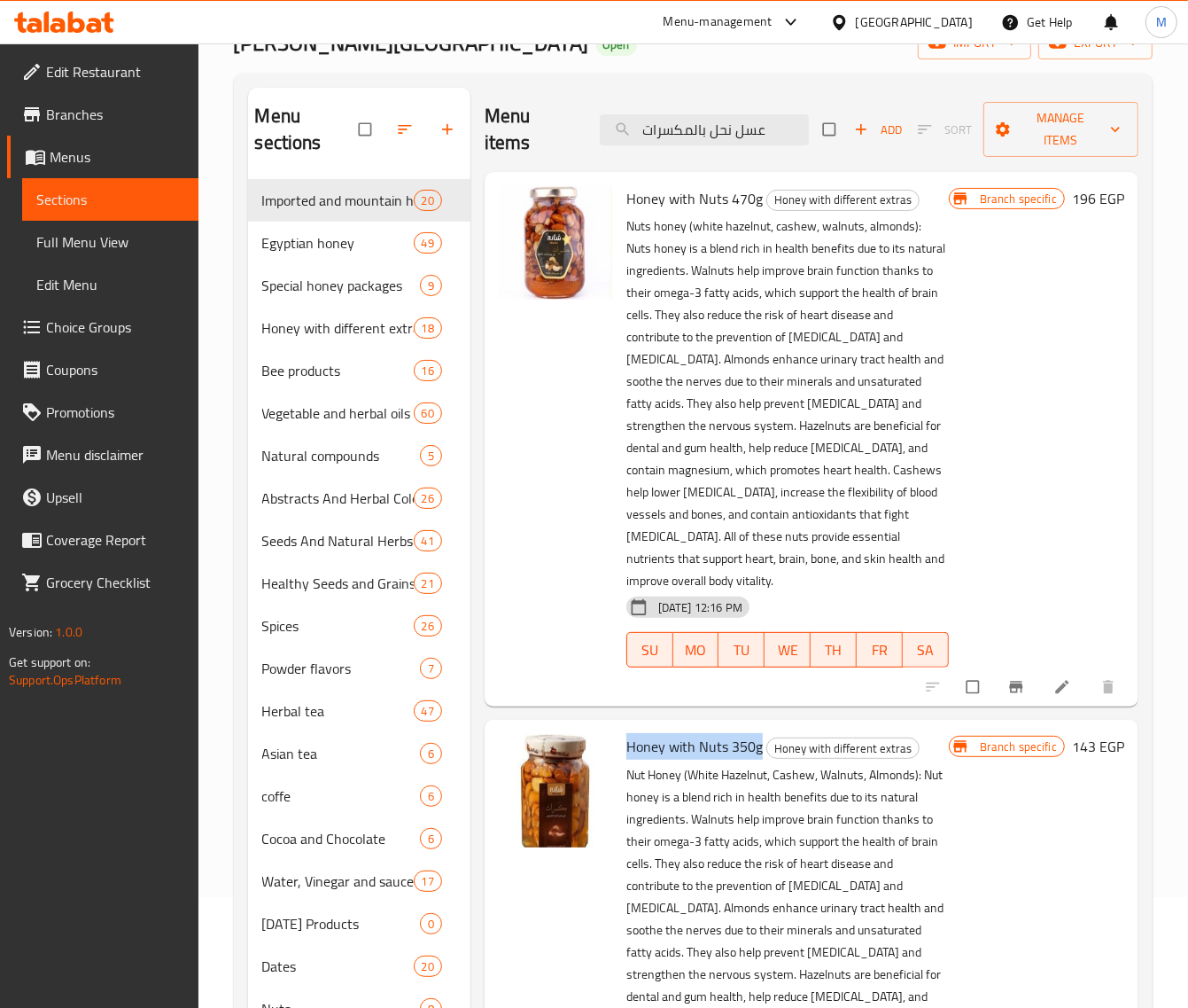
drag, startPoint x: 759, startPoint y: 723, endPoint x: 630, endPoint y: 725, distance: 129.0
click at [630, 733] on span "Honey with Nuts 350g" at bounding box center [694, 746] width 136 height 26
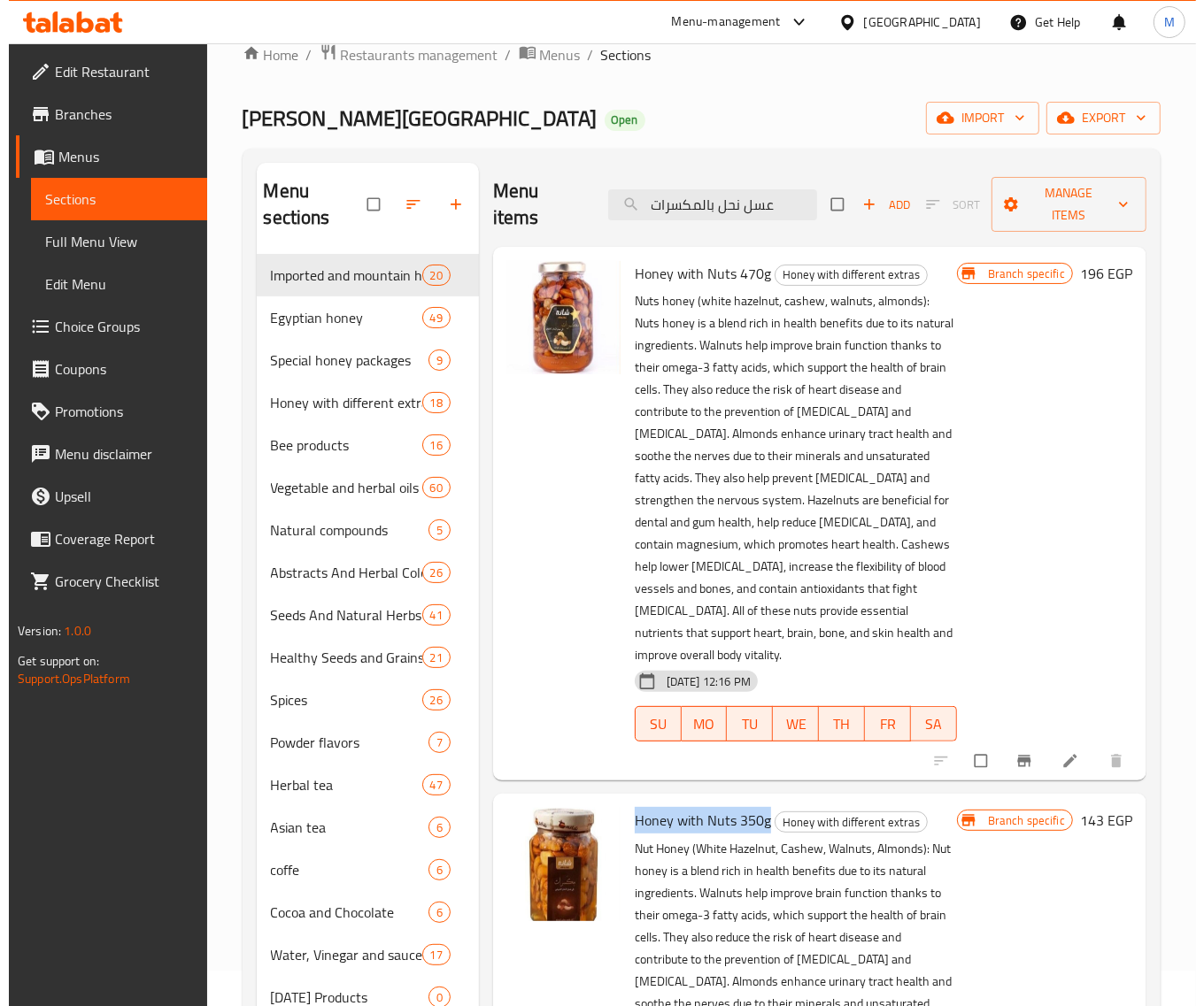
scroll to position [0, 0]
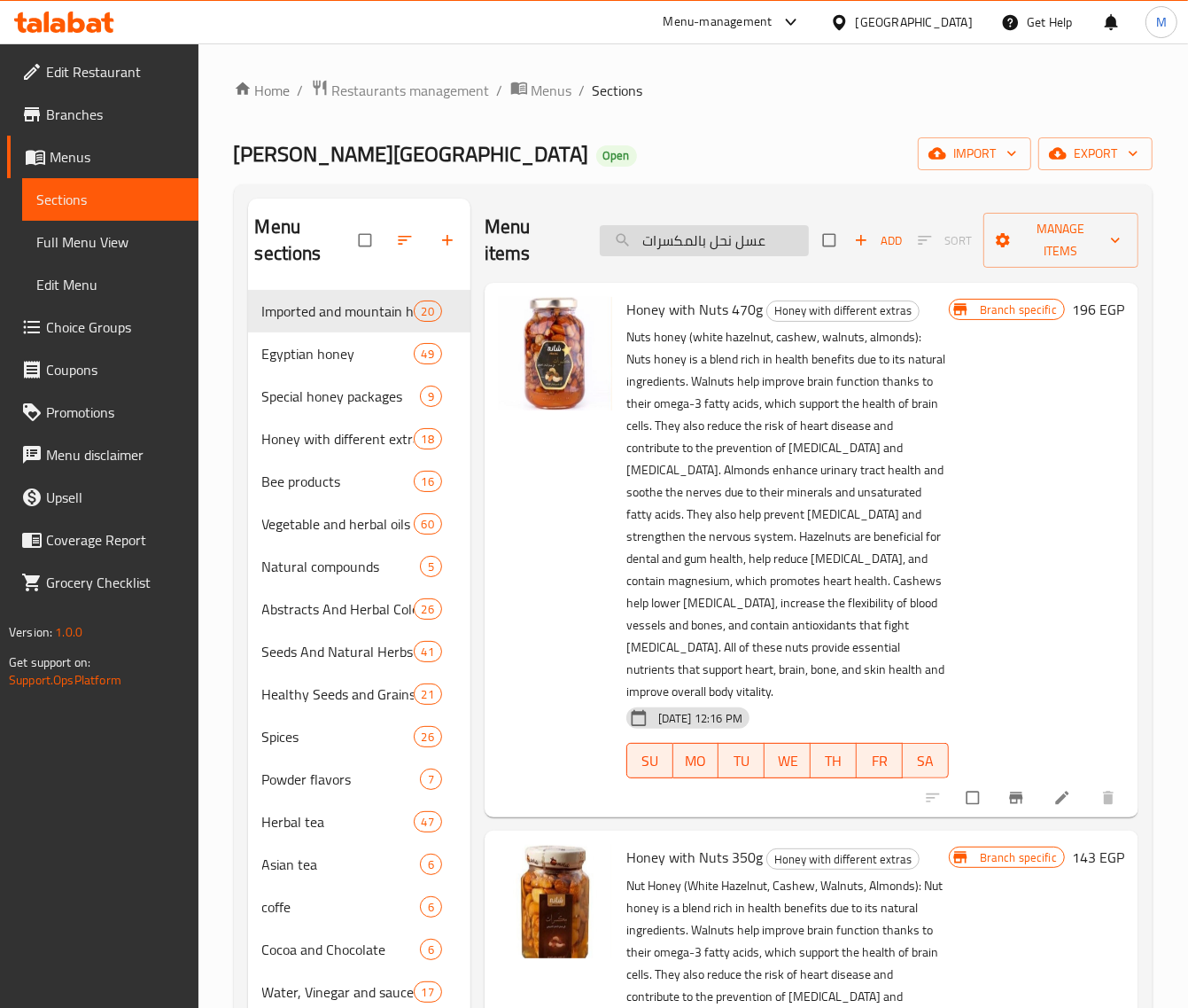
click at [701, 240] on input "عسل نحل بالمكسرات" at bounding box center [705, 240] width 209 height 31
paste input "Honey with Nuts 350g"
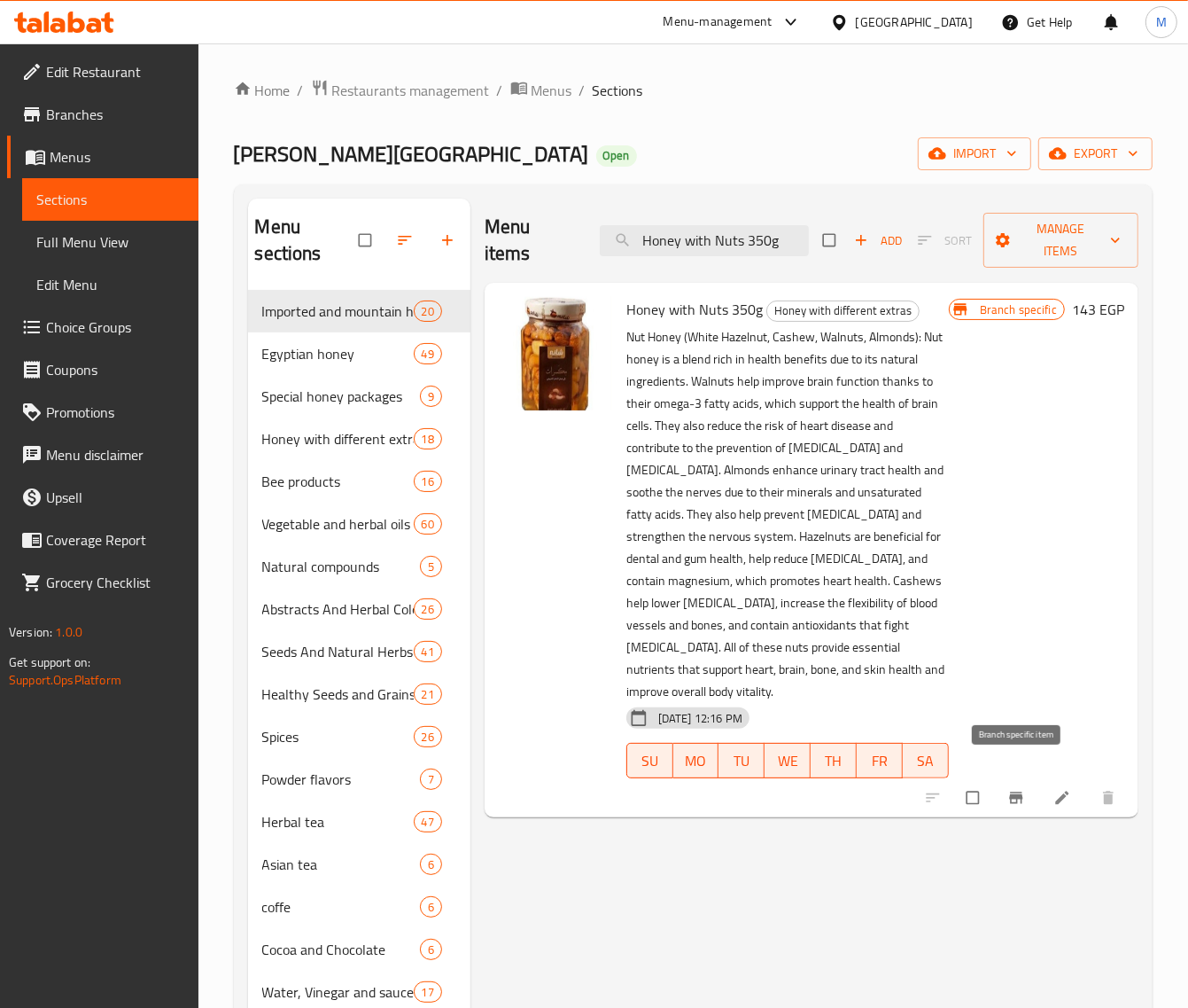
click at [1013, 791] on icon "Branch-specific-item" at bounding box center [1016, 797] width 13 height 11
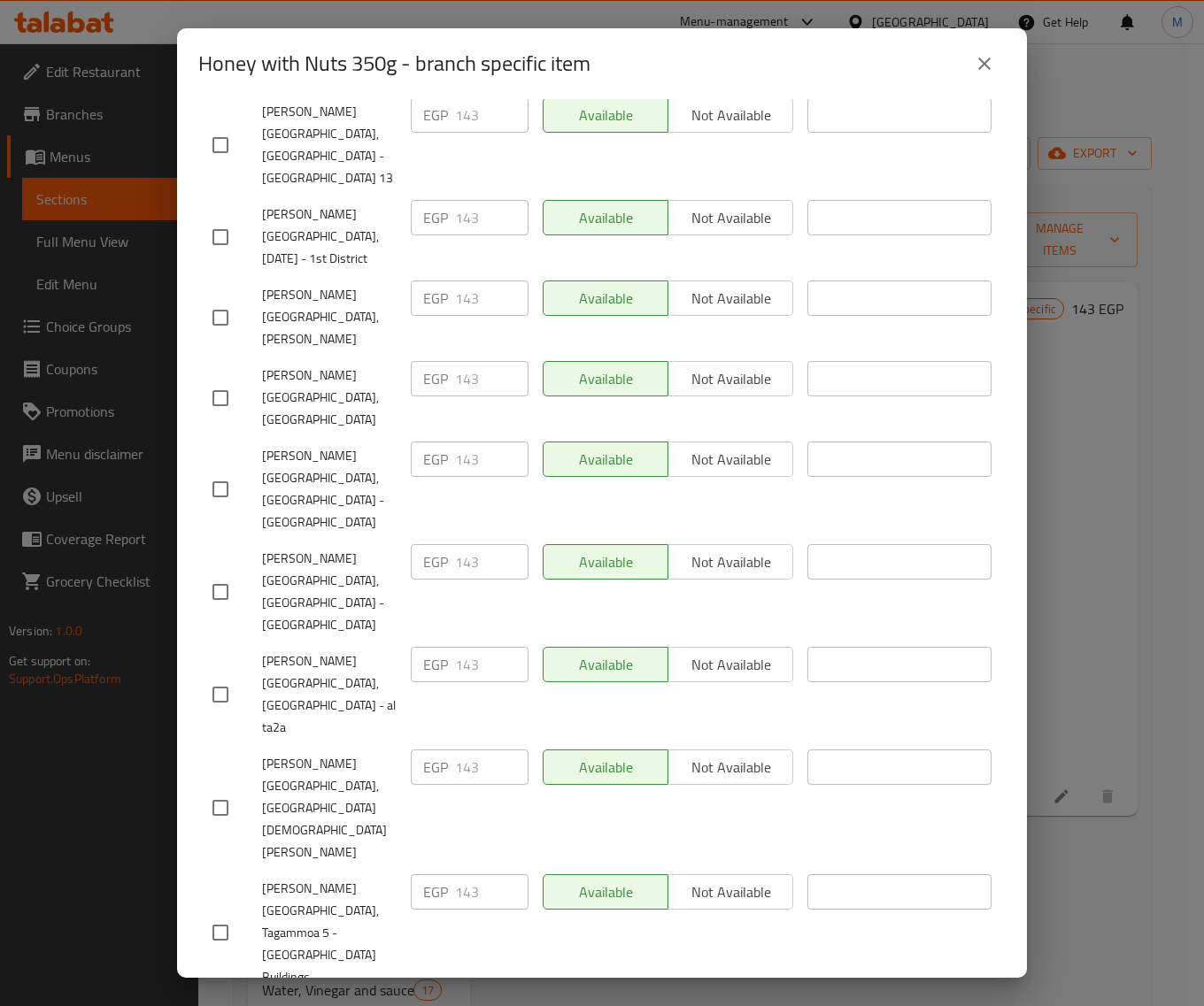
scroll to position [515, 0]
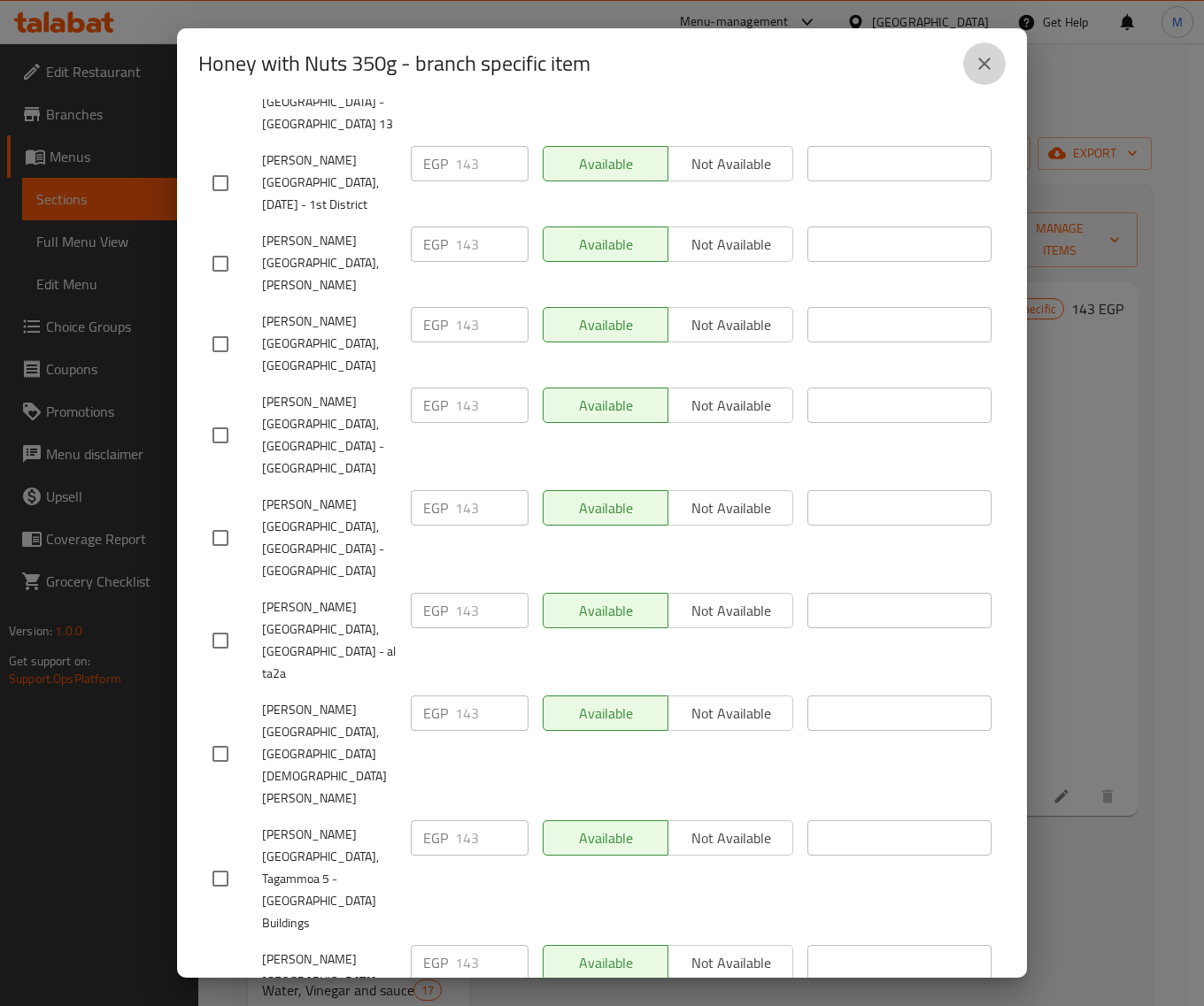
click at [983, 61] on icon "close" at bounding box center [984, 63] width 21 height 21
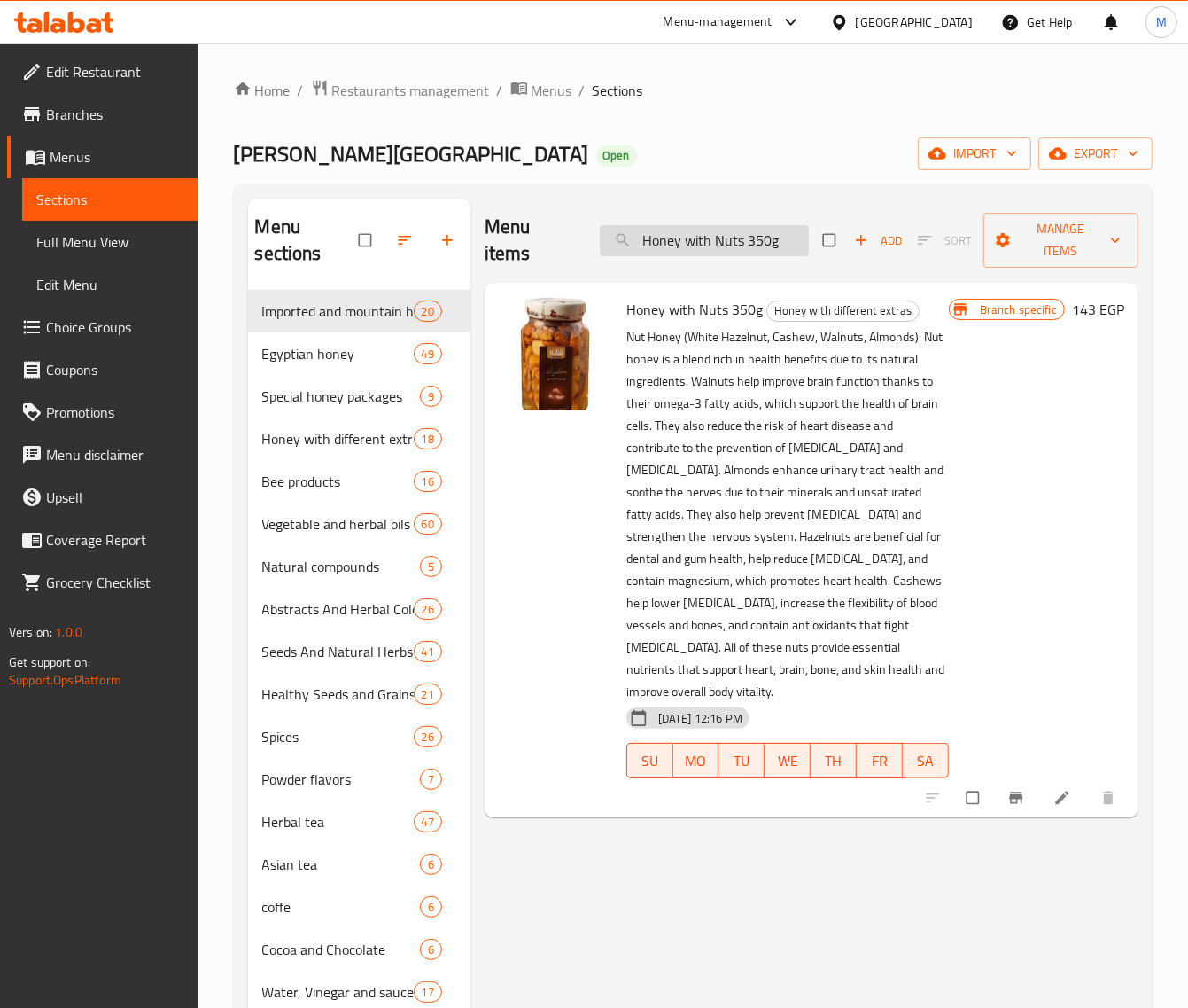
click at [762, 232] on input "Honey with Nuts 350g" at bounding box center [705, 240] width 209 height 31
paste input "عسل نحل بالشوفان 470 جم"
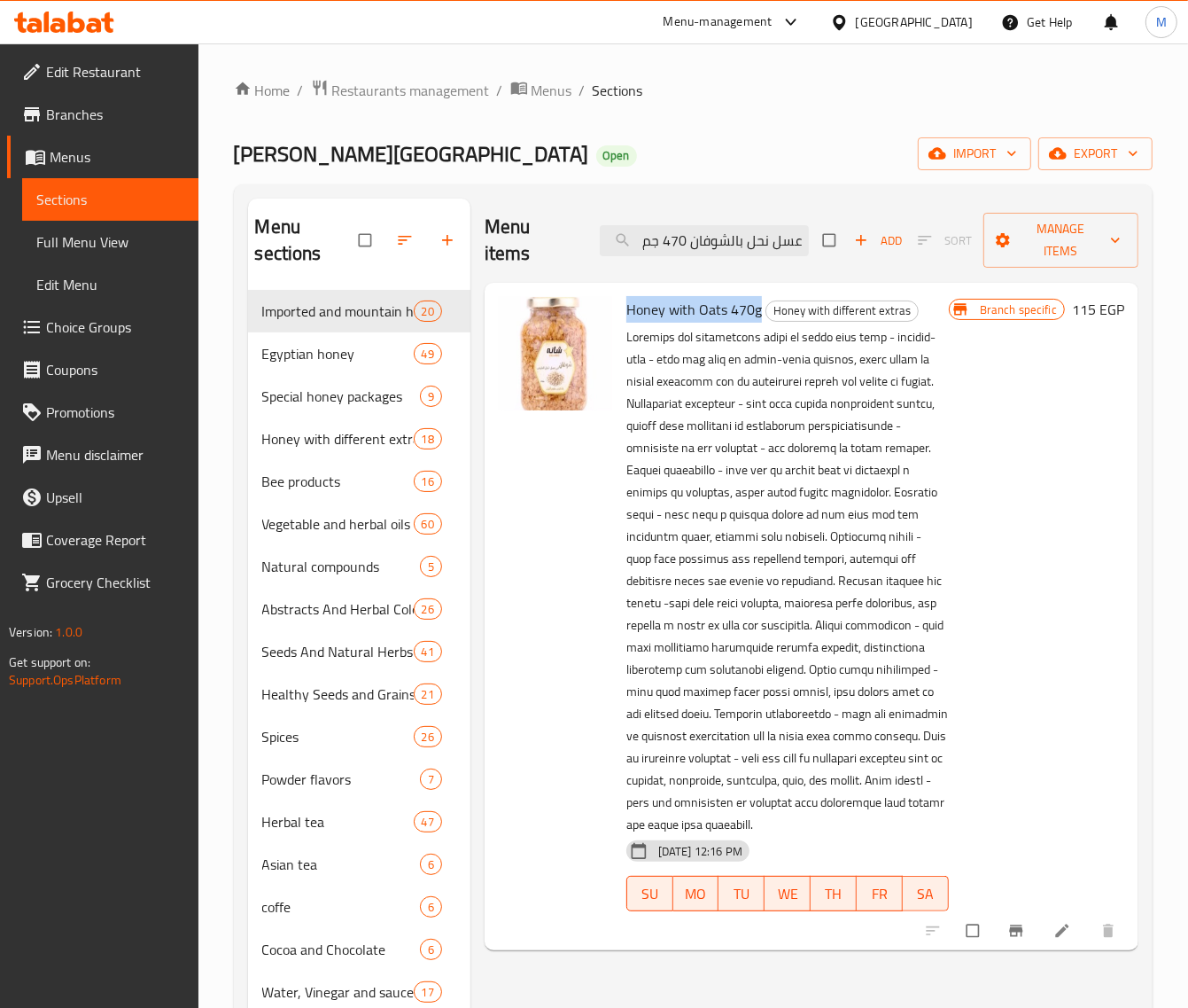
drag, startPoint x: 750, startPoint y: 312, endPoint x: 625, endPoint y: 307, distance: 125.1
click at [626, 307] on h6 "Honey with Oats 470g Honey with different extras" at bounding box center [788, 309] width 323 height 25
click at [734, 231] on input "عسل نحل بالشوفان 470 جم" at bounding box center [705, 240] width 209 height 31
paste input "Honey with Oats 470g"
click at [1013, 929] on icon "Branch-specific-item" at bounding box center [1016, 930] width 13 height 11
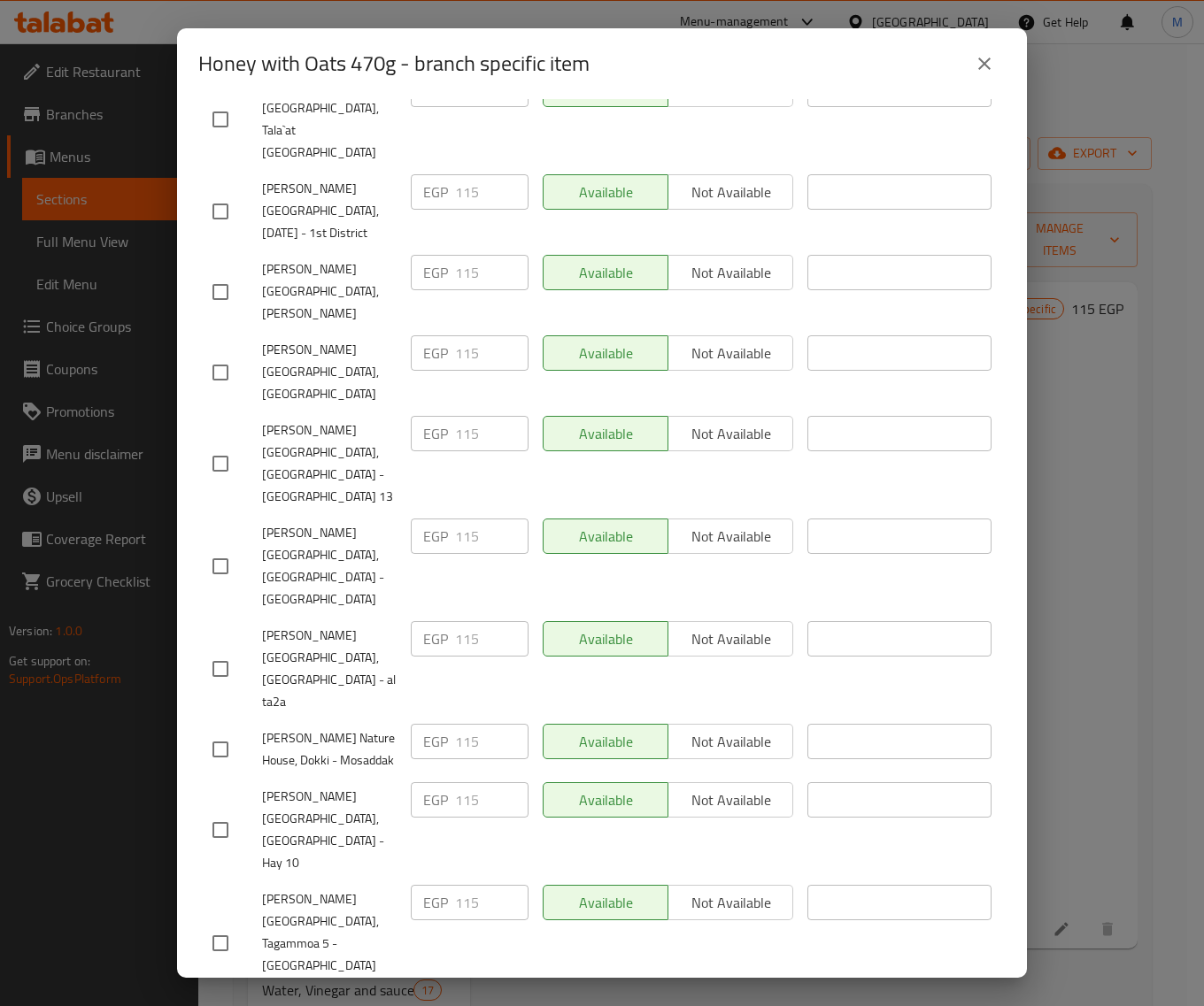
scroll to position [581, 0]
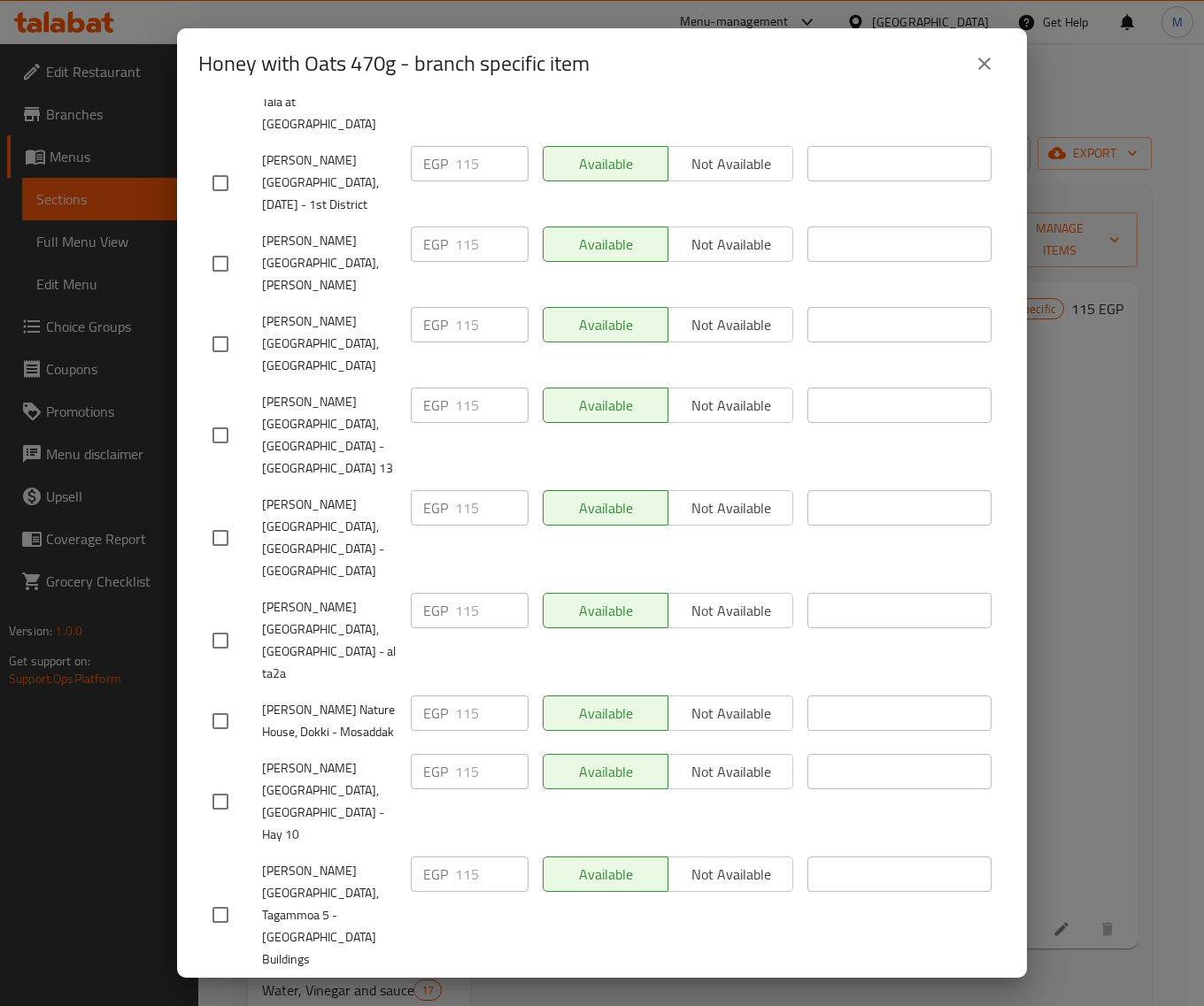
click at [985, 72] on icon "close" at bounding box center [984, 63] width 21 height 21
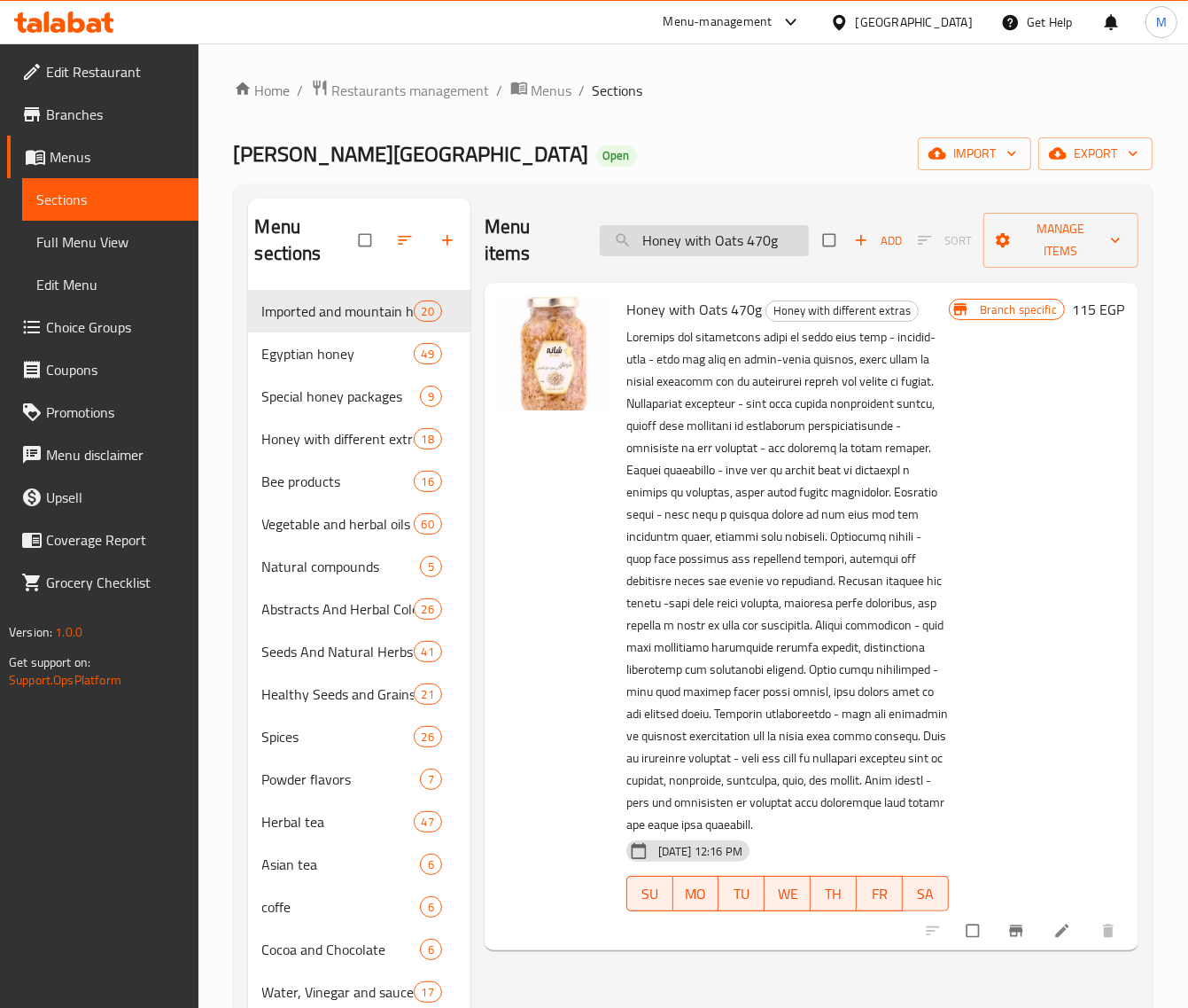
click at [753, 242] on input "Honey with Oats 470g" at bounding box center [705, 240] width 209 height 31
paste input "عسل نحل بالكاكاو 250 جم"
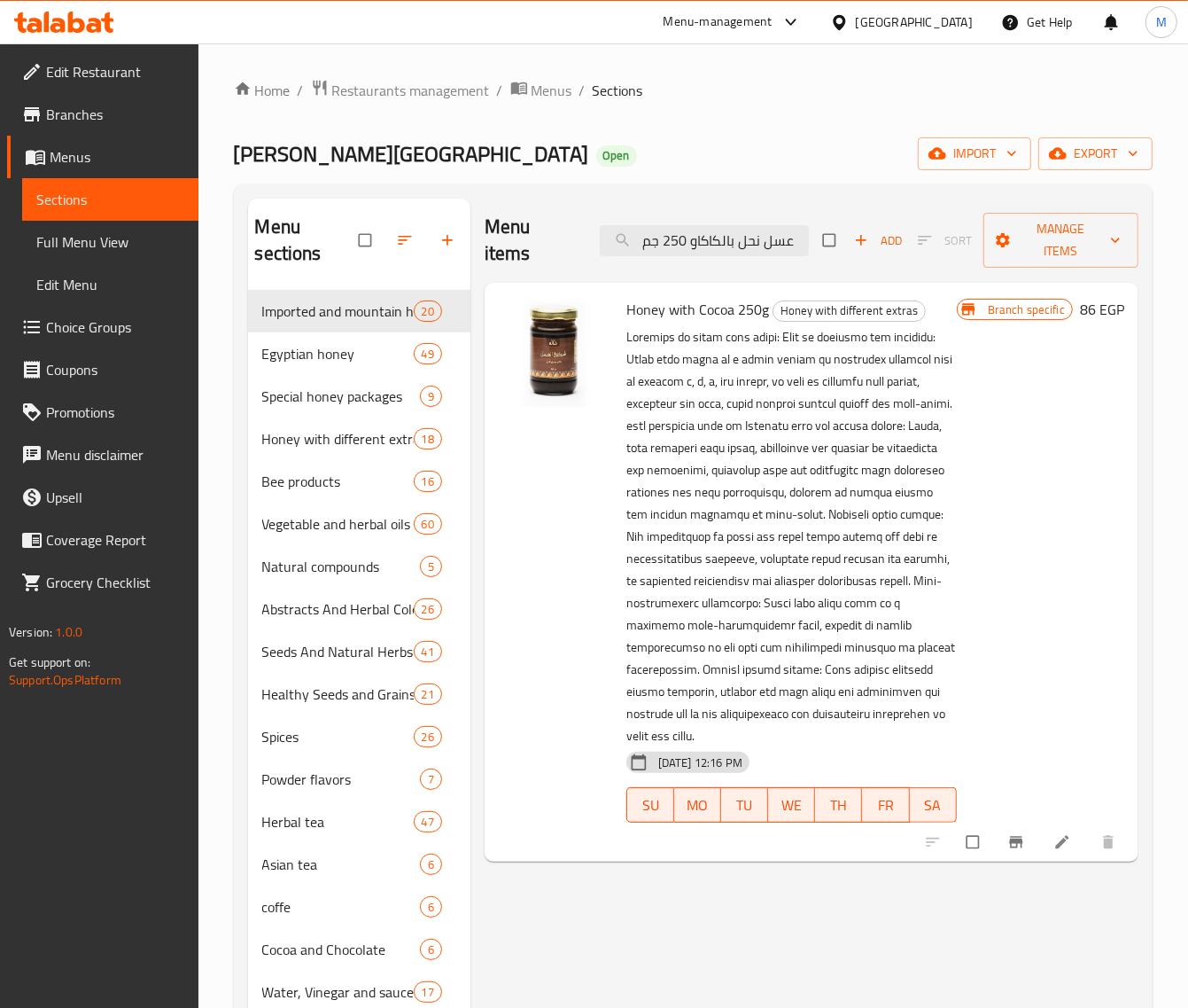
type input "عسل نحل بالكاكاو 250 جم"
drag, startPoint x: 763, startPoint y: 312, endPoint x: 630, endPoint y: 312, distance: 133.0
click at [630, 312] on span "Honey with Cocoa 250g" at bounding box center [697, 309] width 143 height 26
click at [1016, 851] on icon "Branch-specific-item" at bounding box center [1016, 842] width 18 height 18
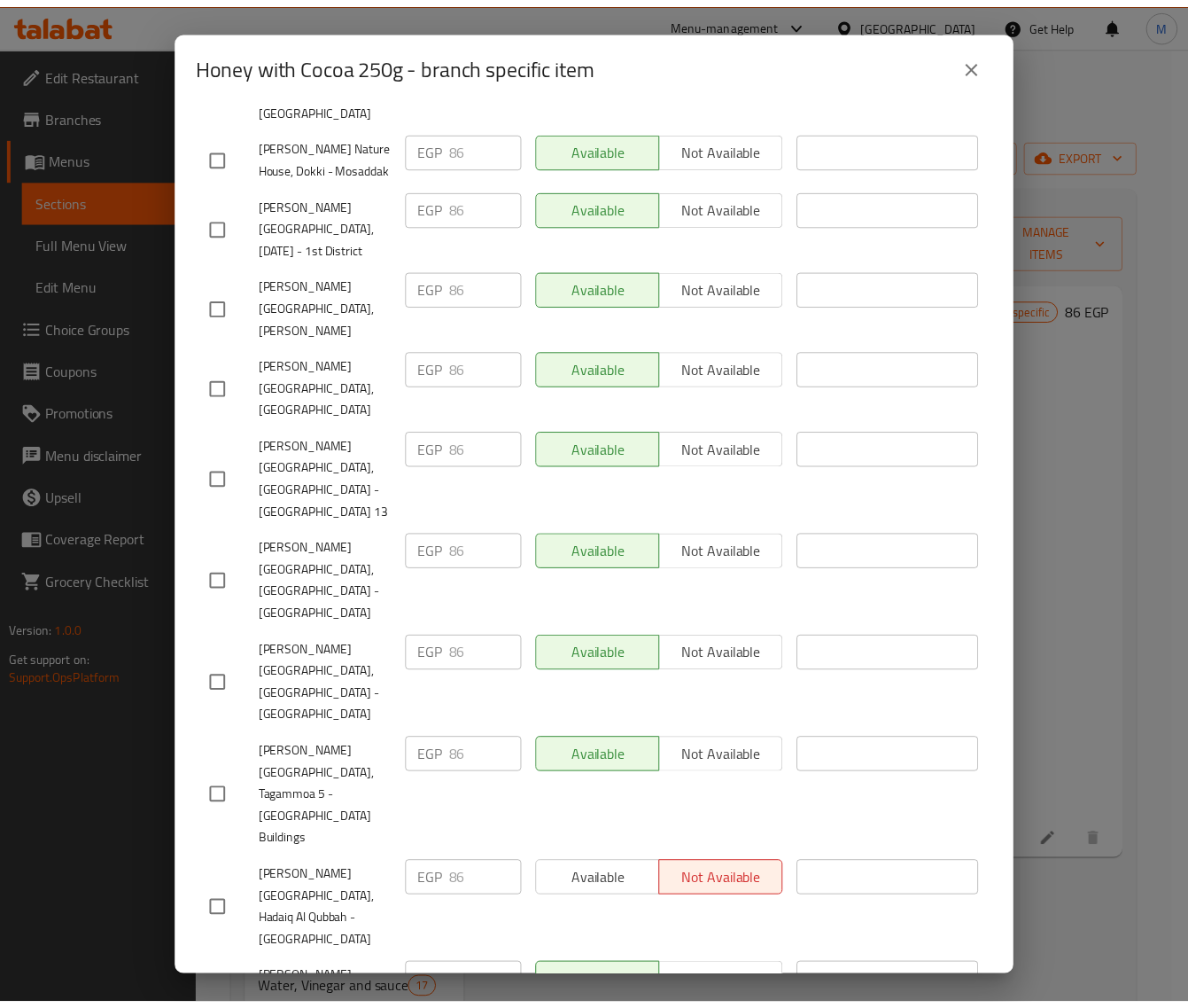
scroll to position [560, 0]
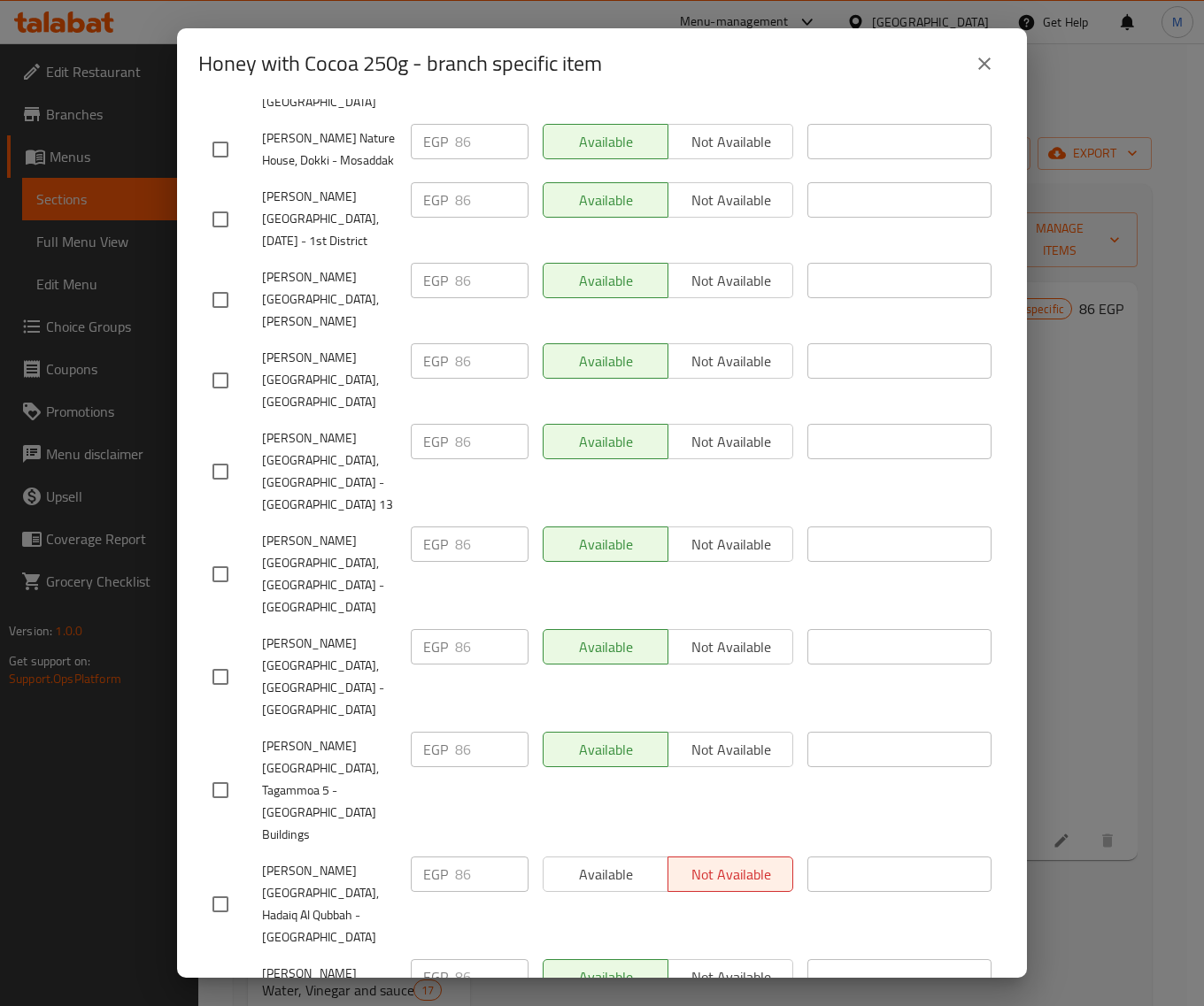
click at [975, 55] on icon "close" at bounding box center [984, 63] width 21 height 21
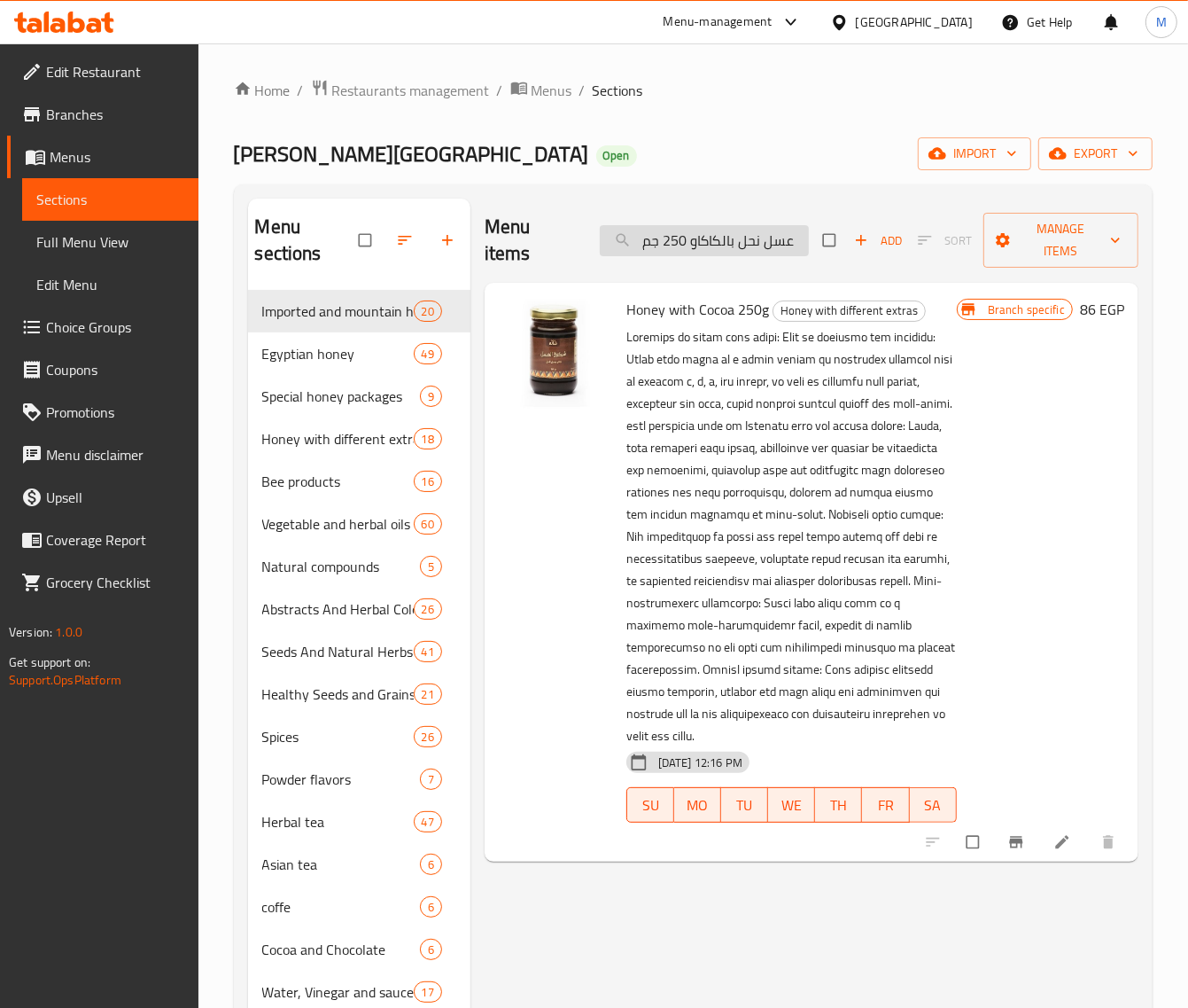
click at [693, 240] on input "عسل نحل بالكاكاو 250 جم" at bounding box center [705, 240] width 209 height 31
paste input "لاصة الاخناسيا النحل 400"
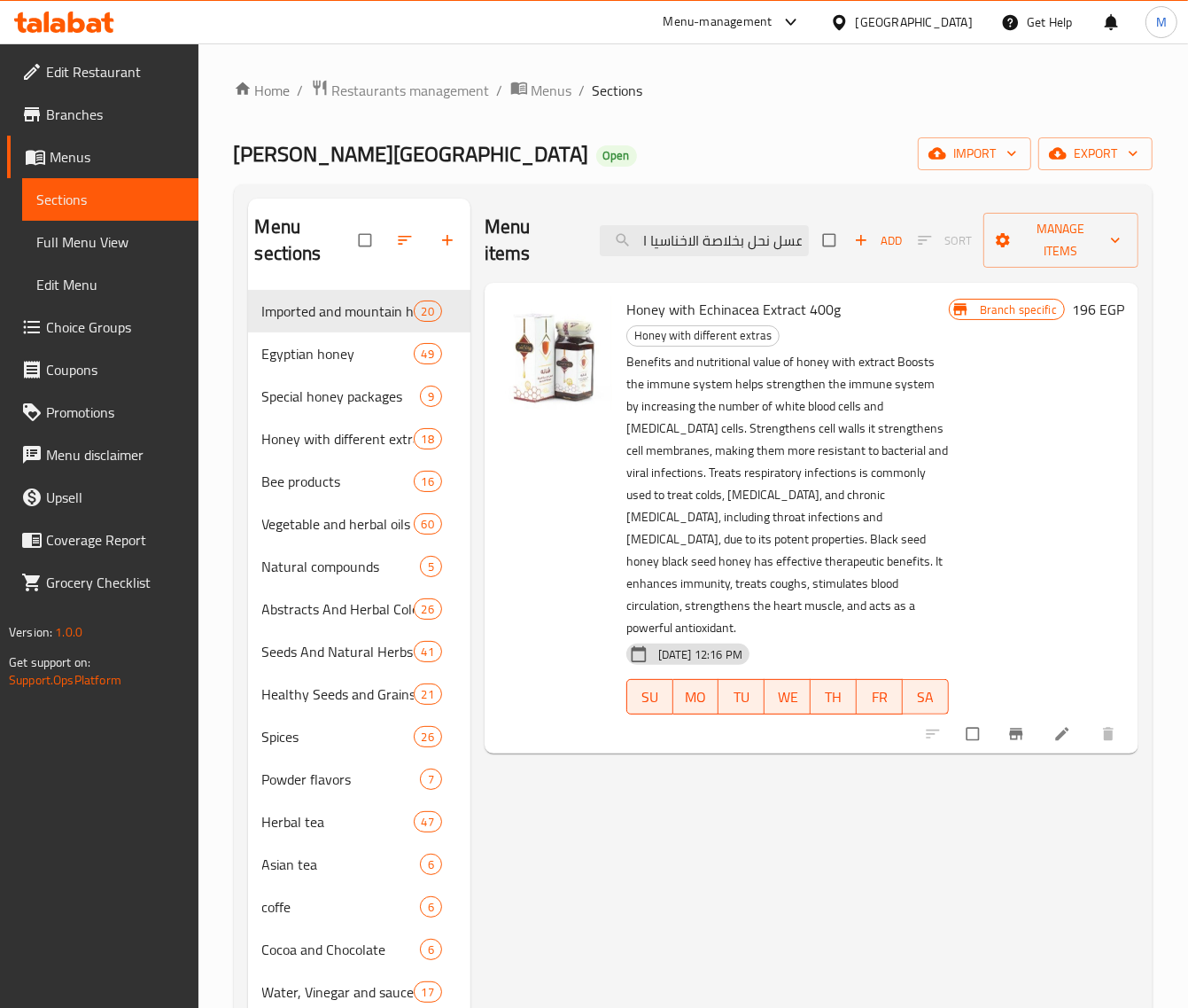
type input "عسل نحل بخلاصة الاخناسيا النحل 400جم"
drag, startPoint x: 837, startPoint y: 311, endPoint x: 629, endPoint y: 301, distance: 208.2
click at [629, 301] on h6 "Honey with Echinacea Extract 400g Honey with different extras" at bounding box center [788, 321] width 323 height 49
click at [1060, 313] on h6 "196 EGP" at bounding box center [1098, 309] width 52 height 25
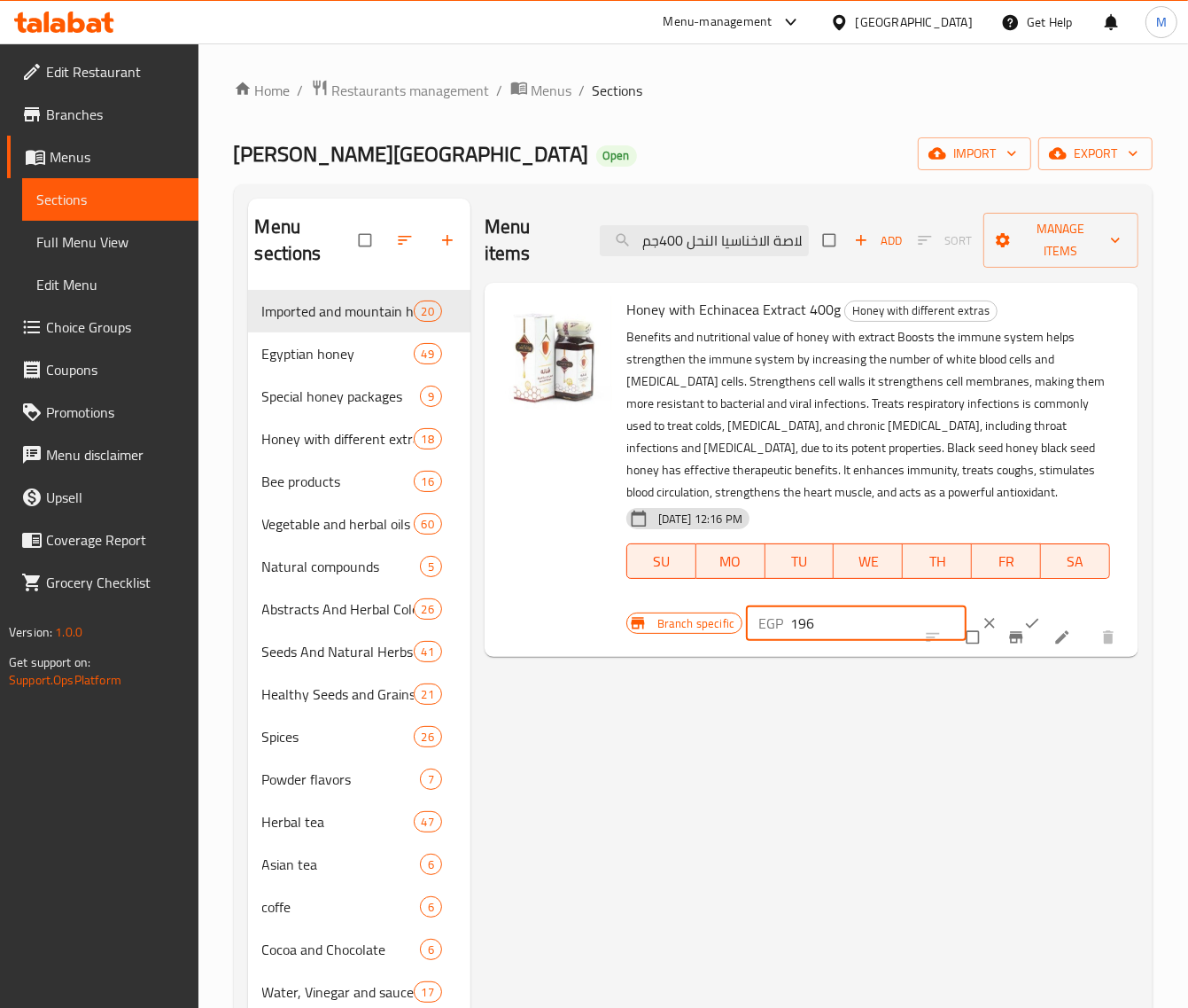
click at [829, 609] on input "196" at bounding box center [878, 623] width 176 height 35
paste input "77"
type input "177"
click at [1013, 612] on button "ok" at bounding box center [1034, 623] width 43 height 39
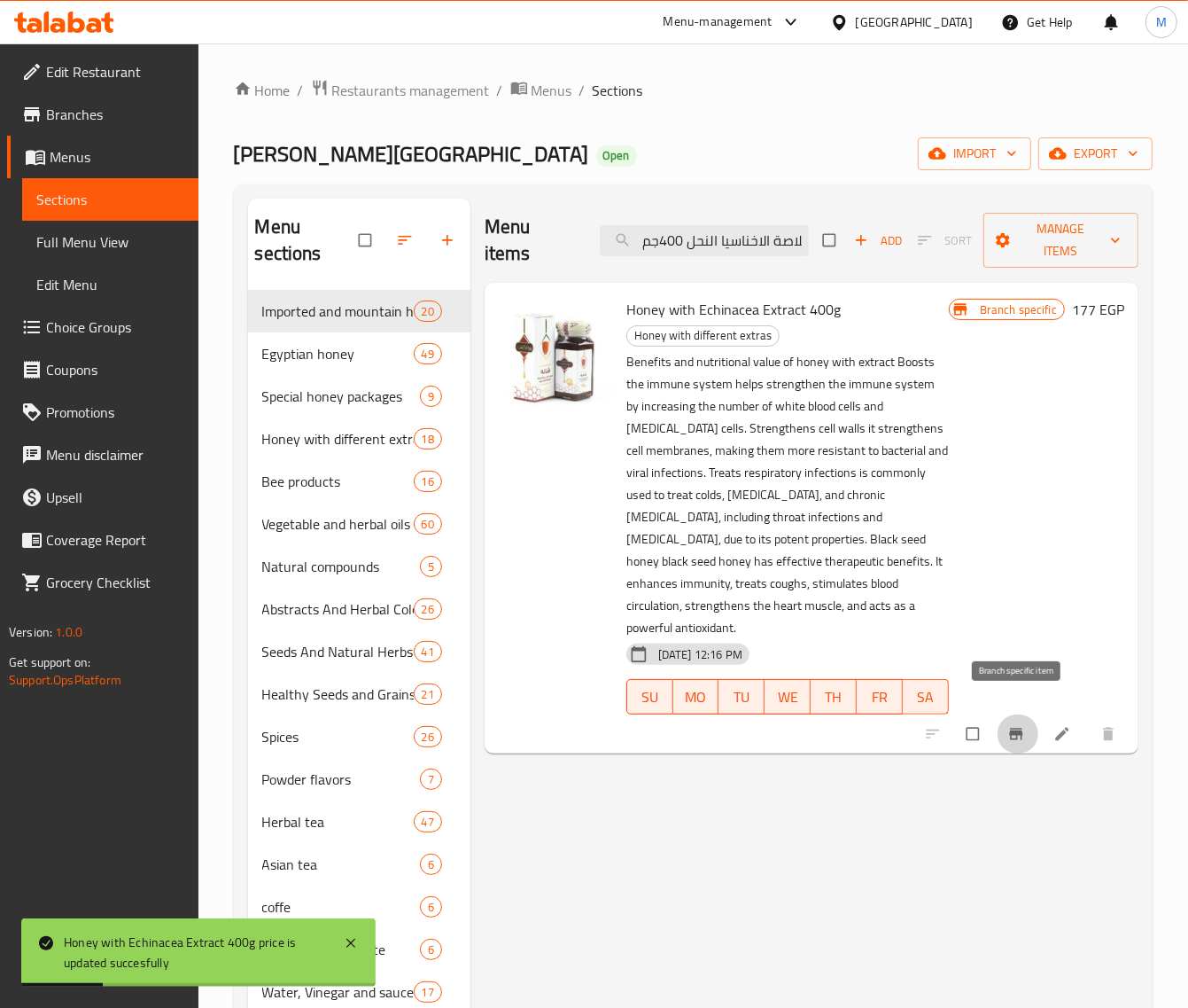
click at [1019, 728] on icon "Branch-specific-item" at bounding box center [1016, 734] width 13 height 11
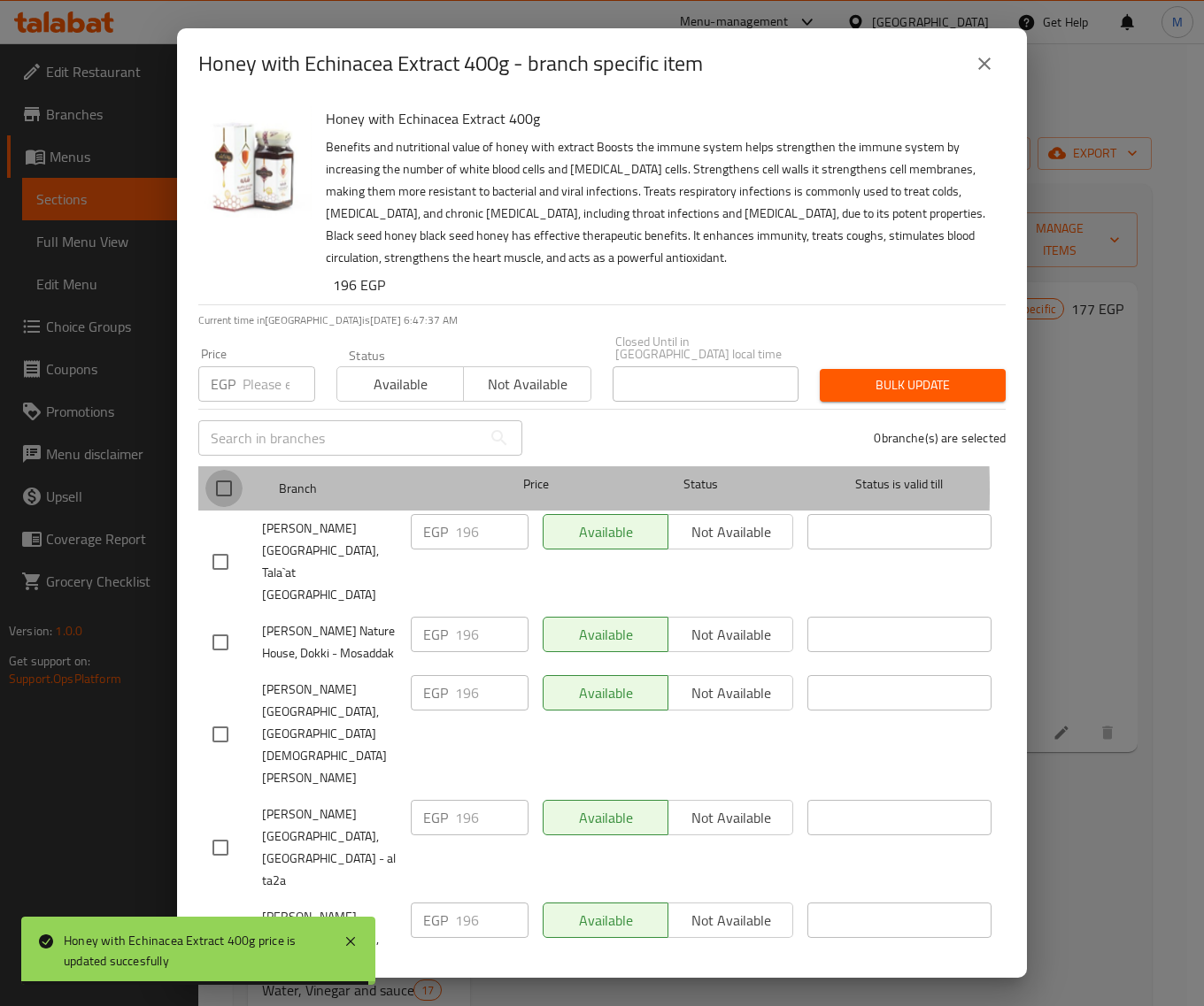
click at [238, 478] on input "checkbox" at bounding box center [224, 488] width 37 height 37
checkbox input "true"
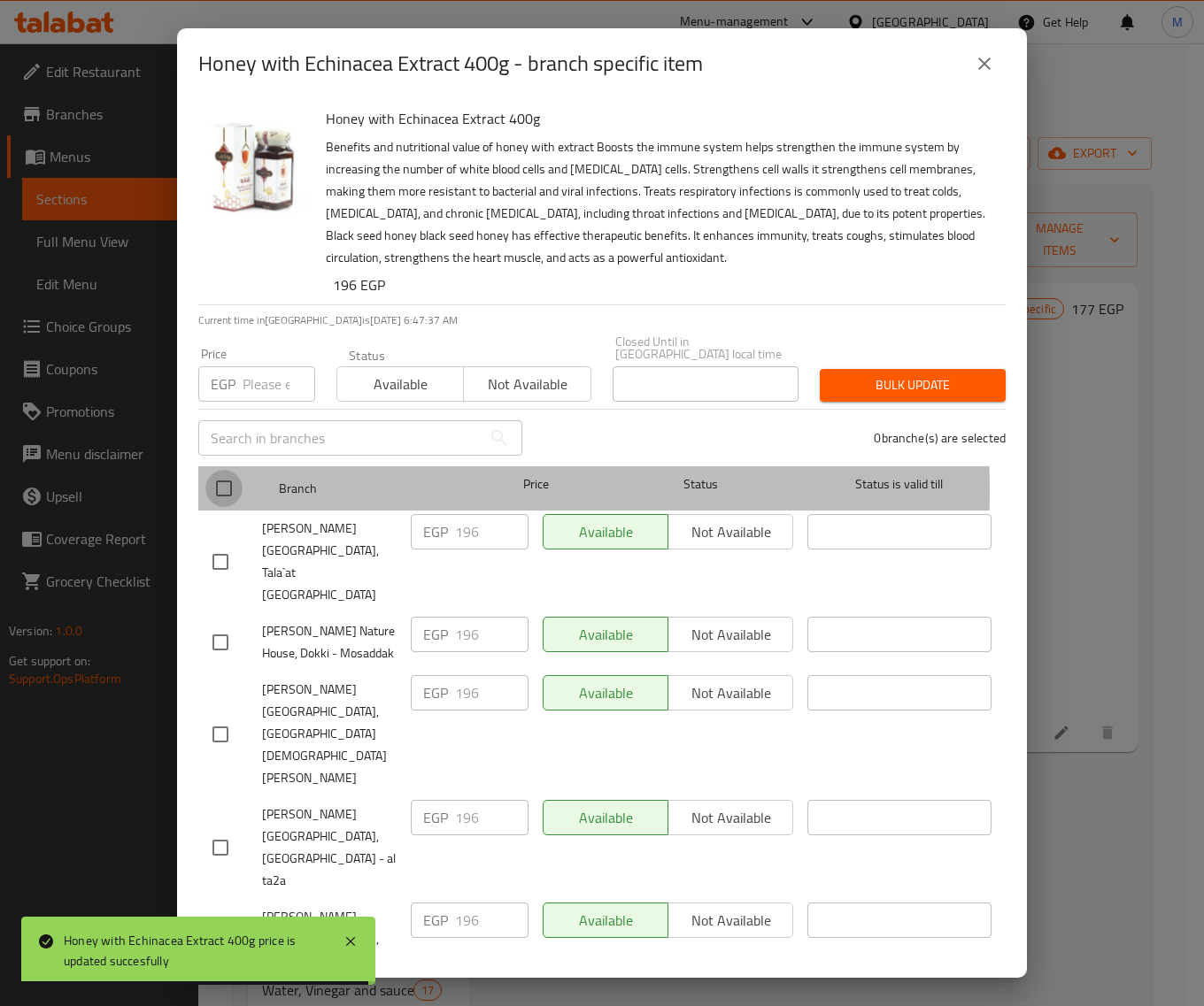
checkbox input "true"
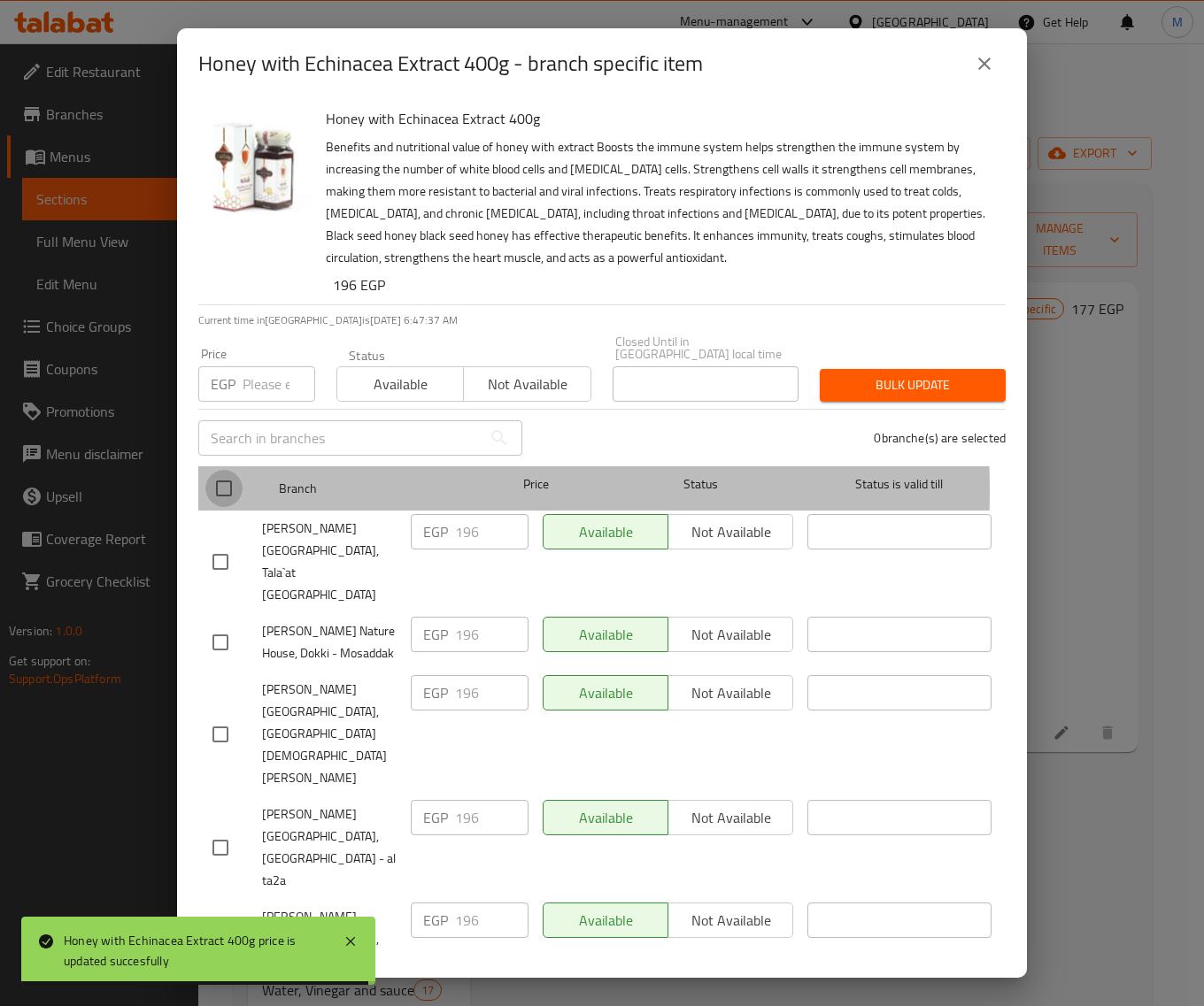
checkbox input "true"
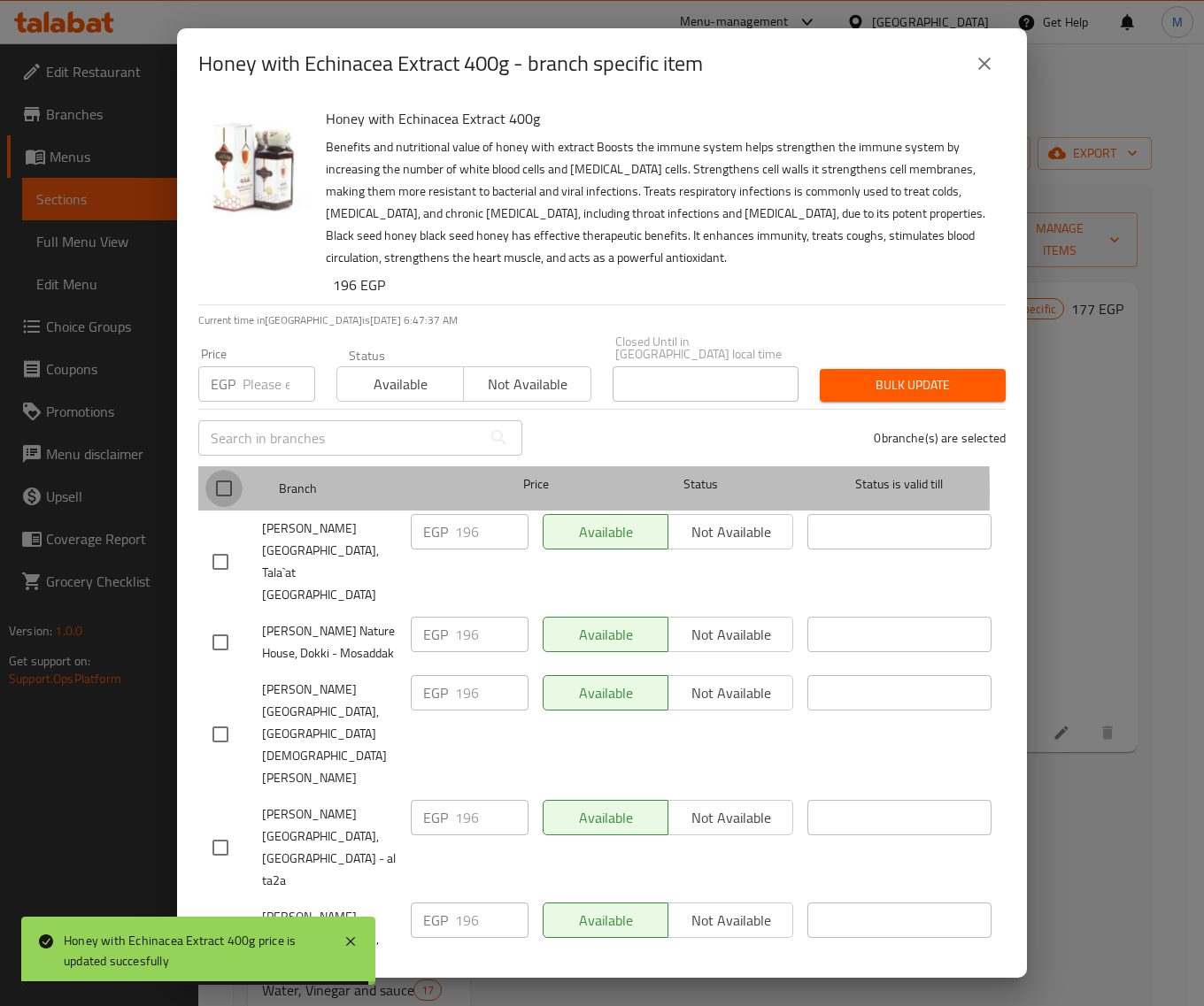
checkbox input "true"
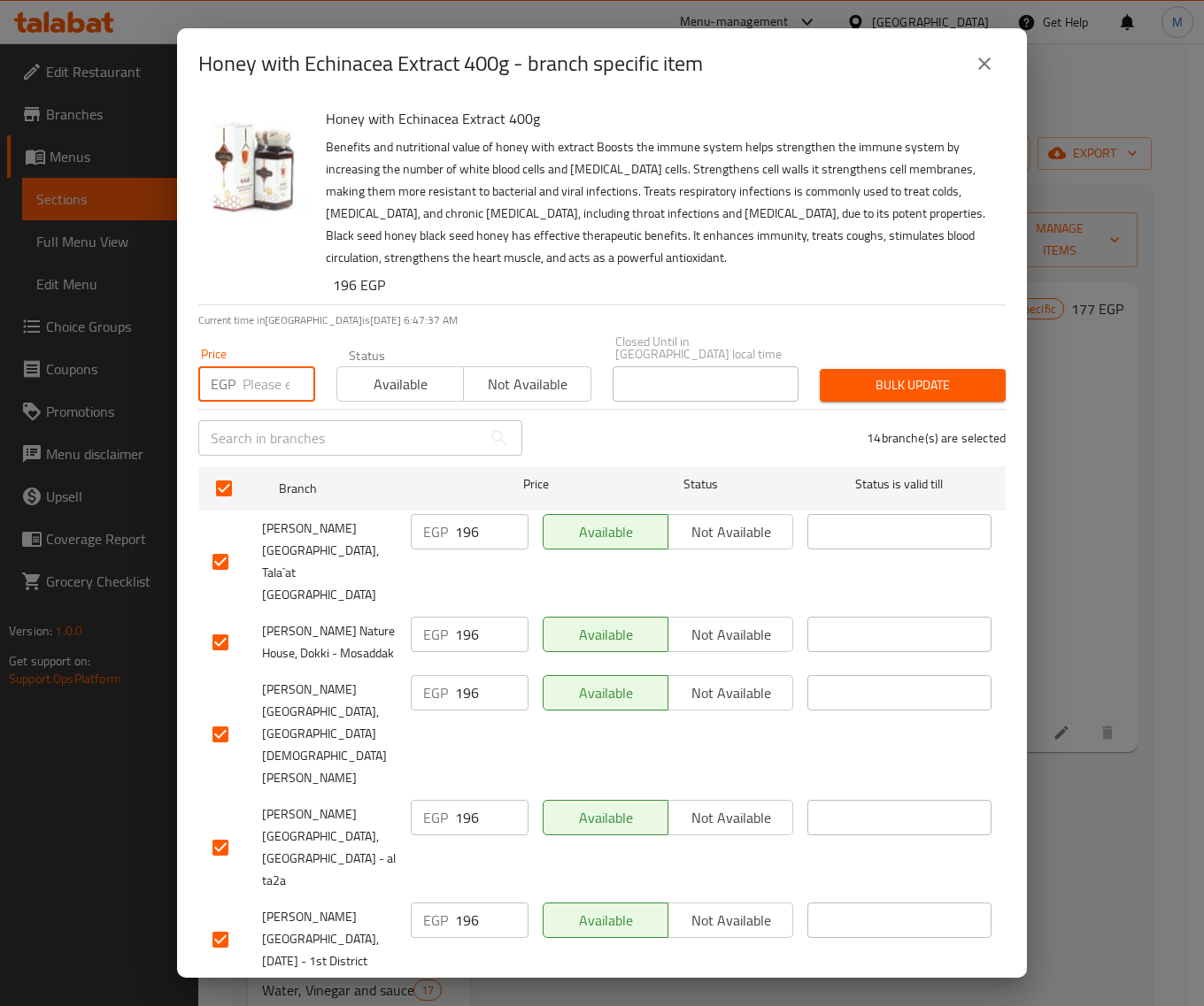
click at [258, 372] on input "number" at bounding box center [279, 384] width 73 height 35
paste input "177"
type input "177"
click at [846, 374] on span "Bulk update" at bounding box center [912, 386] width 157 height 22
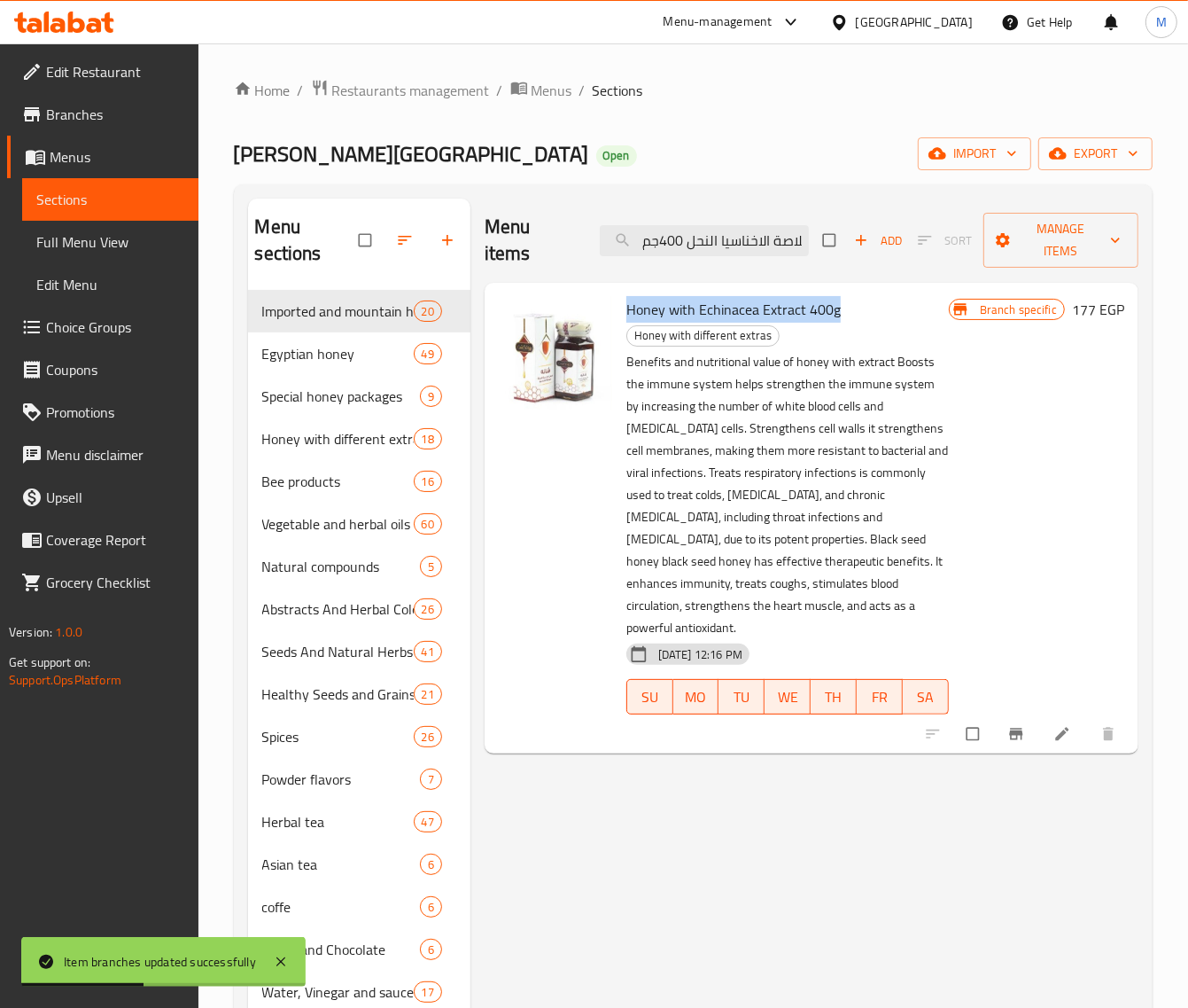
drag, startPoint x: 836, startPoint y: 312, endPoint x: 629, endPoint y: 317, distance: 207.1
click at [629, 317] on span "Honey with Echinacea Extract 400g" at bounding box center [734, 309] width 215 height 26
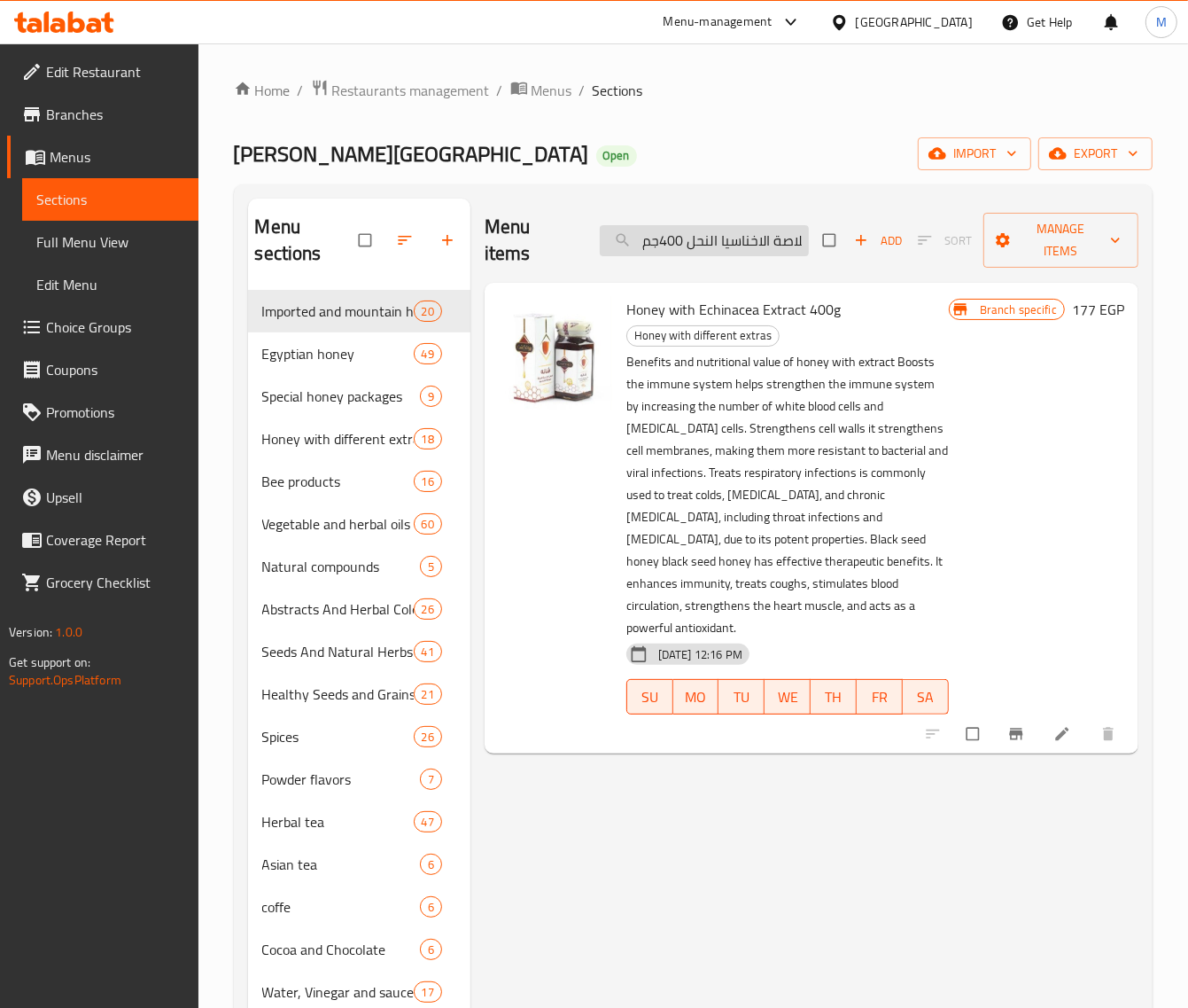
click at [692, 241] on input "عسل نحل بخلاصة الاخناسيا النحل 400جم" at bounding box center [705, 240] width 209 height 31
paste input "ذاء ملكات"
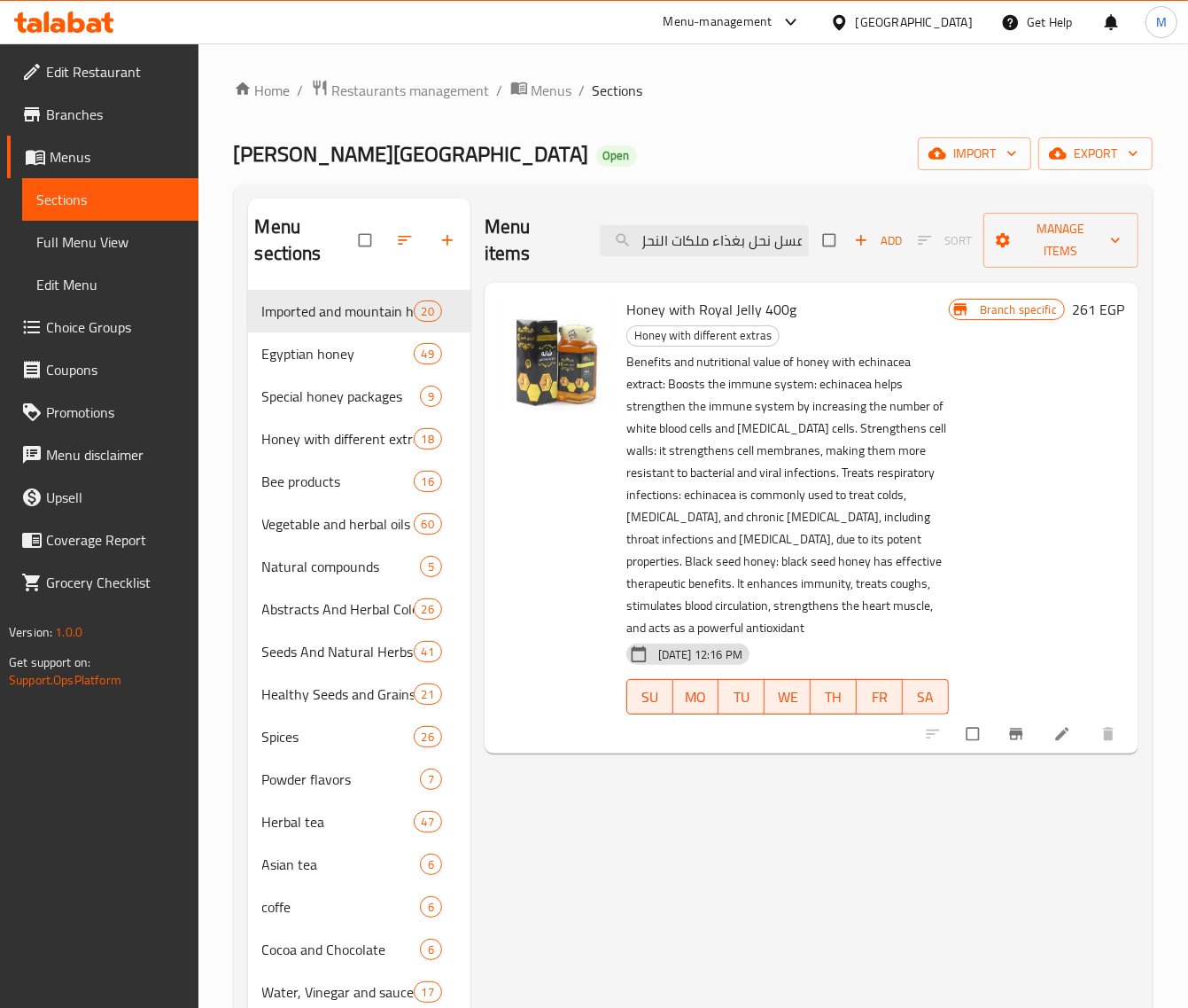
type input "عسل نحل بغذاء ملكات النحل 400جم"
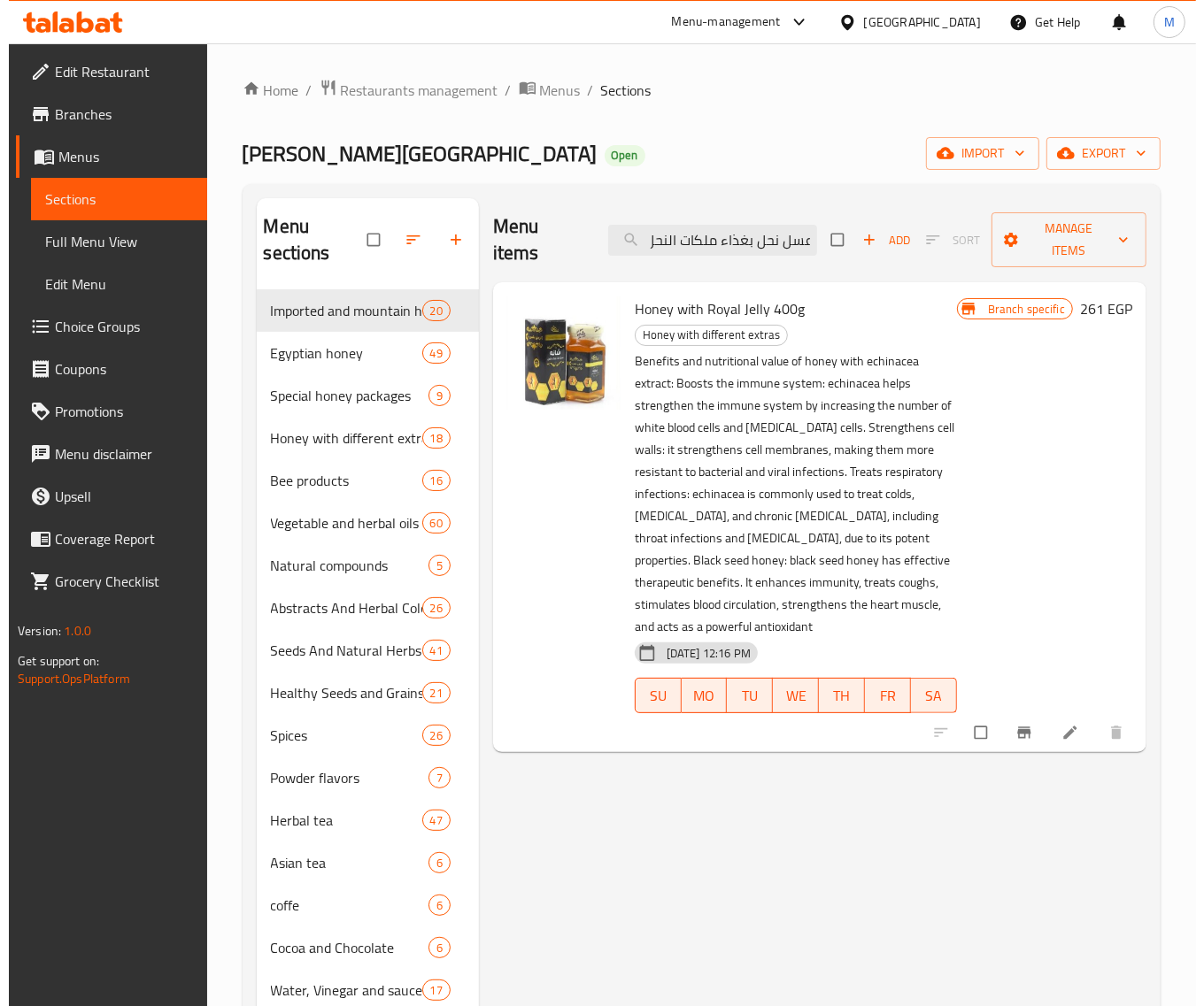
scroll to position [0, 0]
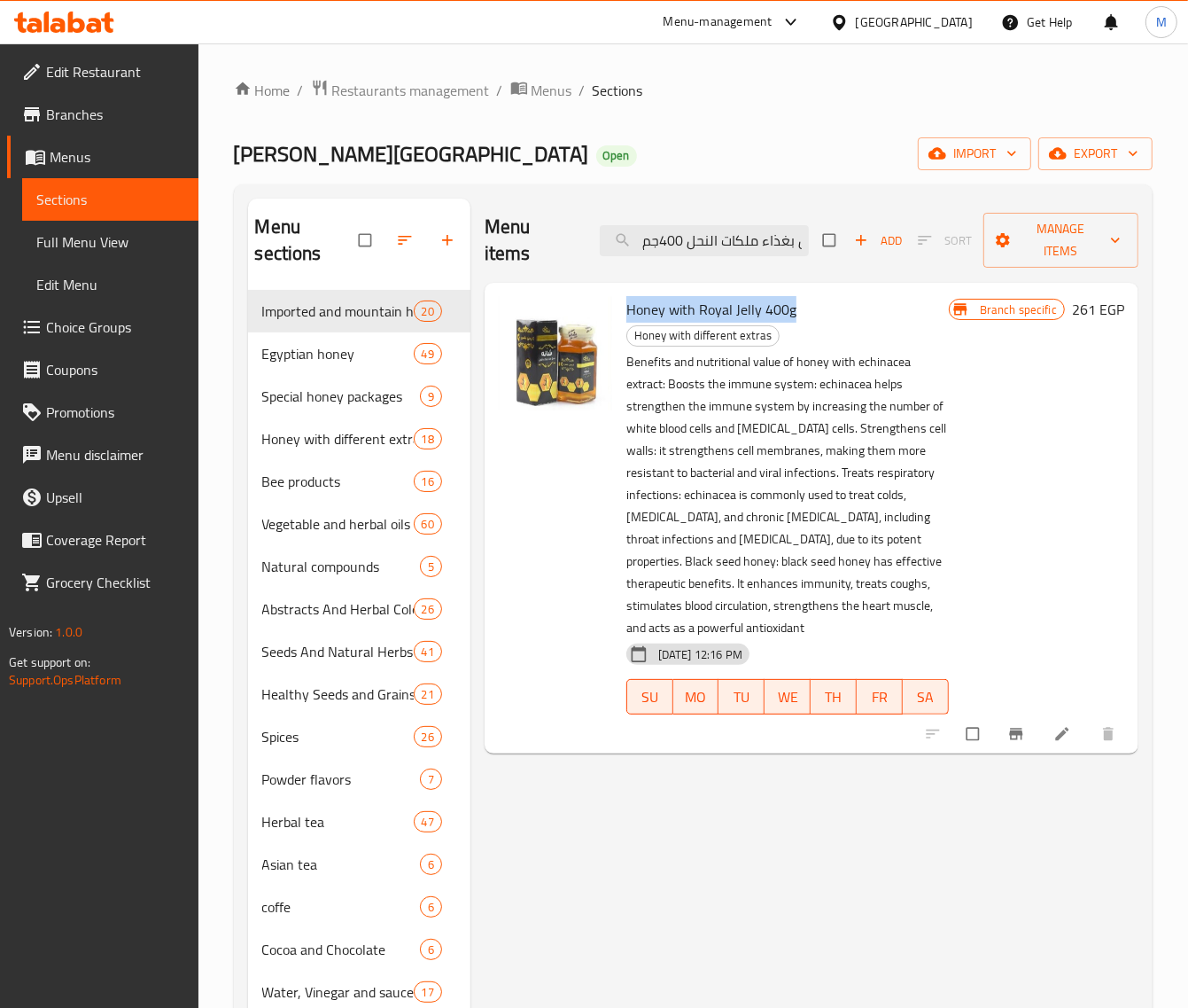
drag, startPoint x: 790, startPoint y: 308, endPoint x: 630, endPoint y: 304, distance: 160.0
click at [630, 304] on h6 "Honey with Royal Jelly 400g Honey with different extras" at bounding box center [788, 321] width 323 height 49
click at [1008, 725] on icon "Branch-specific-item" at bounding box center [1016, 734] width 18 height 18
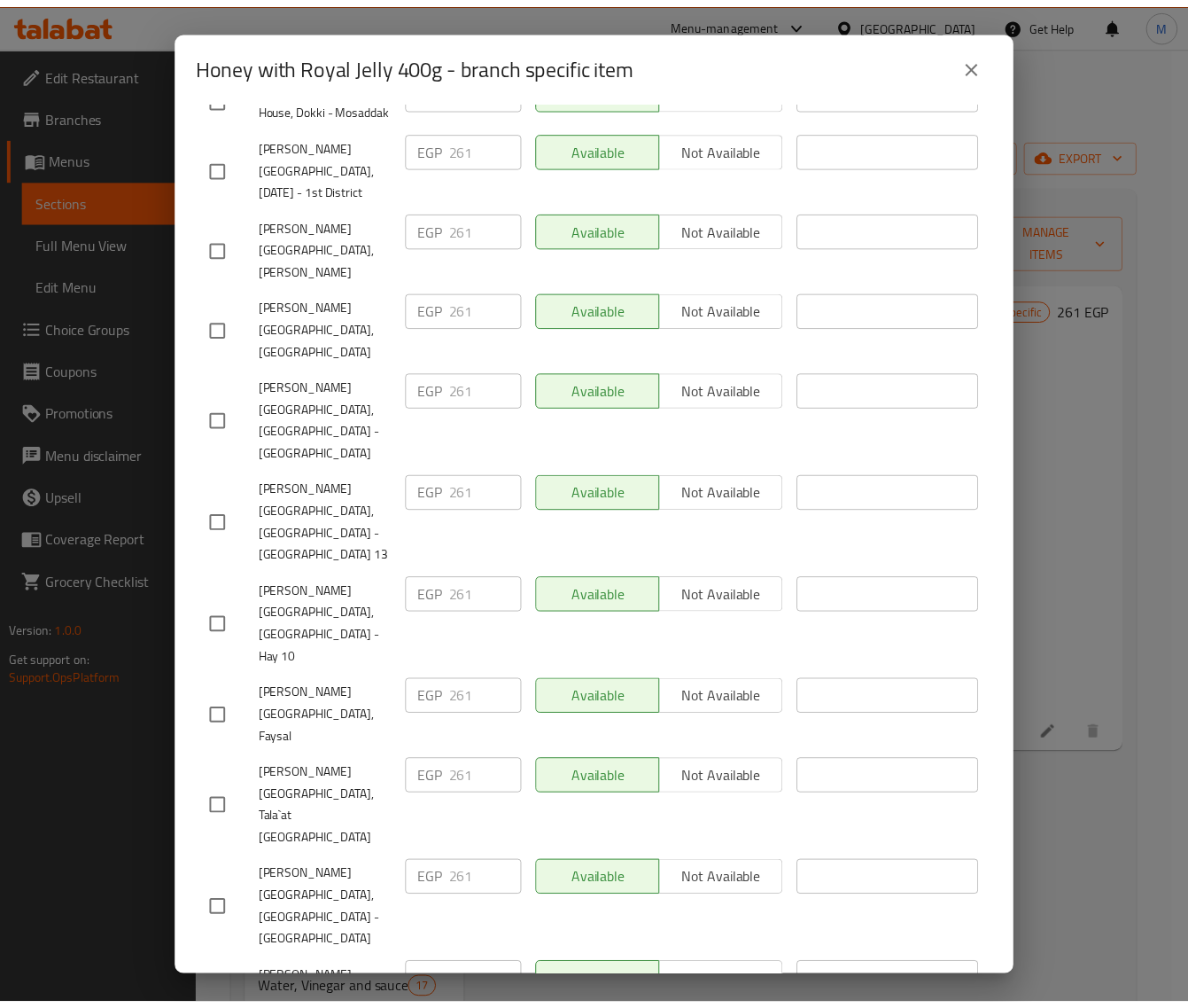
scroll to position [471, 0]
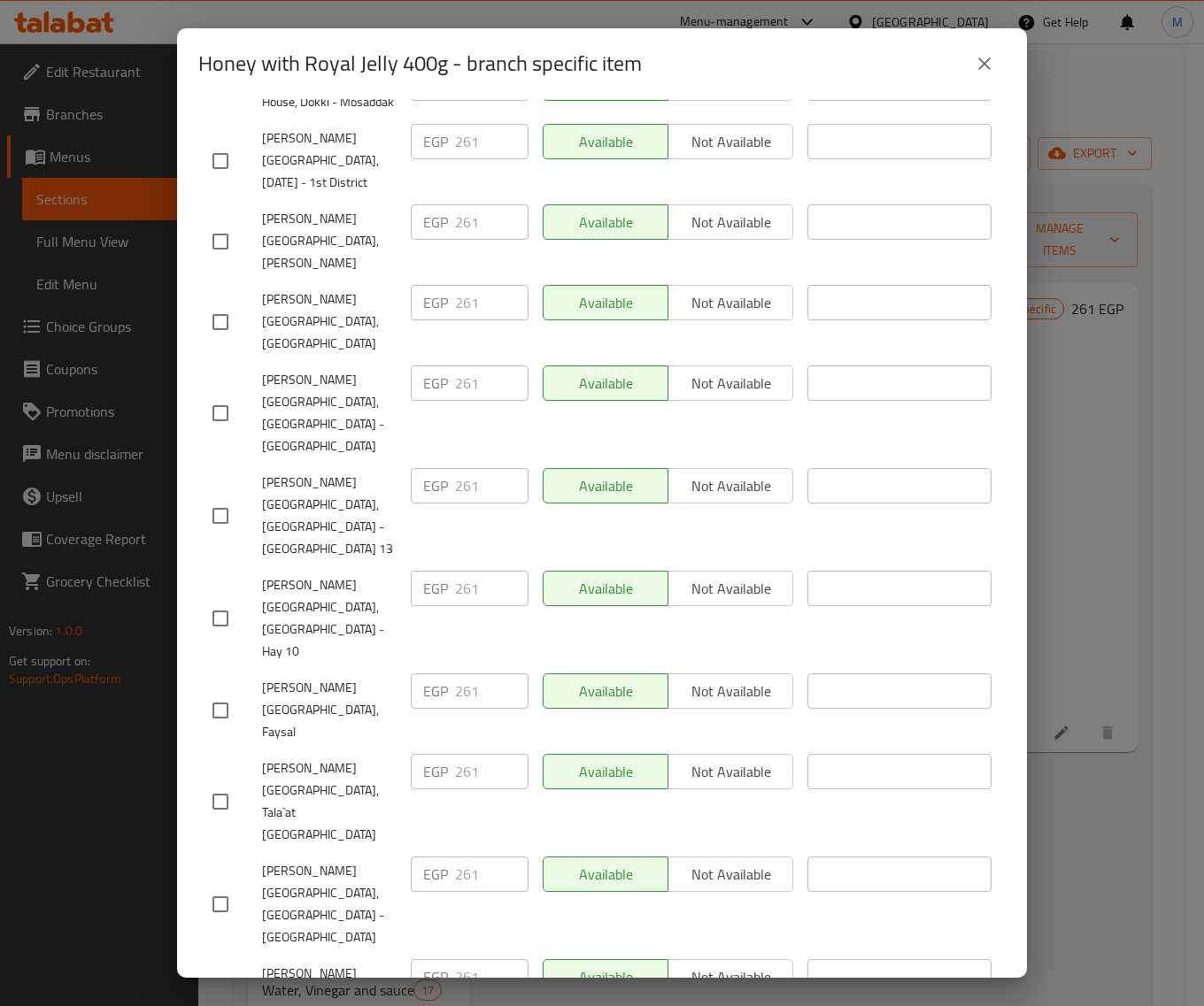
click at [983, 62] on icon "close" at bounding box center [983, 63] width 12 height 12
